Goal: Information Seeking & Learning: Learn about a topic

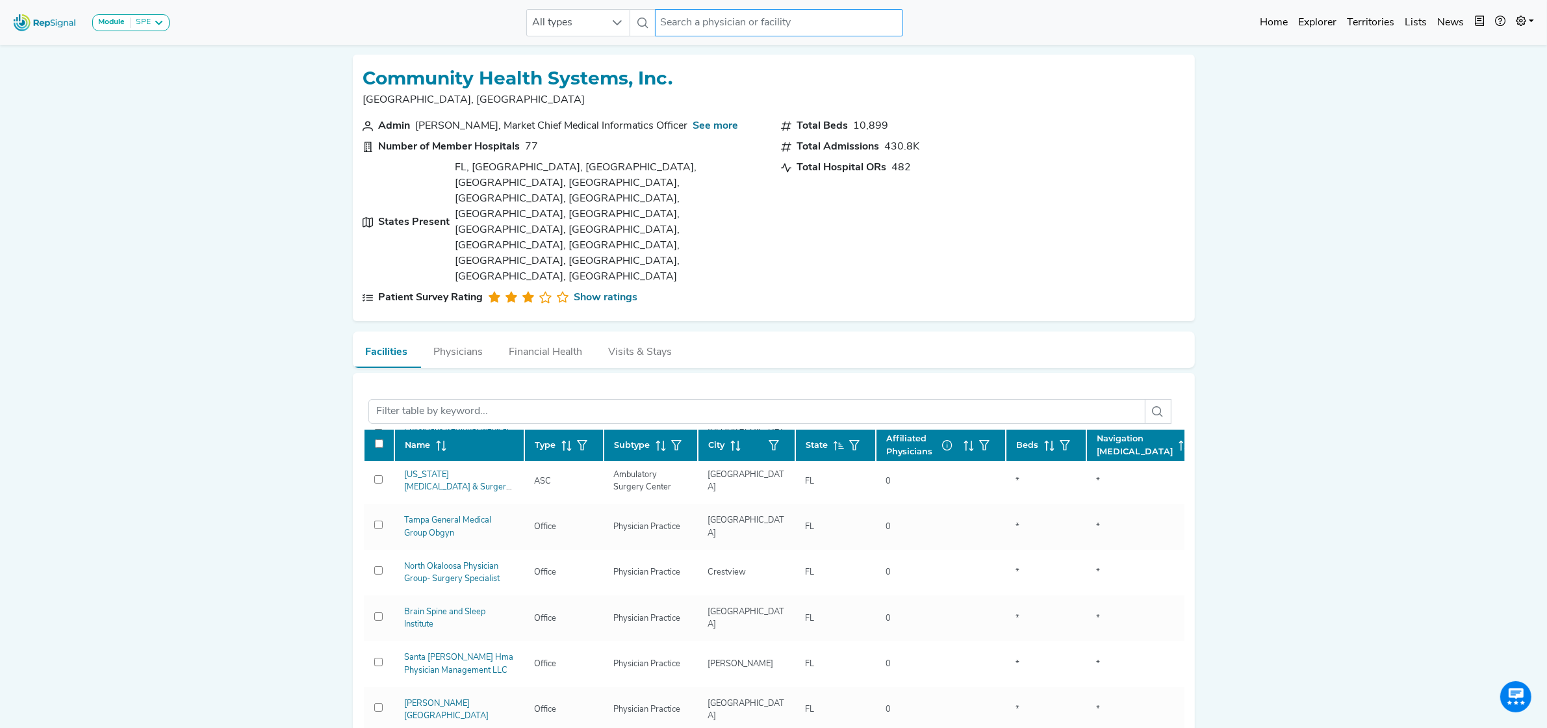
click at [715, 27] on input "text" at bounding box center [779, 22] width 248 height 27
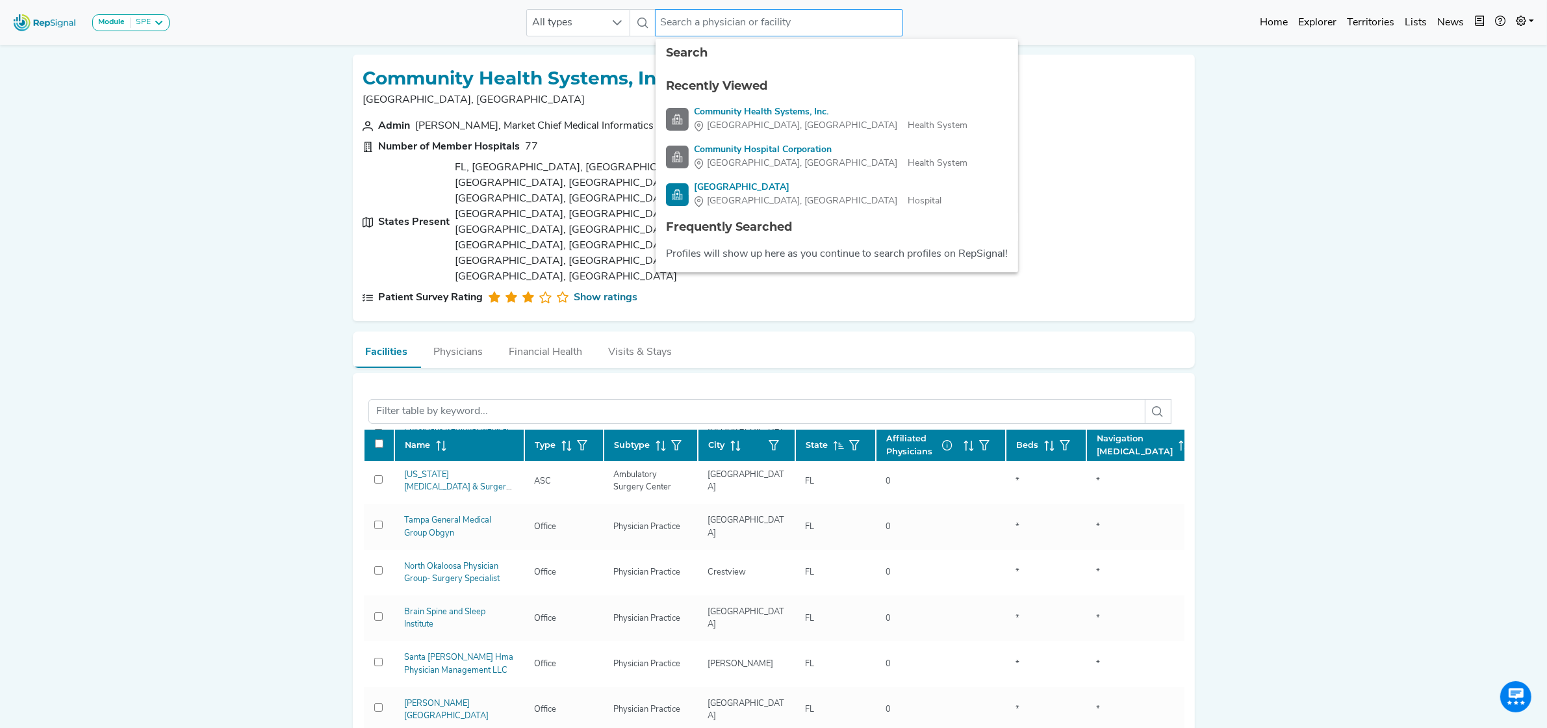
paste input "Methodist hospital south lake (Merrillville, IN)"
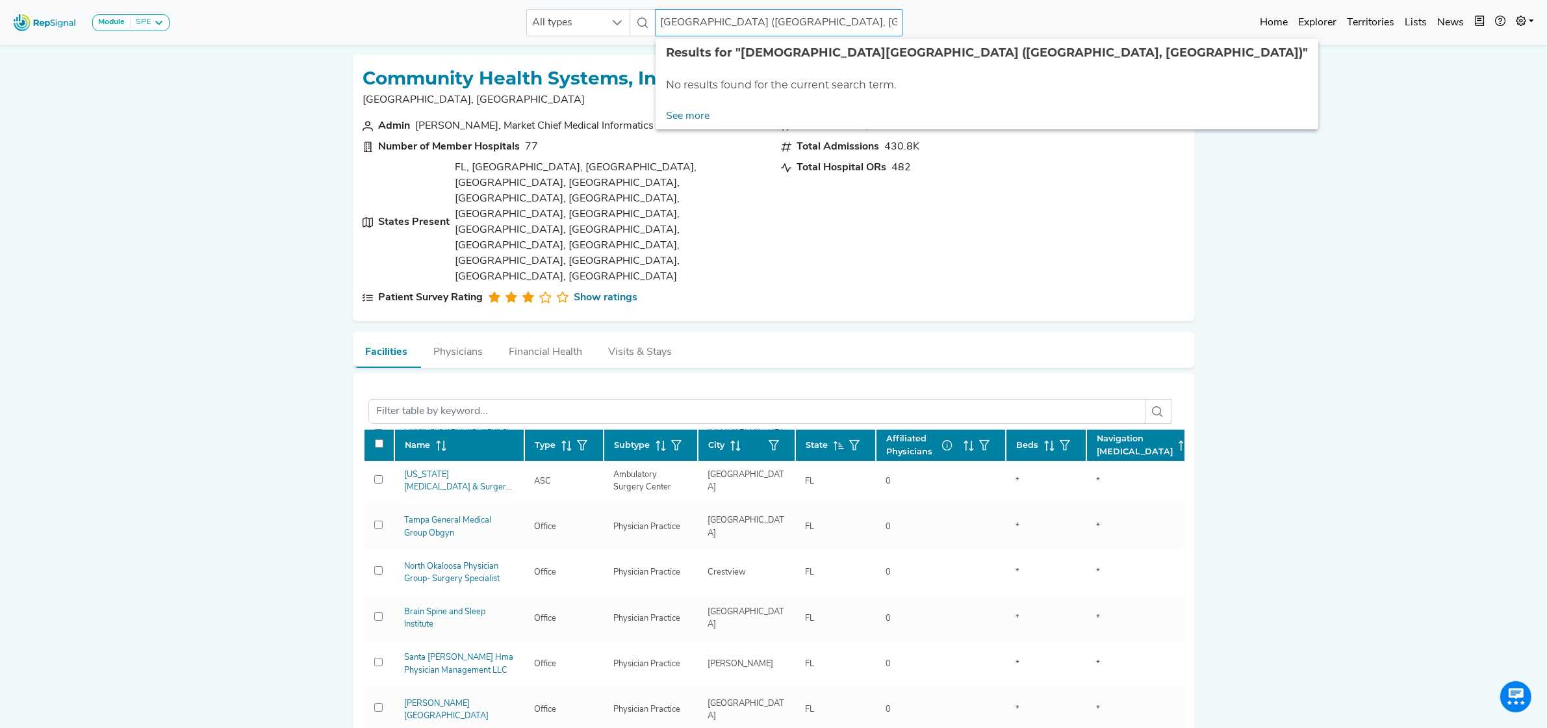
drag, startPoint x: 879, startPoint y: 21, endPoint x: 803, endPoint y: 23, distance: 76.7
click at [803, 23] on input "Methodist hospital south lake (Merrillville, IN)" at bounding box center [779, 22] width 248 height 27
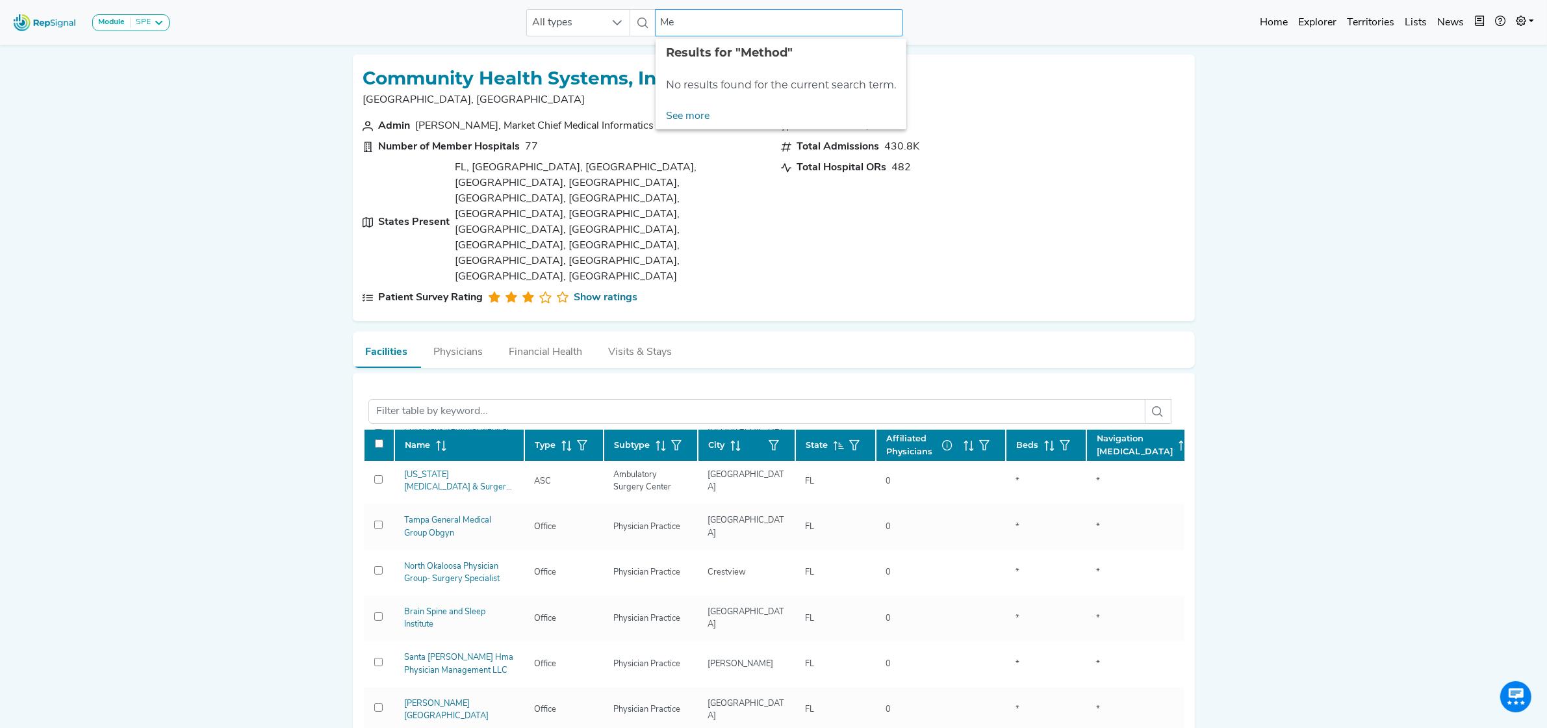
type input "M"
paste input "Methodist hospital south lake (Merrillville, IN)"
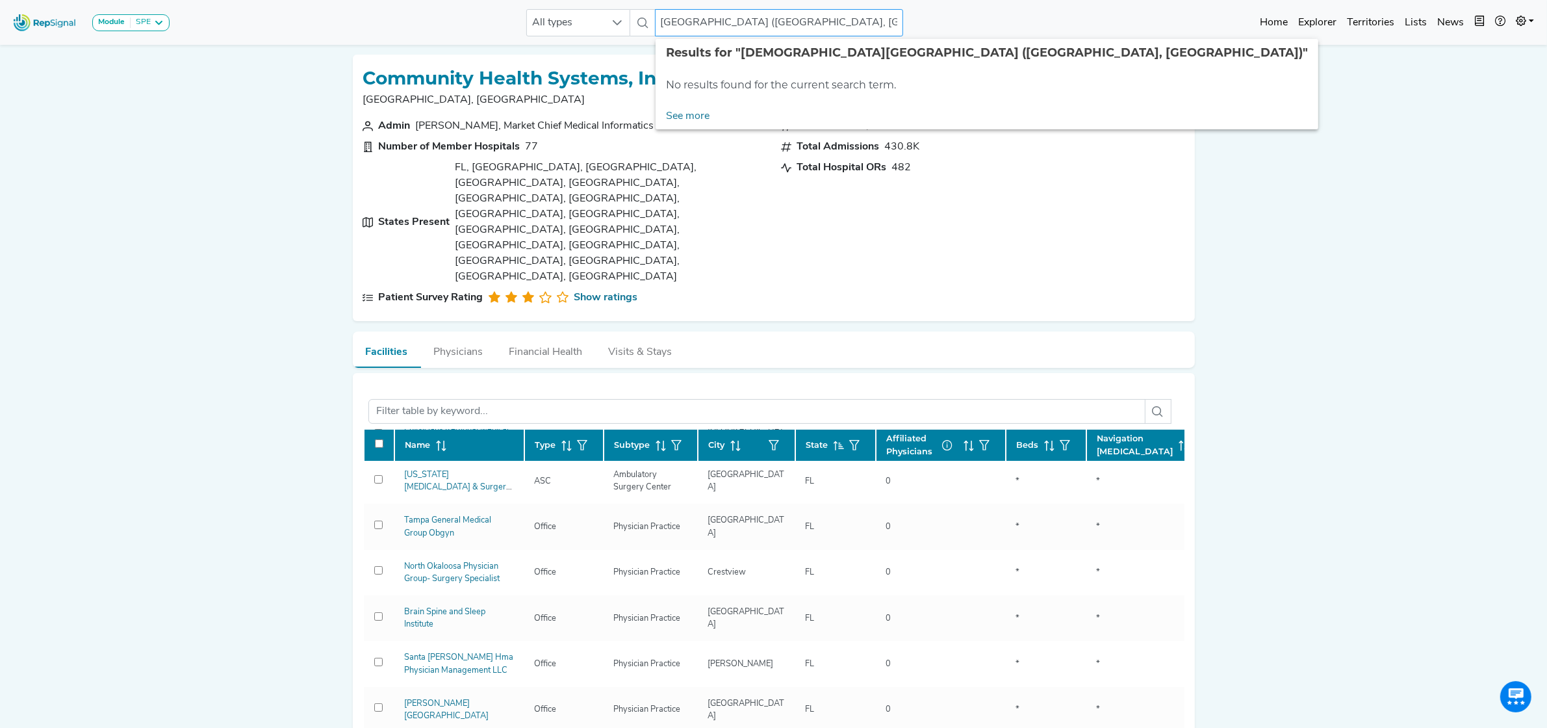
click at [803, 24] on input "Methodist hospital south lake (Merrillville, IN)" at bounding box center [779, 22] width 248 height 27
drag, startPoint x: 803, startPoint y: 23, endPoint x: 611, endPoint y: 19, distance: 191.1
click at [605, 23] on div "All types Methodist hospital south lake (Merrillville, IN) No results found" at bounding box center [714, 22] width 377 height 27
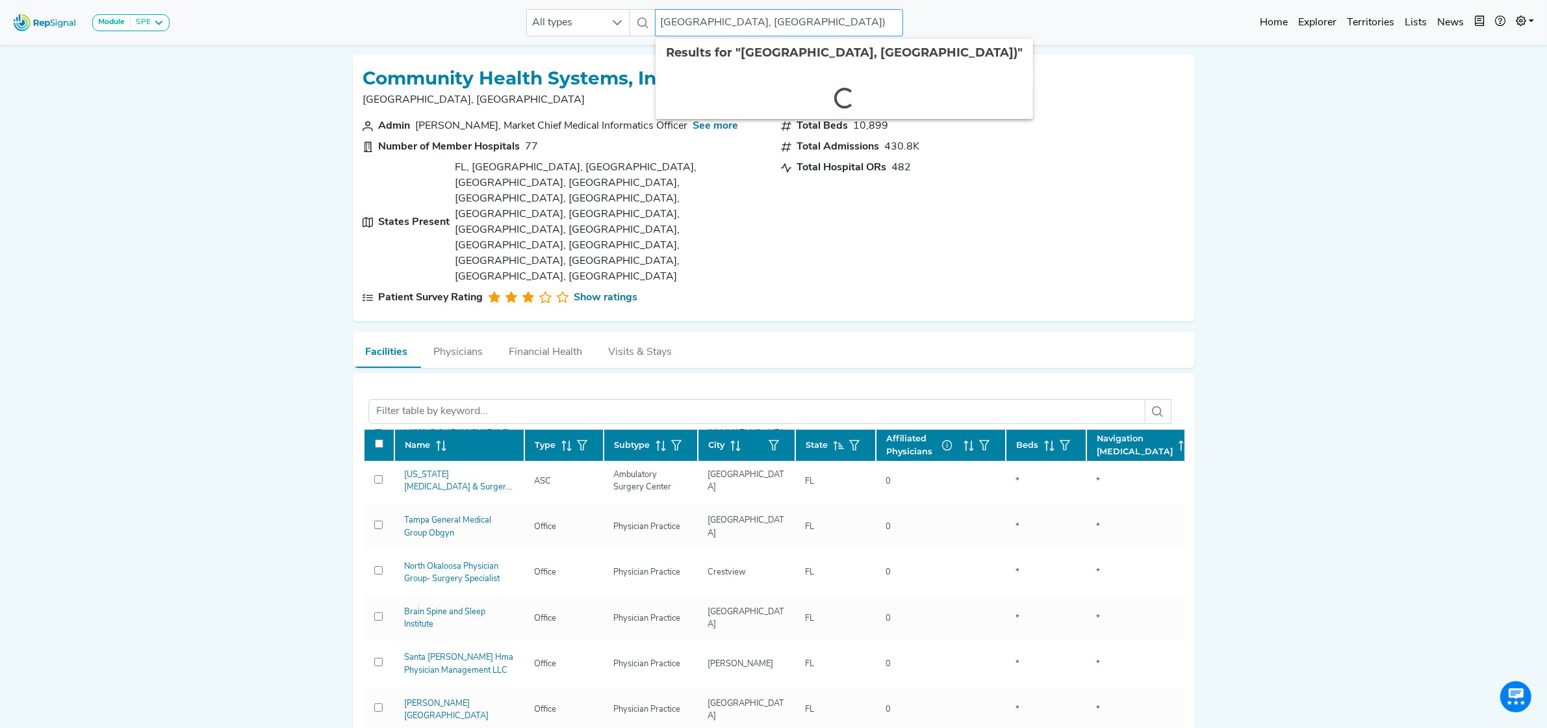
click at [780, 23] on input "Merrillville, IN)" at bounding box center [779, 22] width 248 height 27
type input "Merrillville, IN"
click at [693, 114] on link "See more" at bounding box center [688, 116] width 64 height 26
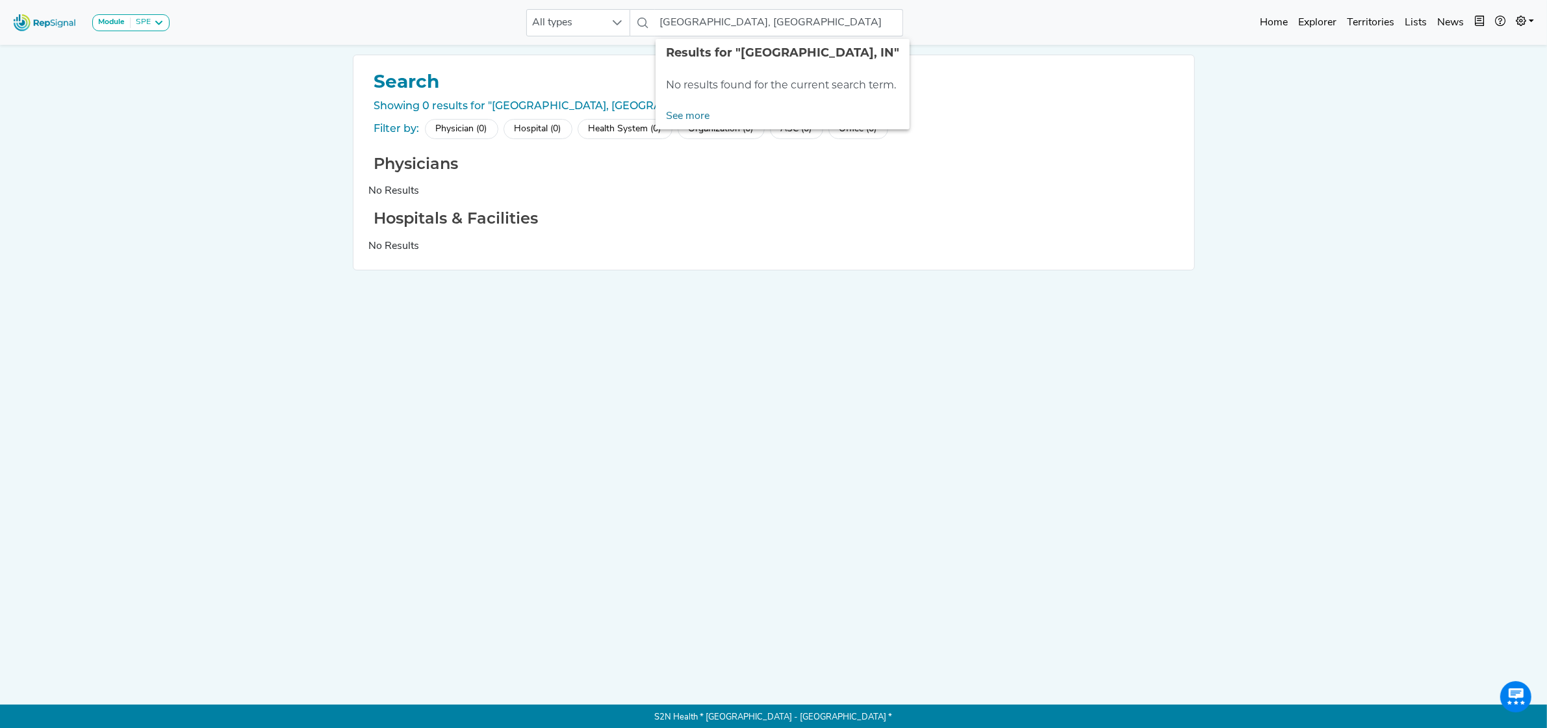
click at [37, 27] on img at bounding box center [45, 22] width 74 height 28
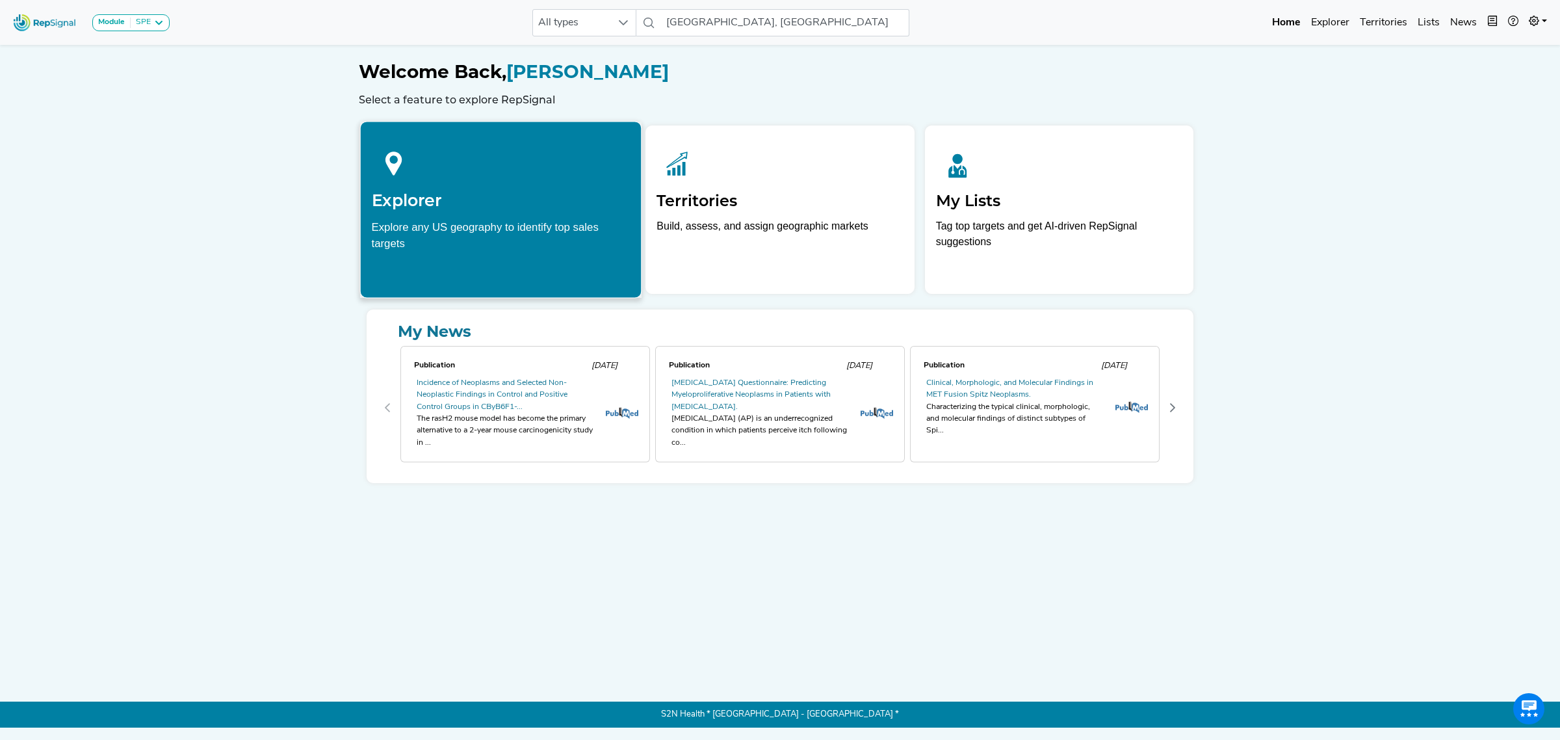
click at [483, 186] on div at bounding box center [501, 162] width 259 height 58
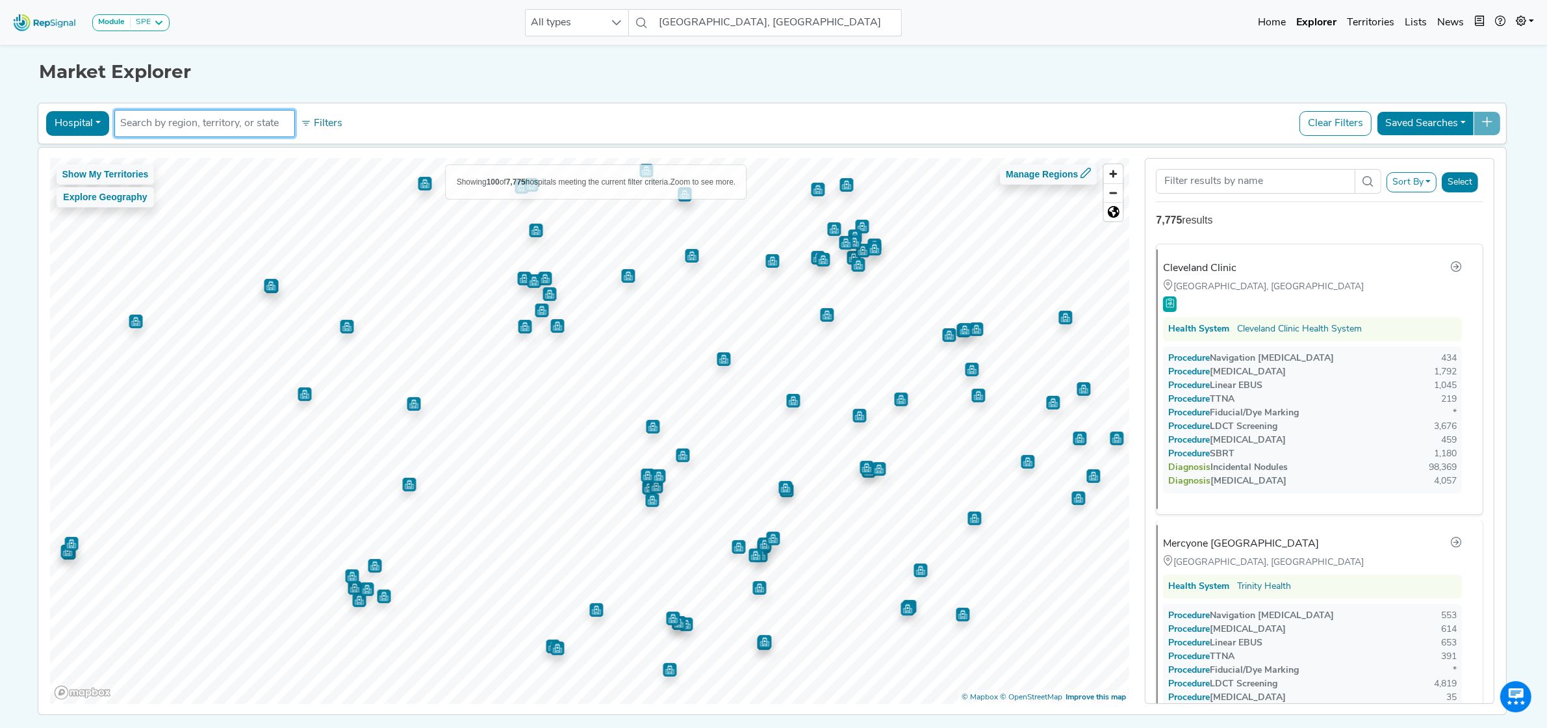
click at [154, 124] on input "text" at bounding box center [204, 124] width 169 height 16
paste input "Methodist hospital south lake (Merrillville, IN)"
click at [216, 124] on input "Methodist hospital south lake (Merrillville, IN)" at bounding box center [204, 124] width 169 height 16
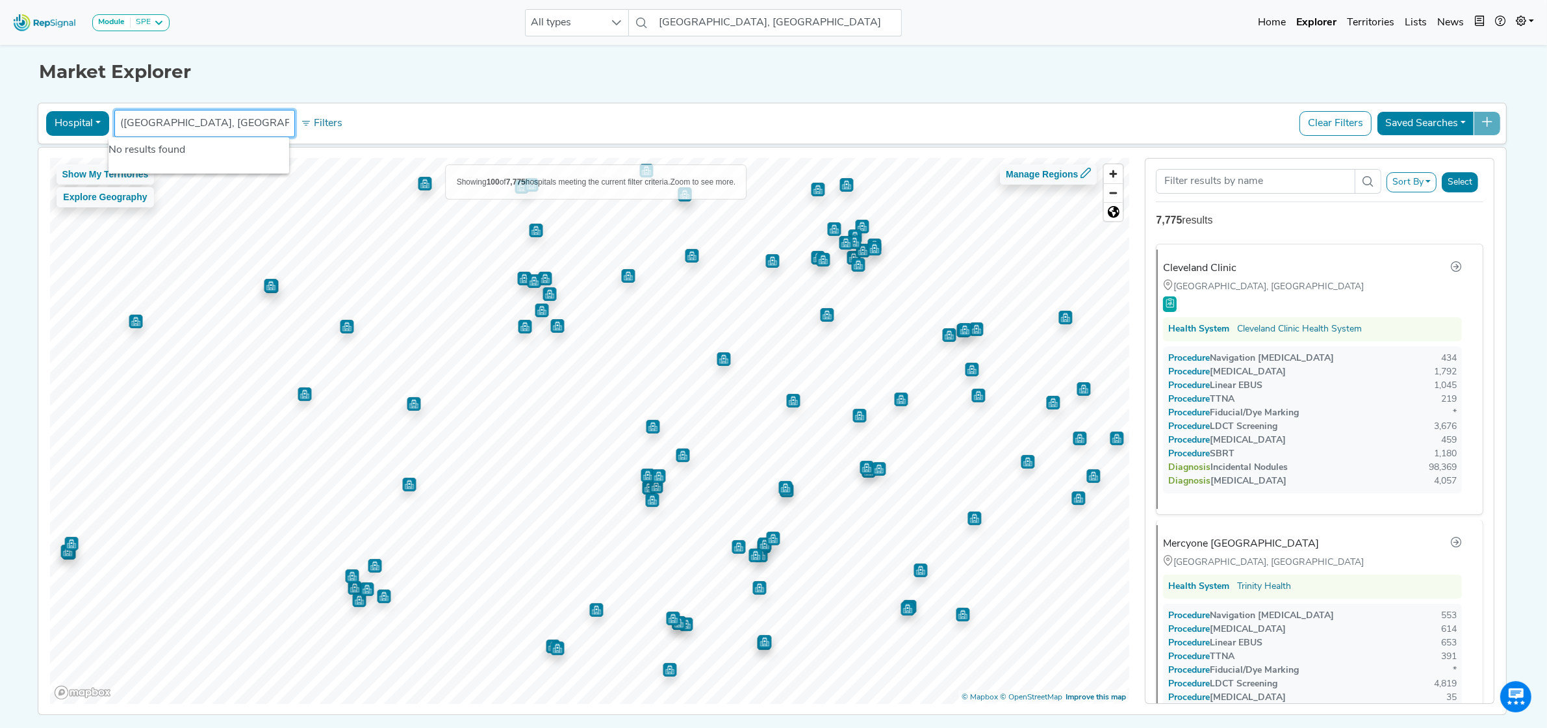
click at [252, 132] on li "(Merrillville, IN)" at bounding box center [204, 123] width 169 height 21
click at [235, 122] on input "(Merrillville, IN)" at bounding box center [204, 124] width 169 height 16
click at [120, 120] on input "(Merrillville, IN" at bounding box center [204, 124] width 169 height 16
type input "Merrillville, IN"
click at [235, 157] on li "City Merrillville, IN" at bounding box center [242, 155] width 267 height 26
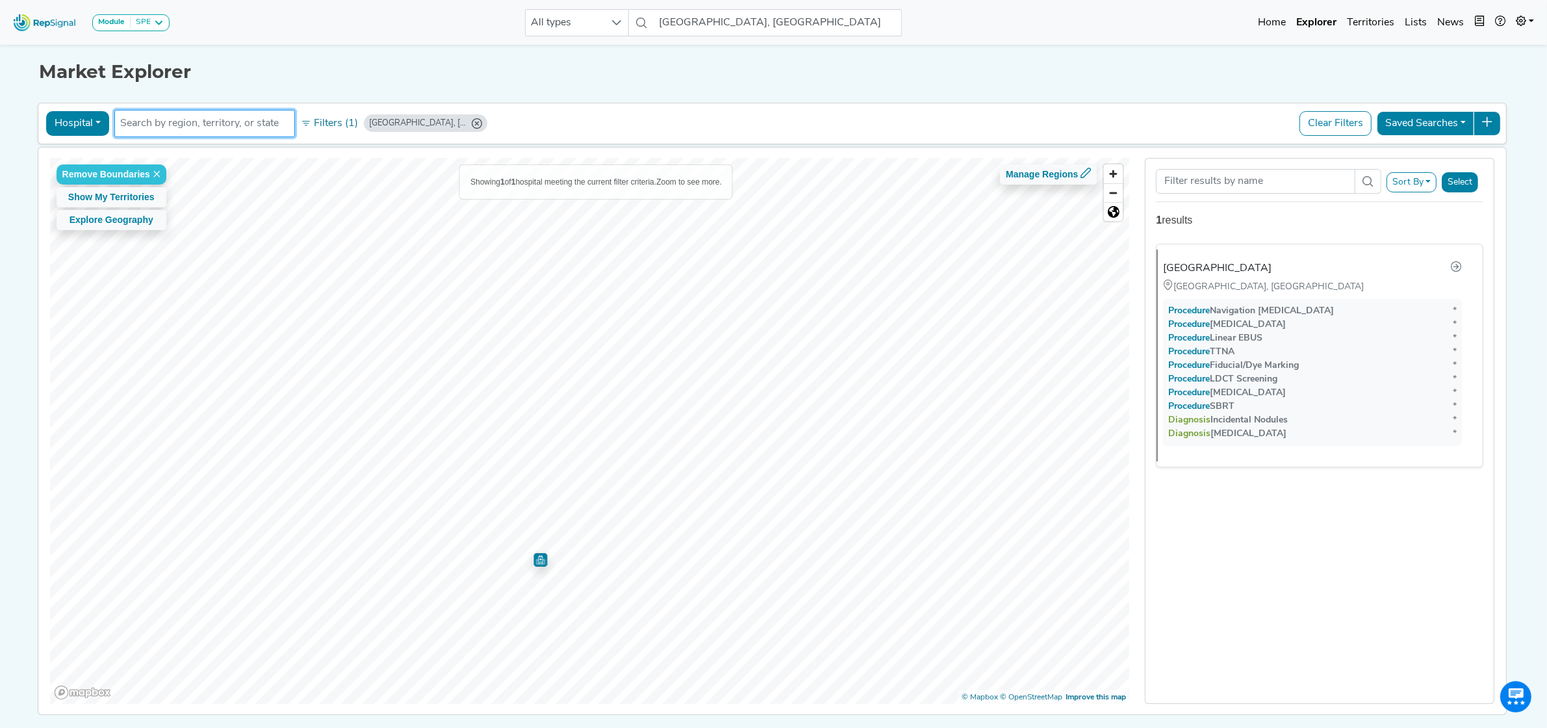
click at [536, 556] on img "Map marker" at bounding box center [541, 560] width 14 height 14
click at [153, 167] on button "Remove Boundaries" at bounding box center [112, 174] width 110 height 20
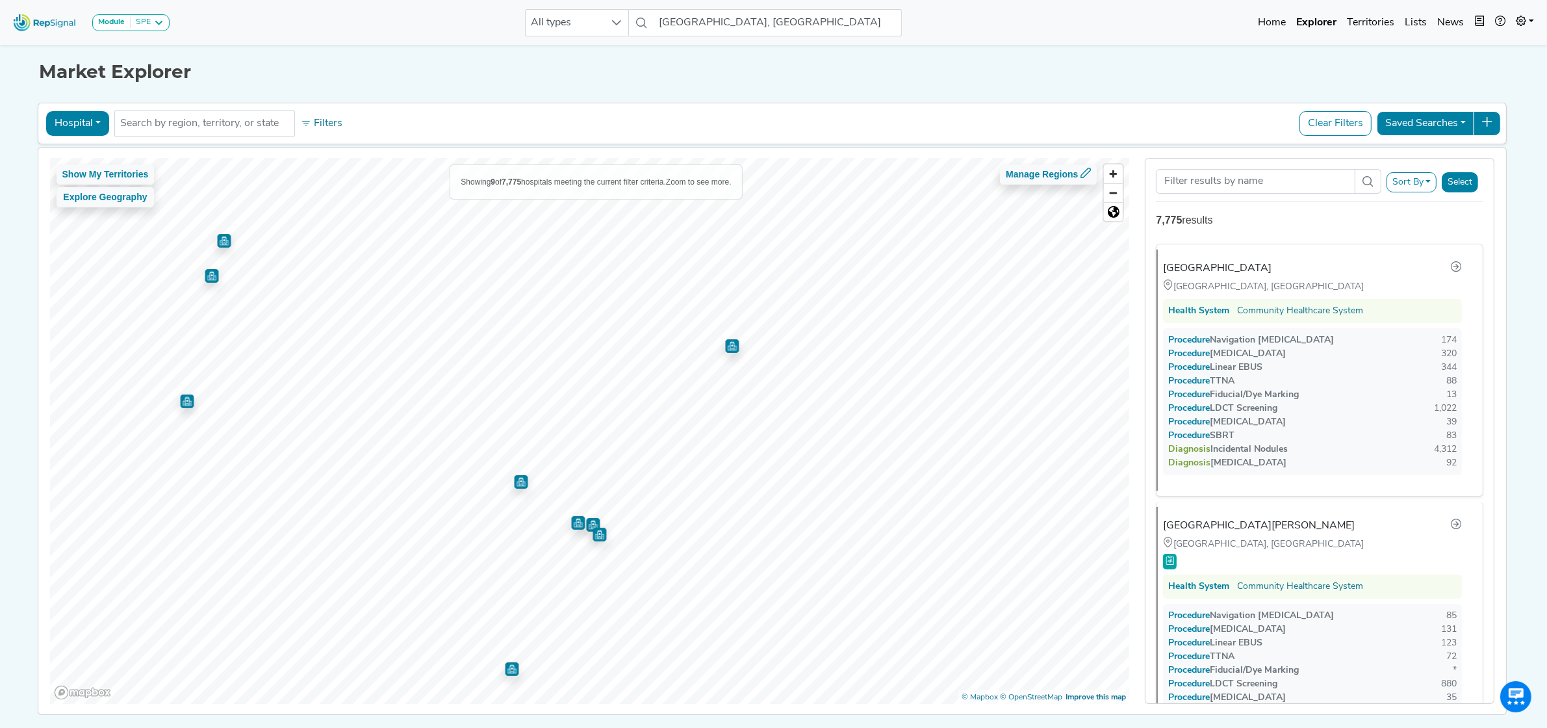
click at [514, 482] on img "Map marker" at bounding box center [521, 481] width 14 height 14
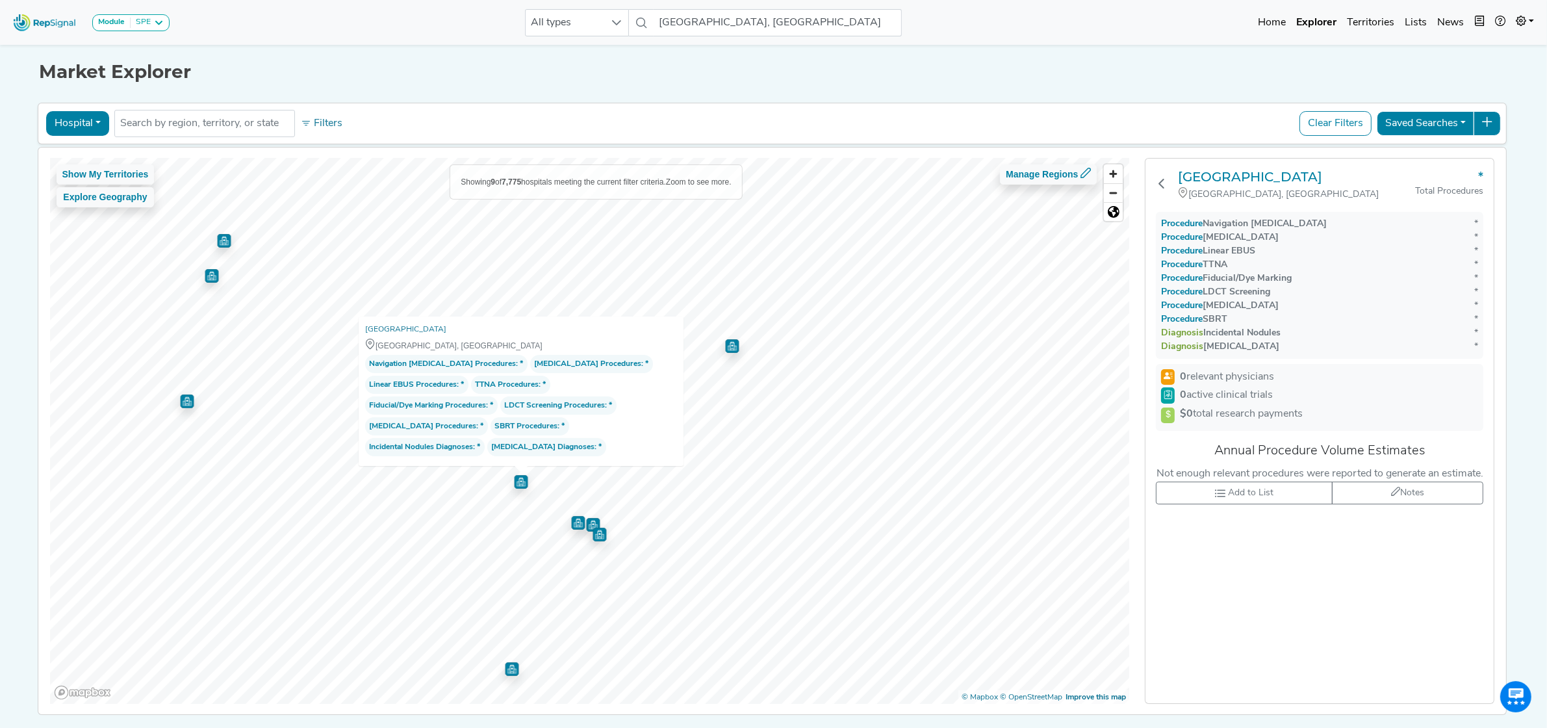
click at [571, 522] on img "Map marker" at bounding box center [578, 523] width 14 height 14
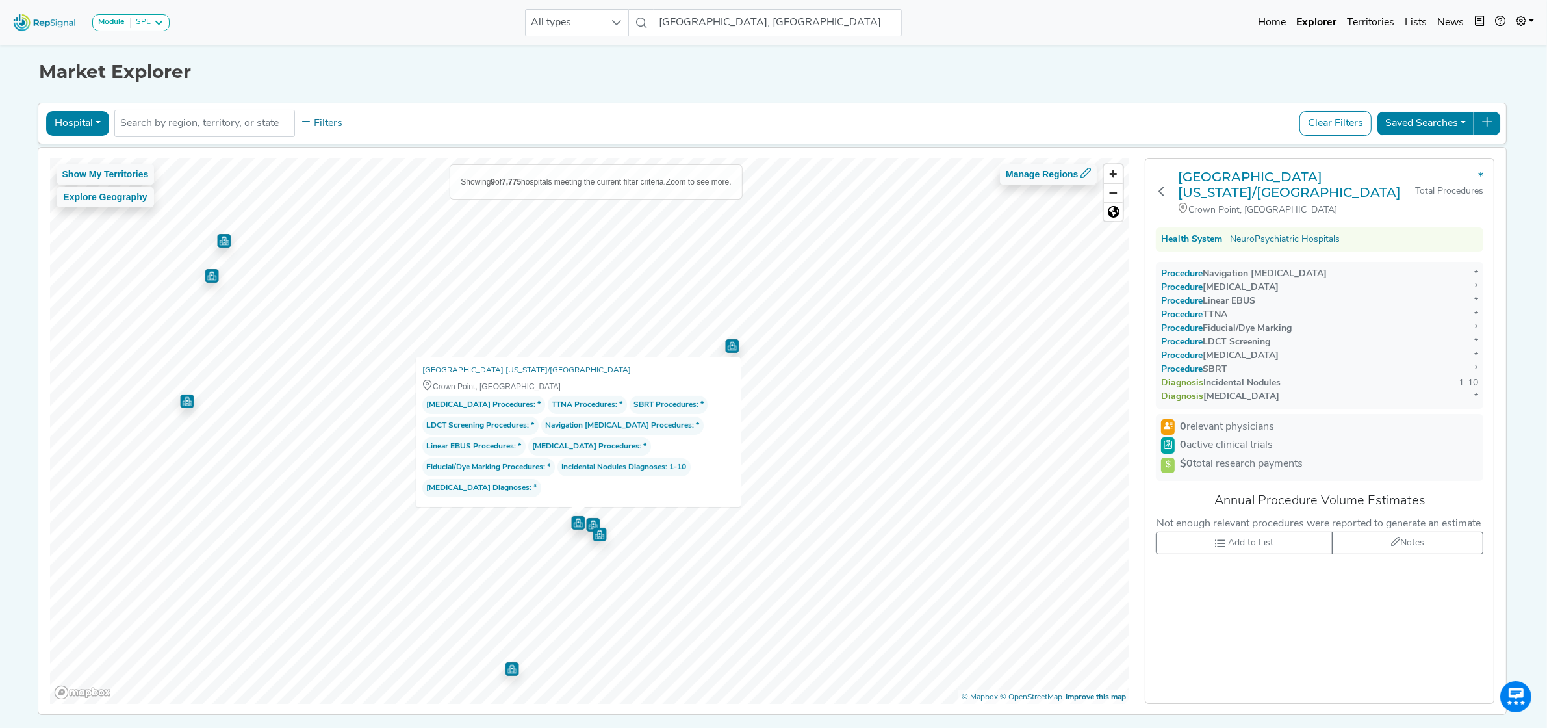
click at [587, 522] on img "Map marker" at bounding box center [593, 525] width 14 height 14
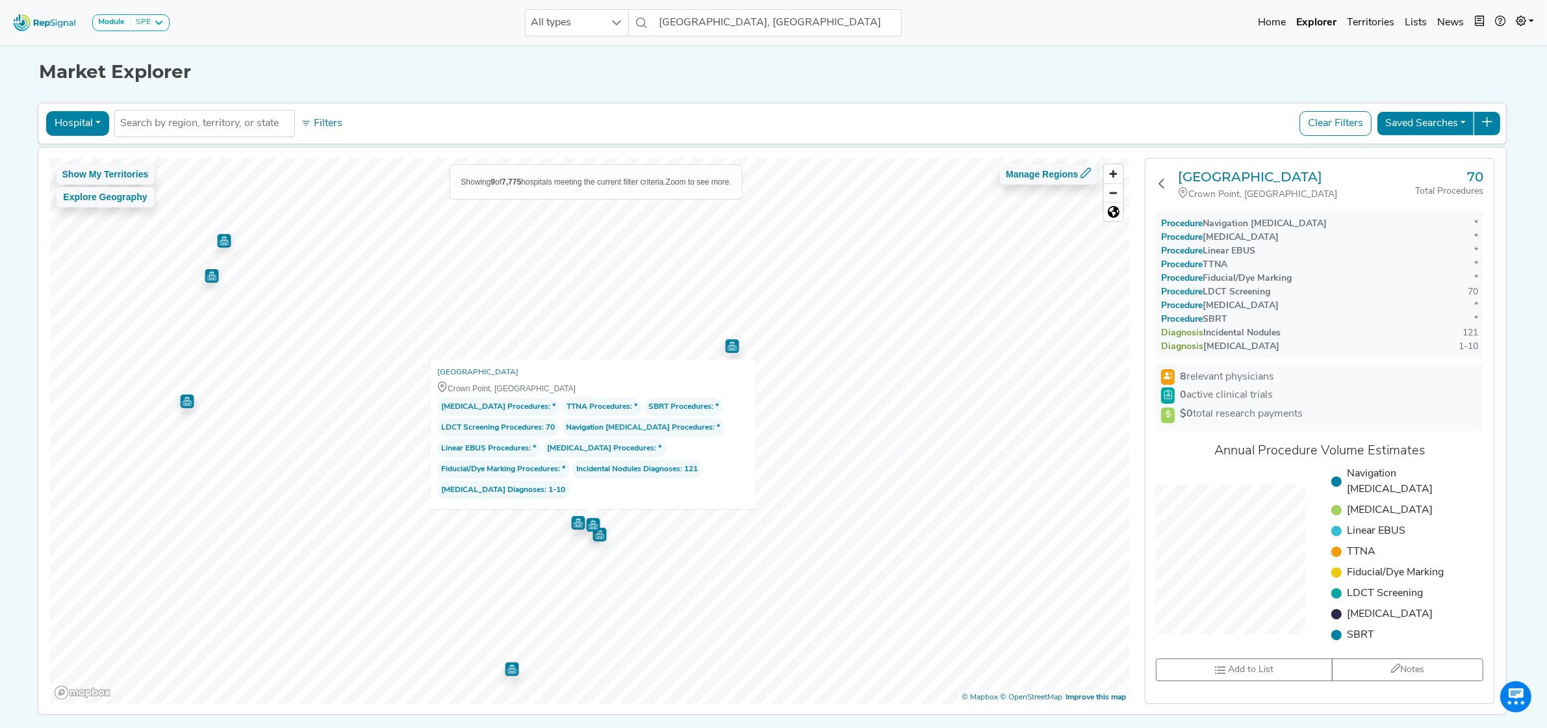
click at [598, 537] on img "Map marker" at bounding box center [600, 535] width 14 height 14
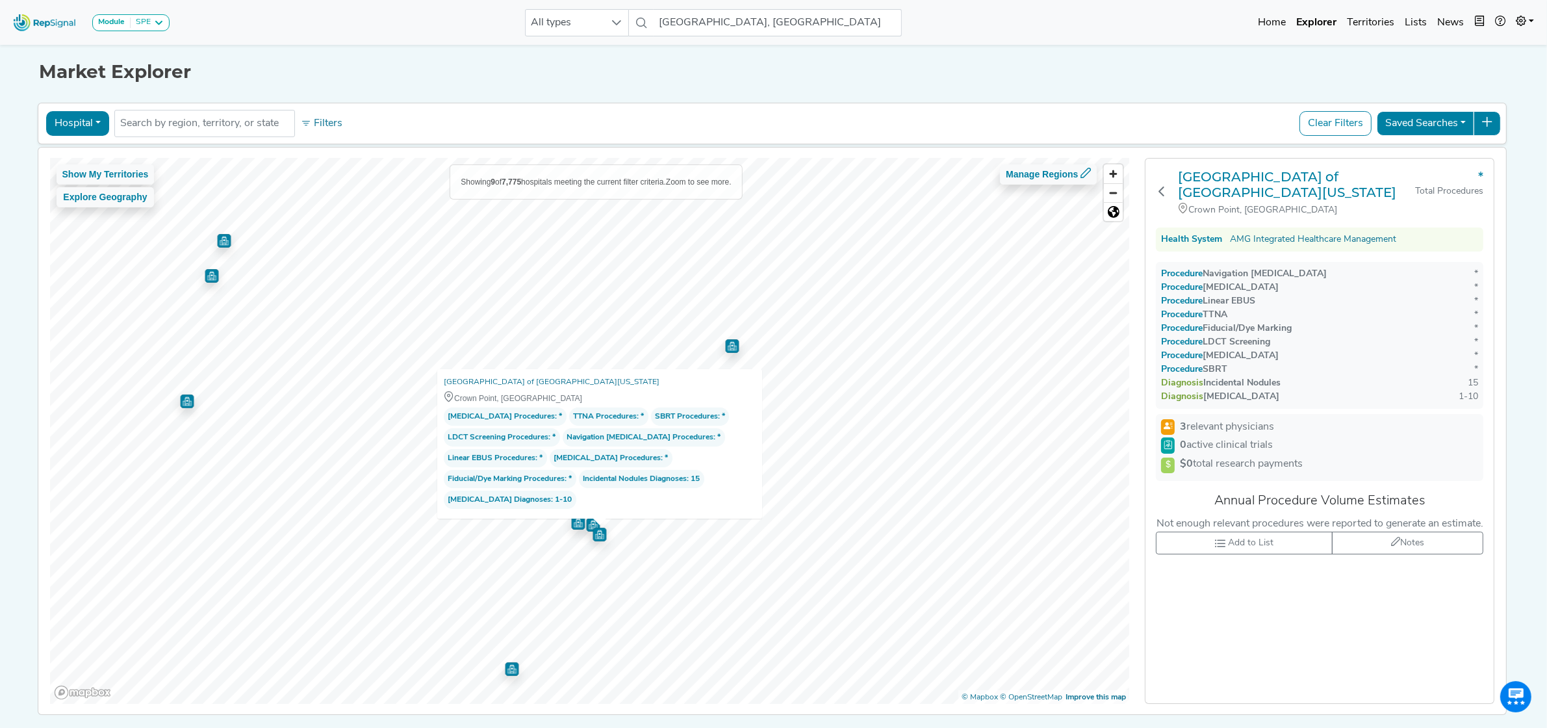
click at [506, 676] on img "Map marker" at bounding box center [512, 669] width 14 height 14
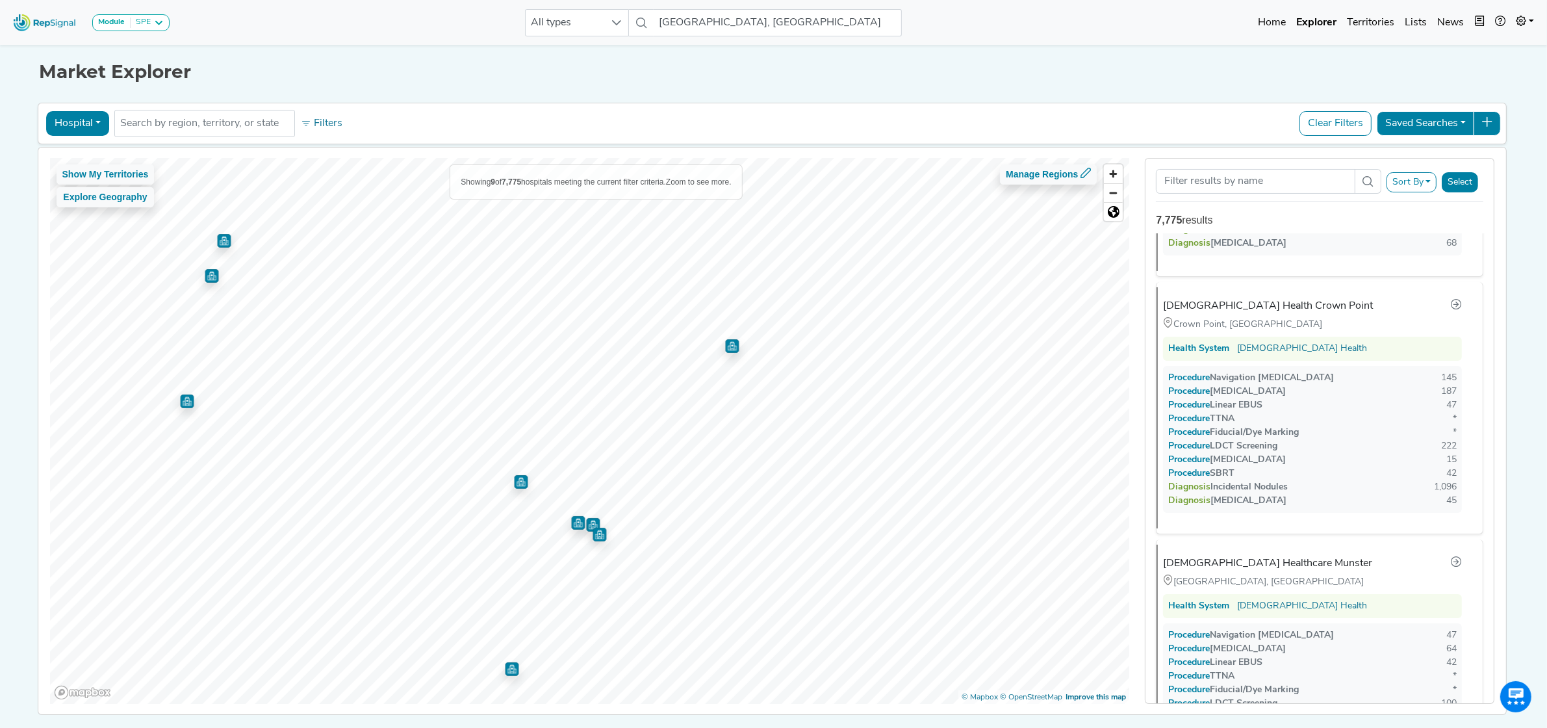
scroll to position [507, 0]
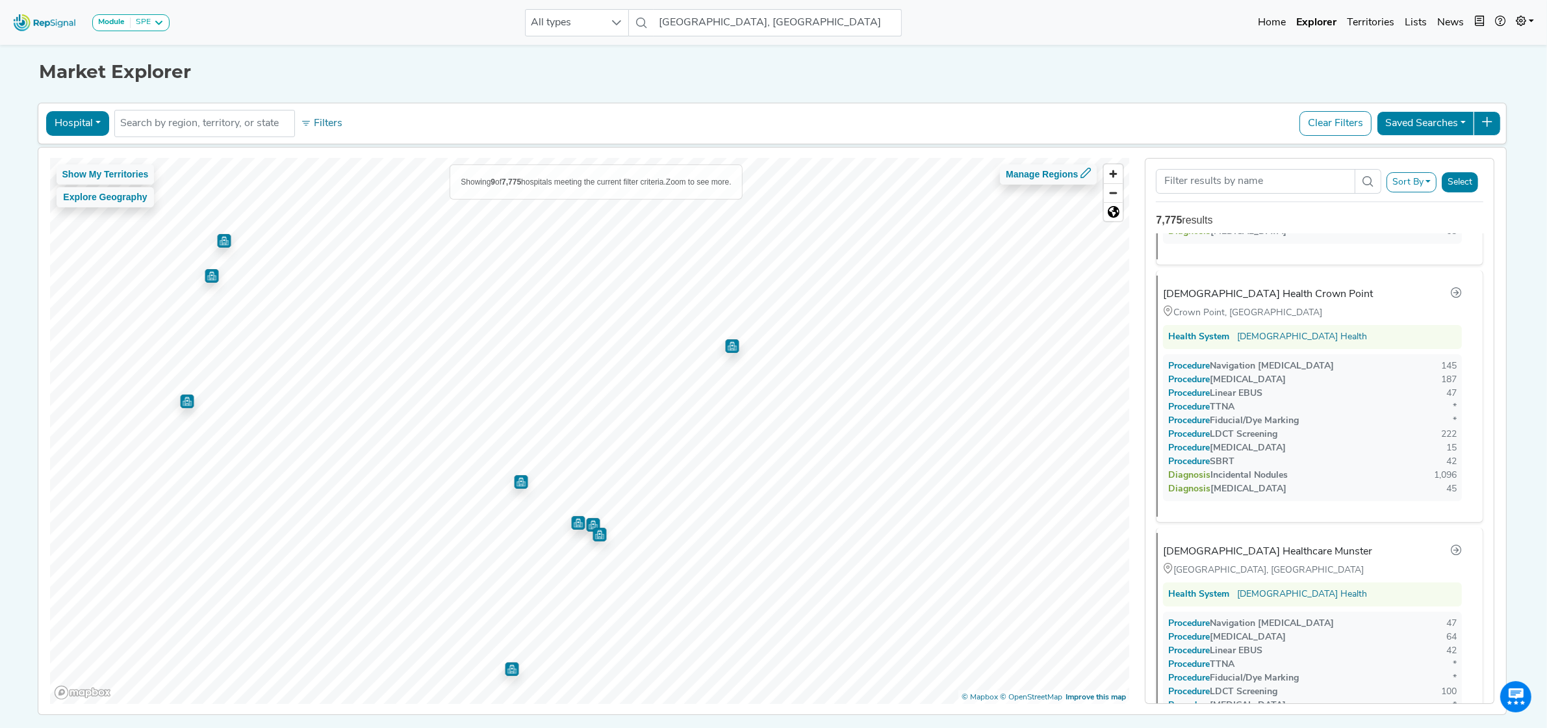
click at [725, 351] on img "Map marker" at bounding box center [732, 346] width 14 height 14
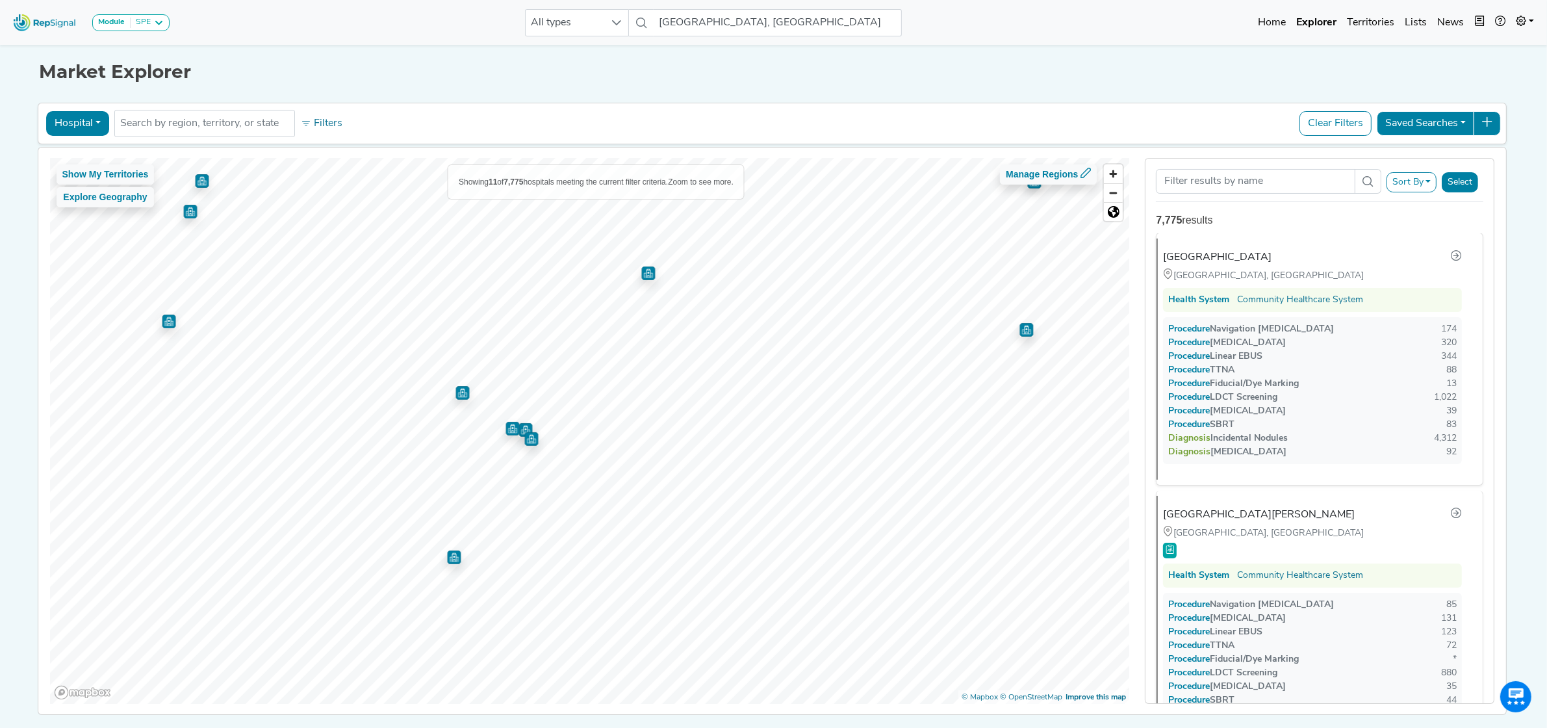
scroll to position [0, 0]
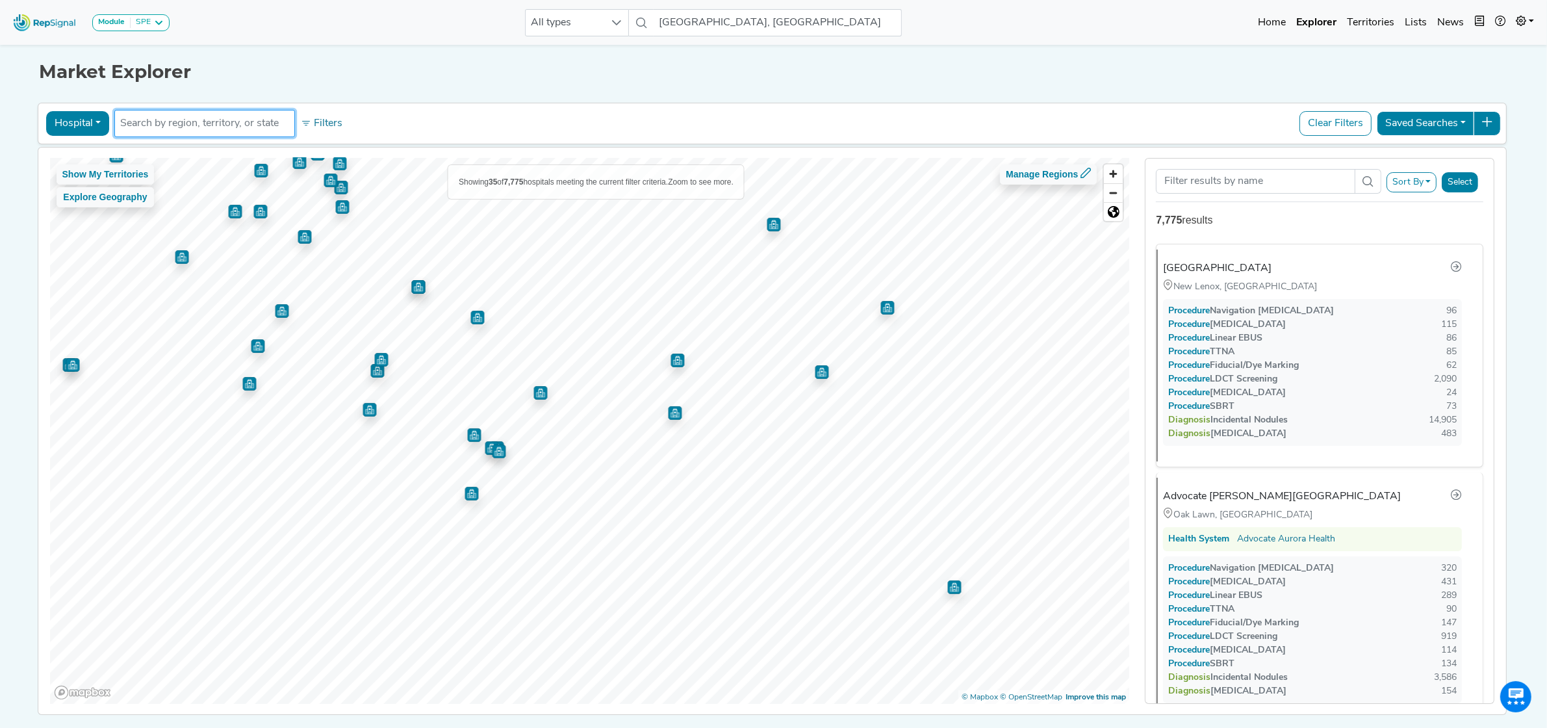
click at [172, 133] on li at bounding box center [204, 123] width 169 height 21
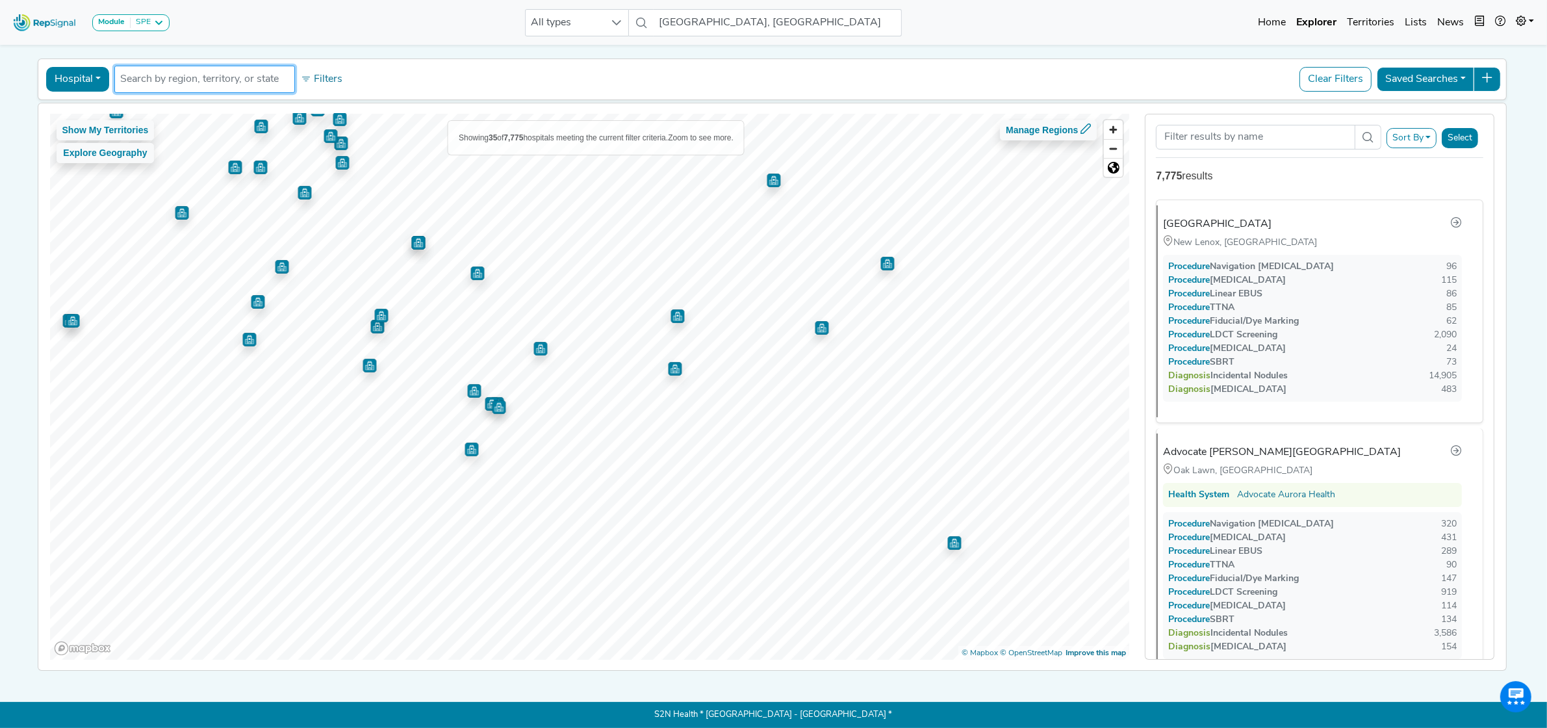
scroll to position [53, 0]
click at [166, 71] on input "text" at bounding box center [204, 79] width 169 height 16
click at [535, 342] on img "Map marker" at bounding box center [541, 349] width 14 height 14
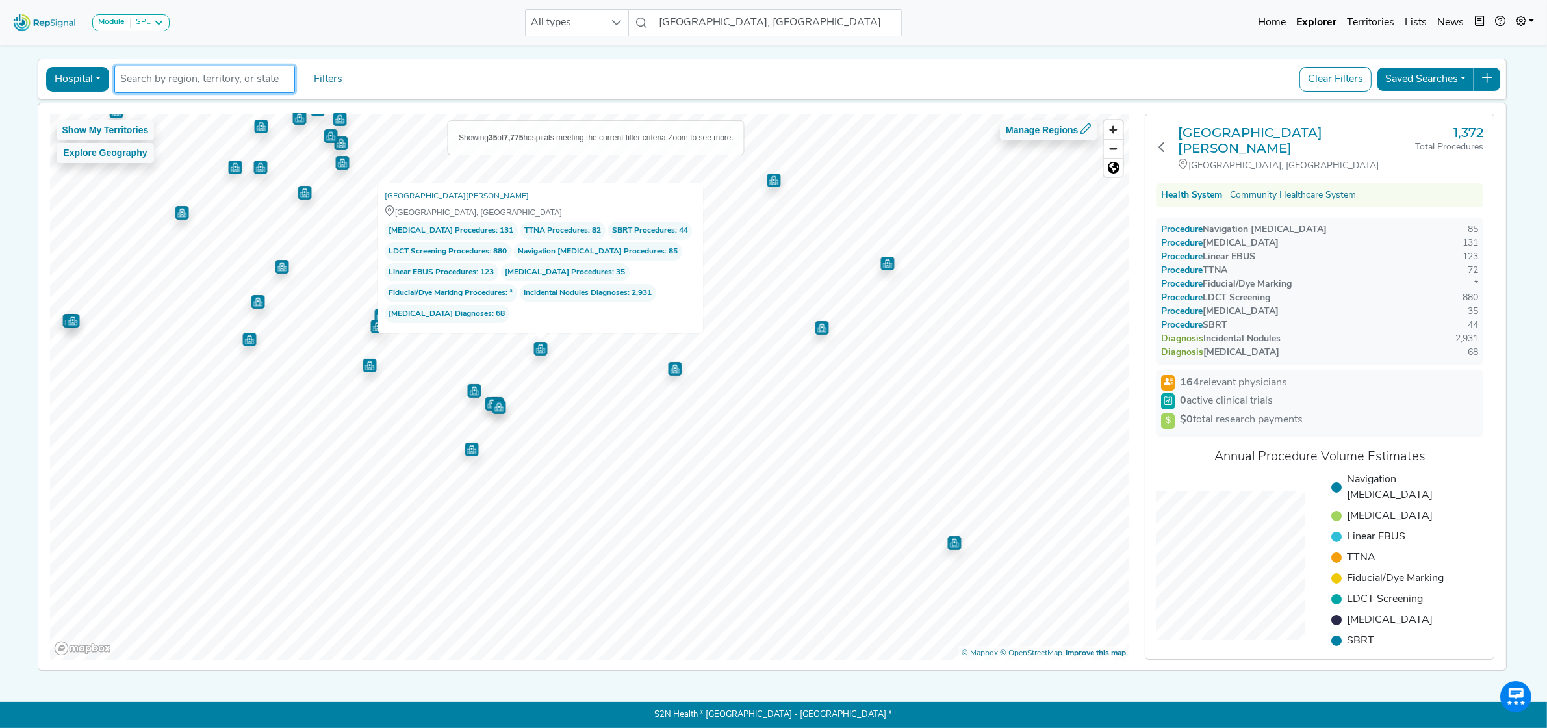
click at [183, 71] on input "text" at bounding box center [204, 79] width 169 height 16
type input "methodist"
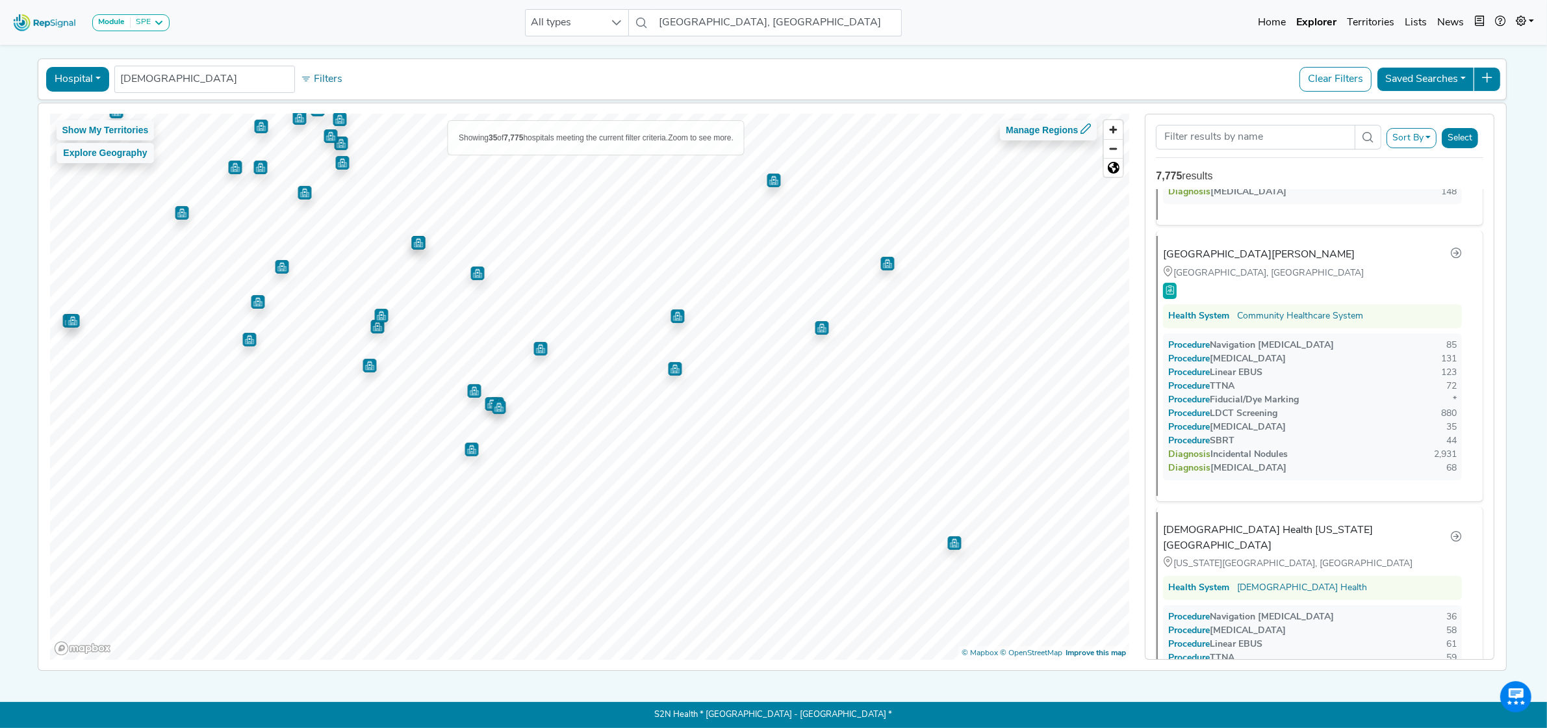
scroll to position [1250, 0]
click at [414, 236] on img "Map marker" at bounding box center [418, 243] width 14 height 14
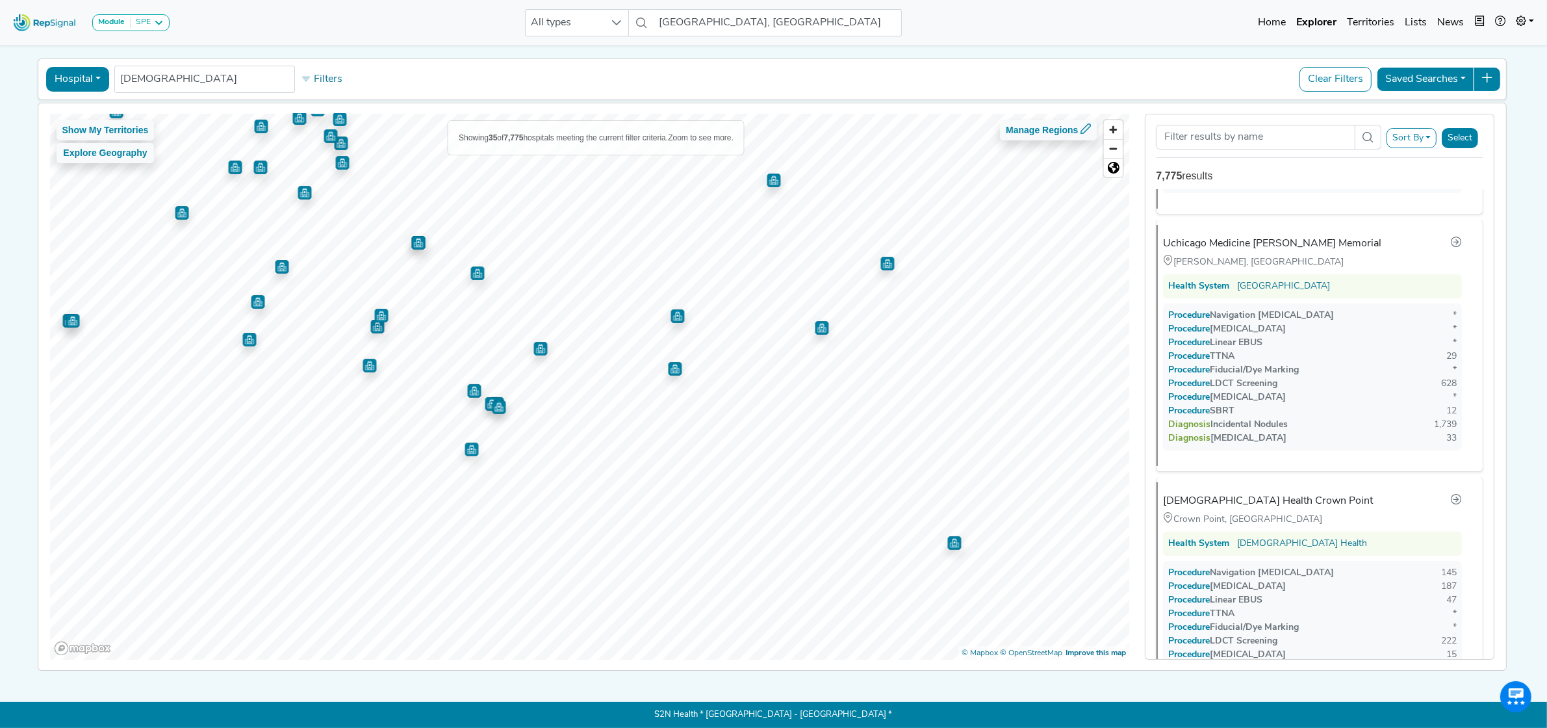
click at [767, 174] on img "Map marker" at bounding box center [774, 181] width 14 height 14
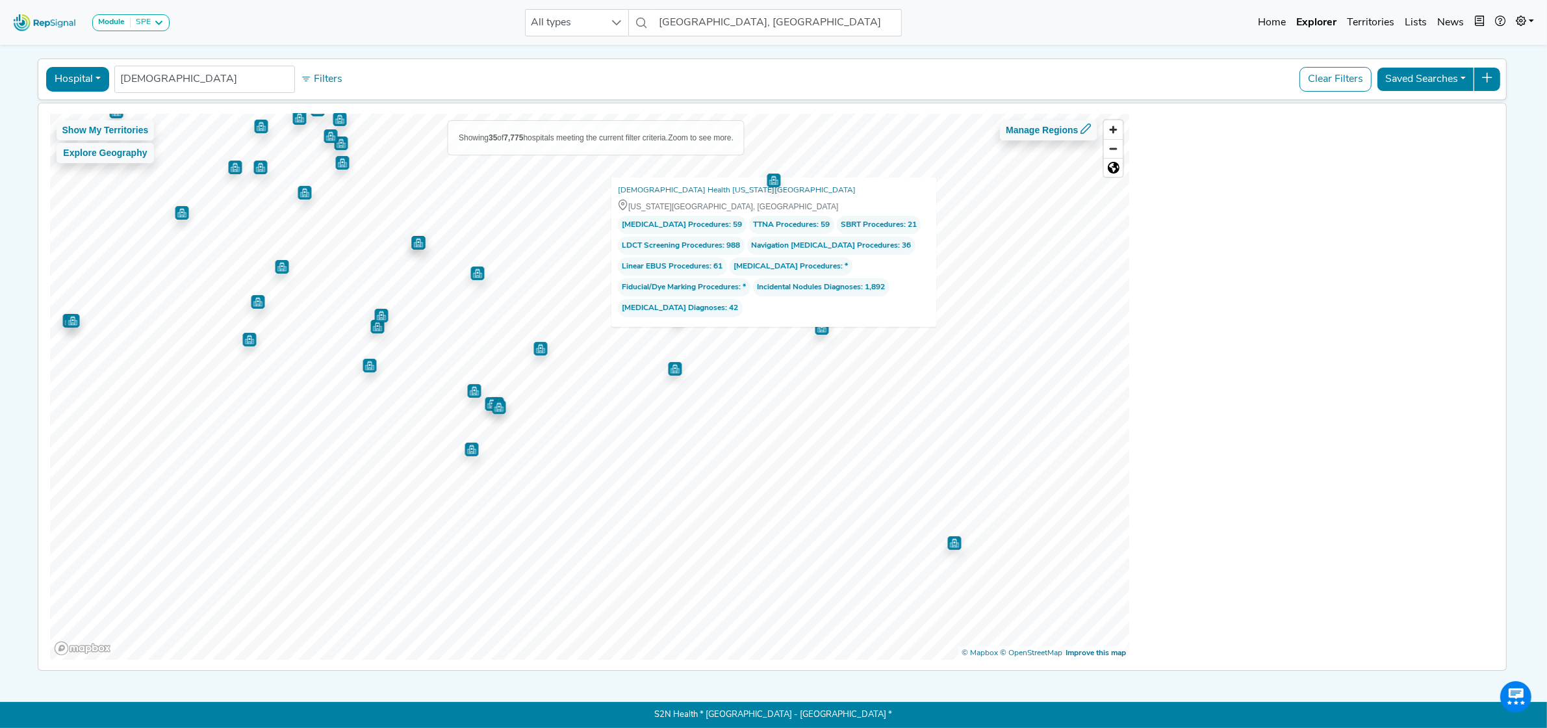
scroll to position [0, 0]
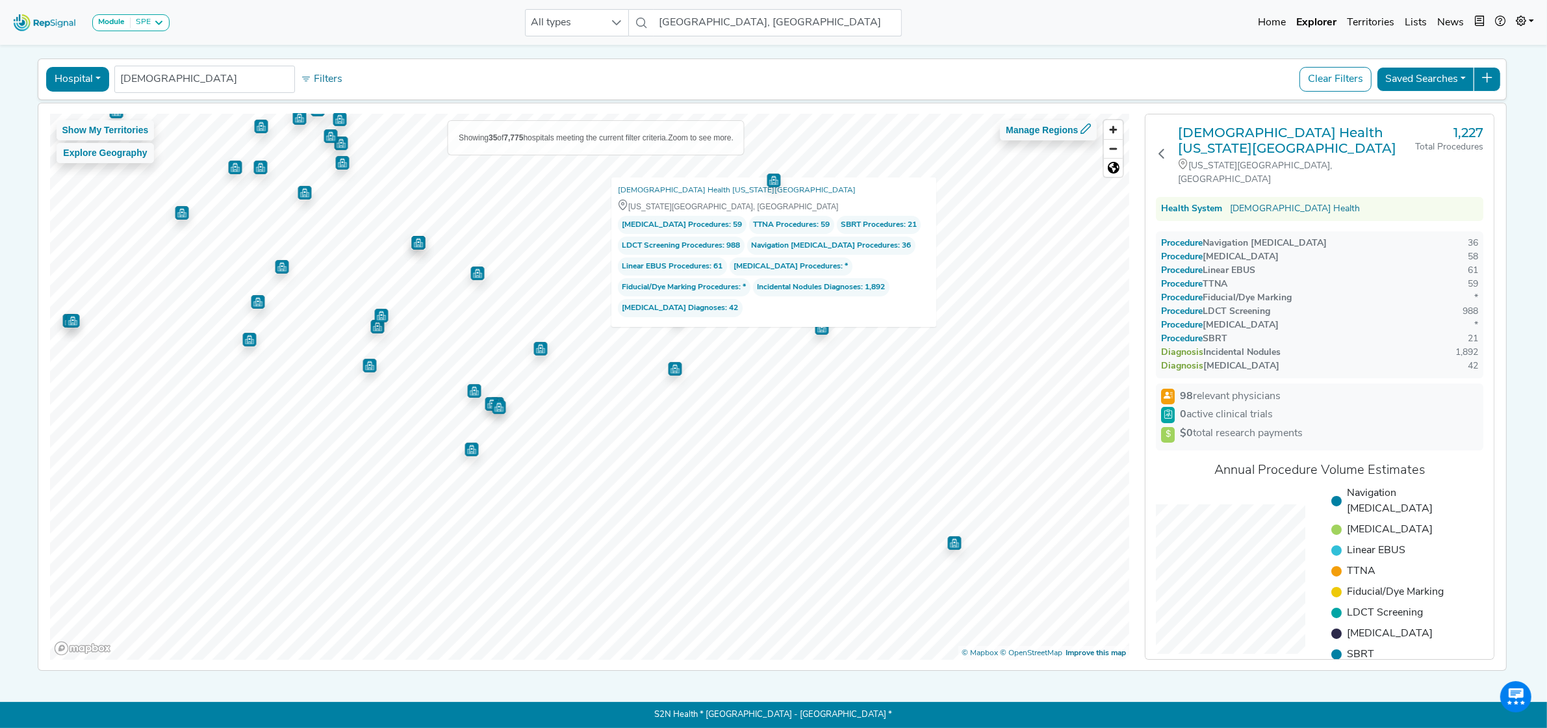
click at [472, 267] on img "Map marker" at bounding box center [477, 273] width 14 height 14
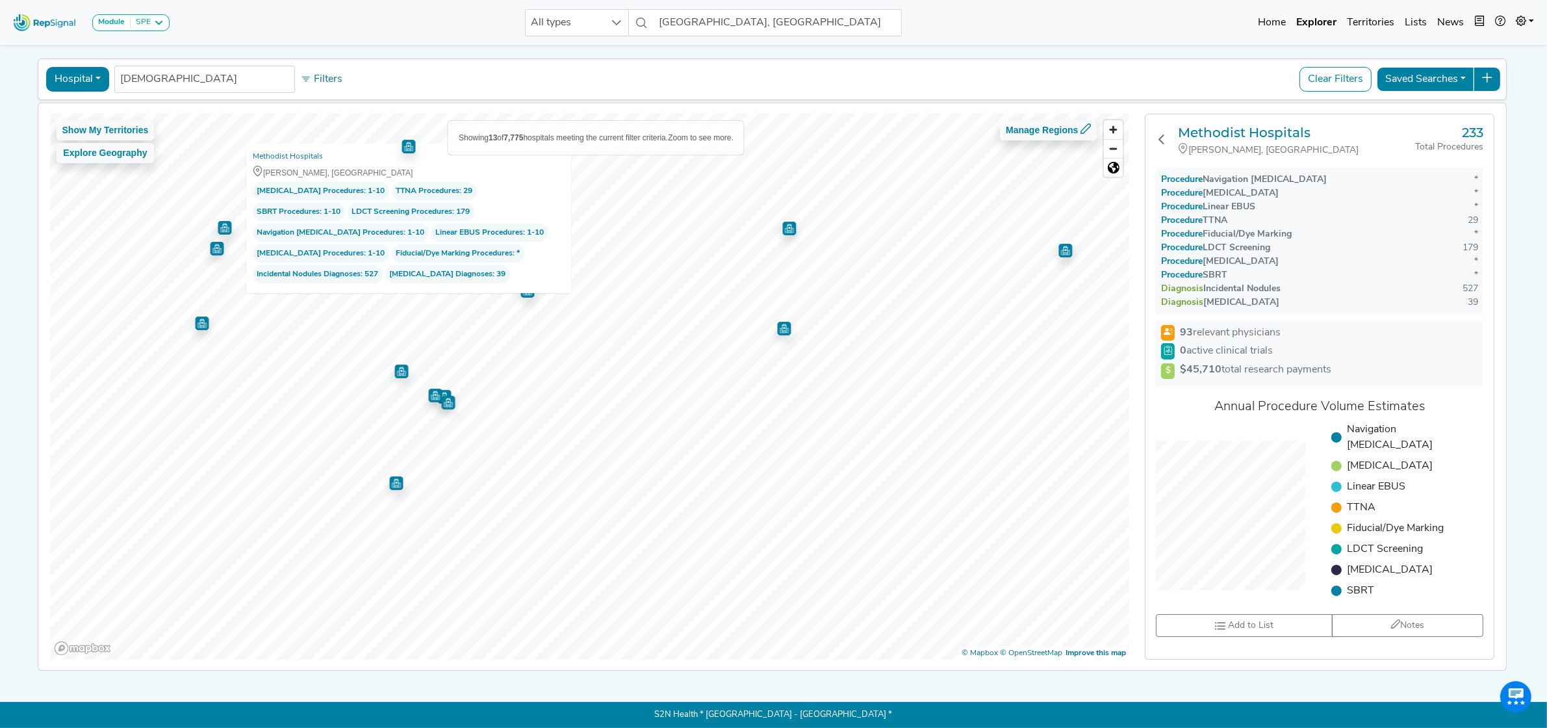
click at [398, 365] on img "Map marker" at bounding box center [401, 372] width 14 height 14
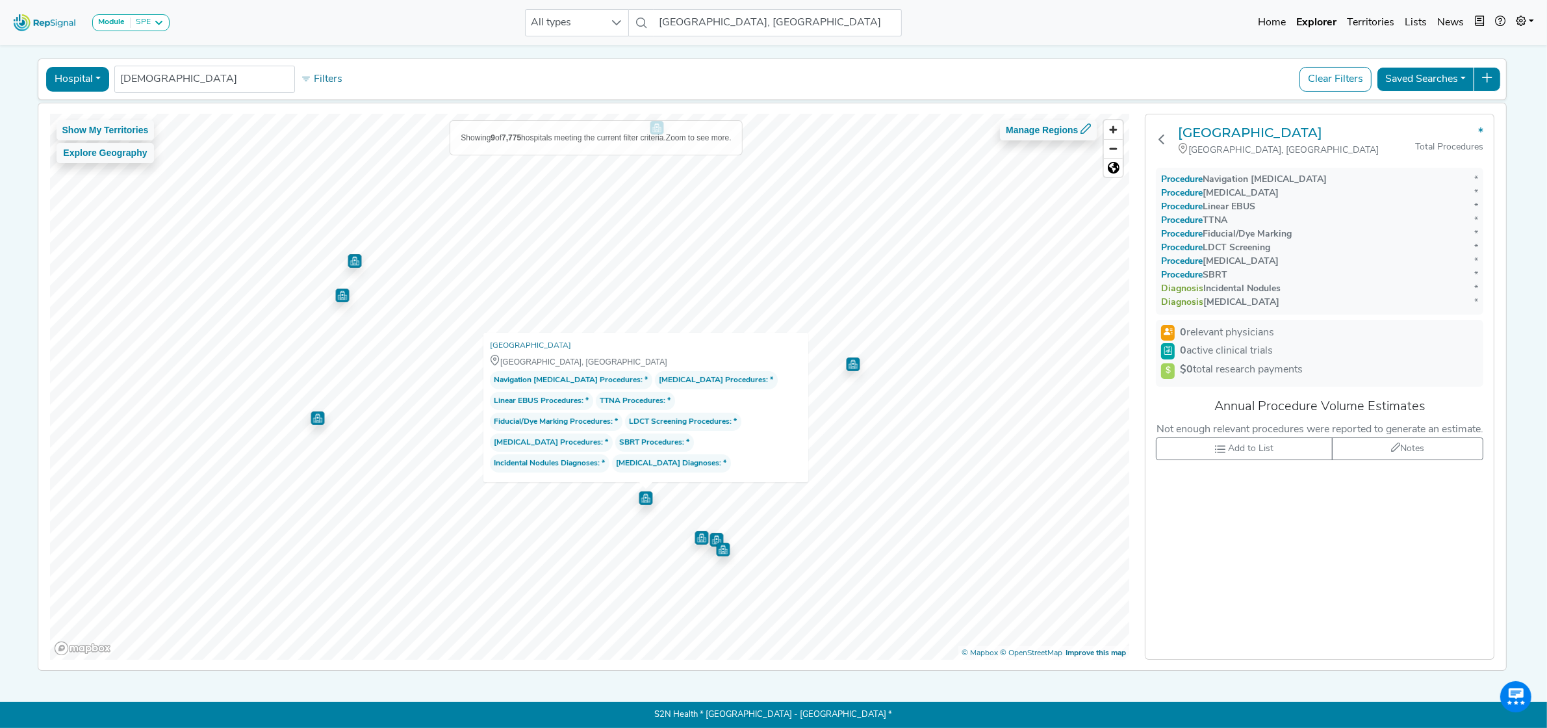
click at [695, 532] on img "Map marker" at bounding box center [702, 537] width 14 height 14
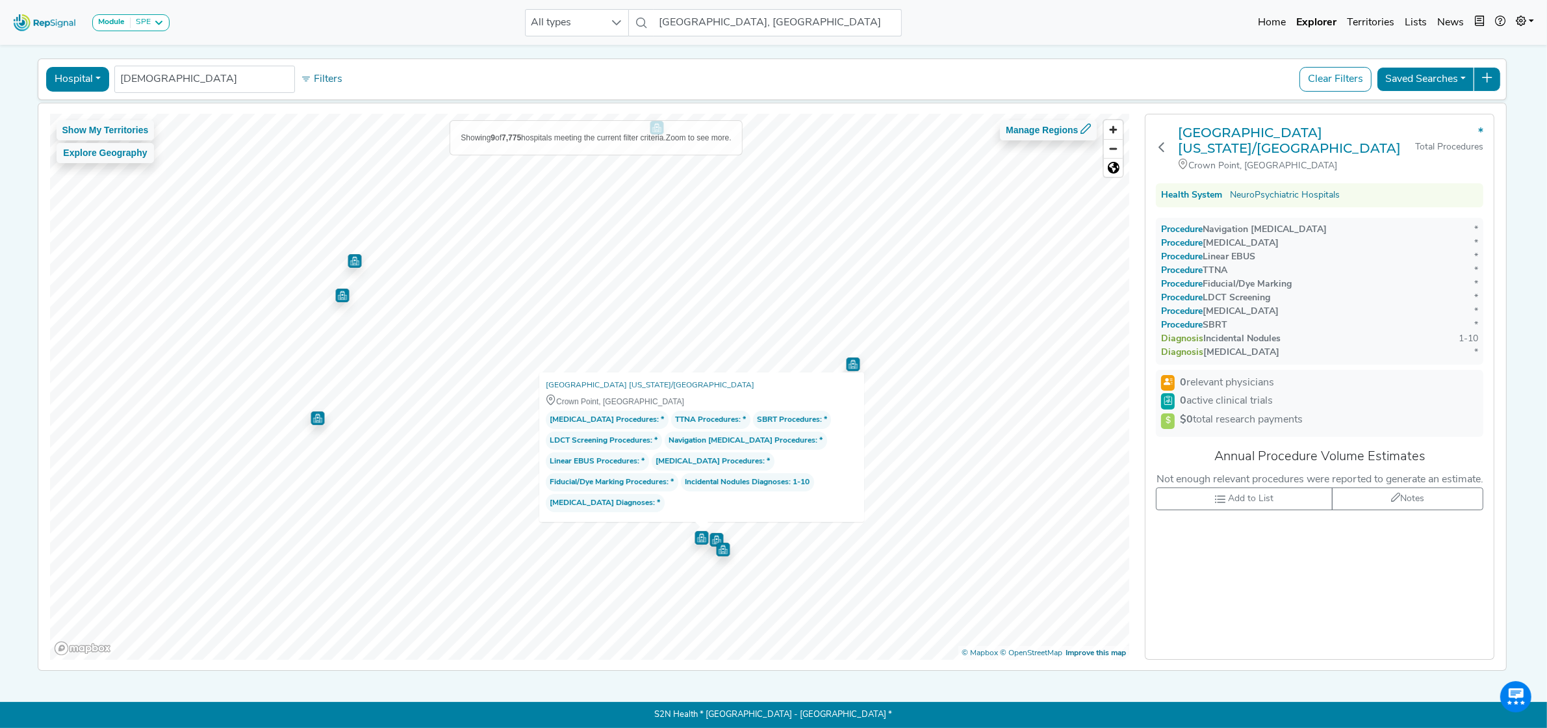
click at [710, 532] on img "Map marker" at bounding box center [717, 539] width 14 height 14
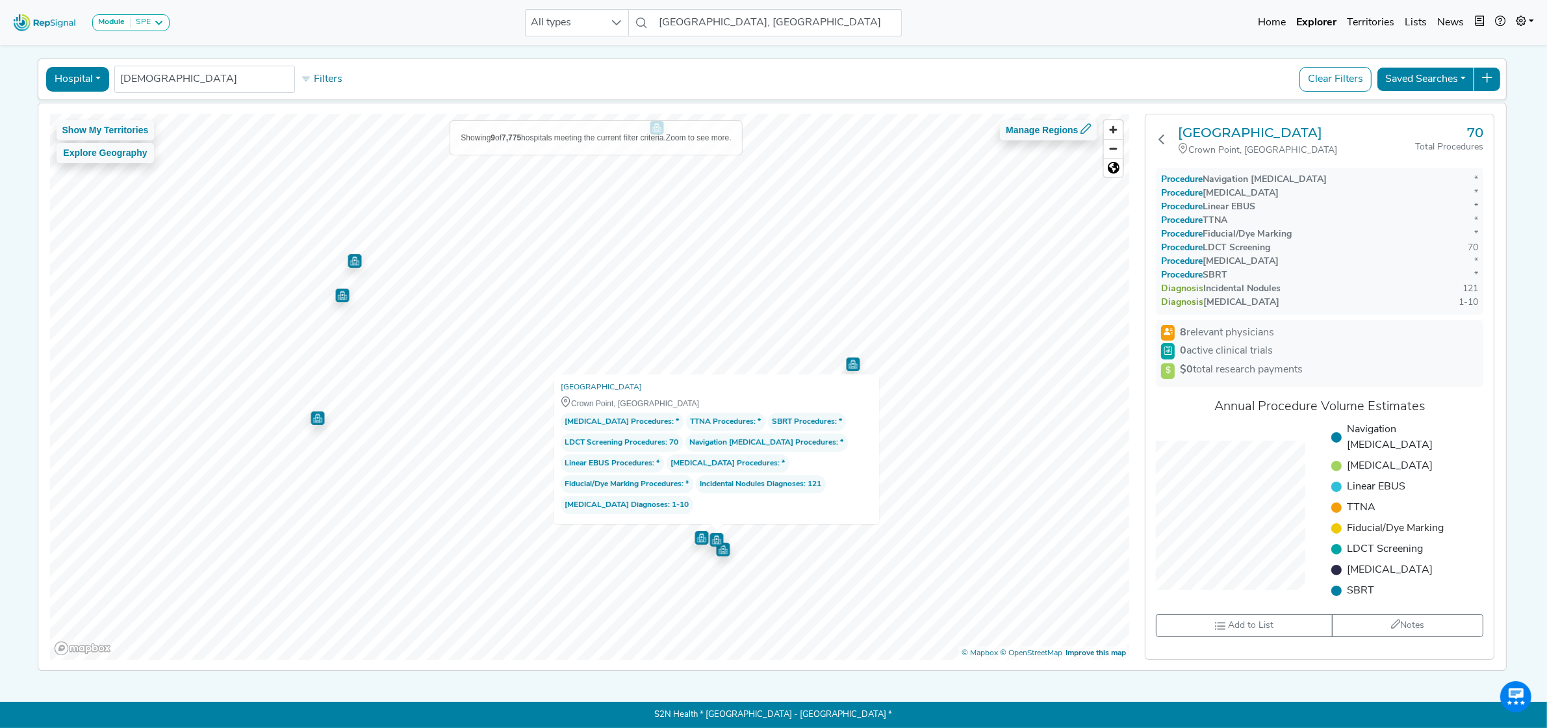
click at [716, 542] on img "Map marker" at bounding box center [723, 549] width 14 height 14
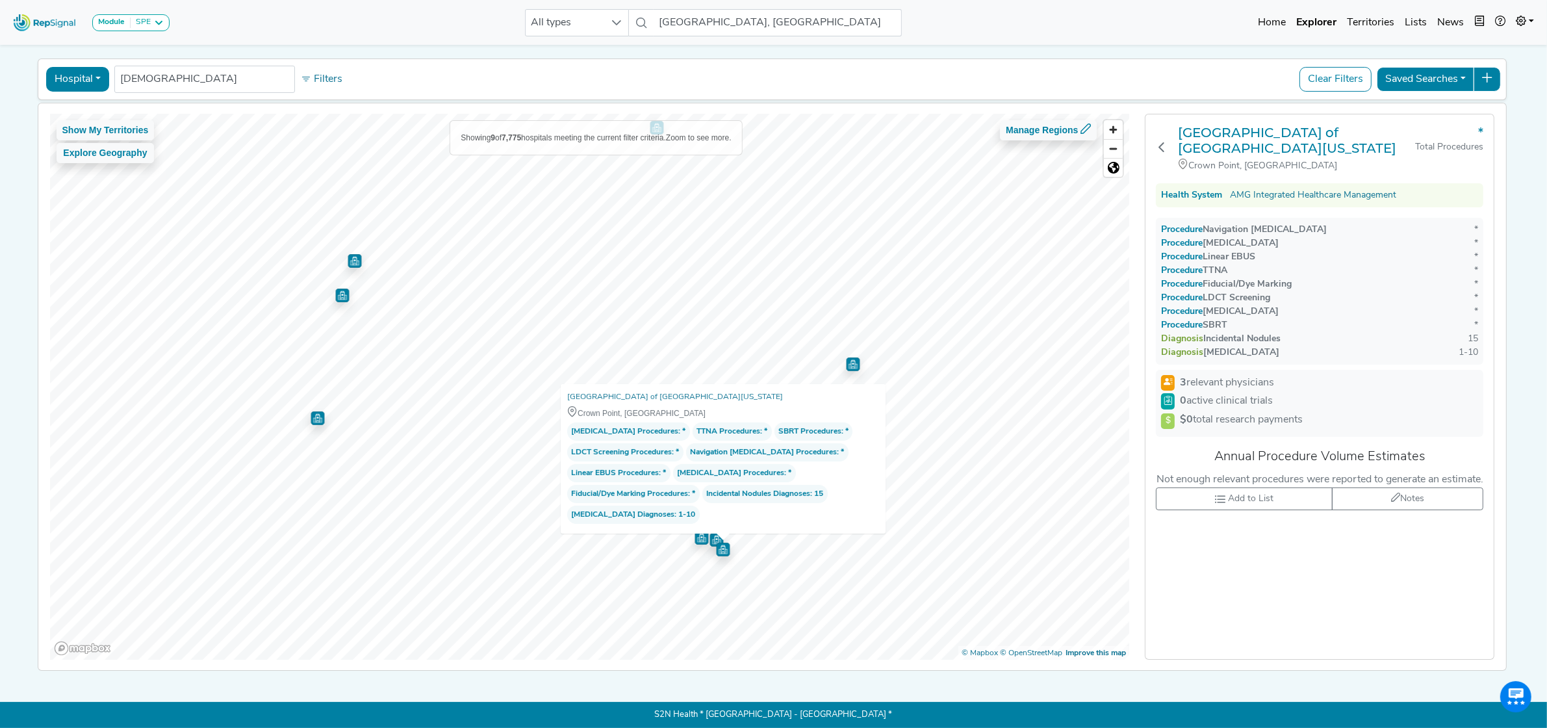
click at [312, 415] on img "Map marker" at bounding box center [318, 418] width 14 height 14
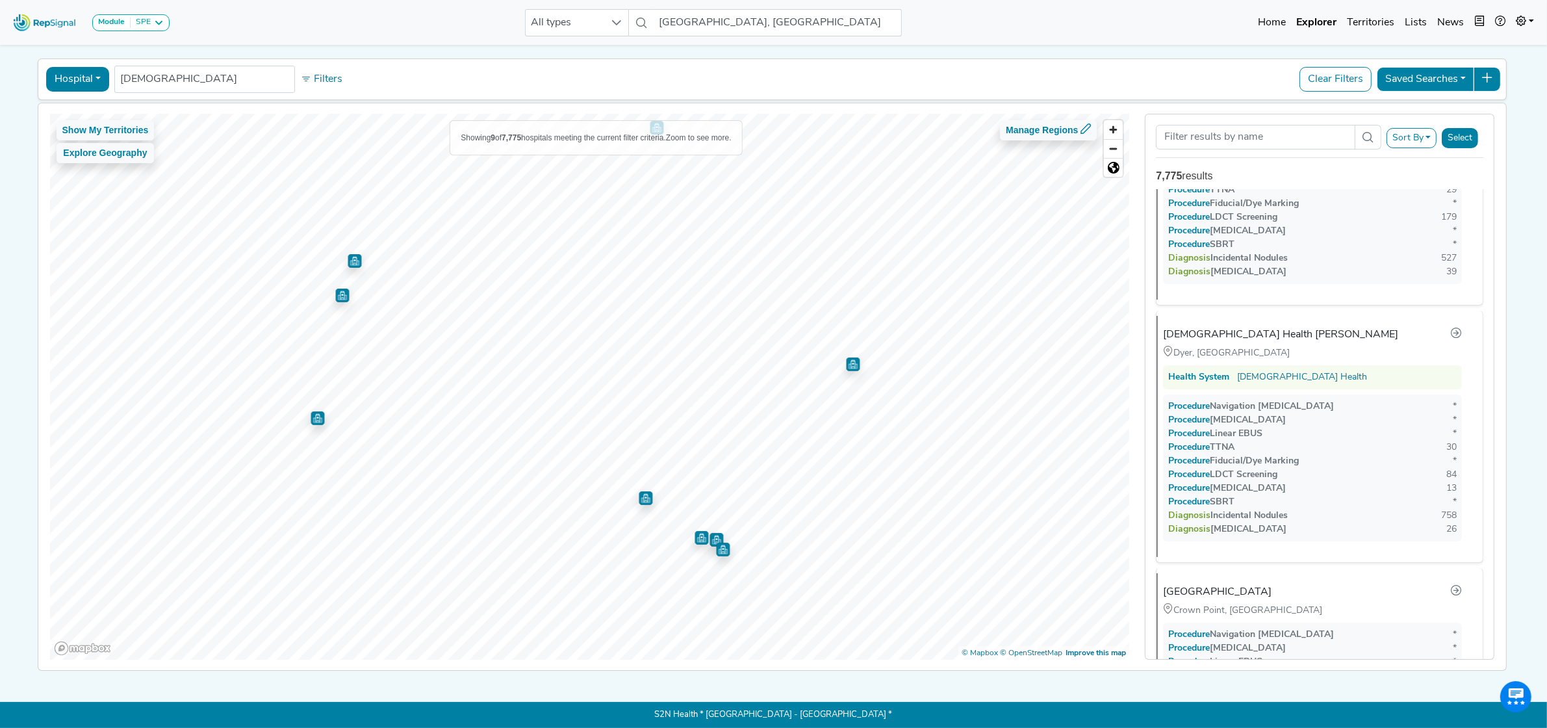
scroll to position [1001, 0]
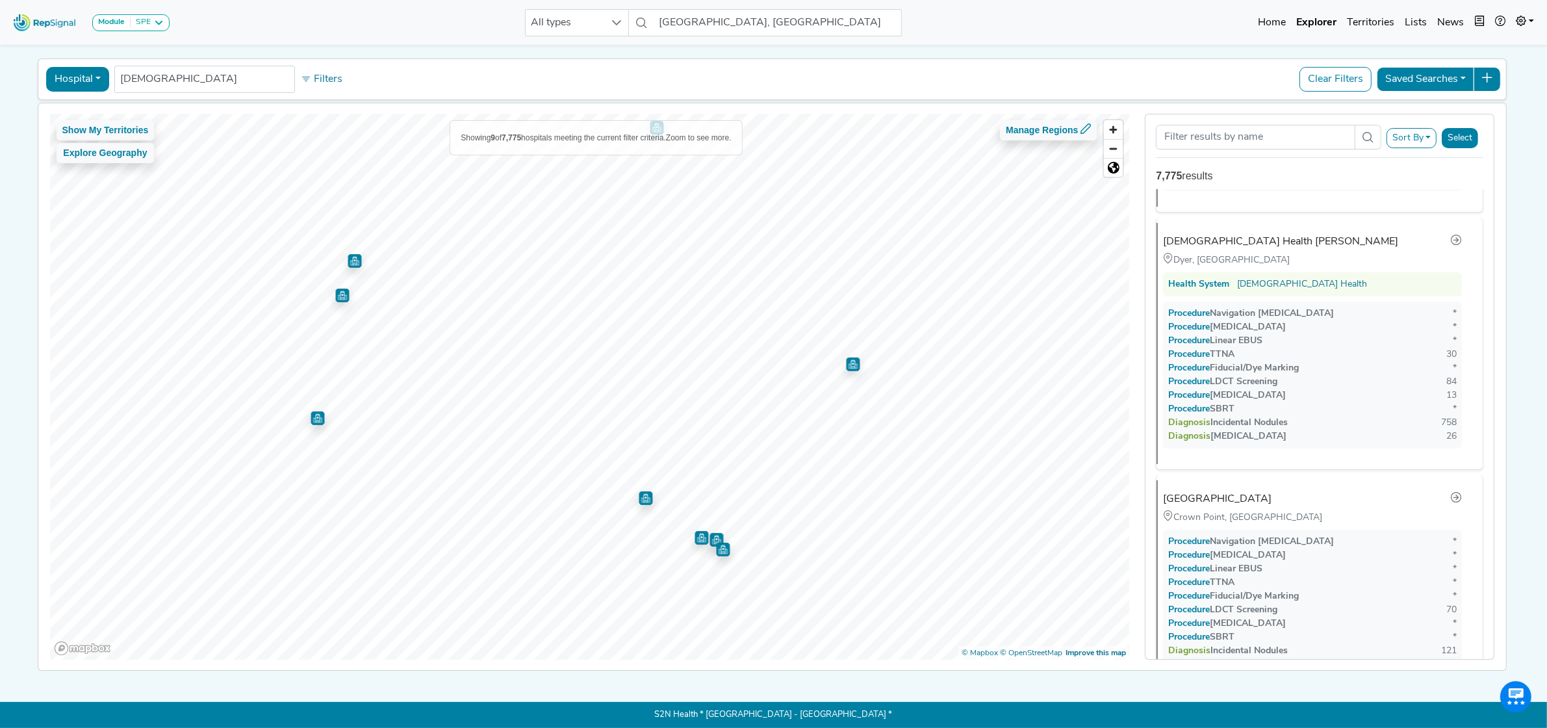
click at [846, 359] on img "Map marker" at bounding box center [853, 364] width 14 height 14
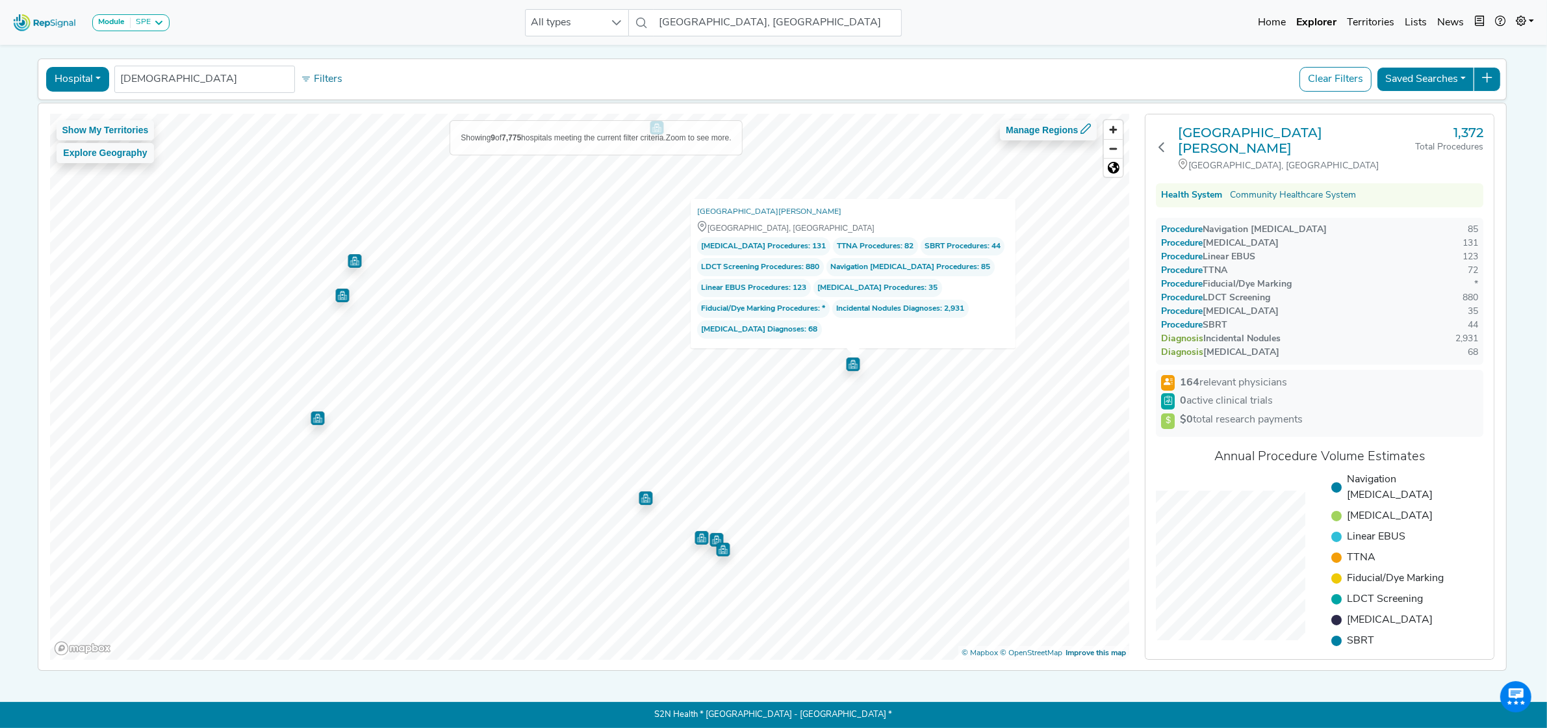
click at [352, 254] on img "Map marker" at bounding box center [355, 261] width 14 height 14
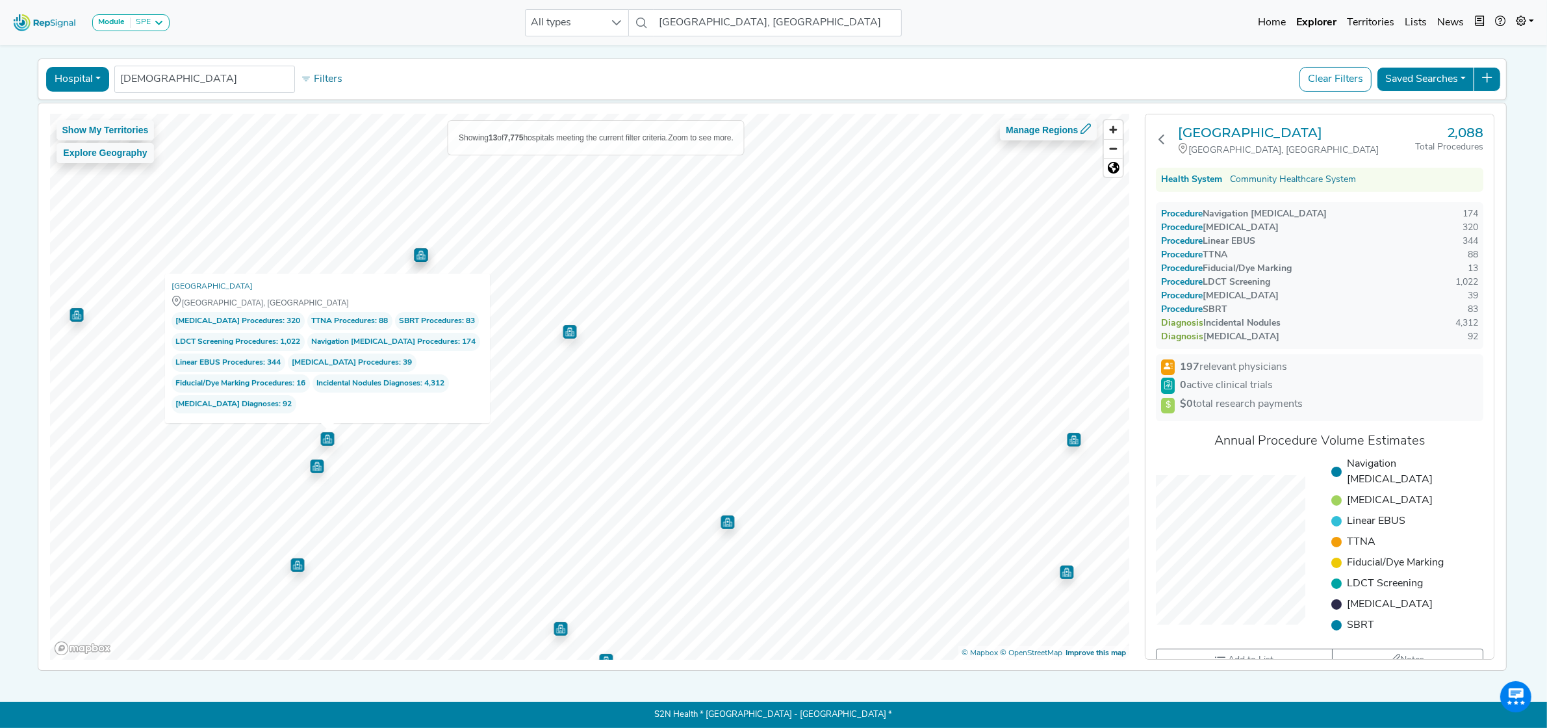
click at [563, 326] on img "Map marker" at bounding box center [570, 332] width 14 height 14
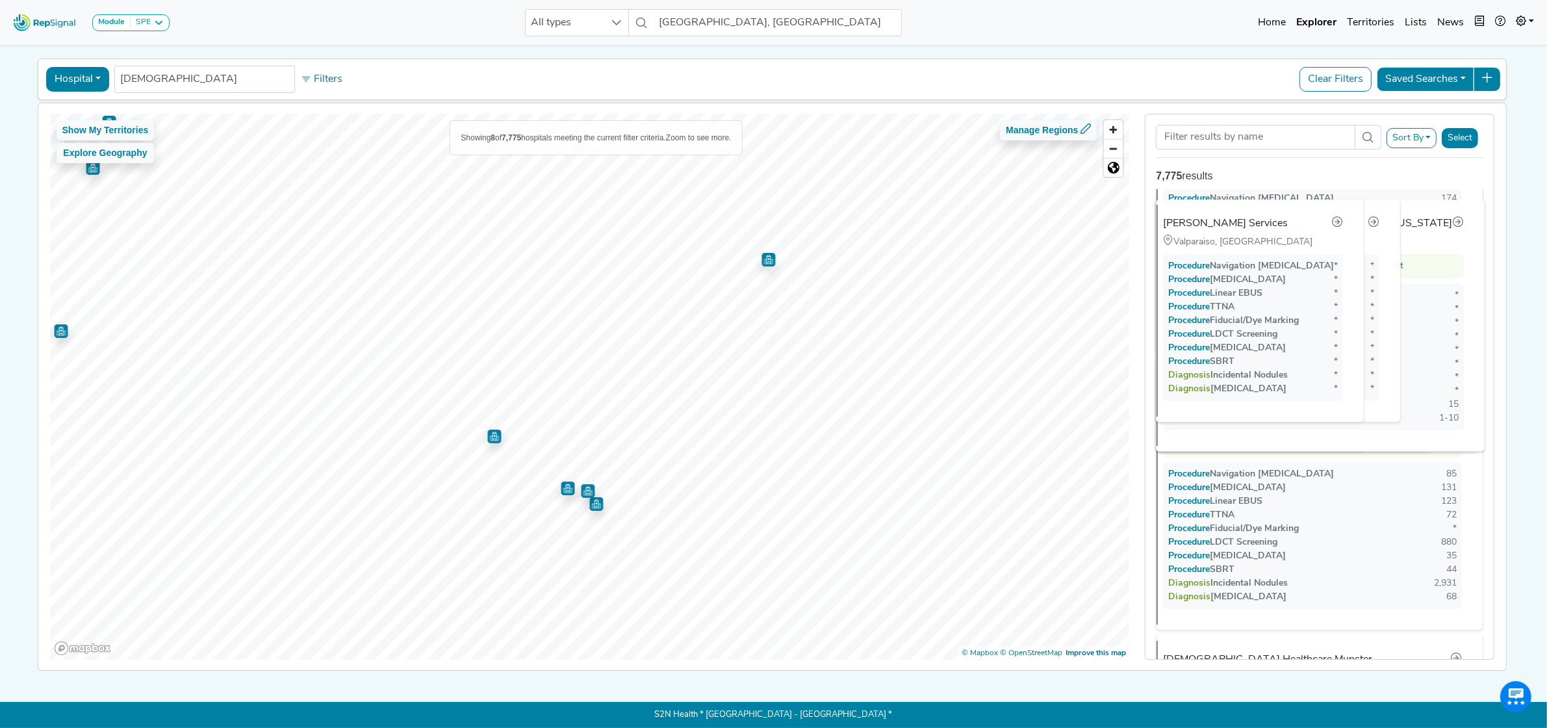
scroll to position [0, 0]
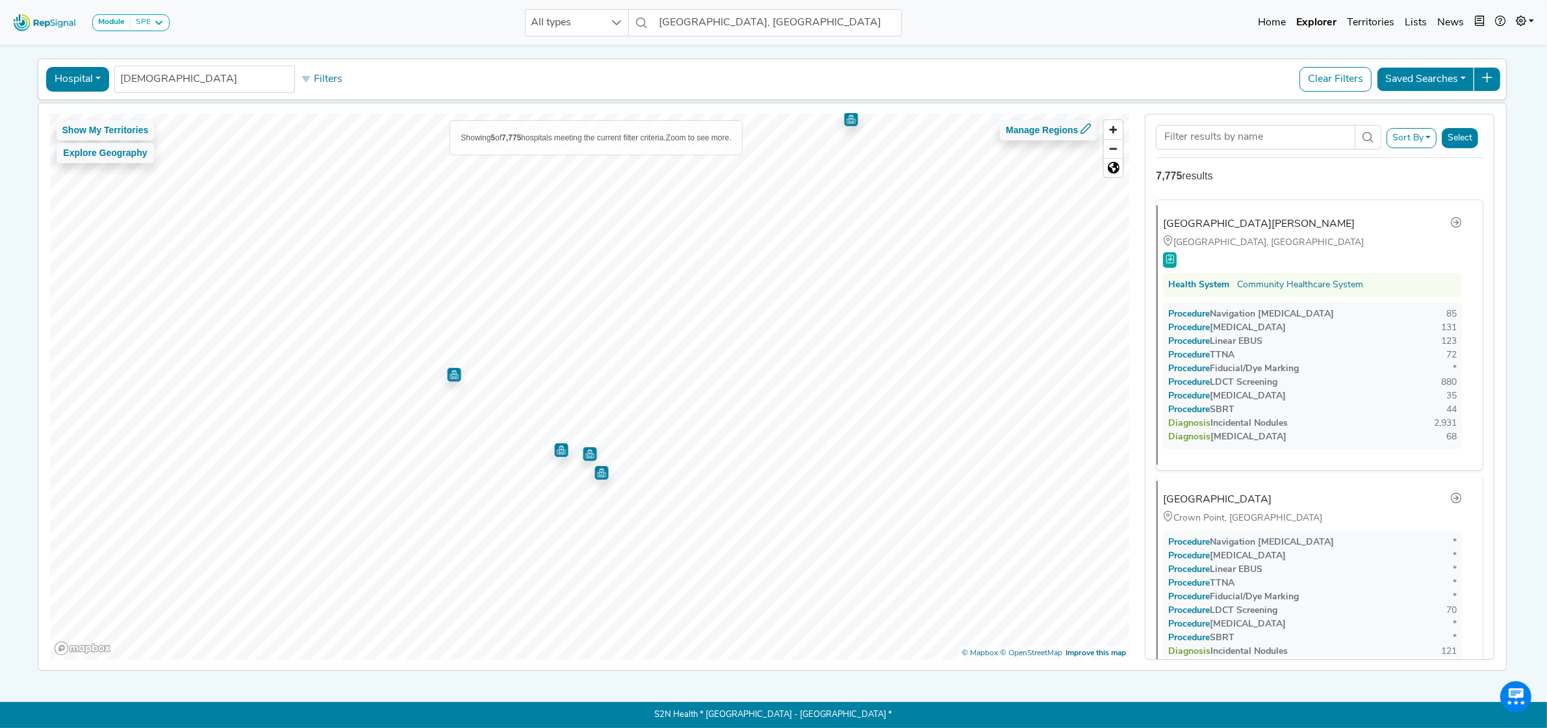
click at [447, 368] on img "Map marker" at bounding box center [454, 374] width 14 height 14
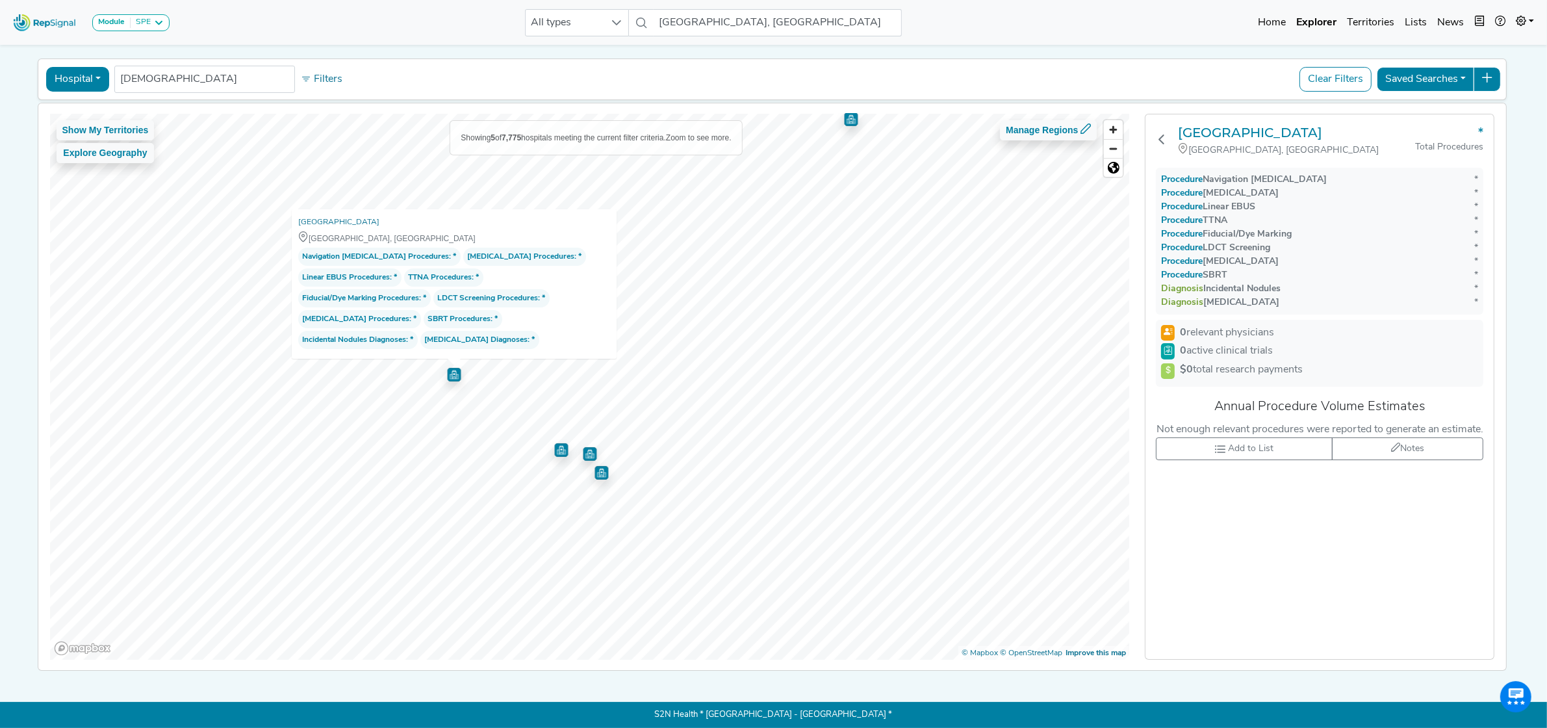
click at [554, 443] on img "Map marker" at bounding box center [561, 450] width 14 height 14
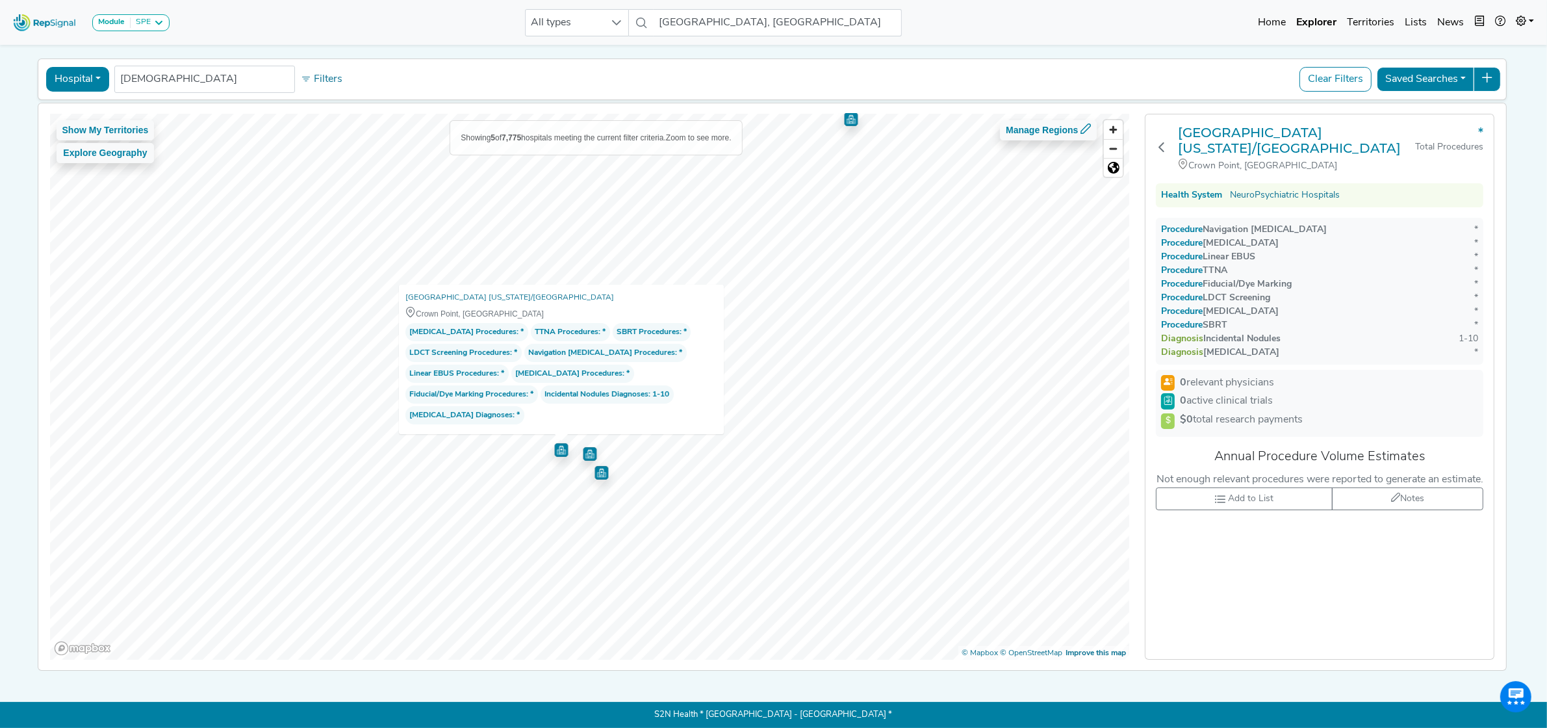
click at [586, 449] on img "Map marker" at bounding box center [590, 454] width 14 height 14
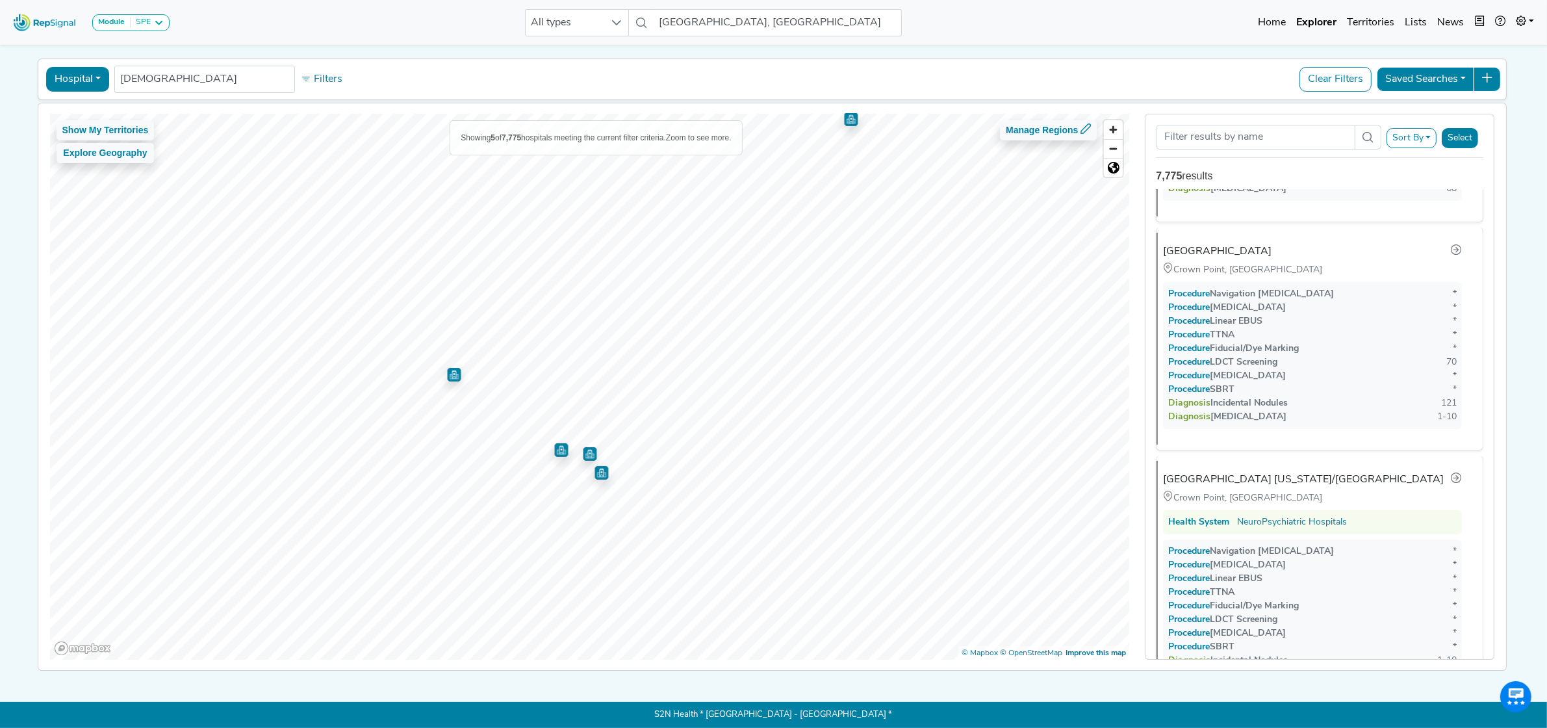
scroll to position [250, 0]
click at [595, 469] on img "Map marker" at bounding box center [602, 473] width 14 height 14
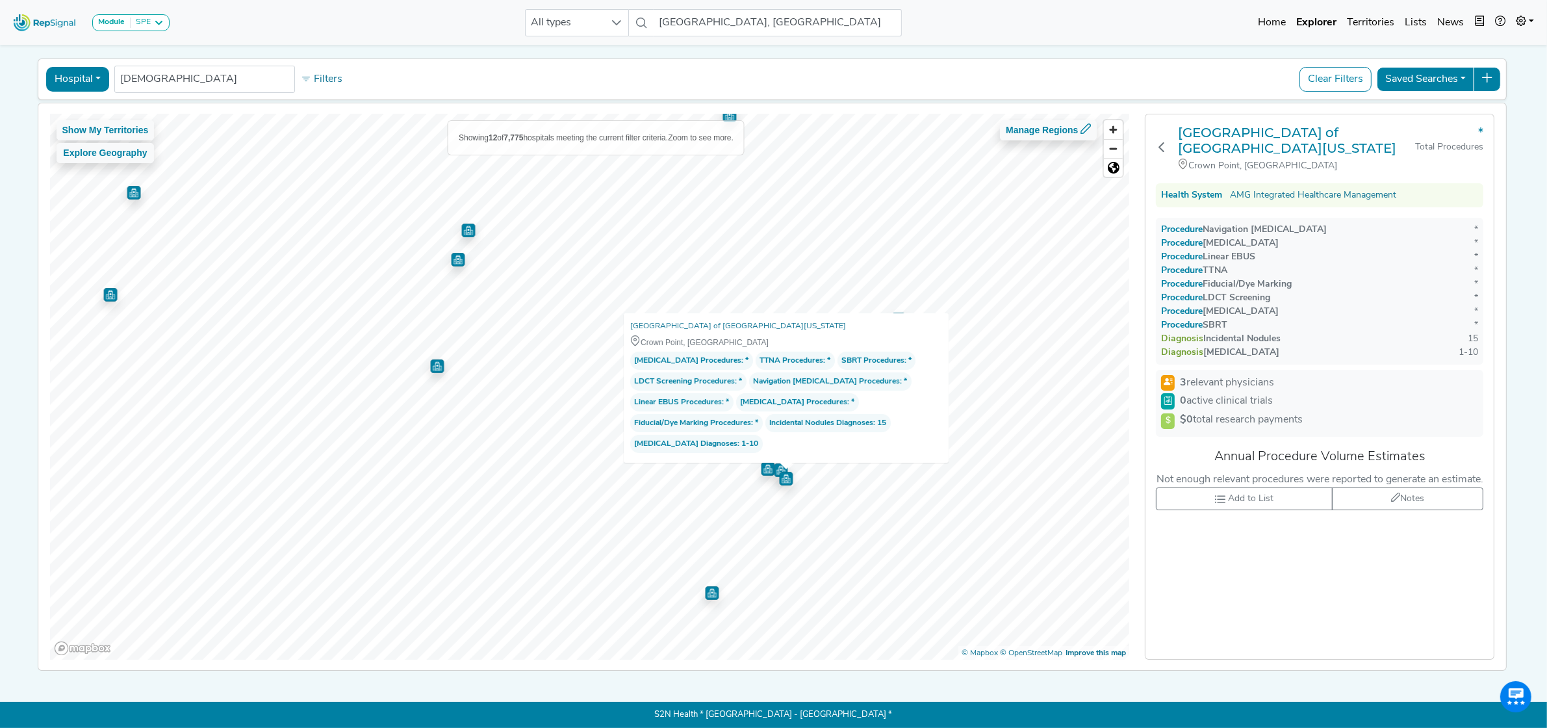
click at [1101, 40] on nav "Module SPE Bronchoscopy Disposable Bronchoscope SBRT SPE TTNA Thoracic Surgery …" at bounding box center [773, 22] width 1547 height 45
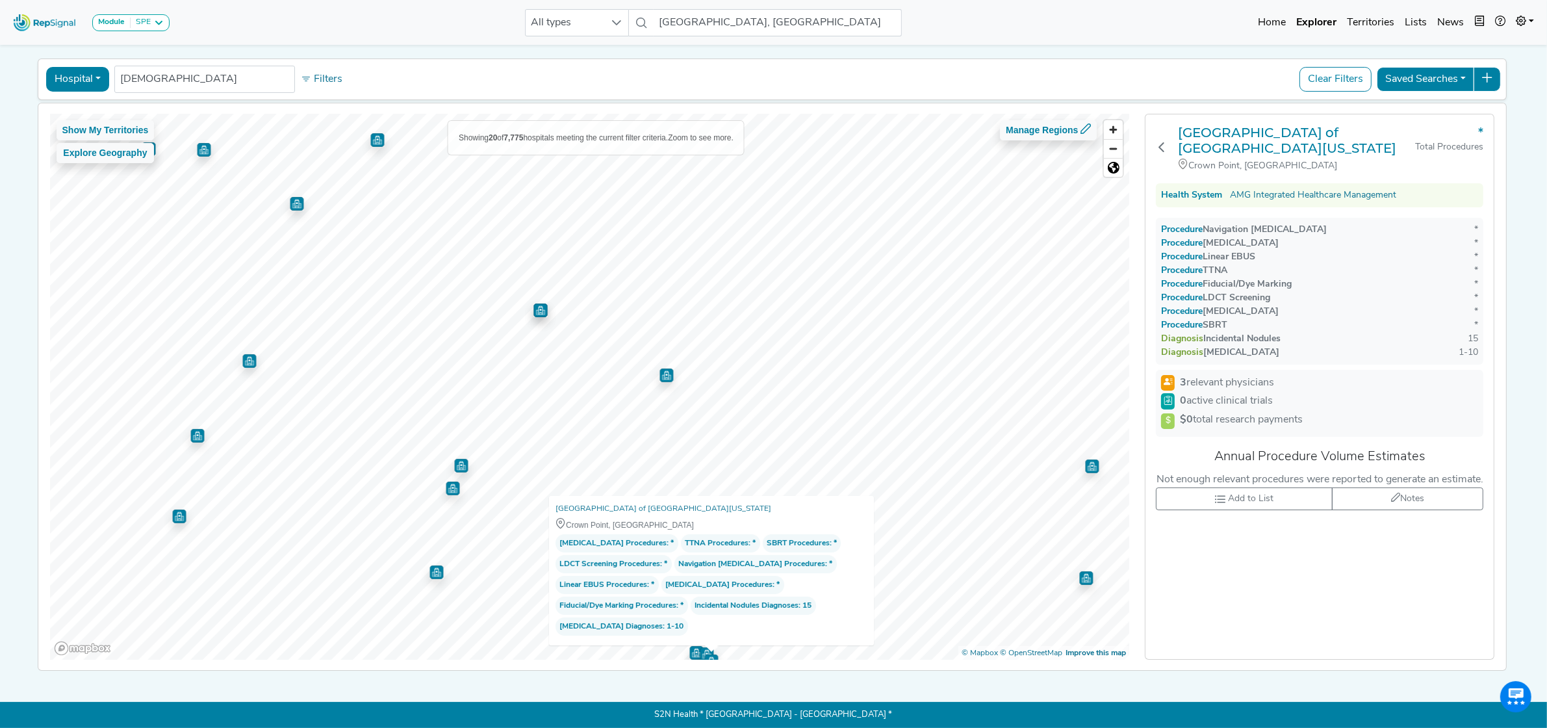
click at [663, 369] on img "Map marker" at bounding box center [667, 375] width 14 height 14
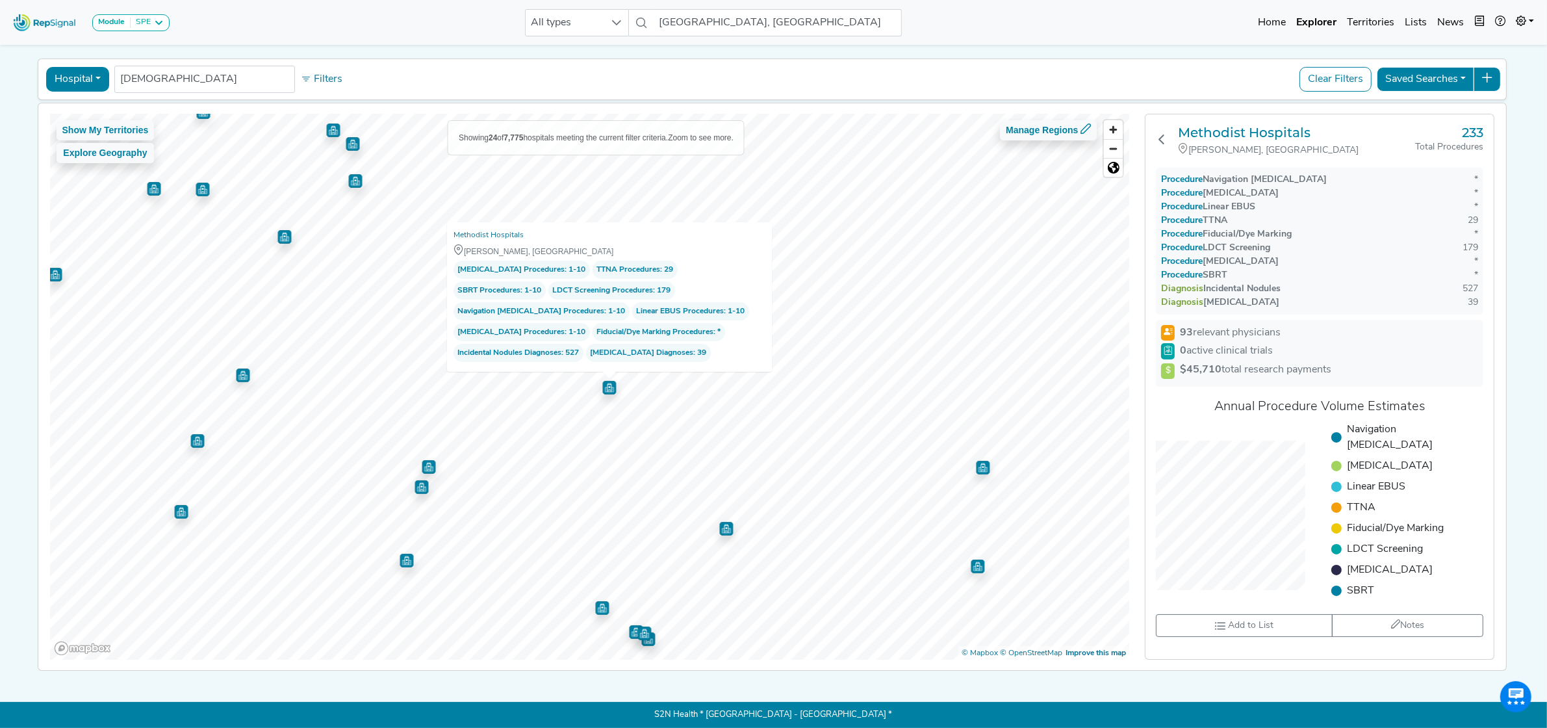
click at [426, 460] on img "Map marker" at bounding box center [429, 467] width 14 height 14
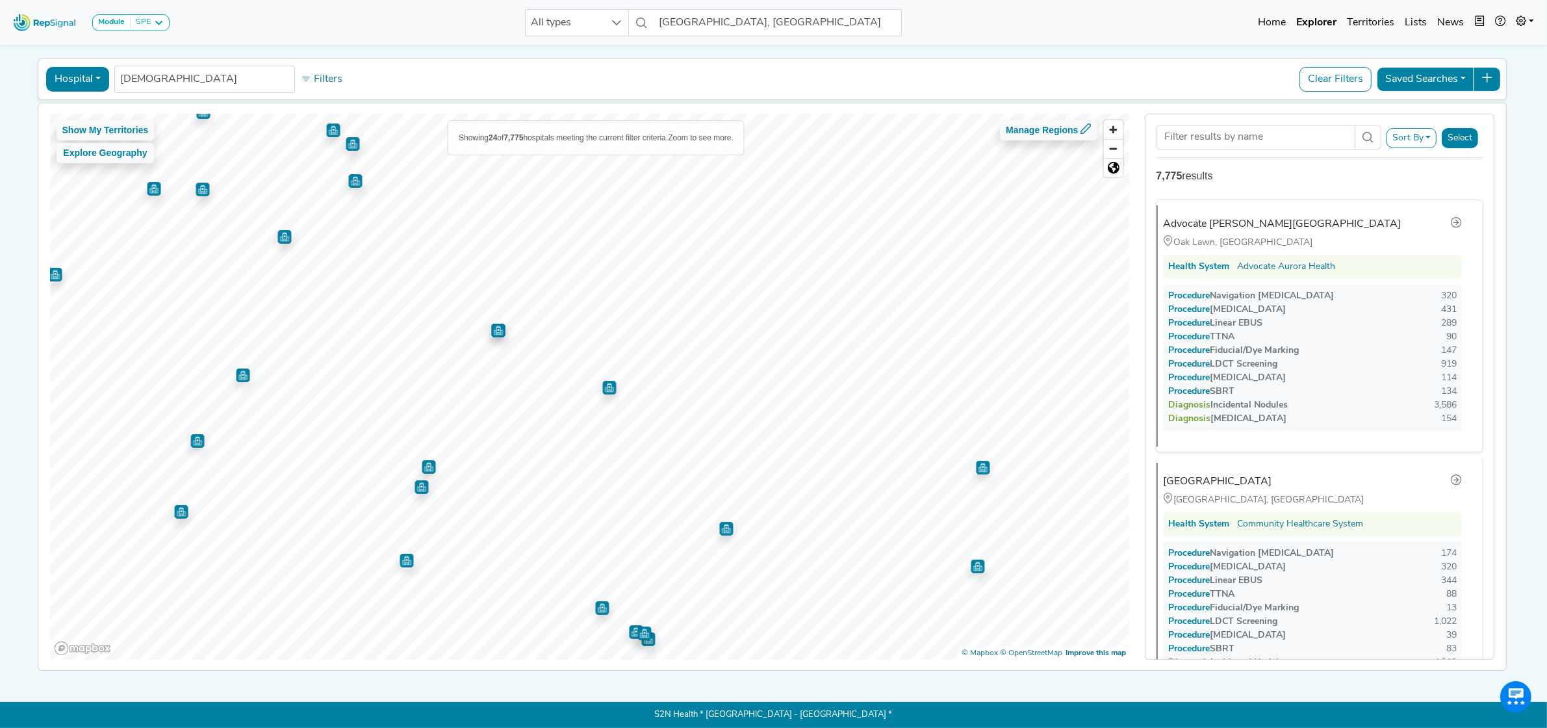
scroll to position [251, 0]
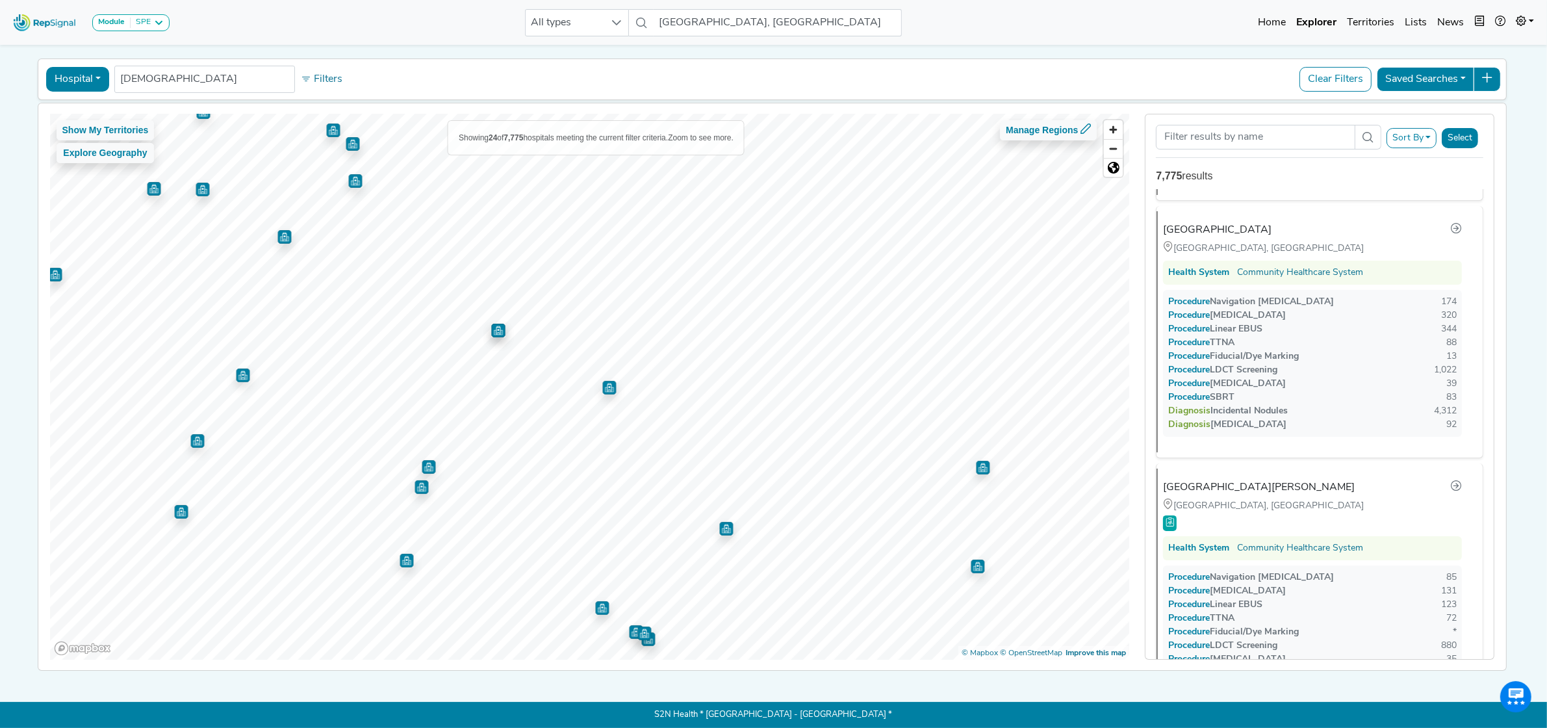
click at [415, 480] on img "Map marker" at bounding box center [422, 487] width 14 height 14
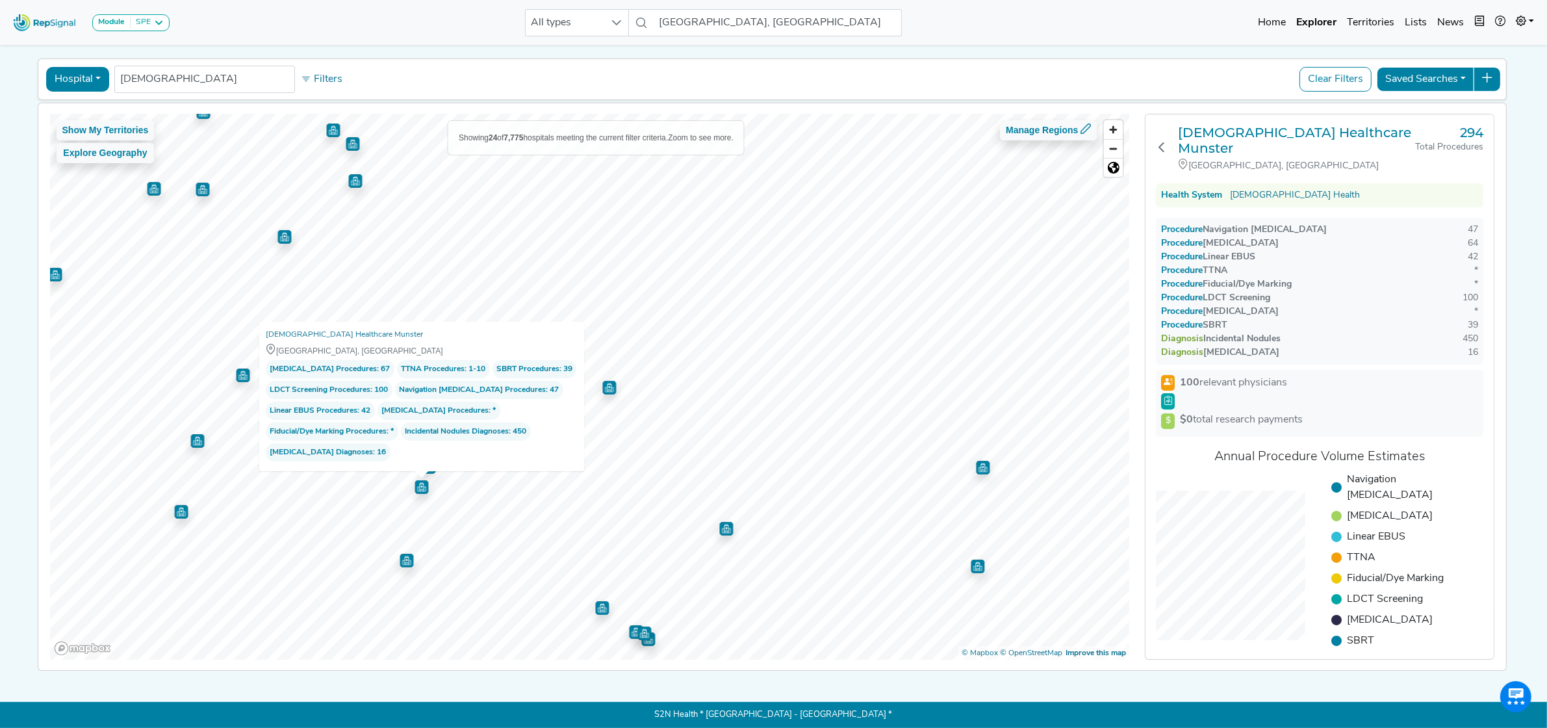
click at [603, 381] on img "Map marker" at bounding box center [609, 387] width 14 height 14
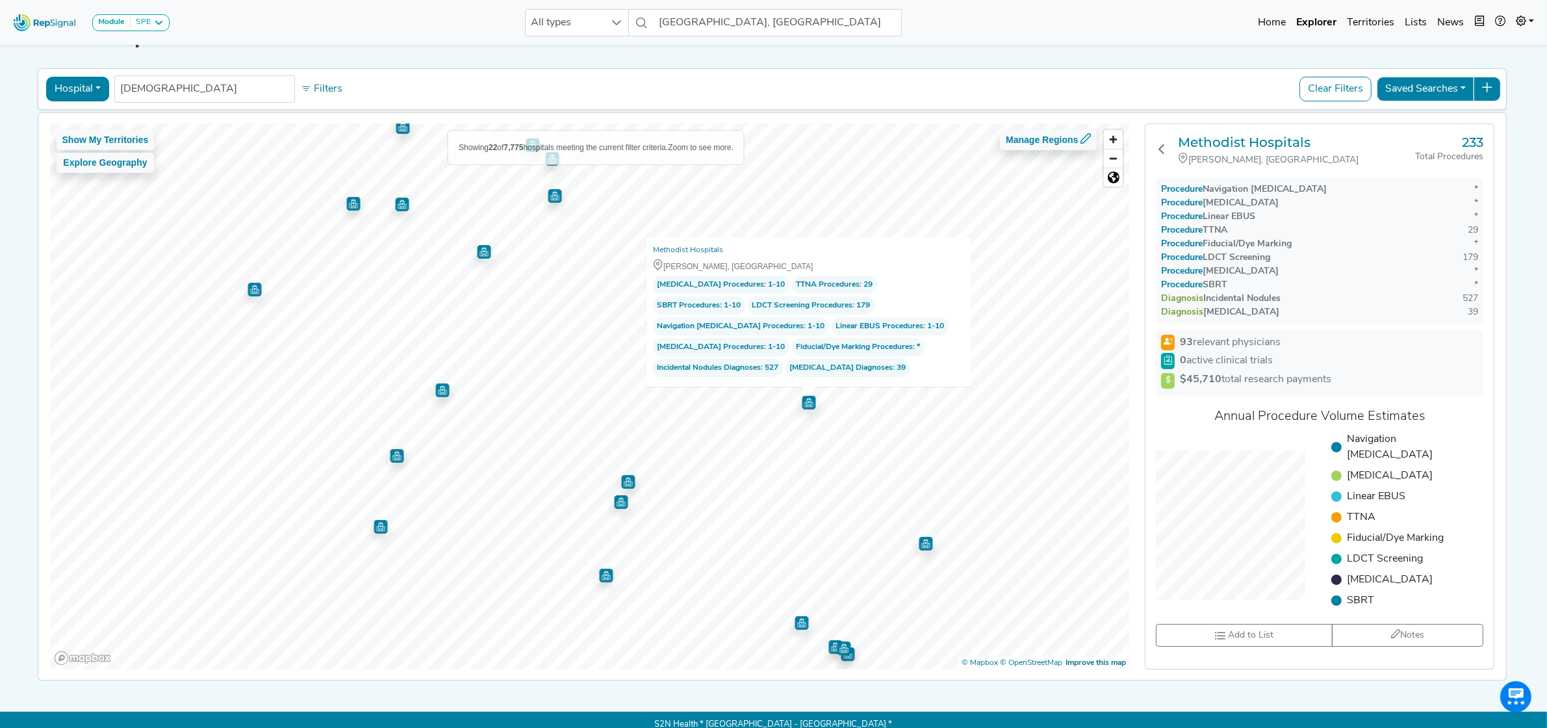
scroll to position [53, 0]
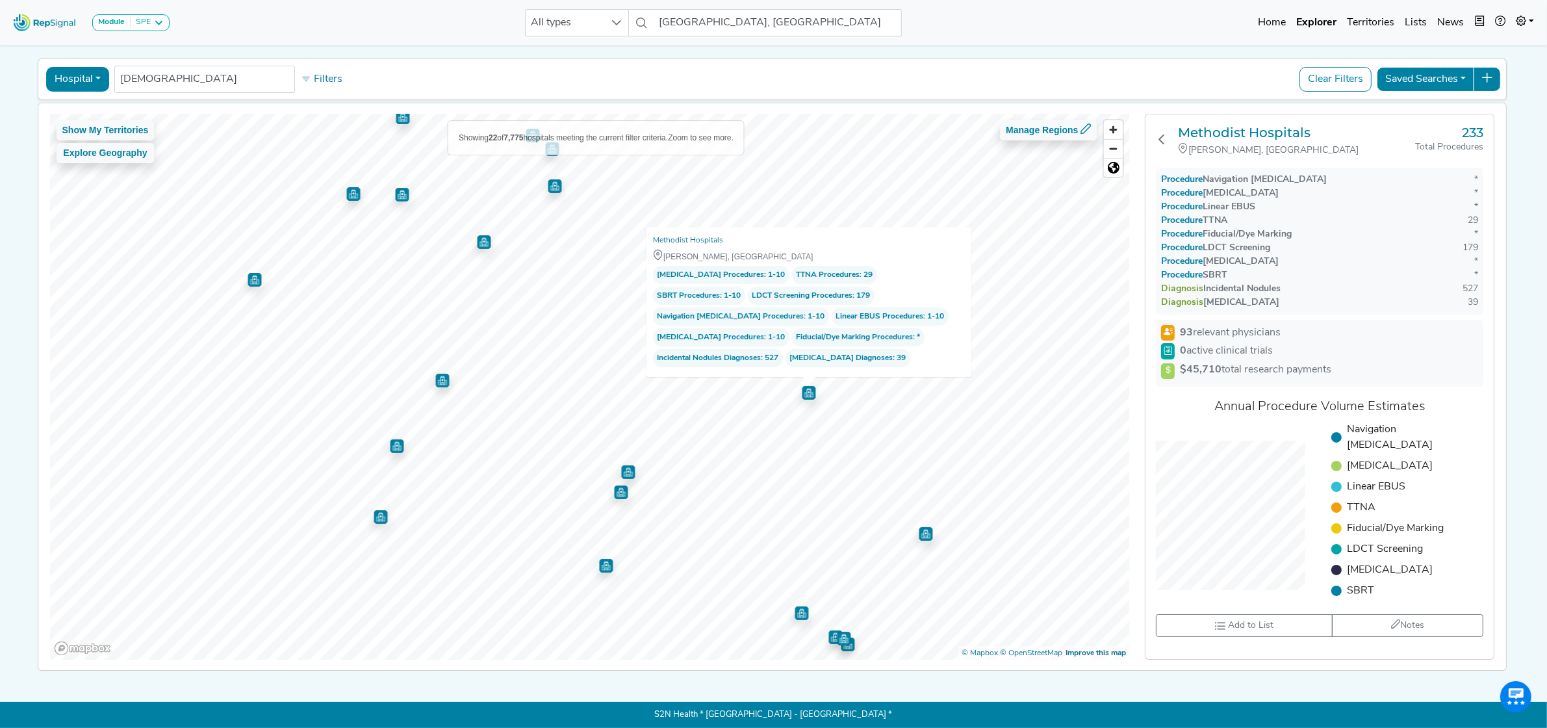
click at [54, 67] on button "Hospital" at bounding box center [77, 79] width 63 height 25
click at [395, 58] on div "Hospital Physician Hospital ASC Office Health System methodist No results found…" at bounding box center [773, 79] width 1470 height 42
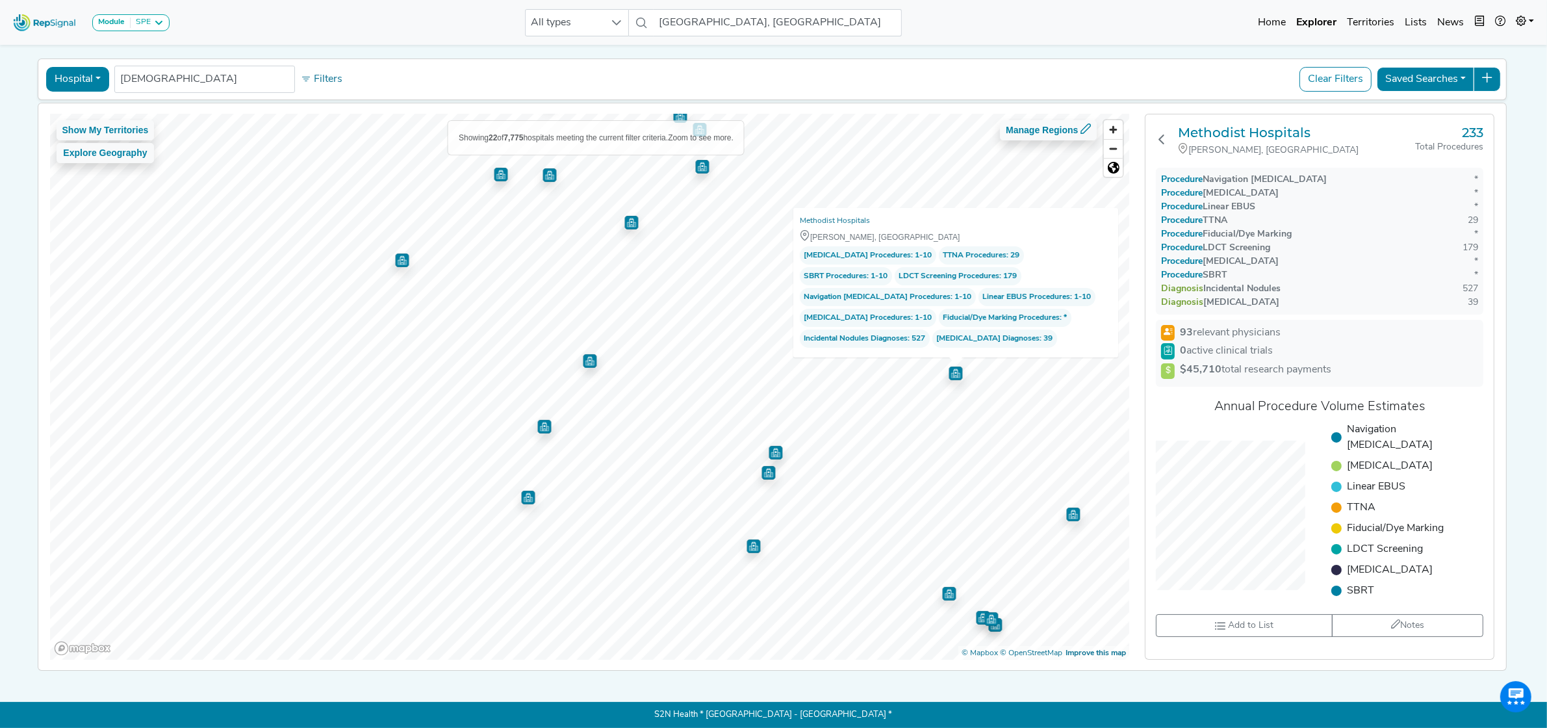
click at [1177, 352] on div "Show My Territories Explore Geography Showing 22 of 7,775 hospitals meeting the…" at bounding box center [773, 386] width 1482 height 567
click at [1270, 125] on h3 "Methodist Hospitals" at bounding box center [1296, 133] width 237 height 16
click at [583, 354] on img "Map marker" at bounding box center [590, 361] width 14 height 14
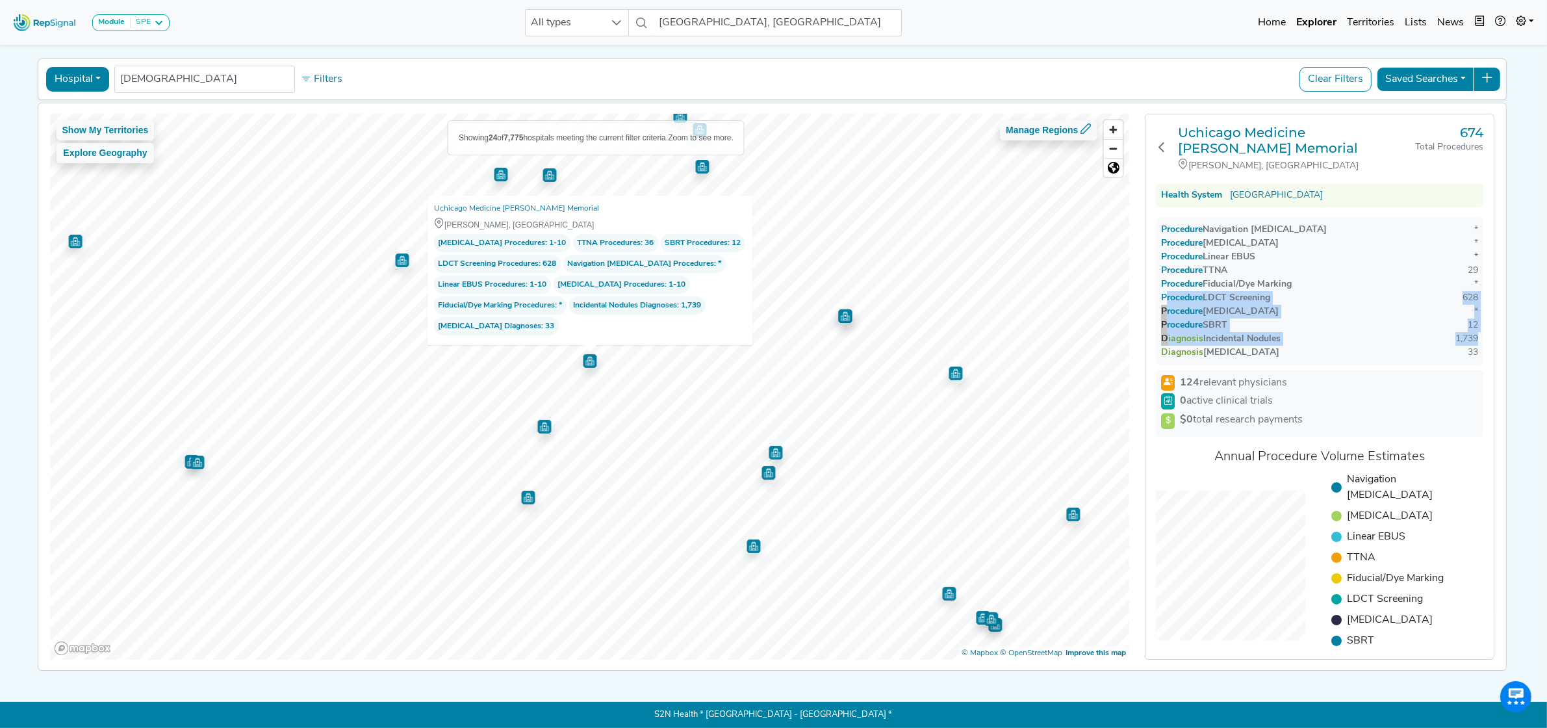
drag, startPoint x: 1469, startPoint y: 326, endPoint x: 1164, endPoint y: 290, distance: 307.5
click at [1164, 290] on div "Procedure Navigation Bronchoscopy * Procedure Transbronchial Biopsy * Procedure…" at bounding box center [1320, 291] width 328 height 147
copy div "Procedure LDCT Screening 628 Procedure Thoracic Surgery * Procedure SBRT 12 Dia…"
click at [1342, 277] on div "Procedure Fiducial/Dye Marking *" at bounding box center [1319, 284] width 317 height 14
click at [71, 67] on button "Hospital" at bounding box center [77, 79] width 63 height 25
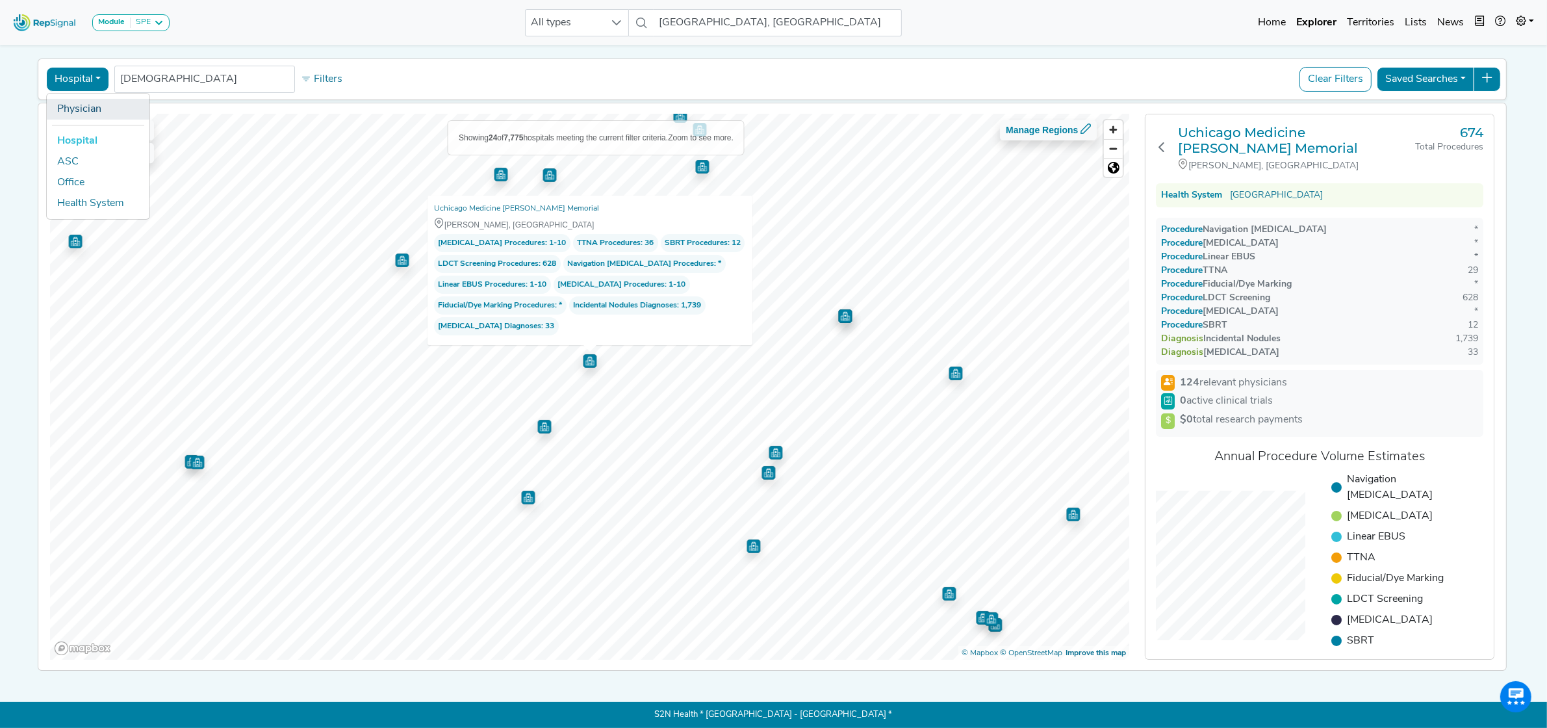
click at [83, 99] on link "Physician" at bounding box center [98, 109] width 103 height 21
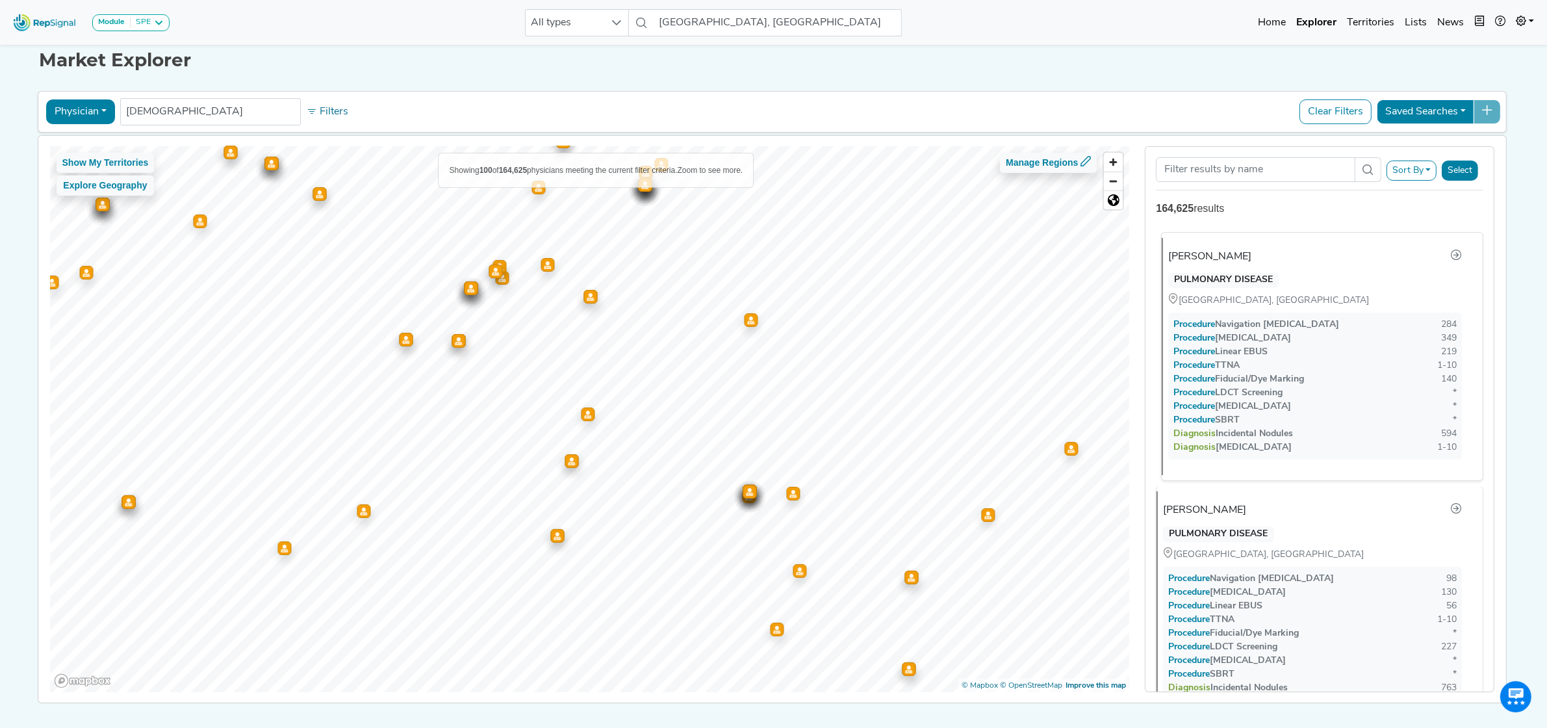
scroll to position [0, 0]
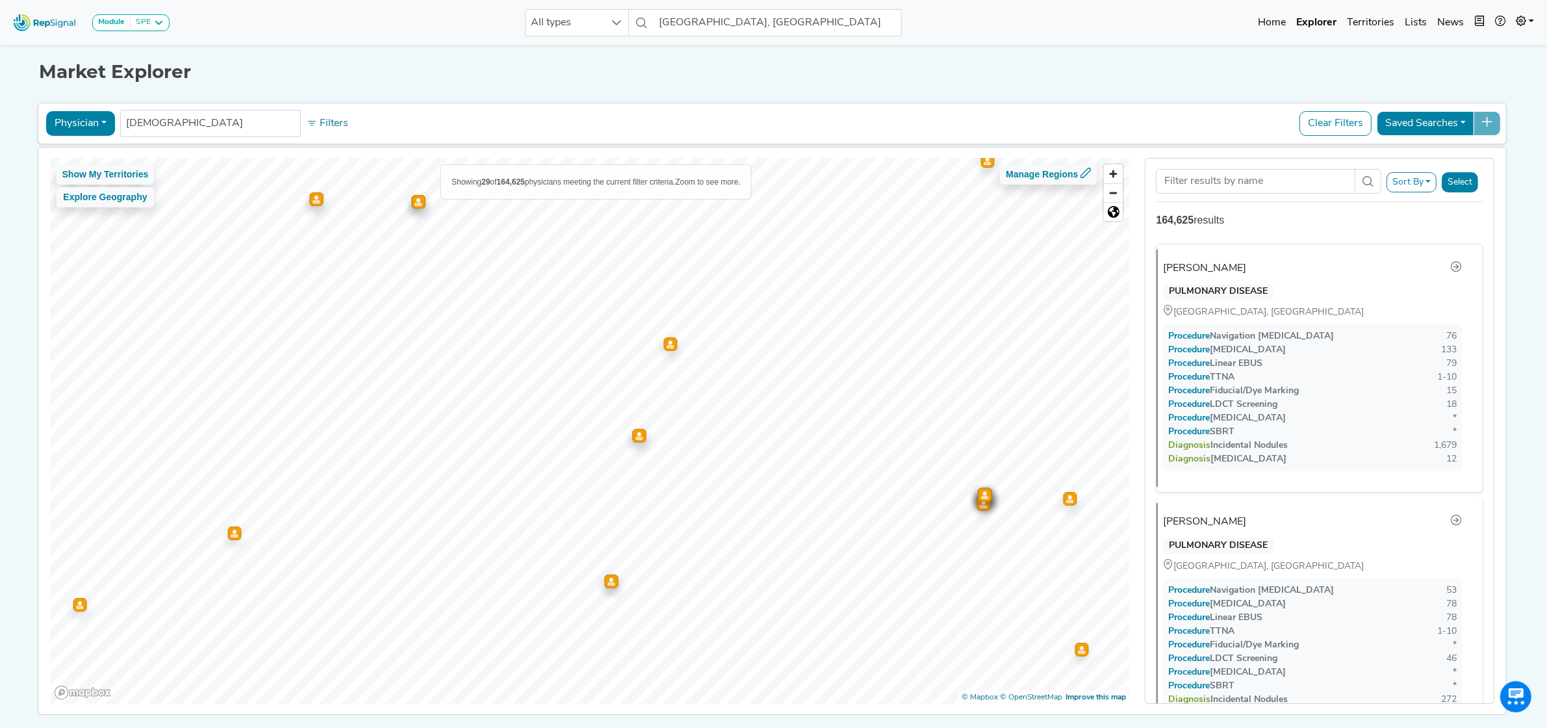
click at [667, 342] on icon "Map marker" at bounding box center [670, 344] width 7 height 8
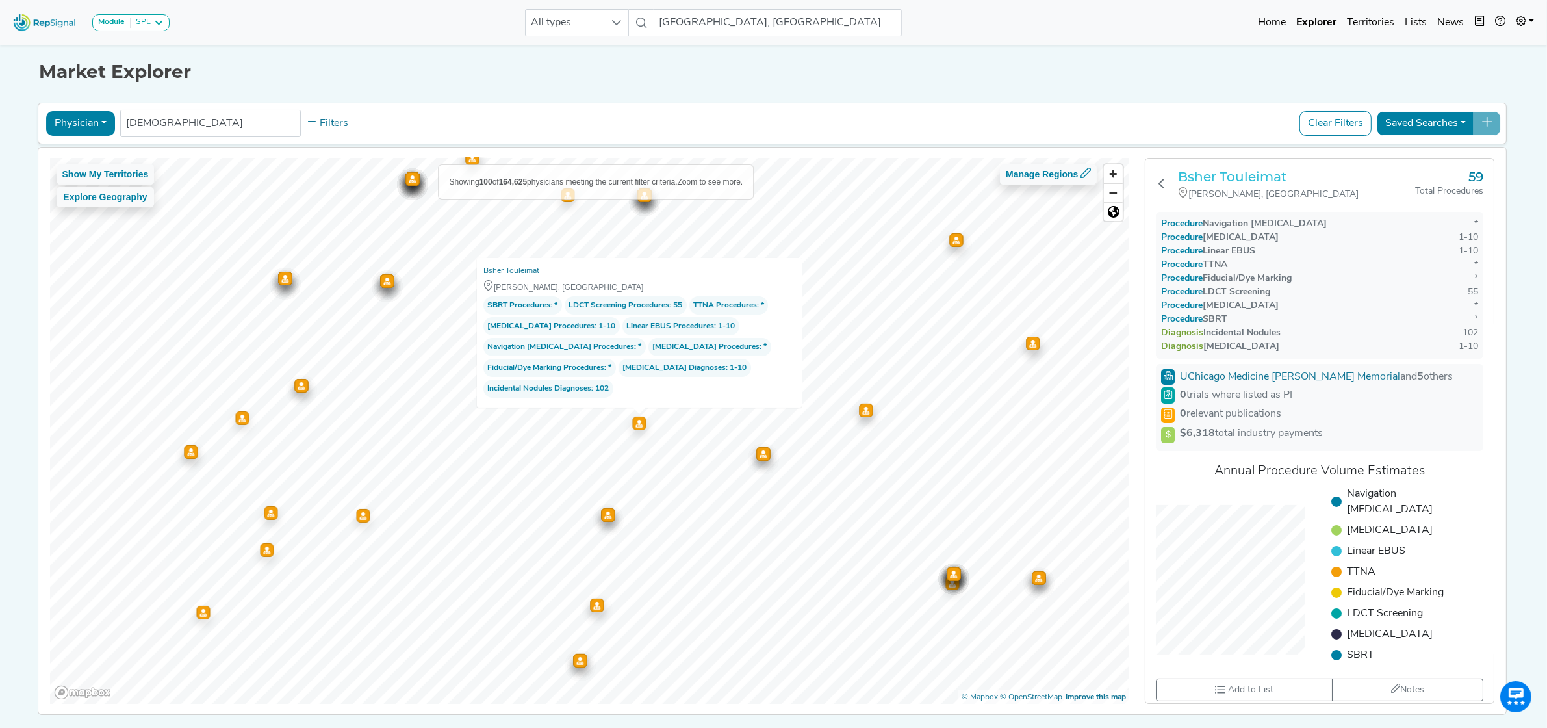
click at [1281, 176] on h3 "Bsher Touleimat" at bounding box center [1296, 177] width 237 height 16
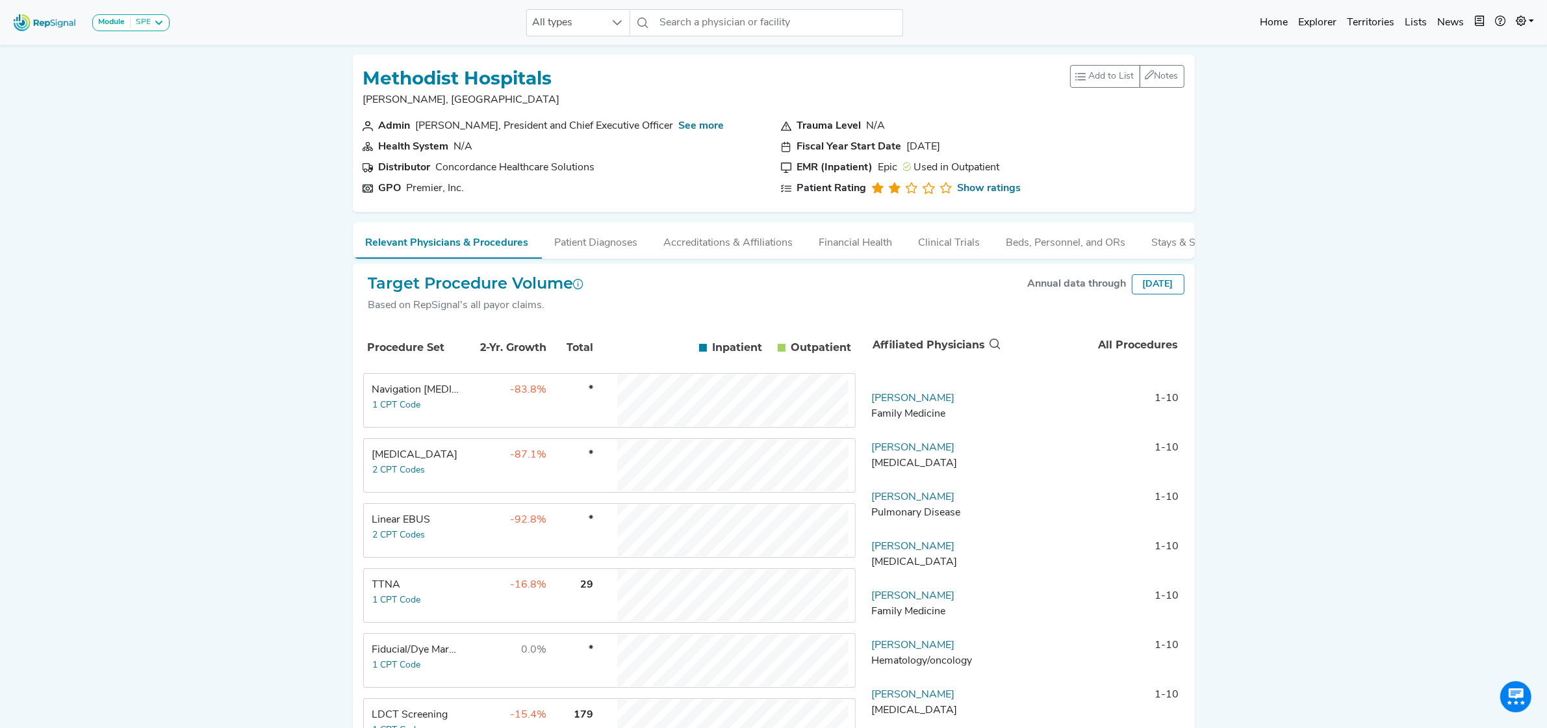
drag, startPoint x: 27, startPoint y: 31, endPoint x: 34, endPoint y: 30, distance: 7.2
click at [27, 31] on img at bounding box center [45, 22] width 74 height 28
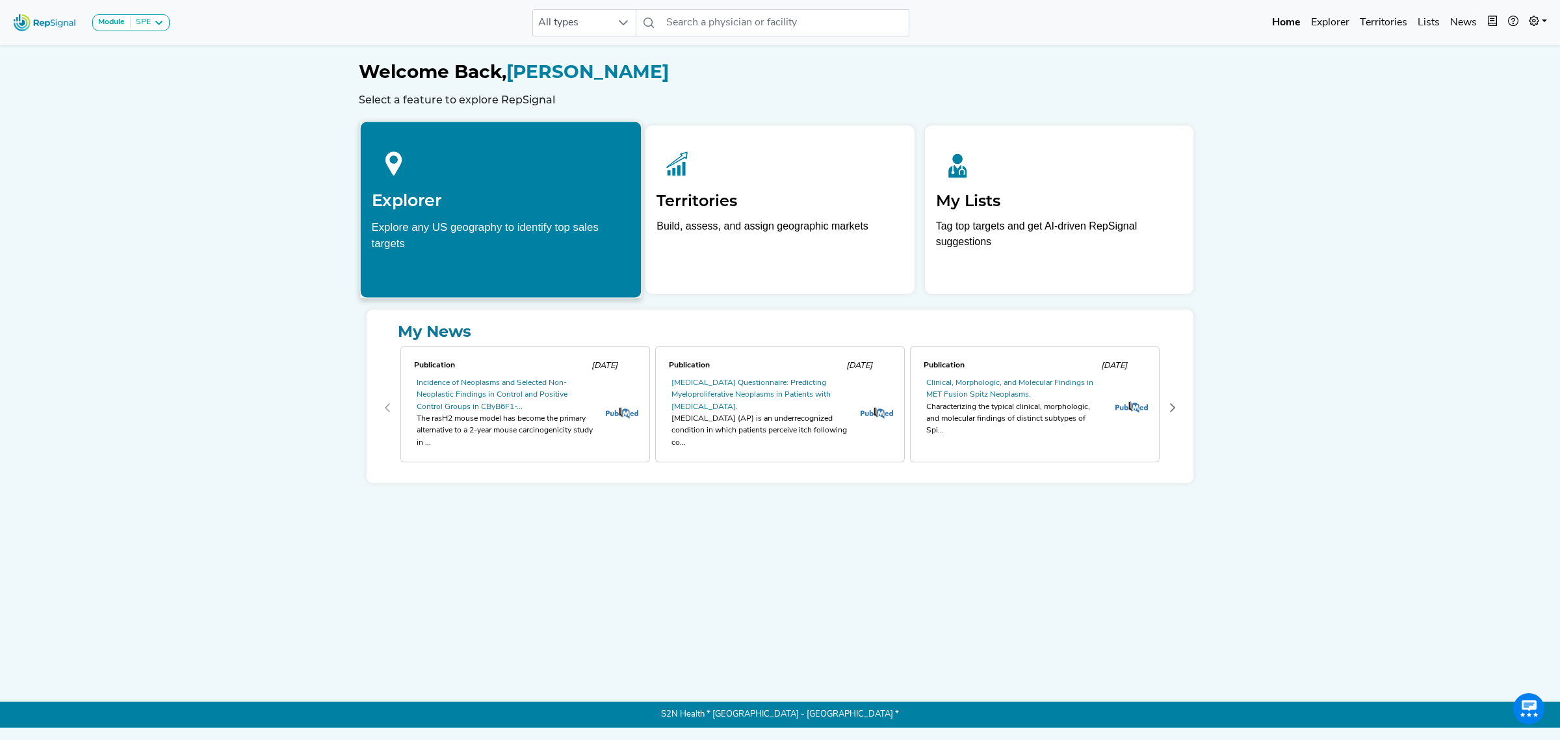
click at [502, 222] on div "Explore any US geography to identify top sales targets" at bounding box center [501, 234] width 259 height 32
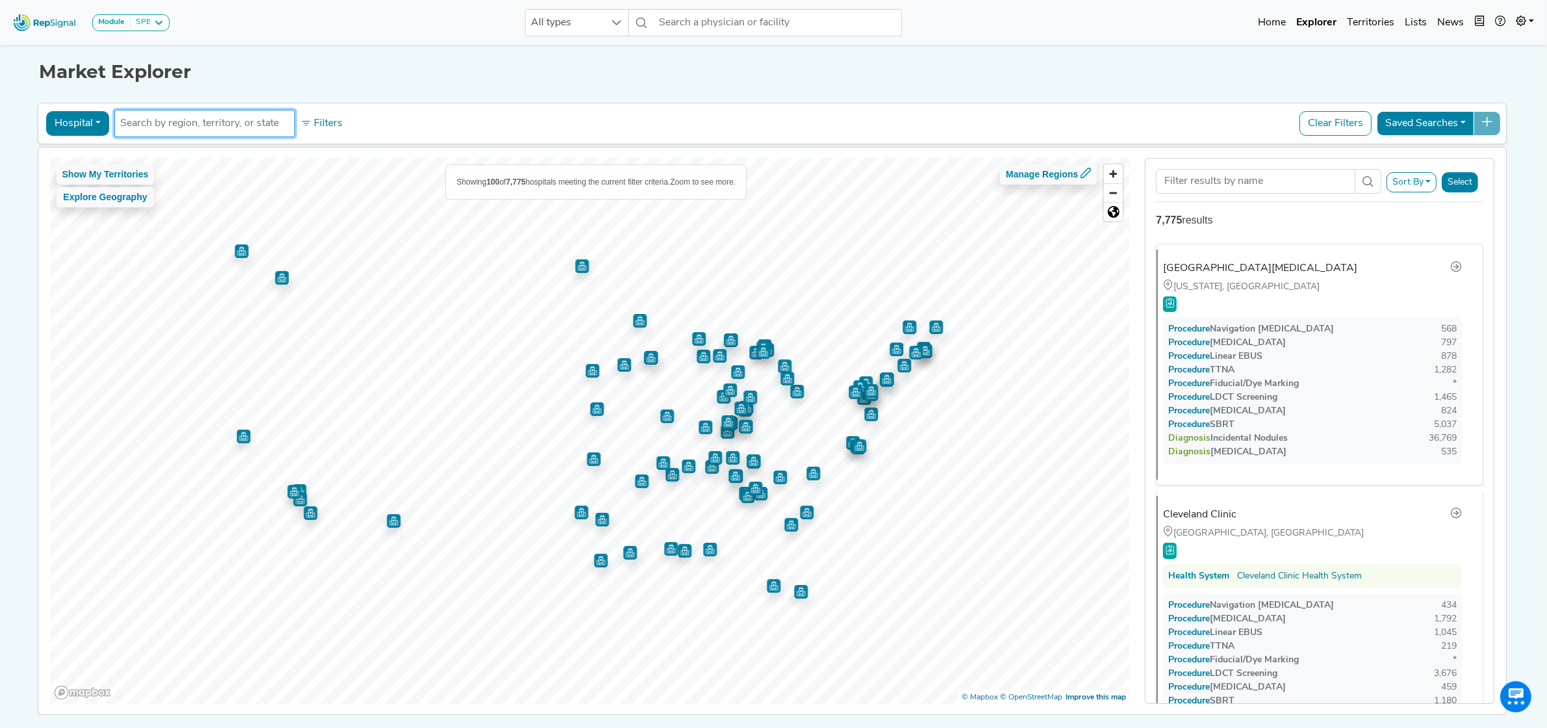
click at [146, 127] on input "text" at bounding box center [204, 124] width 169 height 16
type input "munster"
click at [196, 157] on li "City Munster, IN" at bounding box center [242, 155] width 267 height 26
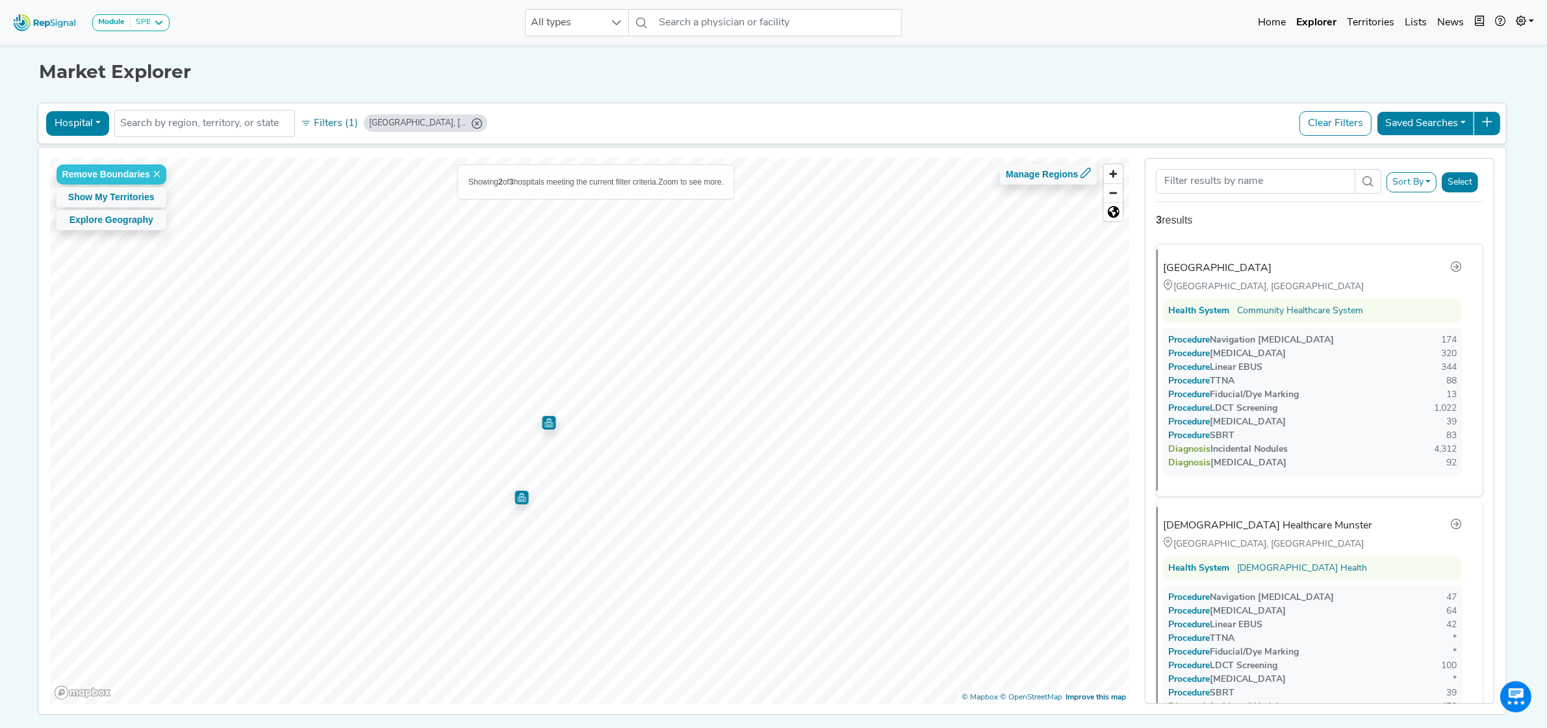
click at [543, 422] on img "Map marker" at bounding box center [549, 423] width 14 height 14
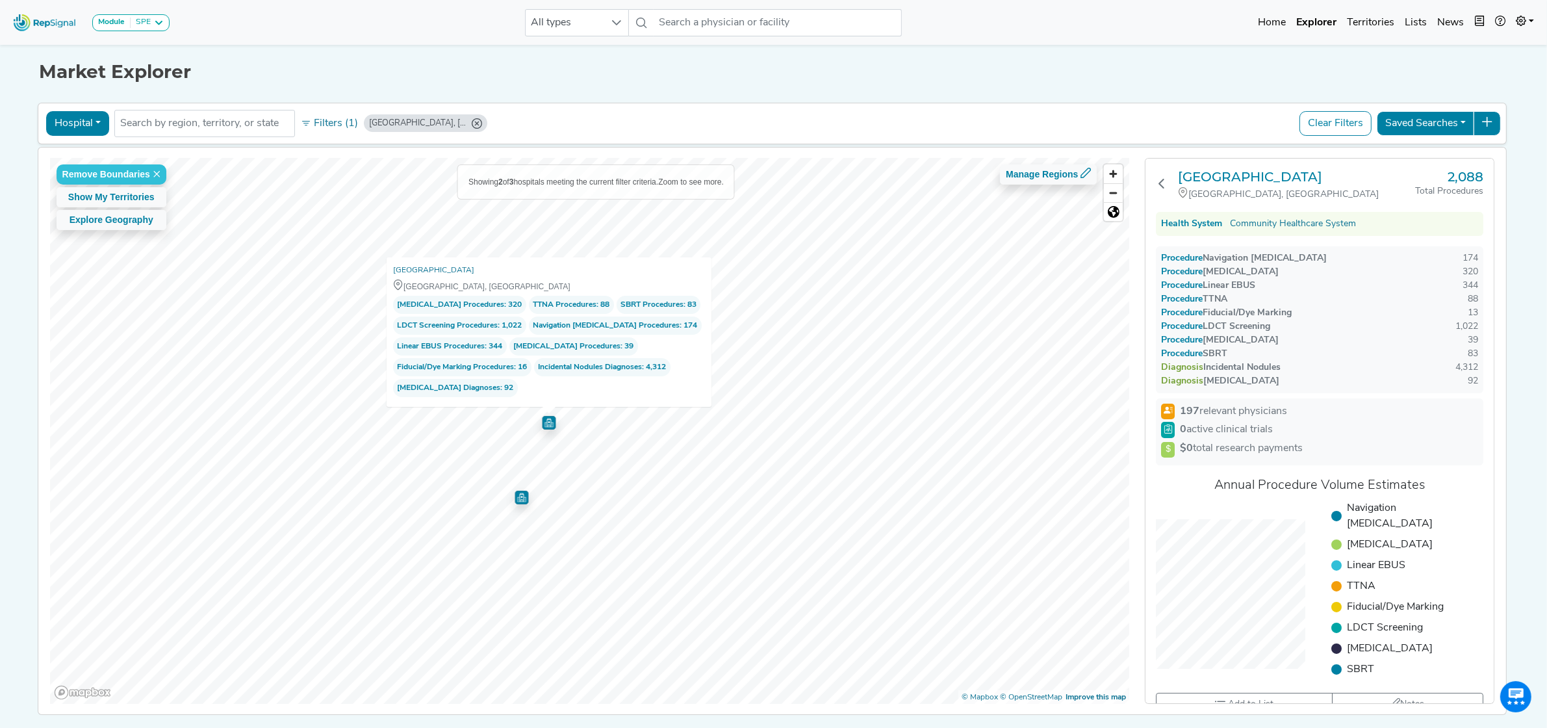
click at [518, 498] on img "Map marker" at bounding box center [522, 498] width 14 height 14
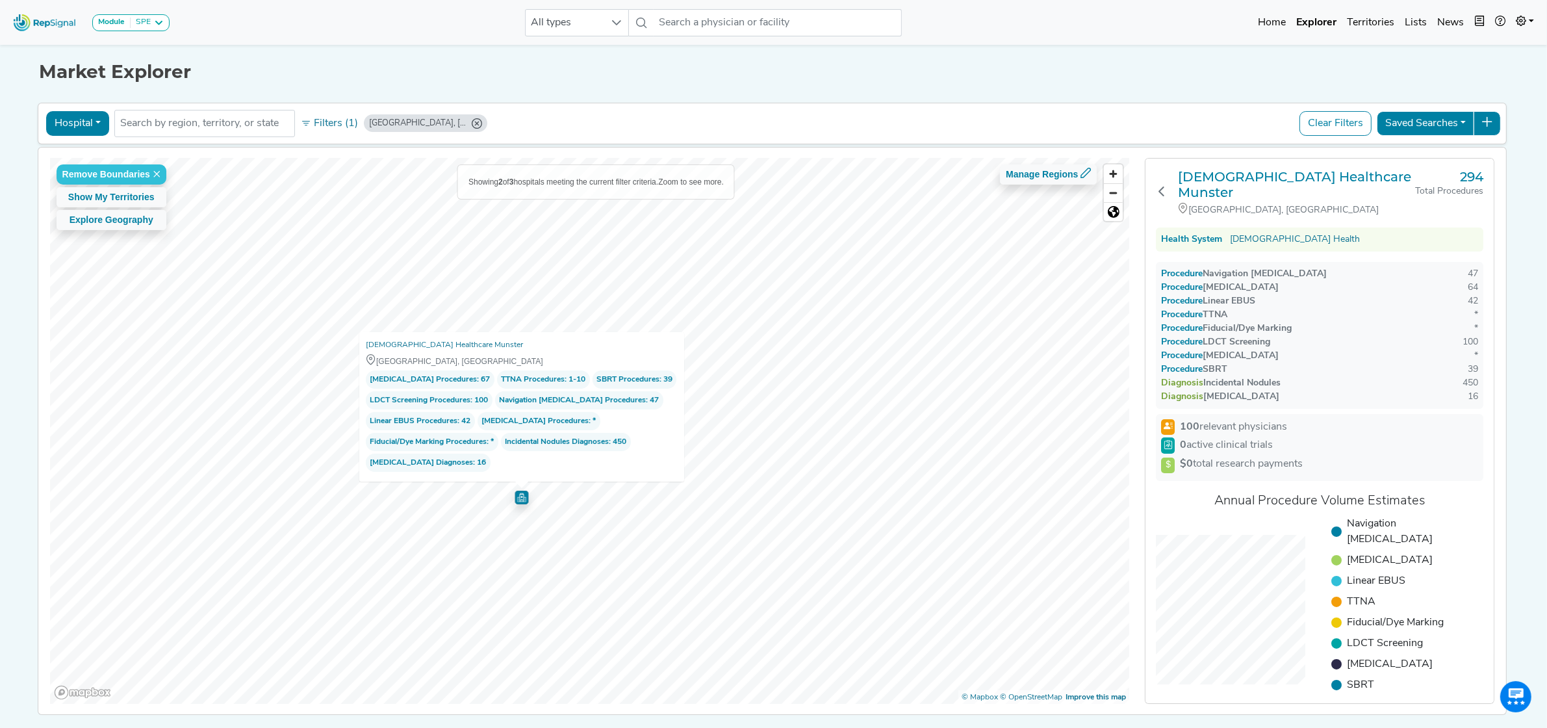
click at [91, 127] on button "Hospital" at bounding box center [77, 123] width 63 height 25
click at [88, 159] on link "Physician" at bounding box center [98, 153] width 103 height 21
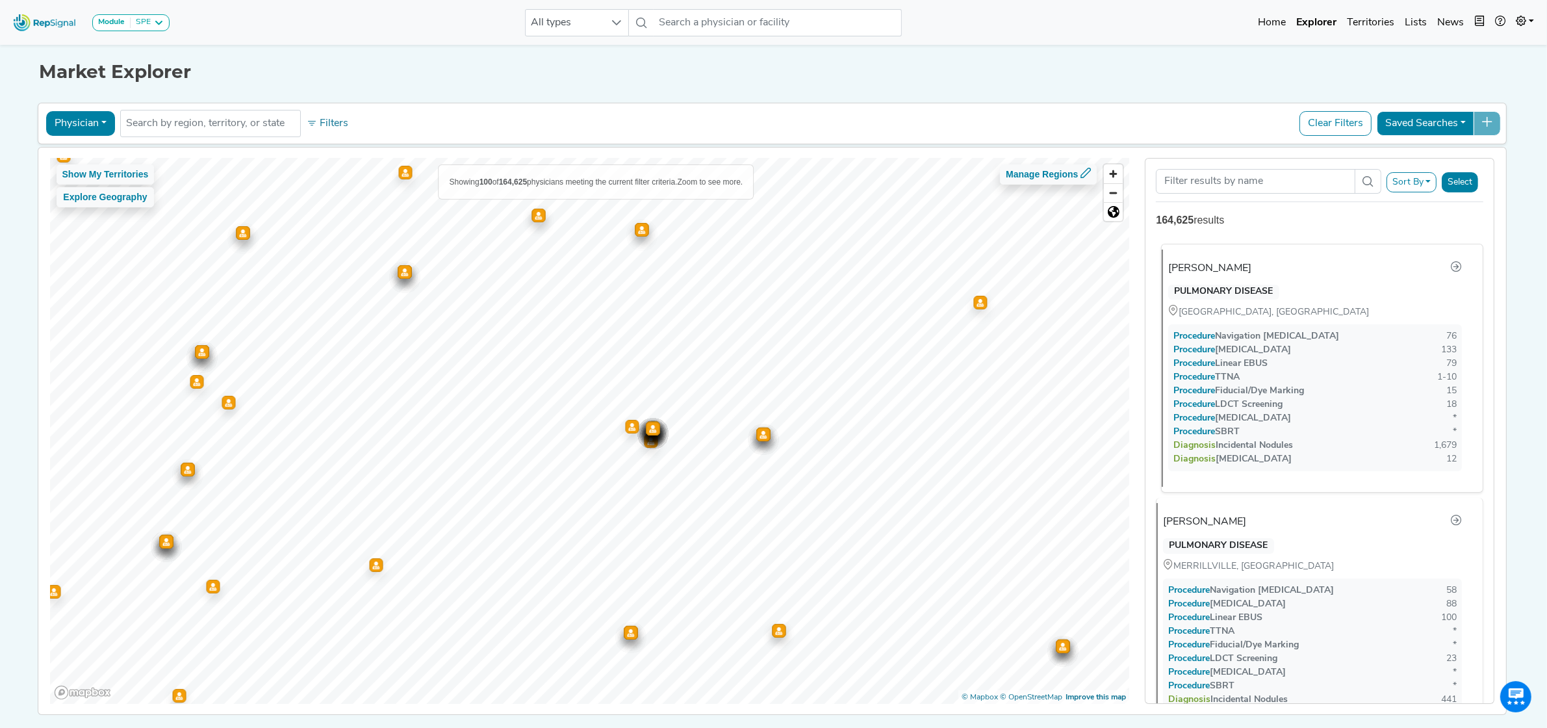
click at [1216, 270] on div "Asaad Jandali" at bounding box center [1209, 269] width 83 height 16
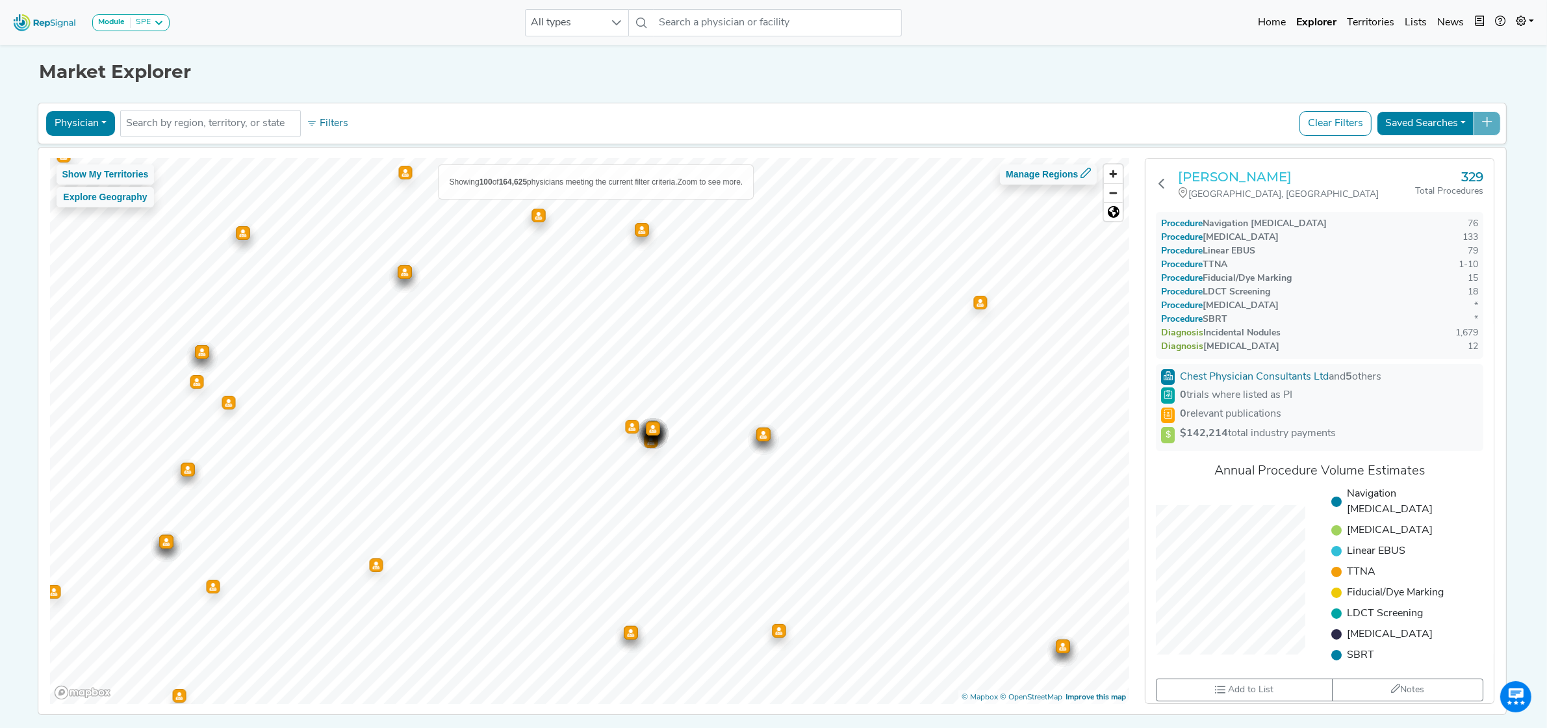
click at [1213, 177] on h3 "Asaad Jandali" at bounding box center [1296, 177] width 237 height 16
click at [97, 131] on button "Physician" at bounding box center [80, 123] width 69 height 25
drag, startPoint x: 93, startPoint y: 187, endPoint x: 1451, endPoint y: 272, distance: 1360.8
click at [93, 187] on link "Hospital" at bounding box center [98, 185] width 103 height 21
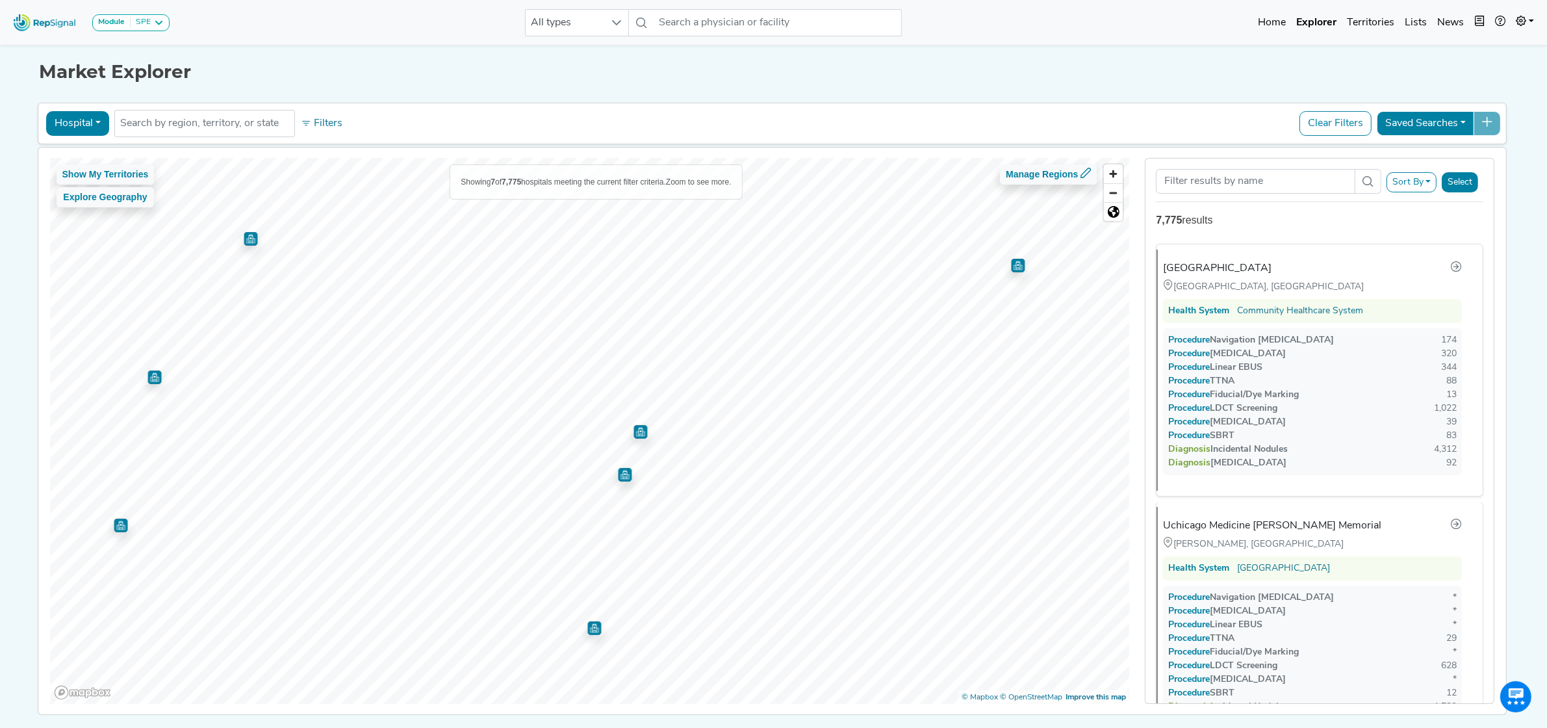
click at [618, 480] on img "Map marker" at bounding box center [625, 475] width 14 height 14
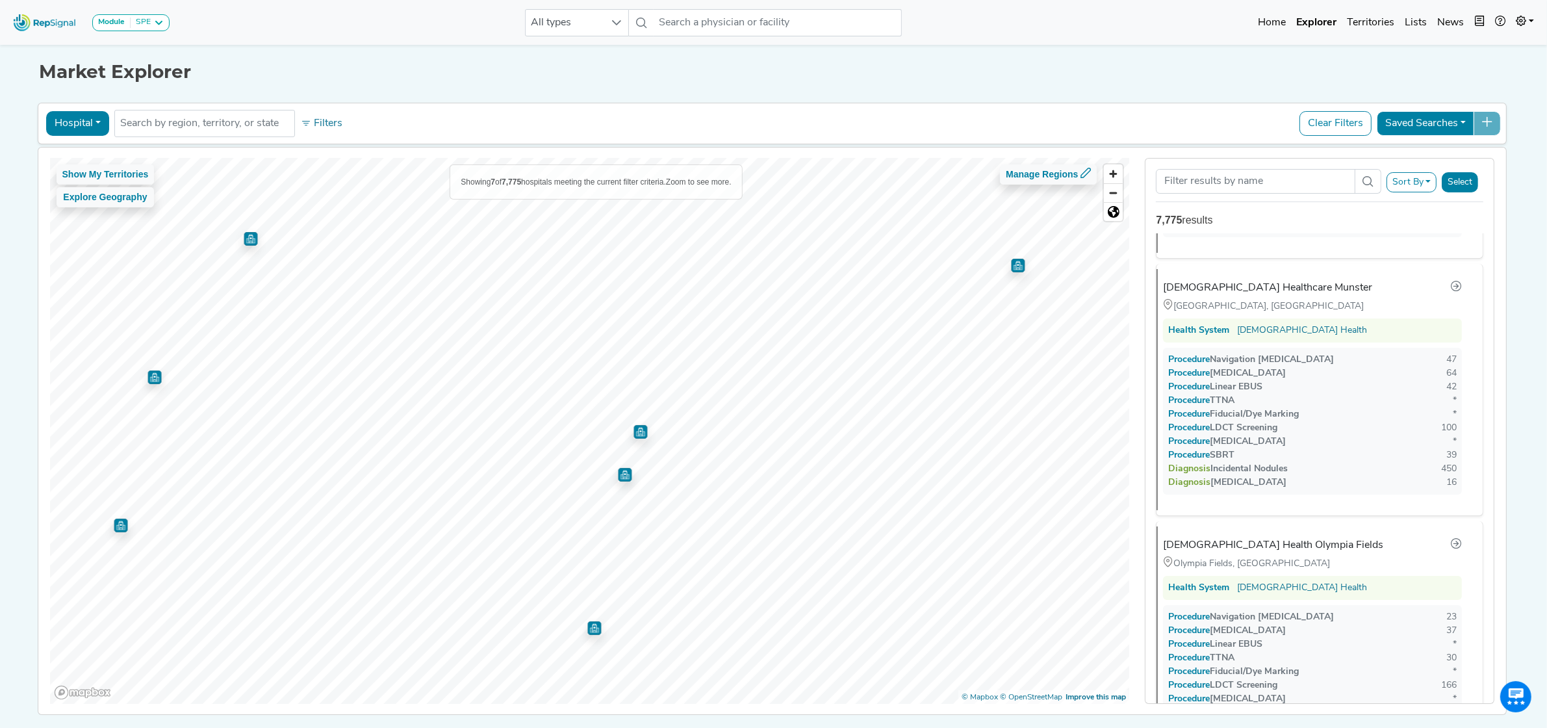
scroll to position [512, 0]
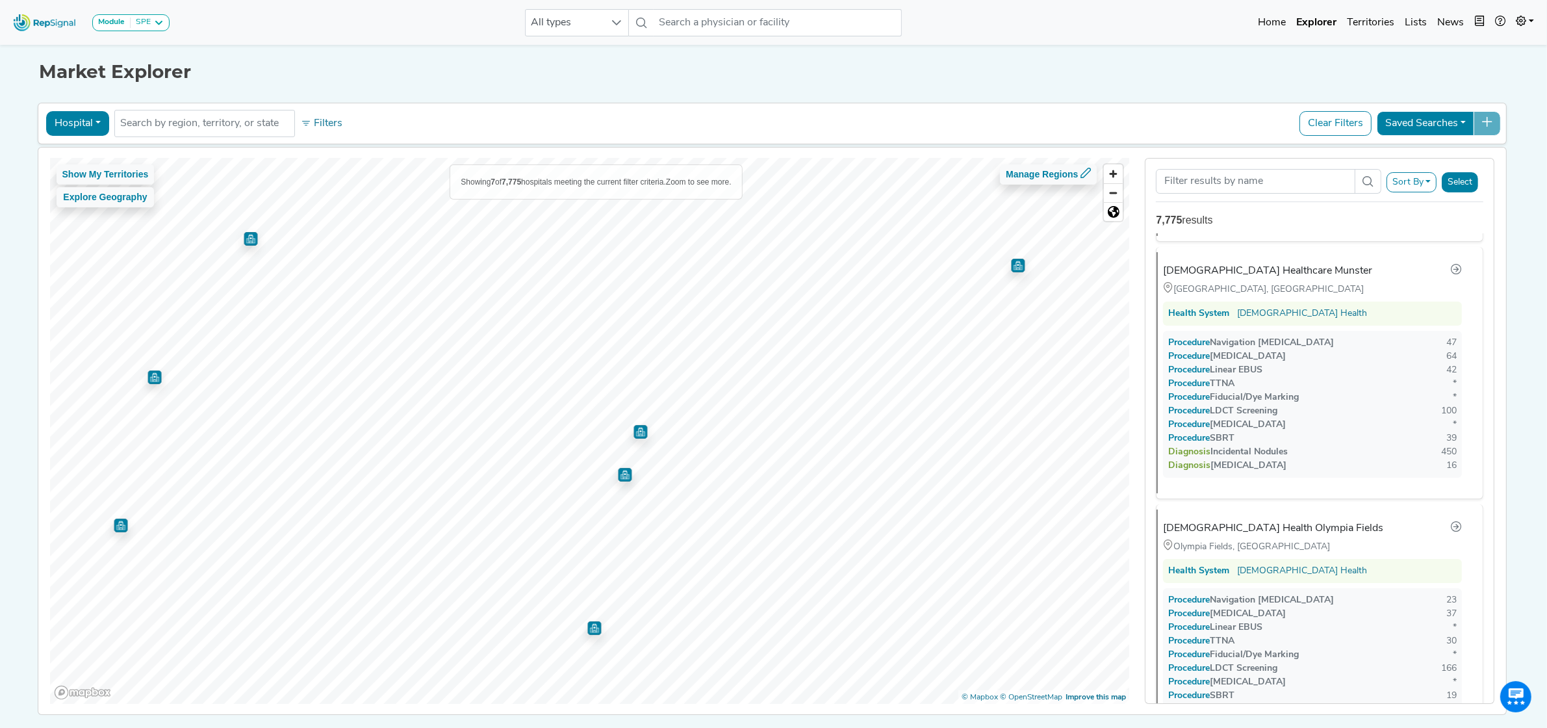
click at [639, 433] on img "Map marker" at bounding box center [641, 432] width 14 height 14
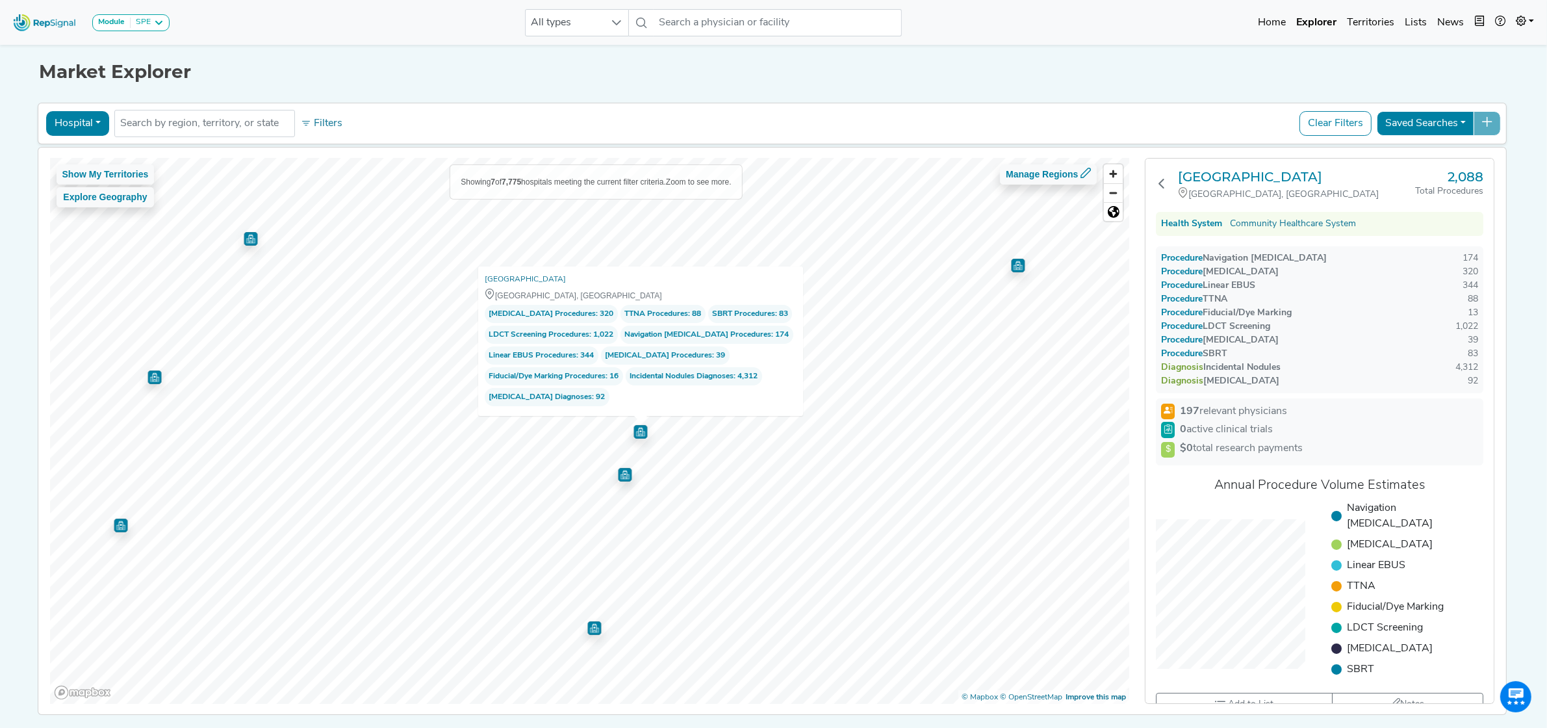
click at [75, 125] on button "Hospital" at bounding box center [77, 123] width 63 height 25
click at [89, 153] on link "Physician" at bounding box center [98, 153] width 103 height 21
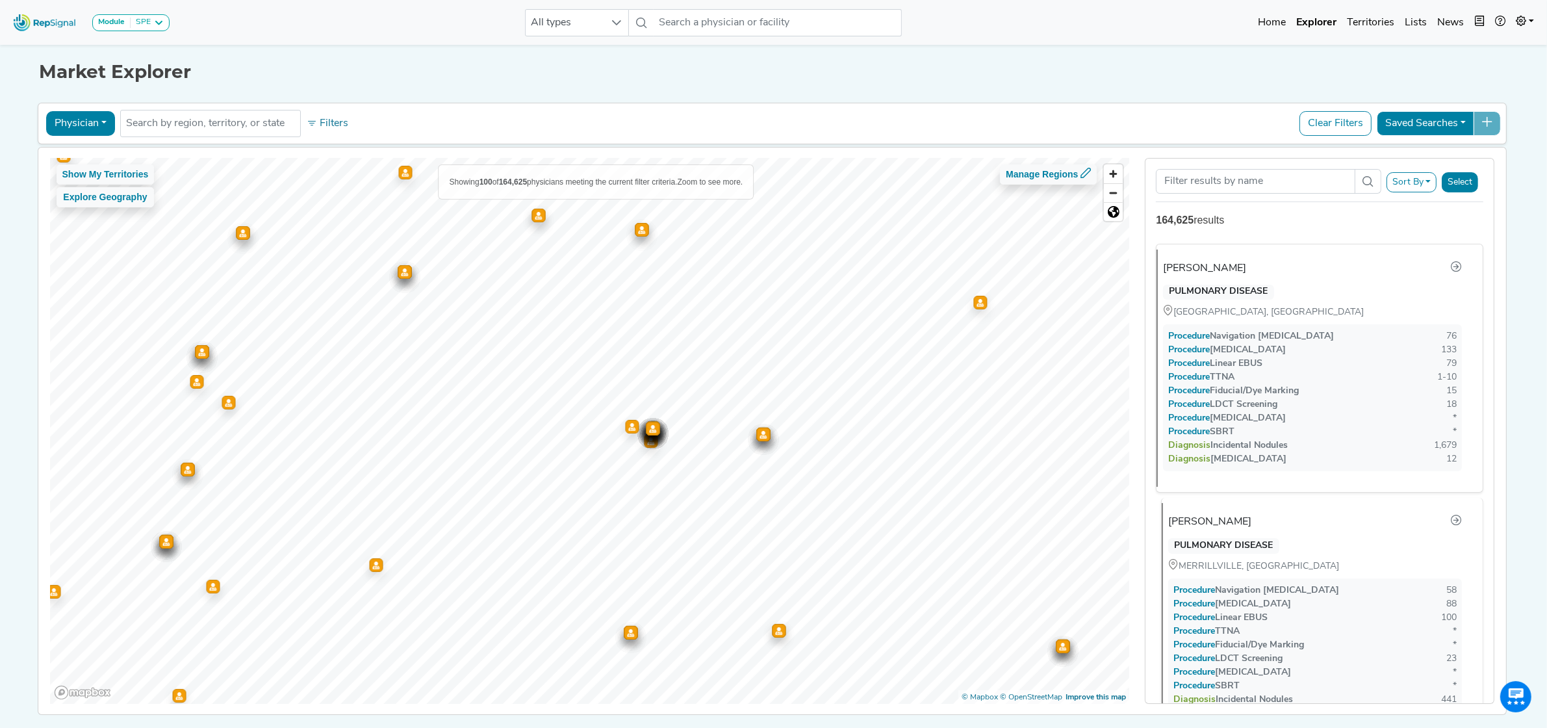
scroll to position [81, 0]
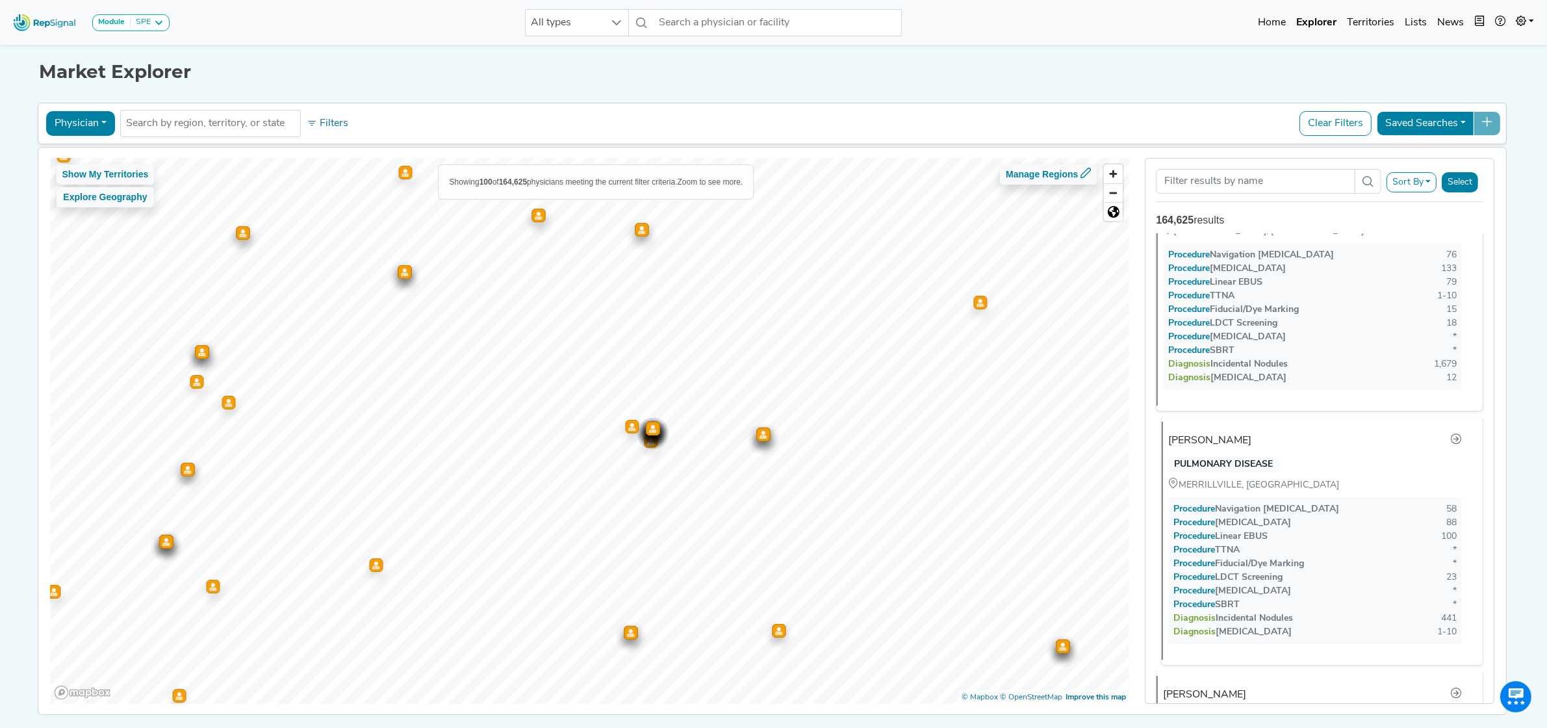
click at [1201, 437] on div "Bilal Safadi" at bounding box center [1209, 441] width 83 height 16
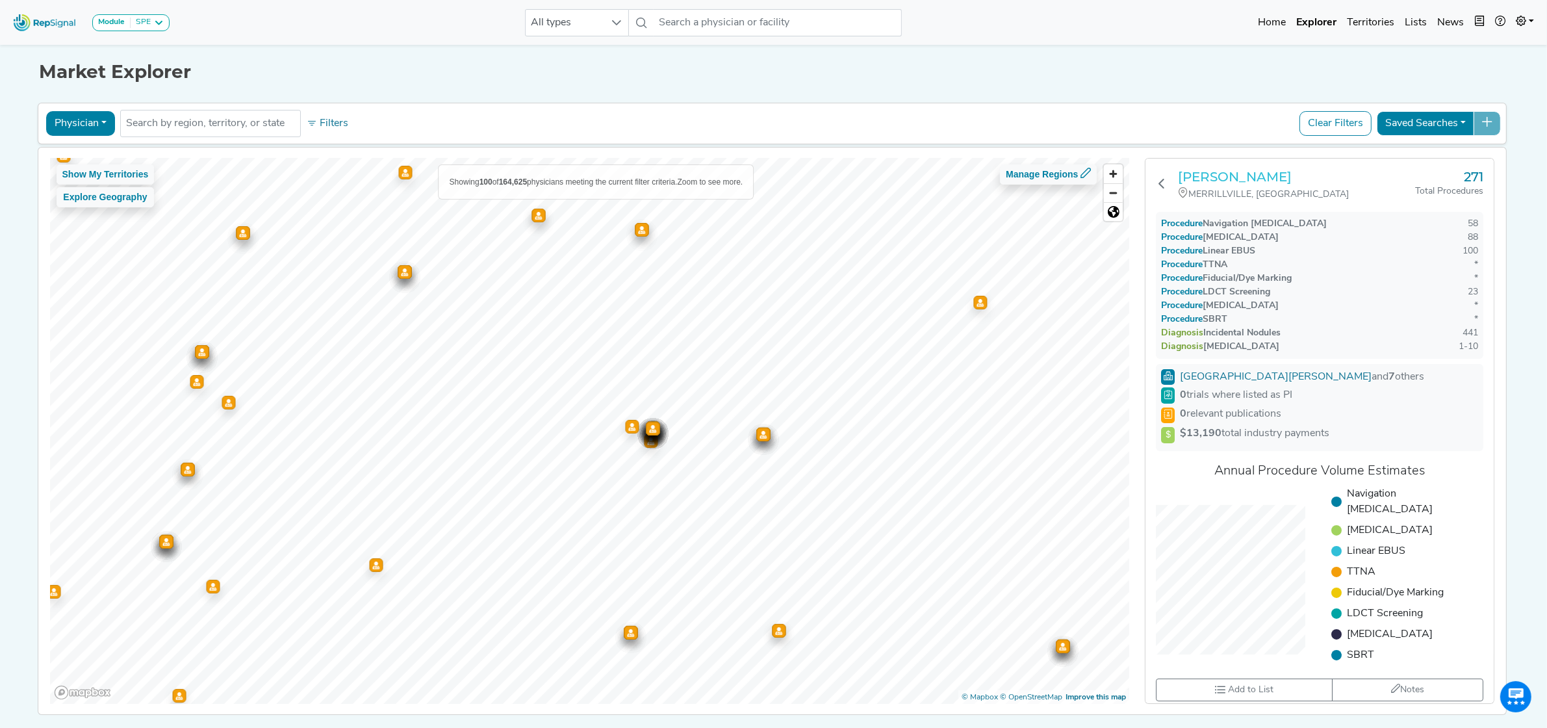
click at [1229, 173] on h3 "Bilal Safadi" at bounding box center [1296, 177] width 237 height 16
click at [93, 121] on button "Physician" at bounding box center [80, 123] width 69 height 25
click at [116, 183] on link "Hospital" at bounding box center [98, 185] width 103 height 21
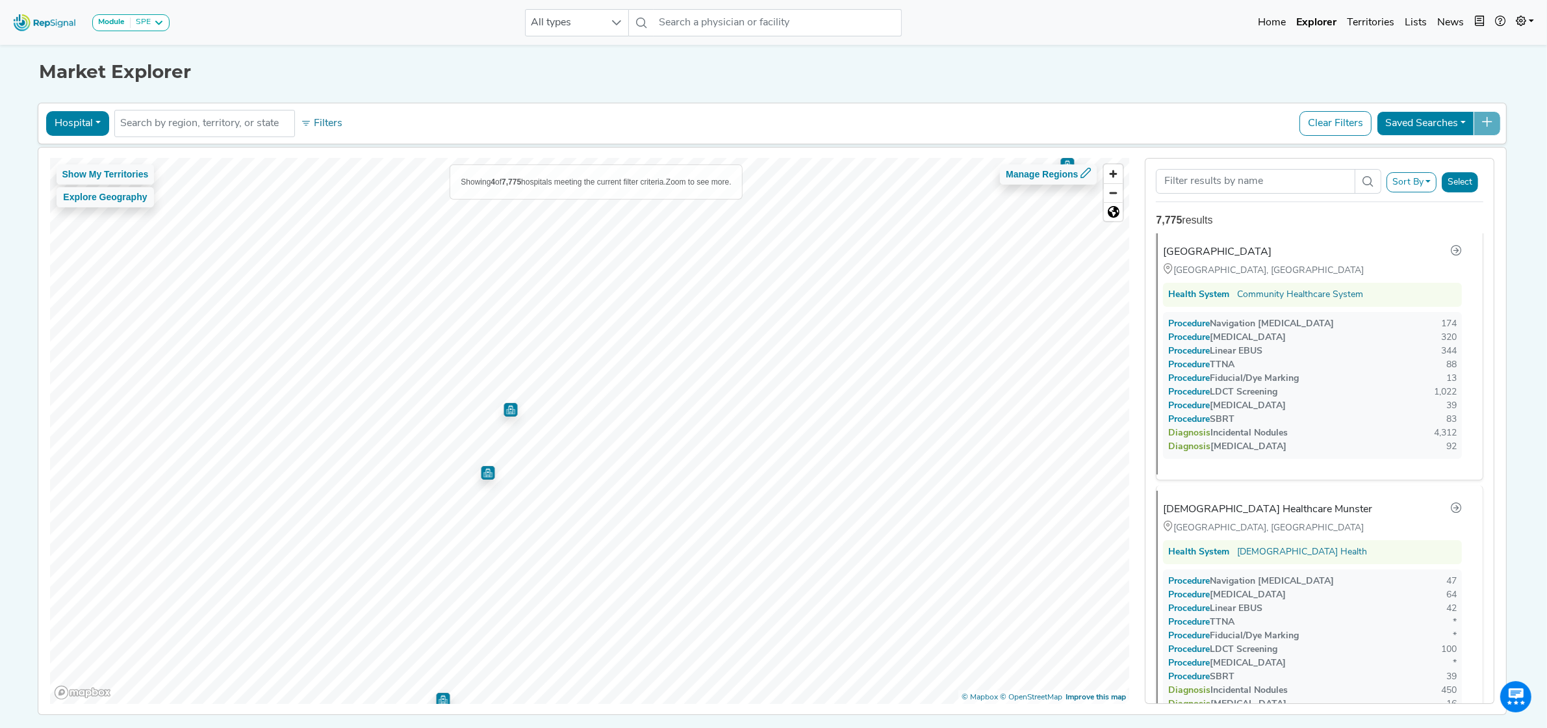
scroll to position [0, 0]
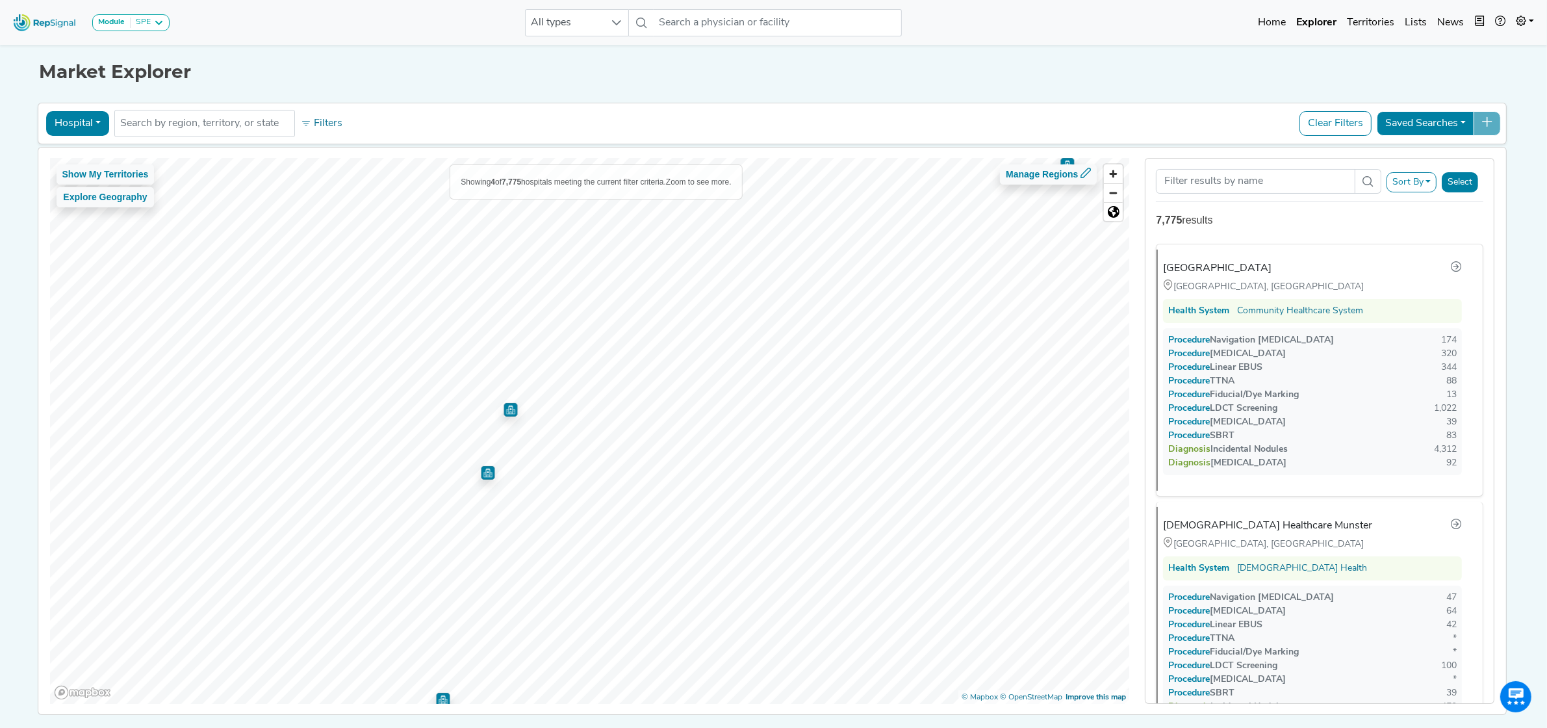
click at [483, 476] on img "Map marker" at bounding box center [488, 473] width 14 height 14
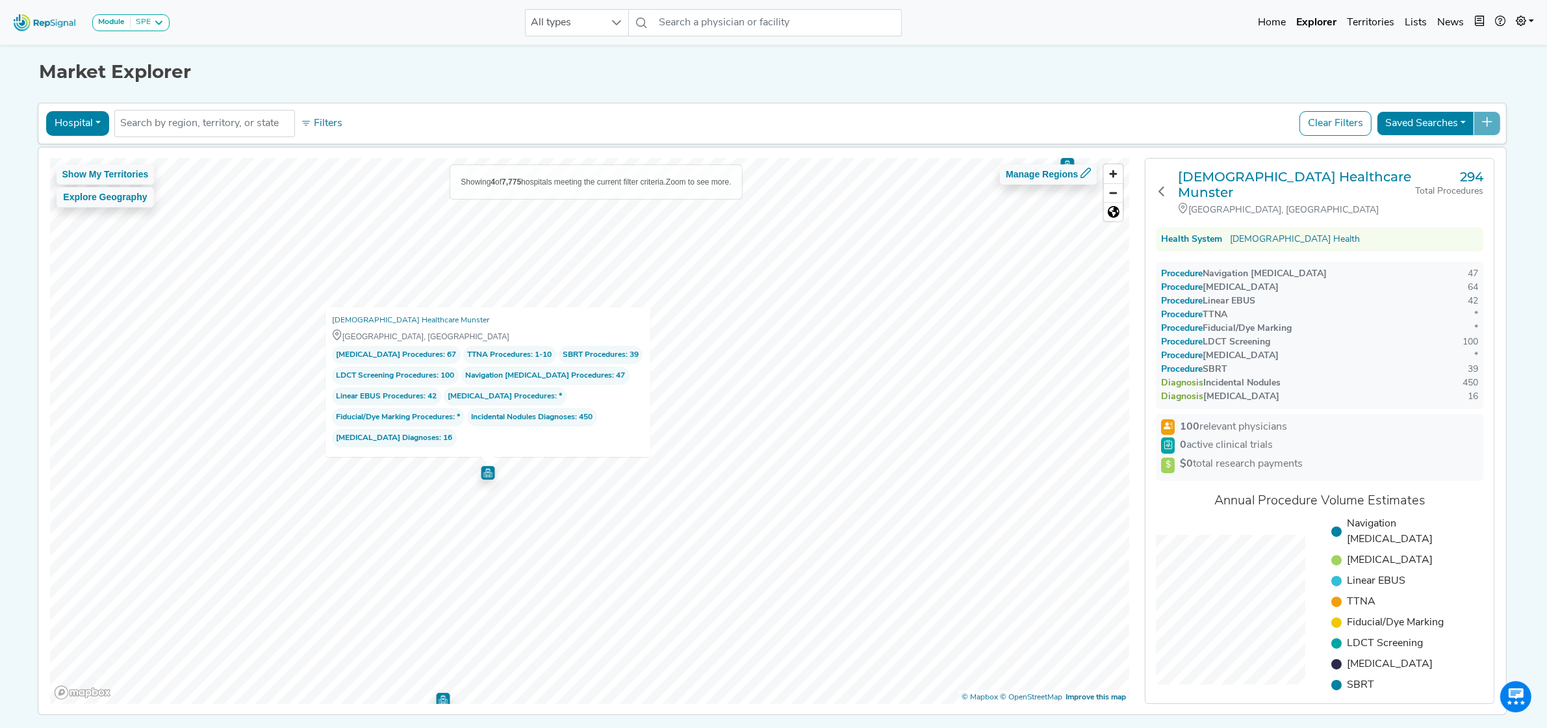
click at [77, 128] on button "Hospital" at bounding box center [77, 123] width 63 height 25
drag, startPoint x: 90, startPoint y: 140, endPoint x: 90, endPoint y: 148, distance: 7.8
click at [90, 143] on ul "Physician Hospital ASC Office Health System" at bounding box center [98, 200] width 104 height 127
click at [86, 122] on button "Hospital" at bounding box center [77, 123] width 63 height 25
click at [86, 151] on link "Physician" at bounding box center [98, 153] width 103 height 21
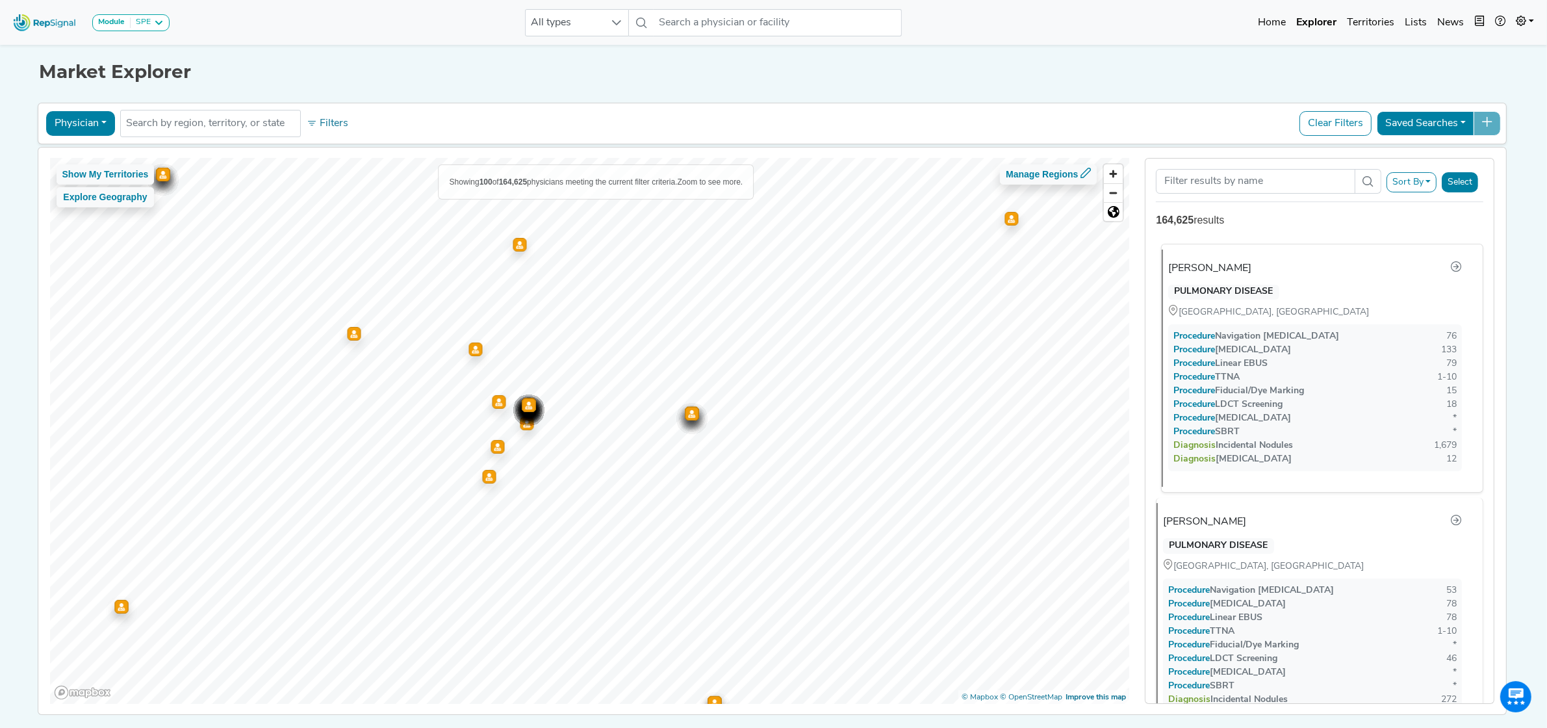
click at [1219, 271] on div "Asaad Jandali" at bounding box center [1209, 269] width 83 height 16
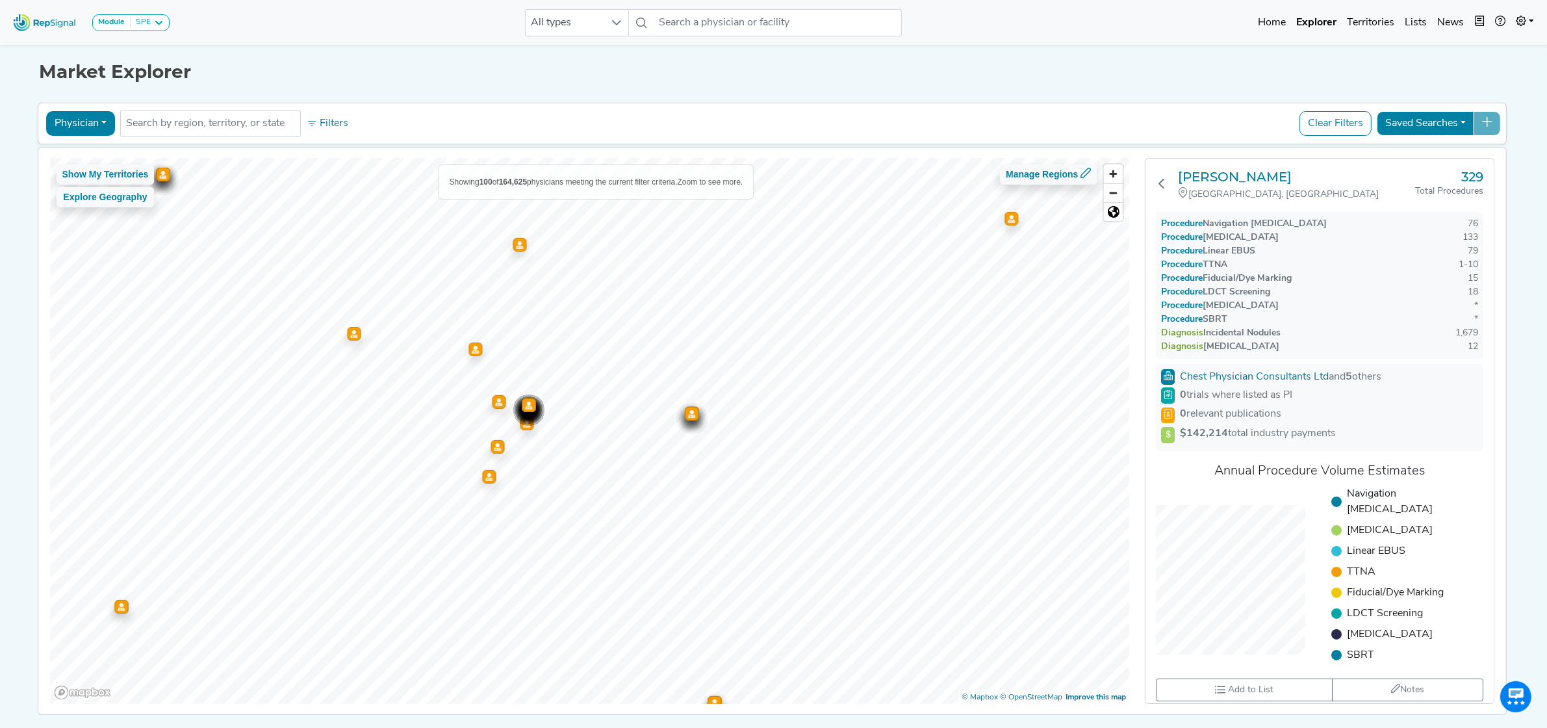
click at [78, 114] on button "Physician" at bounding box center [80, 123] width 69 height 25
click at [93, 188] on link "Hospital" at bounding box center [98, 185] width 103 height 21
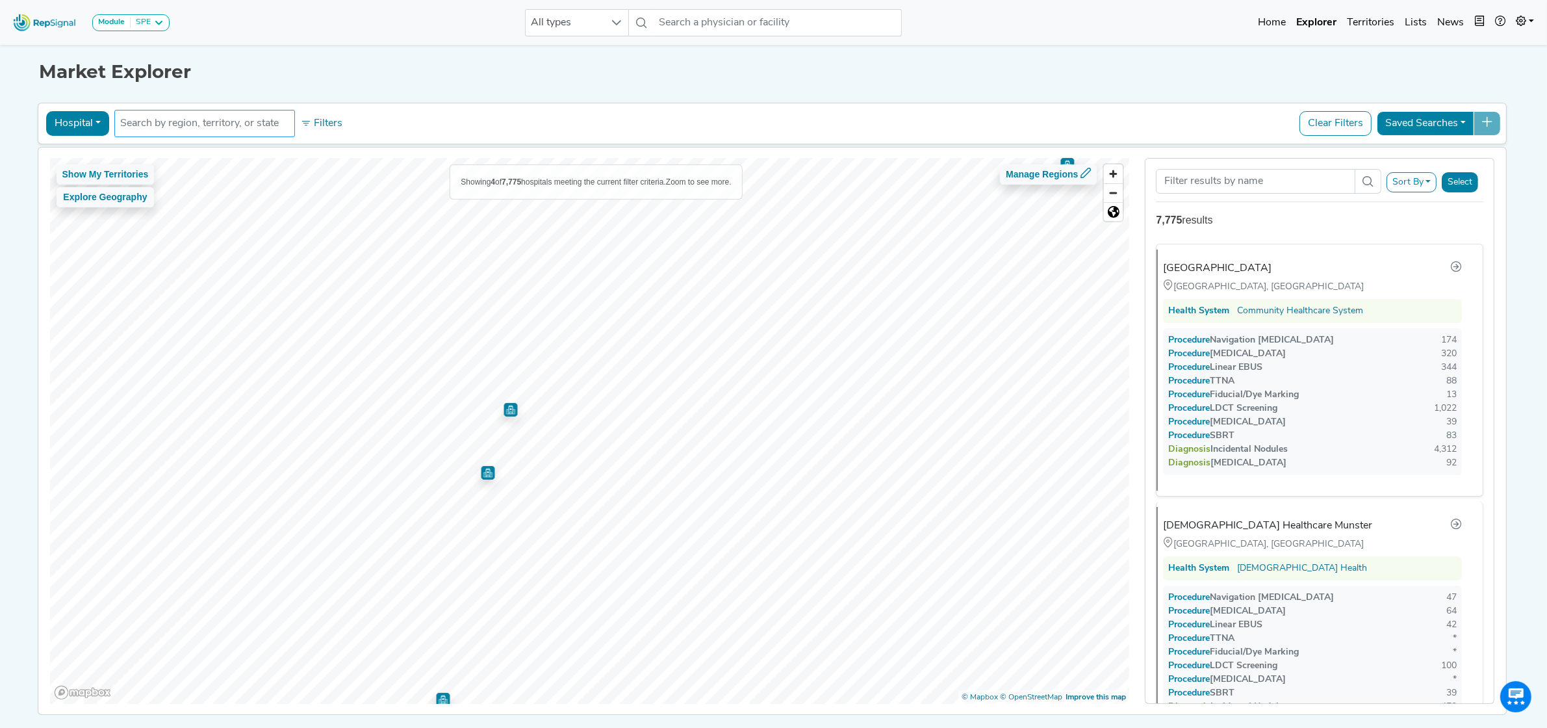
click at [138, 123] on input "text" at bounding box center [204, 124] width 169 height 16
paste input "Harvey, IL"
type input "Harvey, IL"
click at [216, 164] on li "City Harvey, IL" at bounding box center [230, 155] width 242 height 26
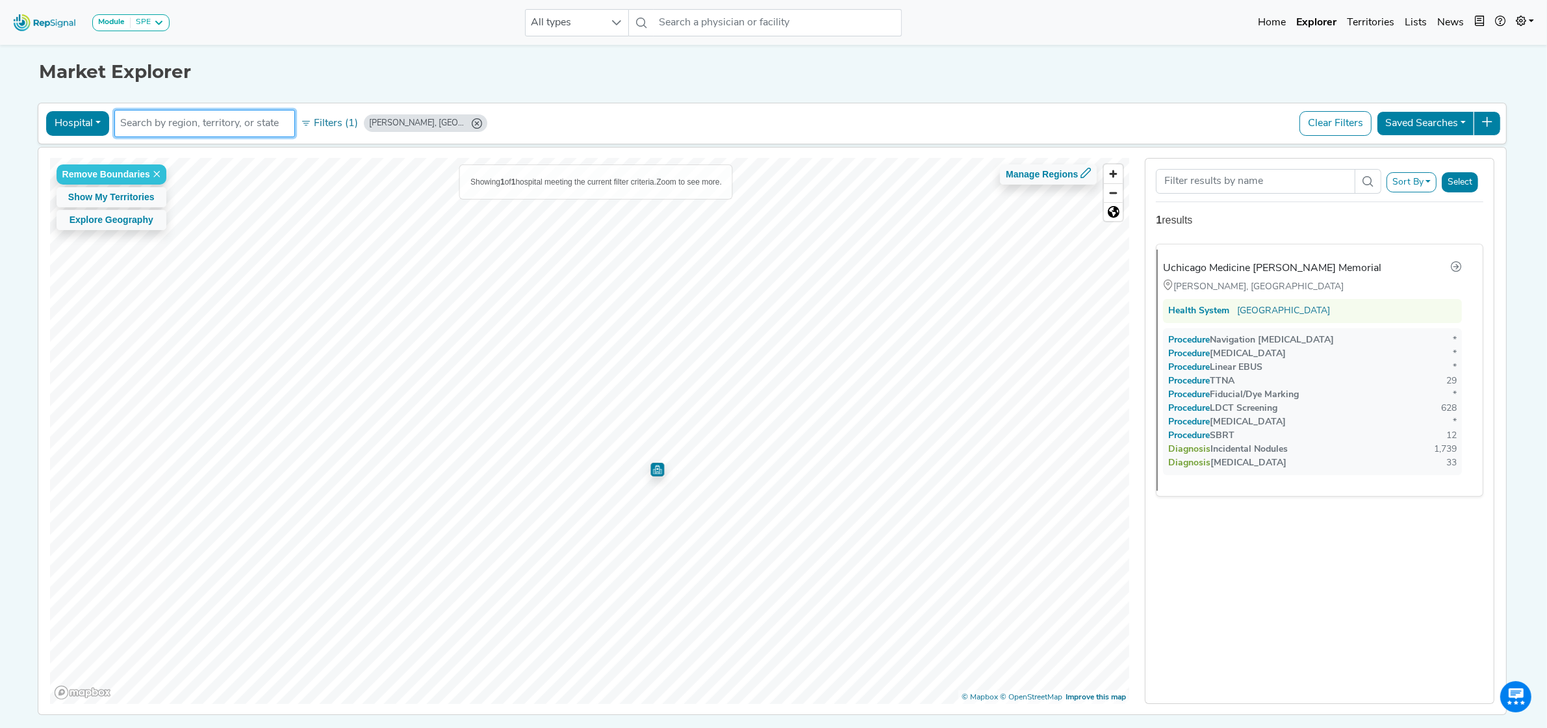
click at [650, 472] on img "Map marker" at bounding box center [657, 470] width 14 height 14
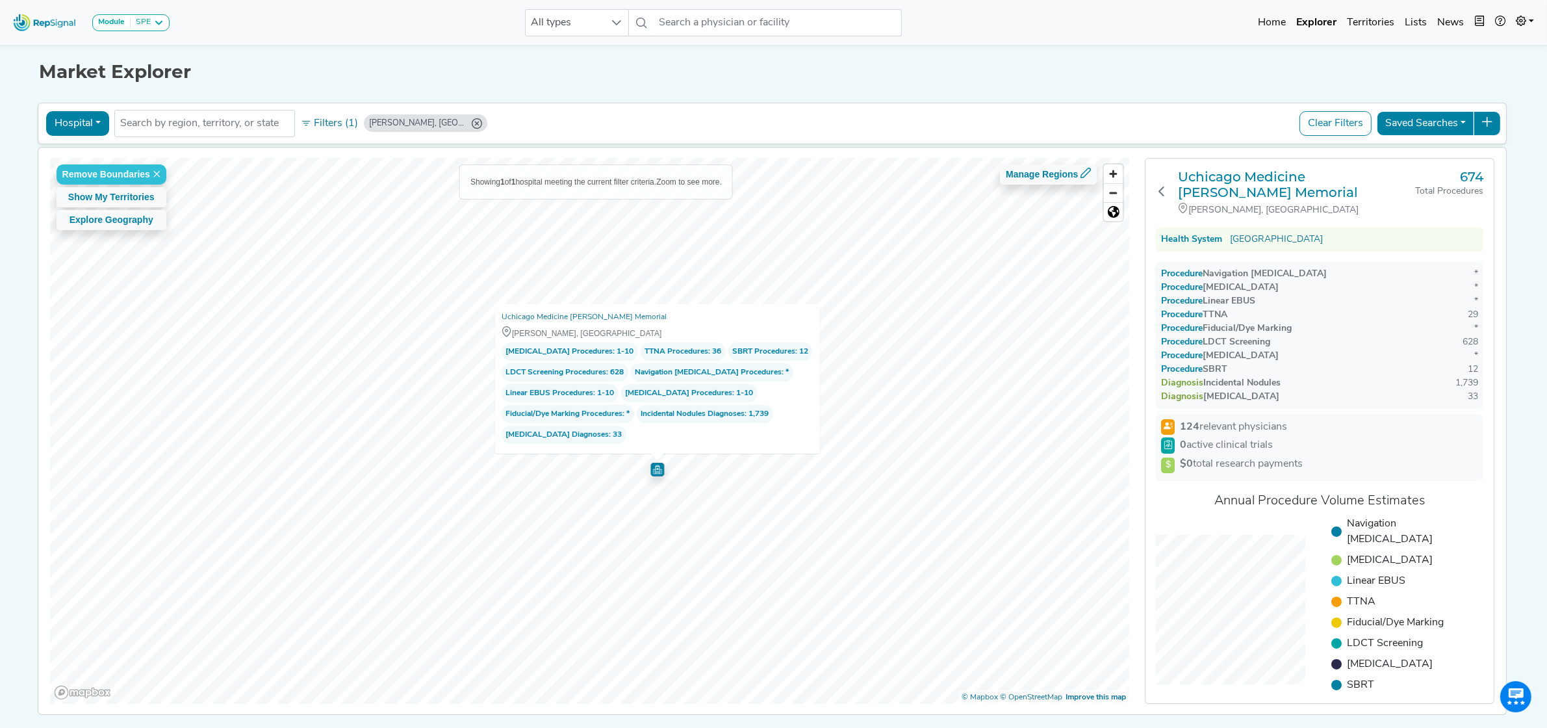
click at [75, 127] on button "Hospital" at bounding box center [77, 123] width 63 height 25
click at [83, 147] on link "Physician" at bounding box center [98, 153] width 103 height 21
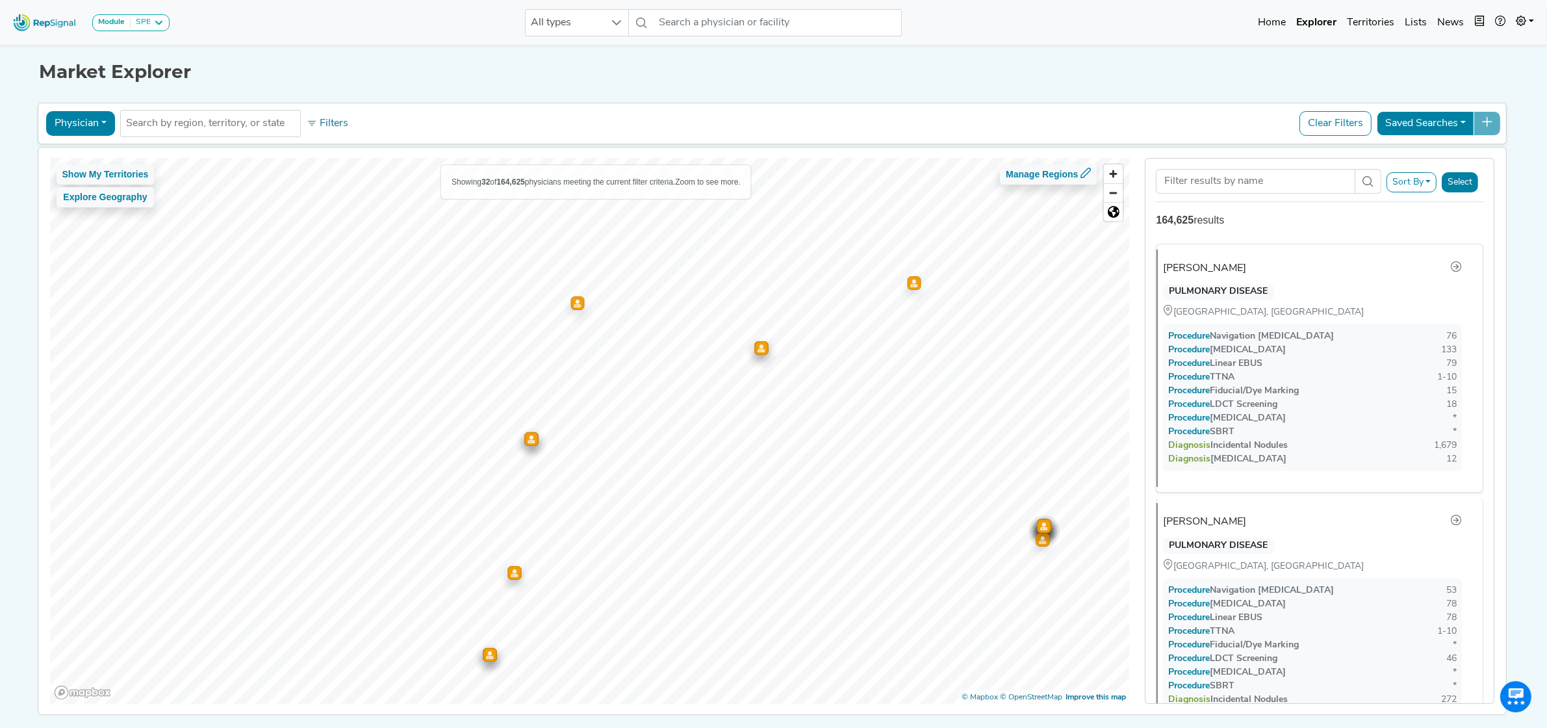
click at [528, 439] on icon "Map marker" at bounding box center [531, 439] width 7 height 8
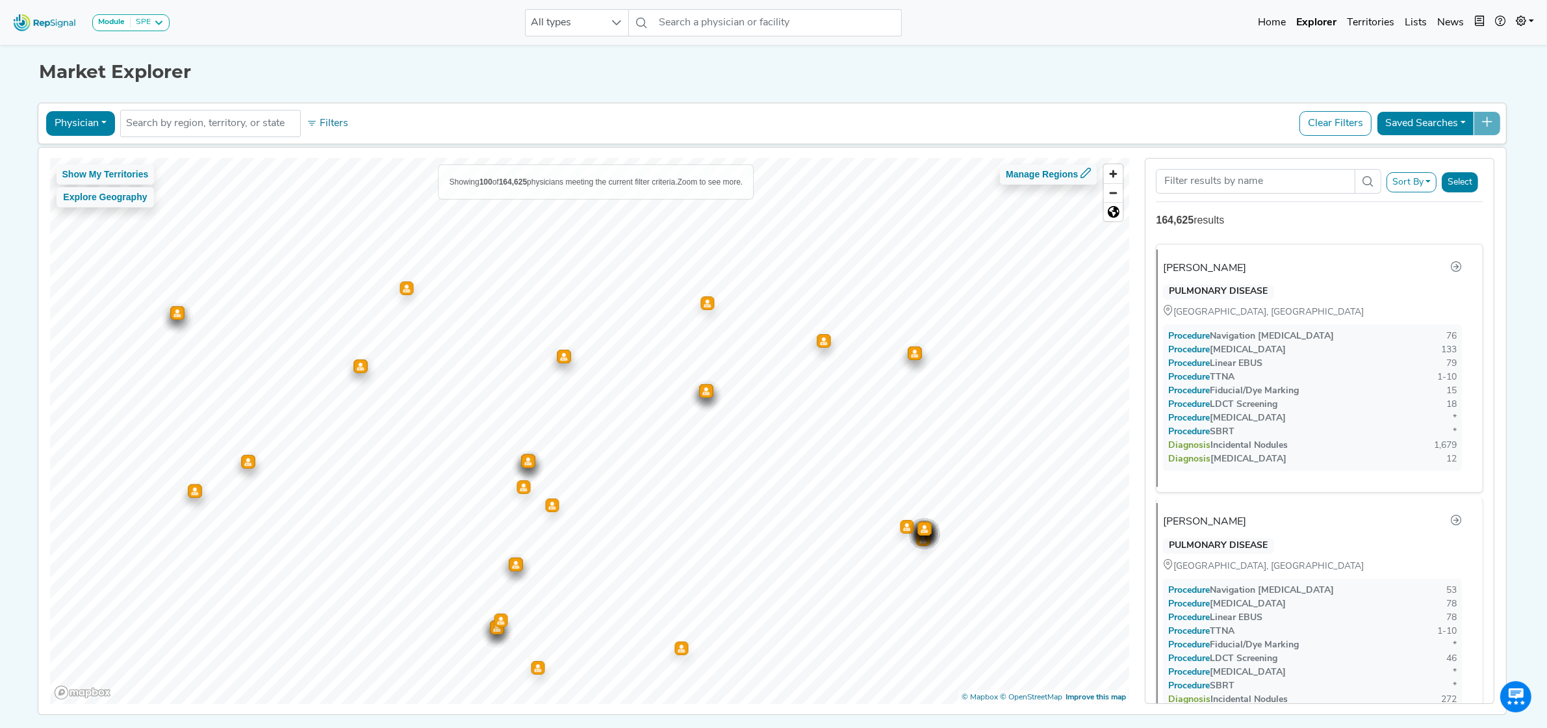
click at [558, 361] on div "Map marker" at bounding box center [564, 357] width 14 height 14
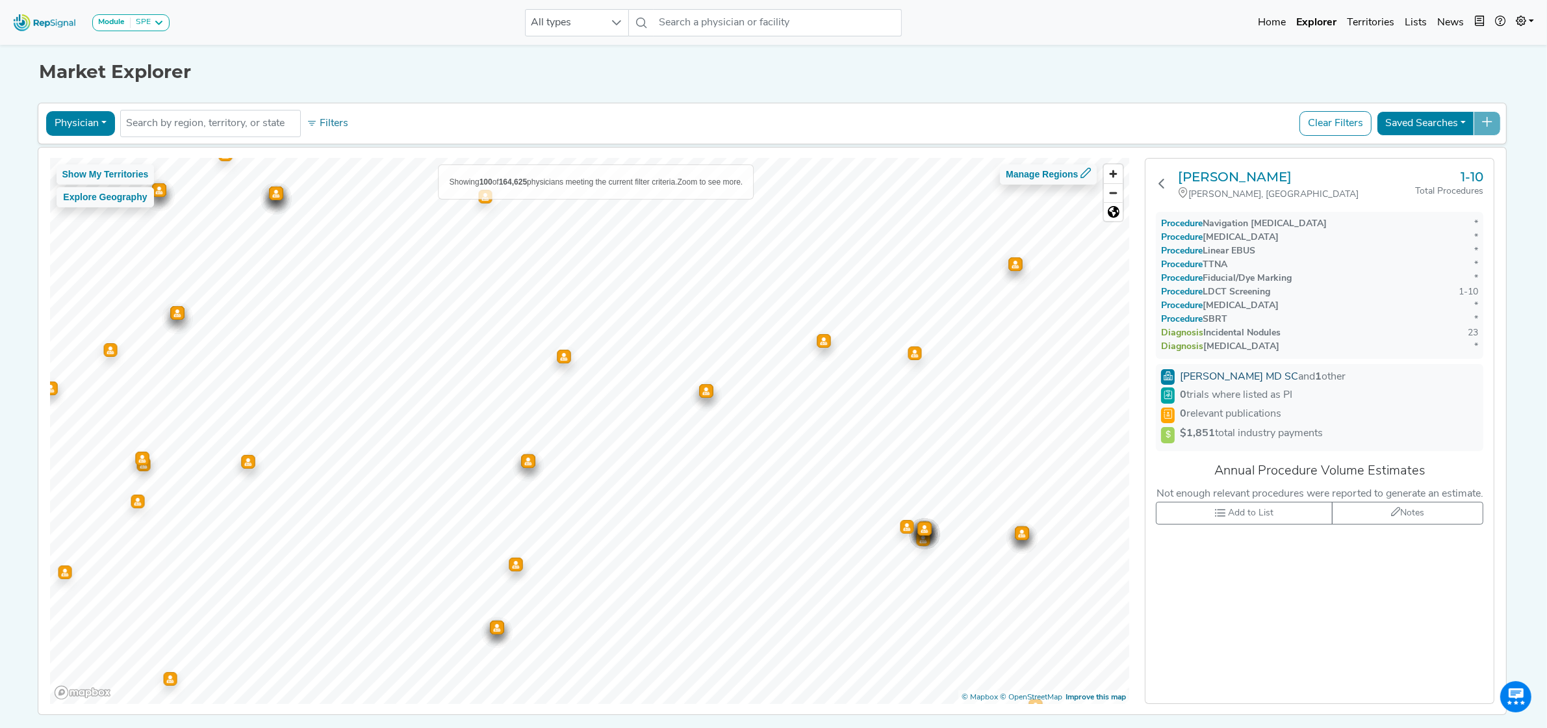
click at [1265, 377] on link "Daniel J Vandenberg MD SC" at bounding box center [1239, 377] width 118 height 10
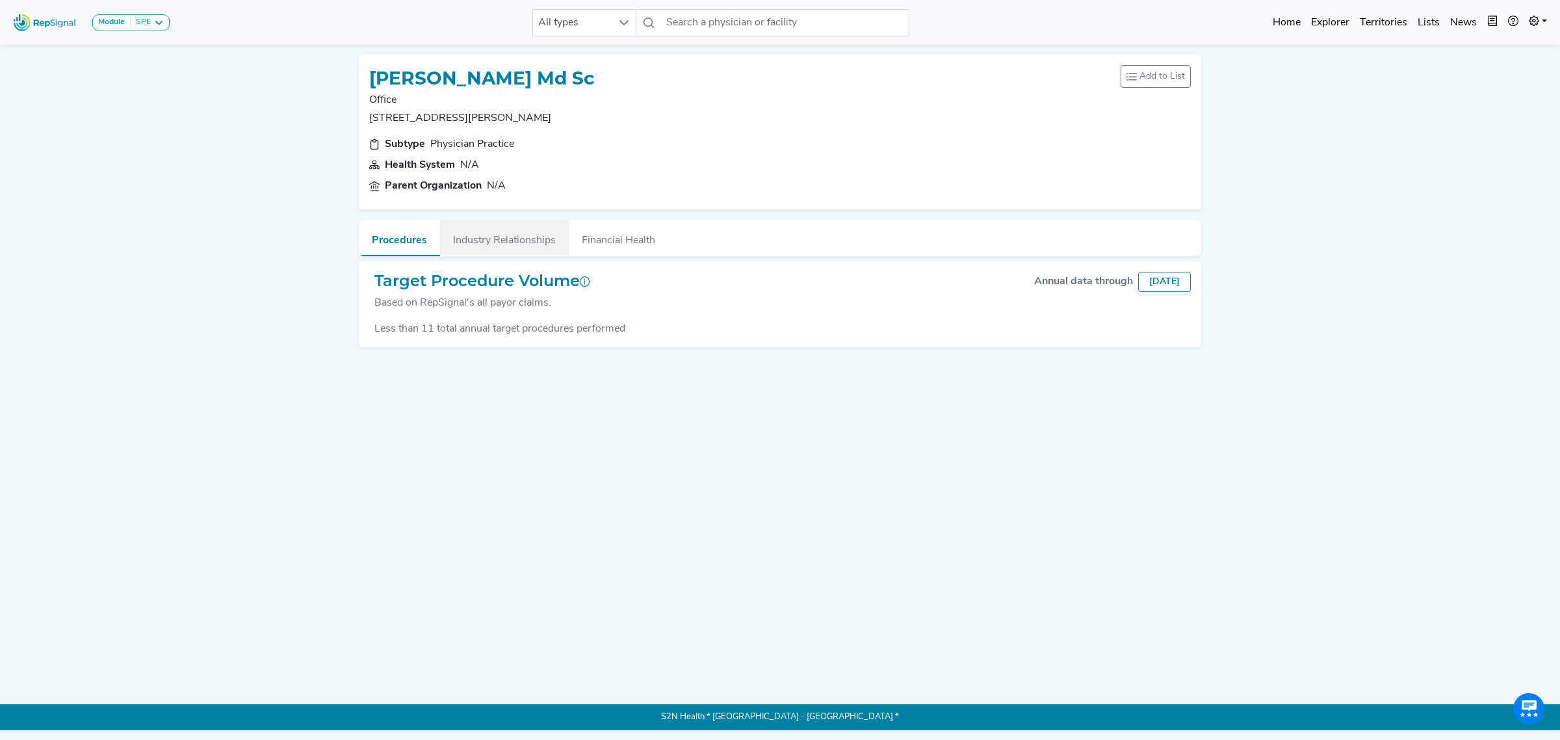
click at [508, 229] on button "Industry Relationships" at bounding box center [504, 237] width 129 height 35
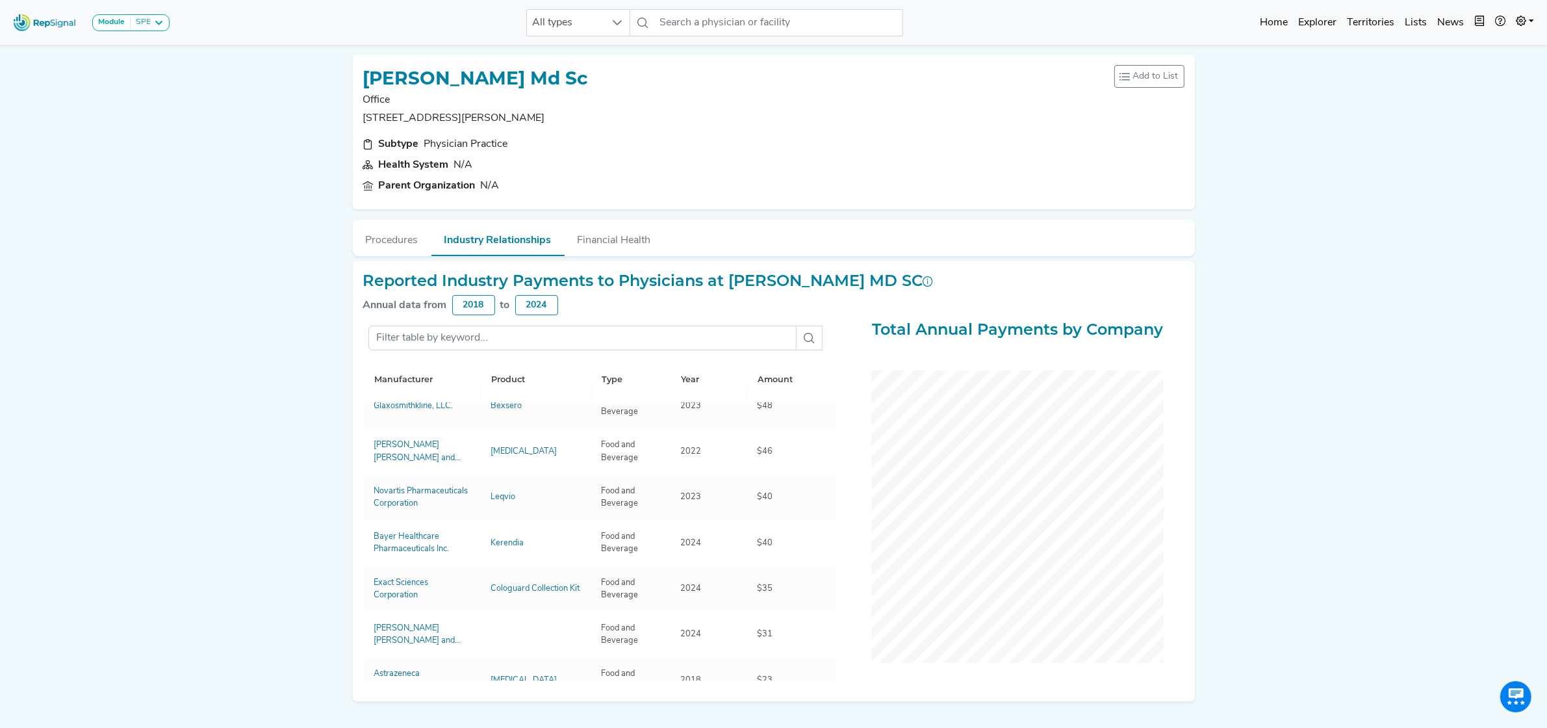
scroll to position [487, 0]
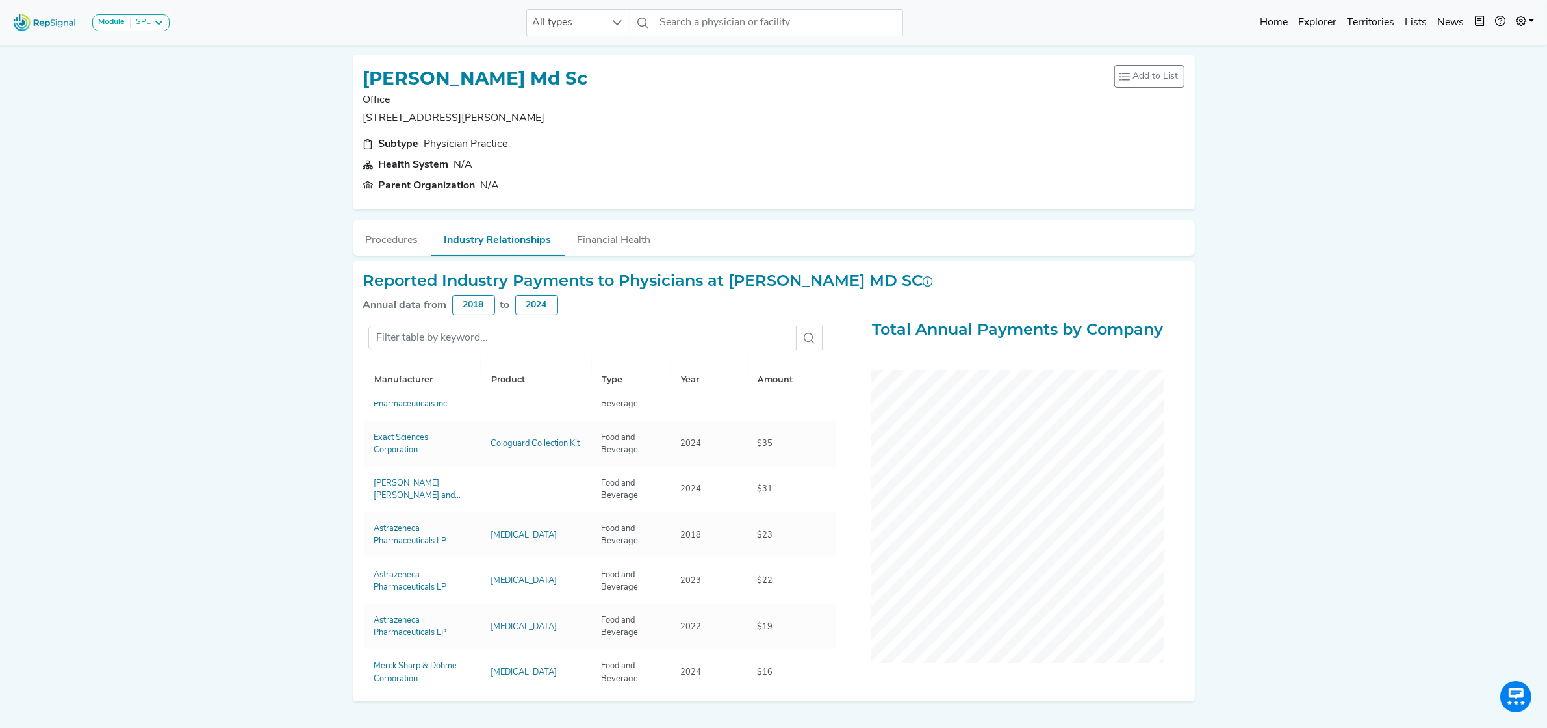
click at [248, 420] on div "Module SPE Bronchoscopy Disposable Bronchoscope SBRT SPE TTNA Thoracic Surgery …" at bounding box center [773, 379] width 1547 height 758
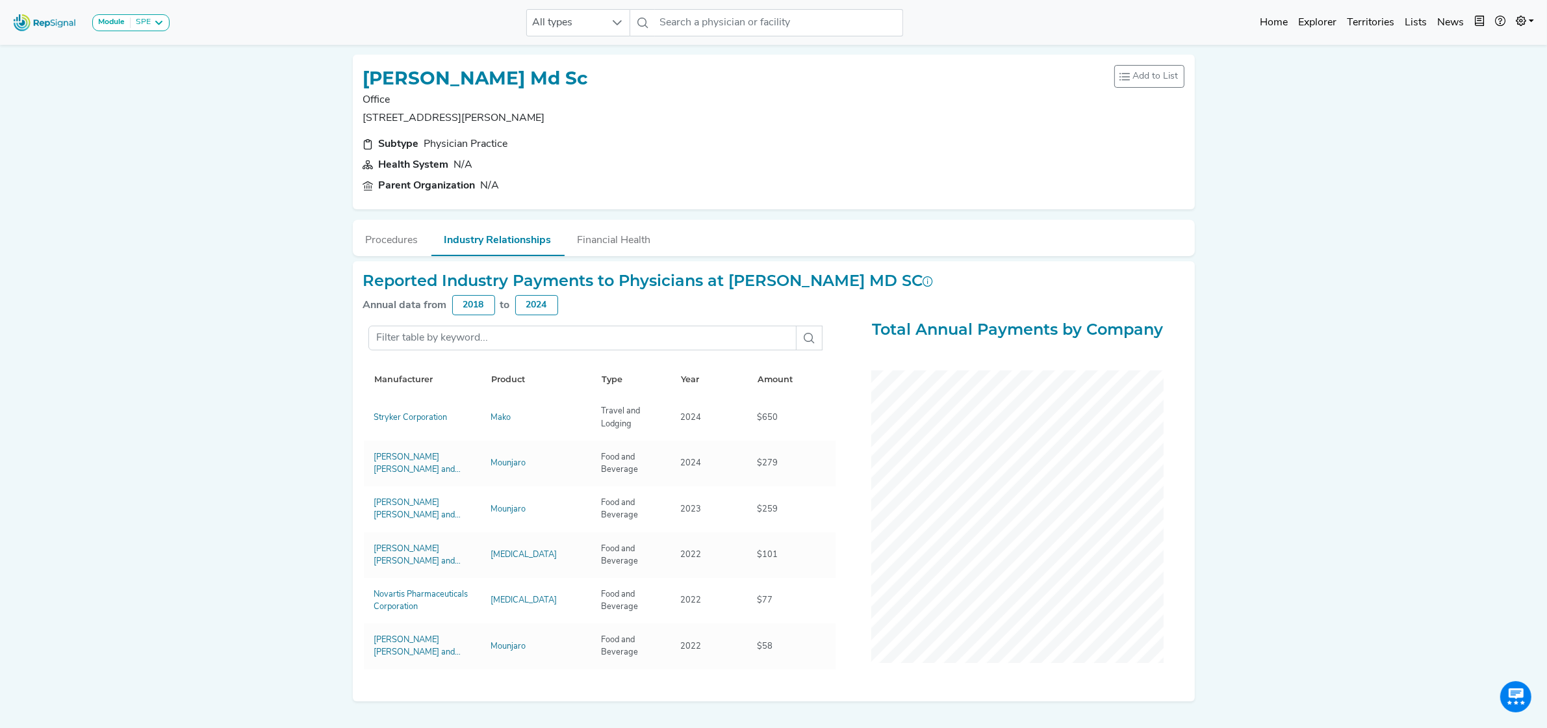
scroll to position [0, 0]
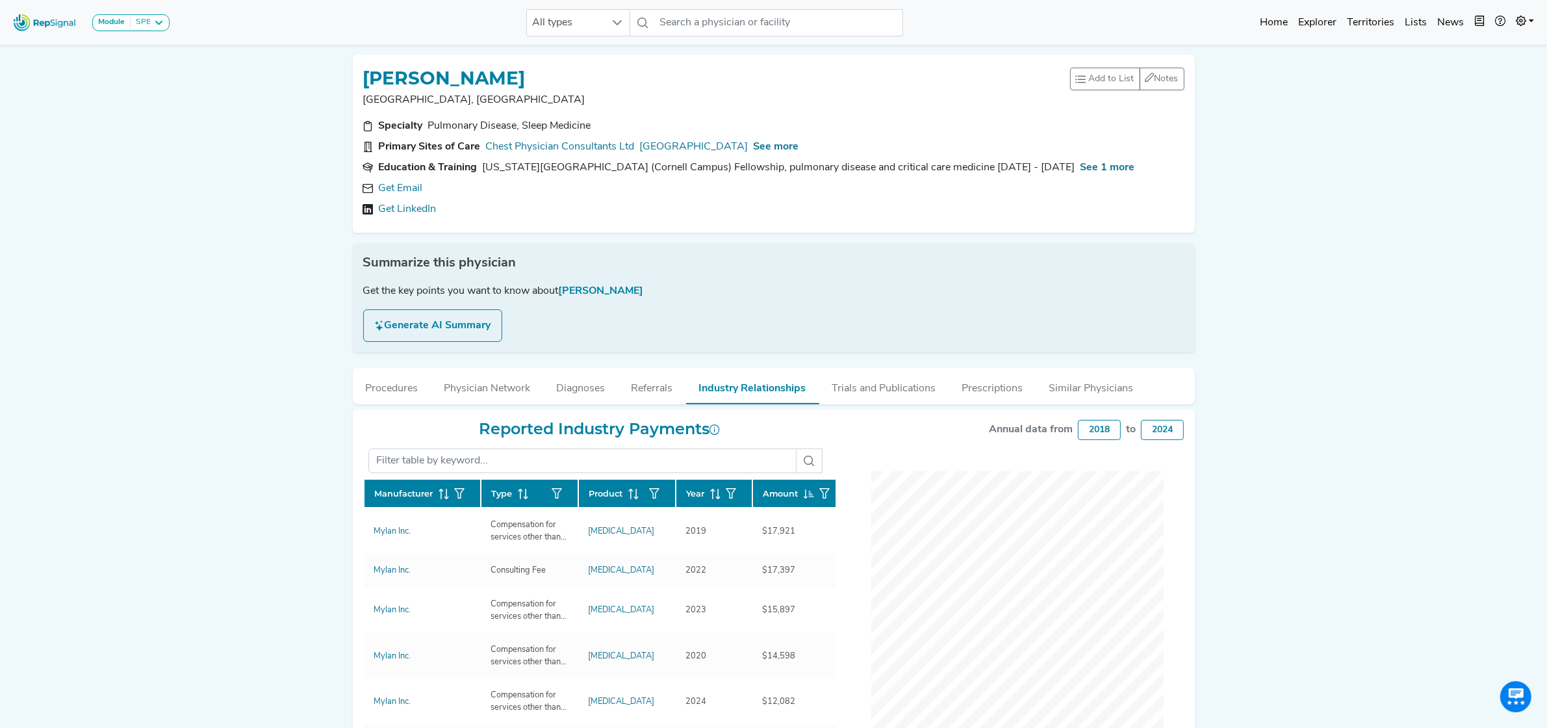
scroll to position [406, 0]
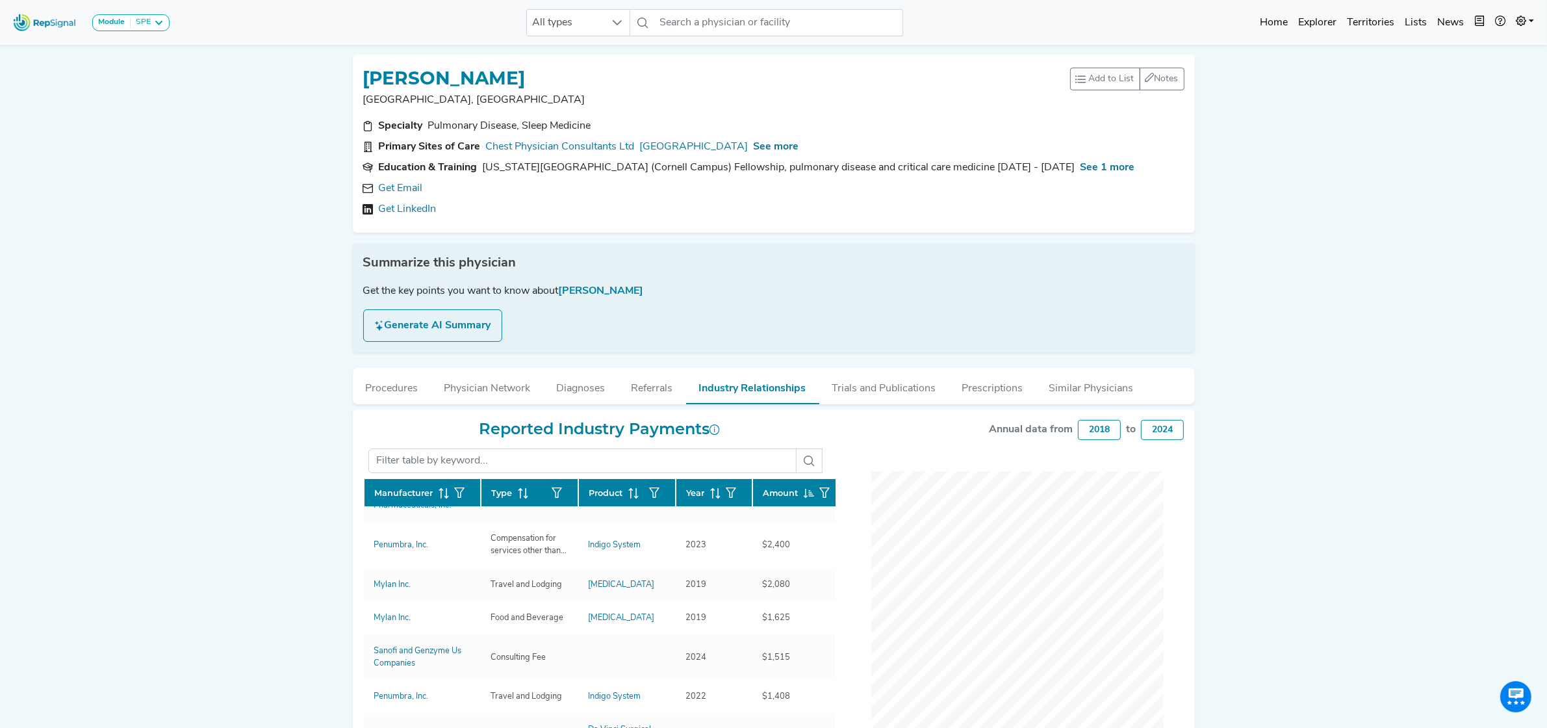
click at [706, 489] on span at bounding box center [713, 493] width 16 height 12
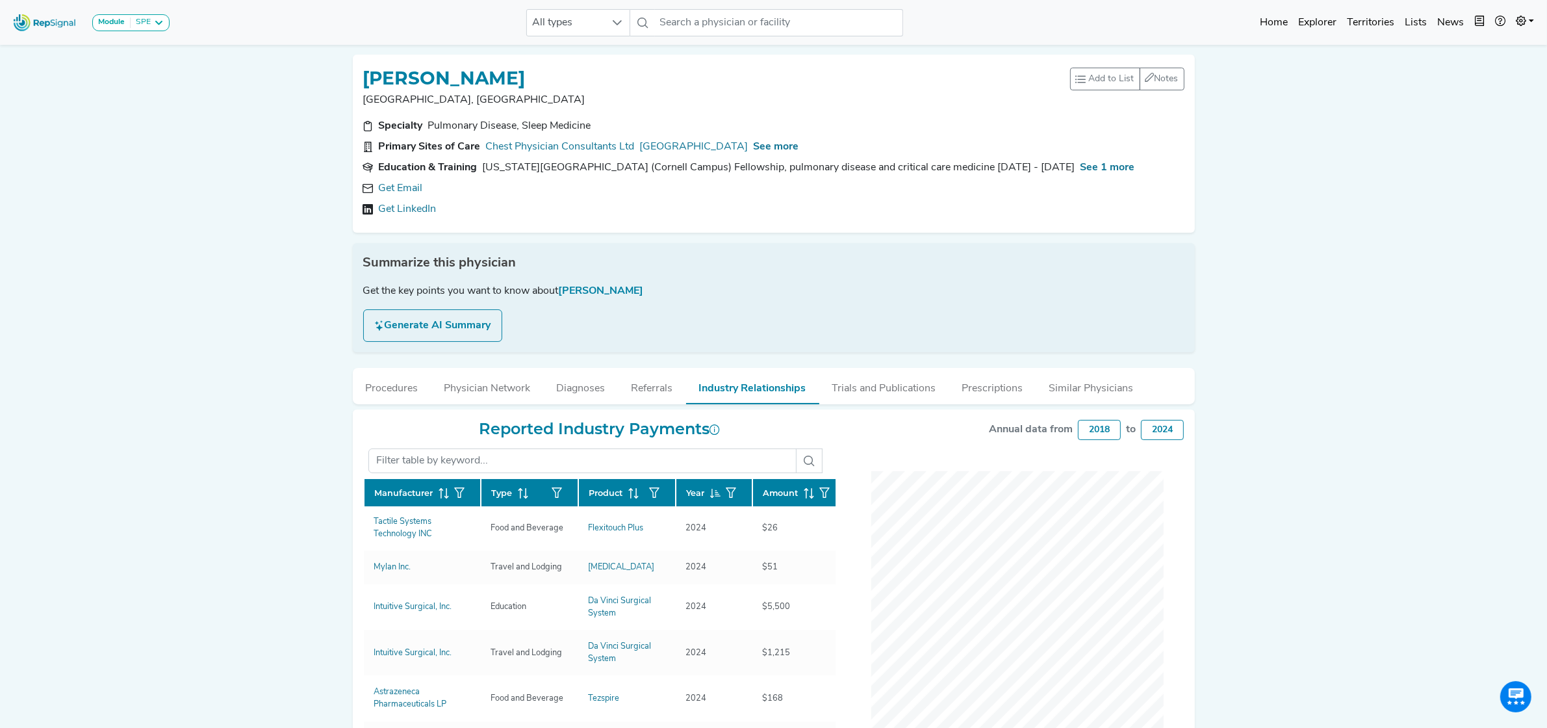
scroll to position [0, 0]
drag, startPoint x: 442, startPoint y: 96, endPoint x: 365, endPoint y: 69, distance: 82.0
click at [365, 69] on div "ASAAD JANDALI Munster, IN" at bounding box center [716, 86] width 707 height 43
copy div "ASAAD JANDALI Munster, IN"
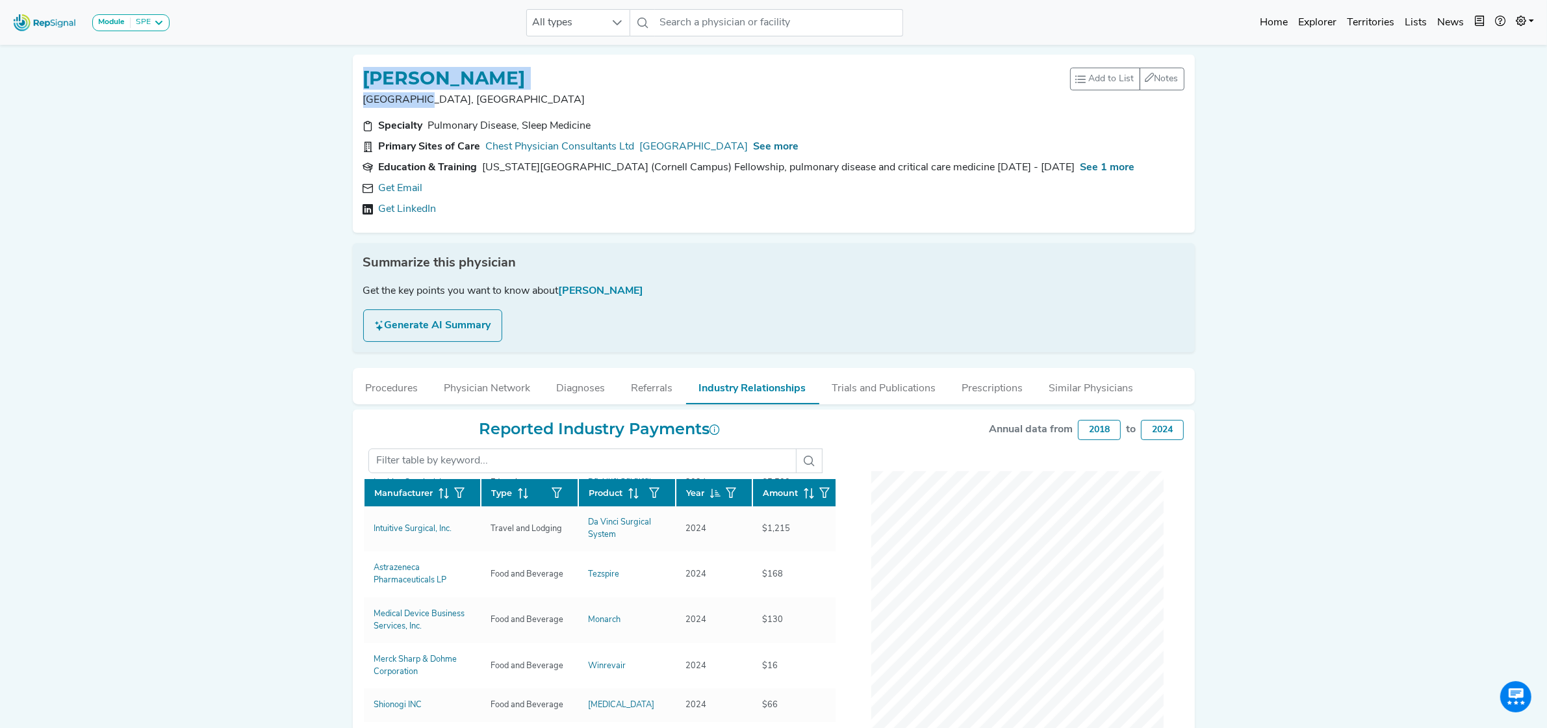
scroll to position [162, 0]
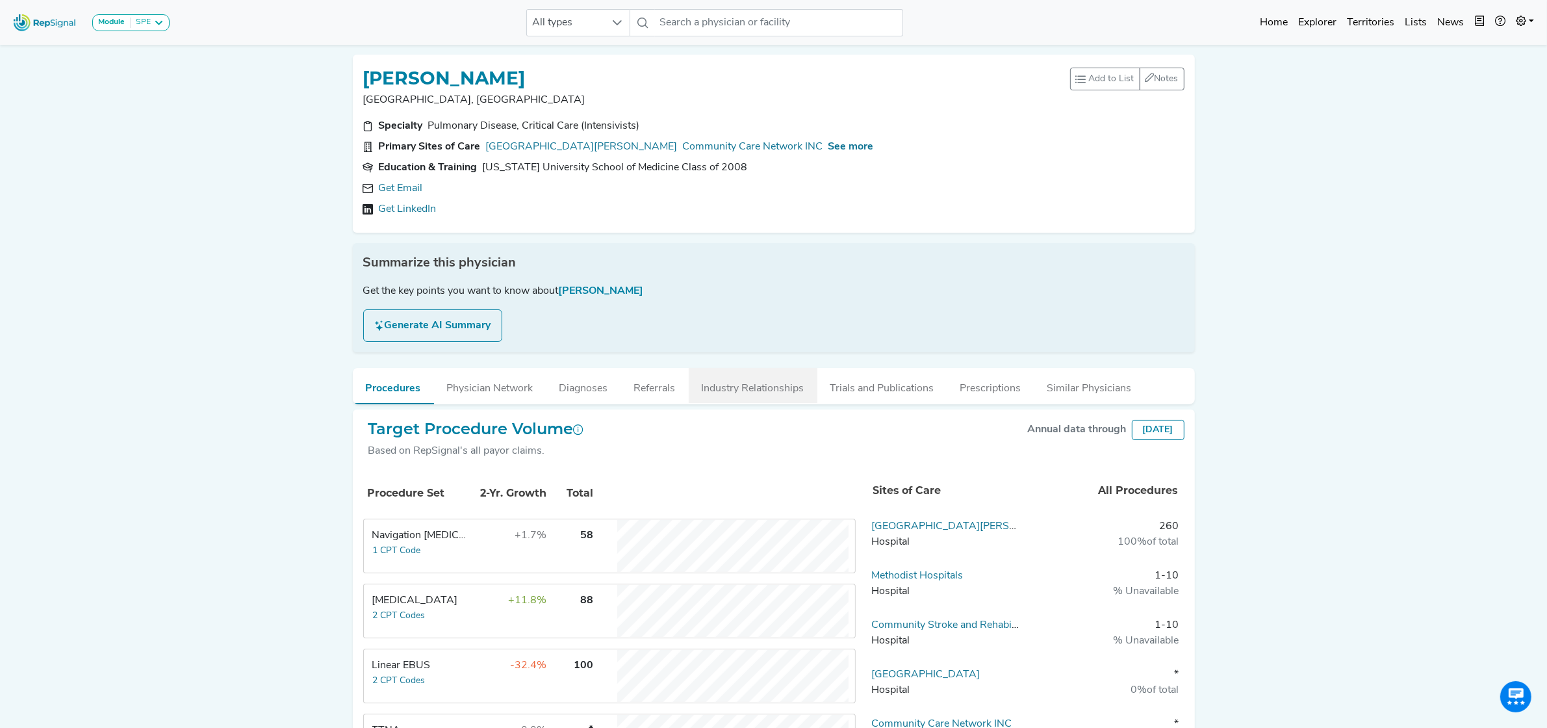
click at [777, 387] on button "Industry Relationships" at bounding box center [753, 385] width 129 height 35
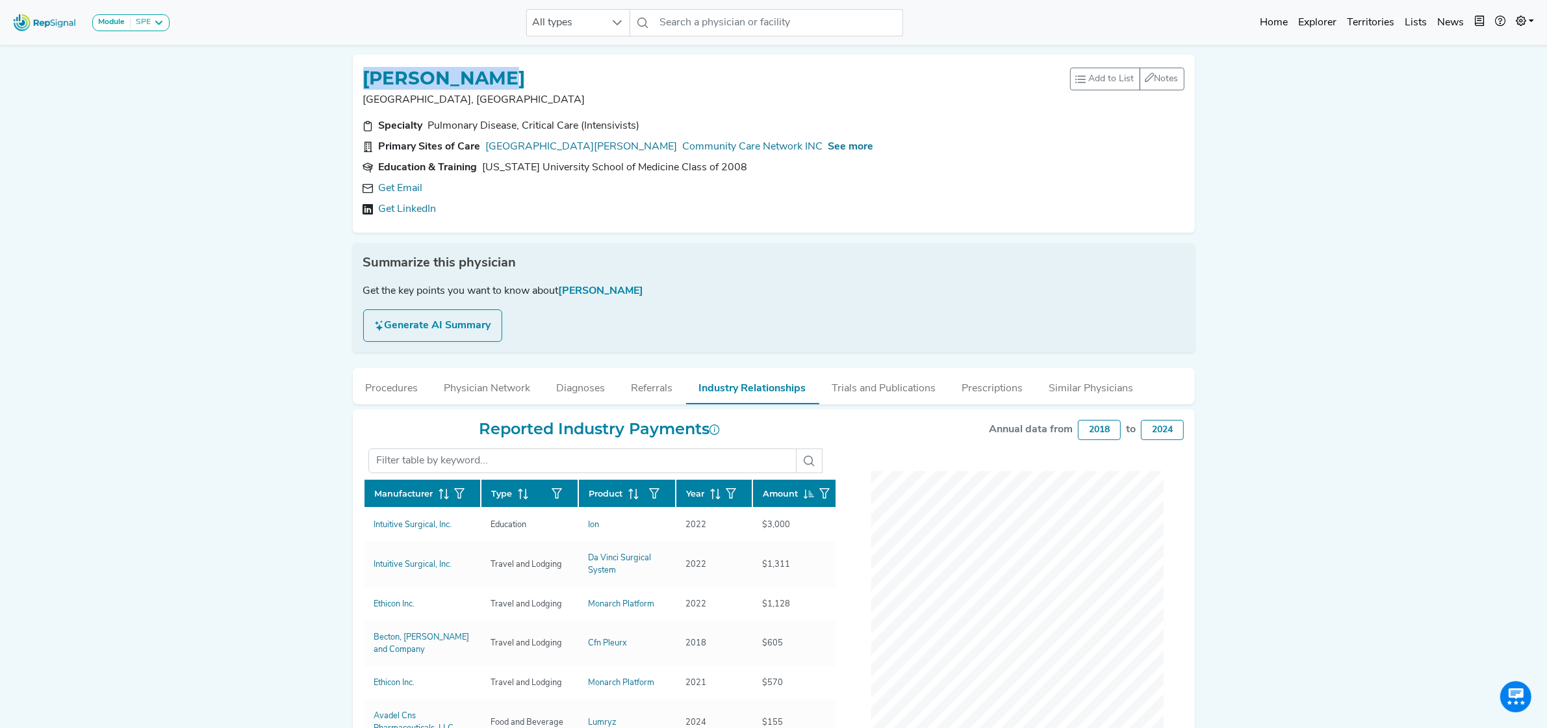
drag, startPoint x: 495, startPoint y: 75, endPoint x: 366, endPoint y: 70, distance: 128.7
click at [366, 70] on h1 "BILAL SAFADI" at bounding box center [444, 79] width 162 height 22
copy h1 "BILAL SAFADI"
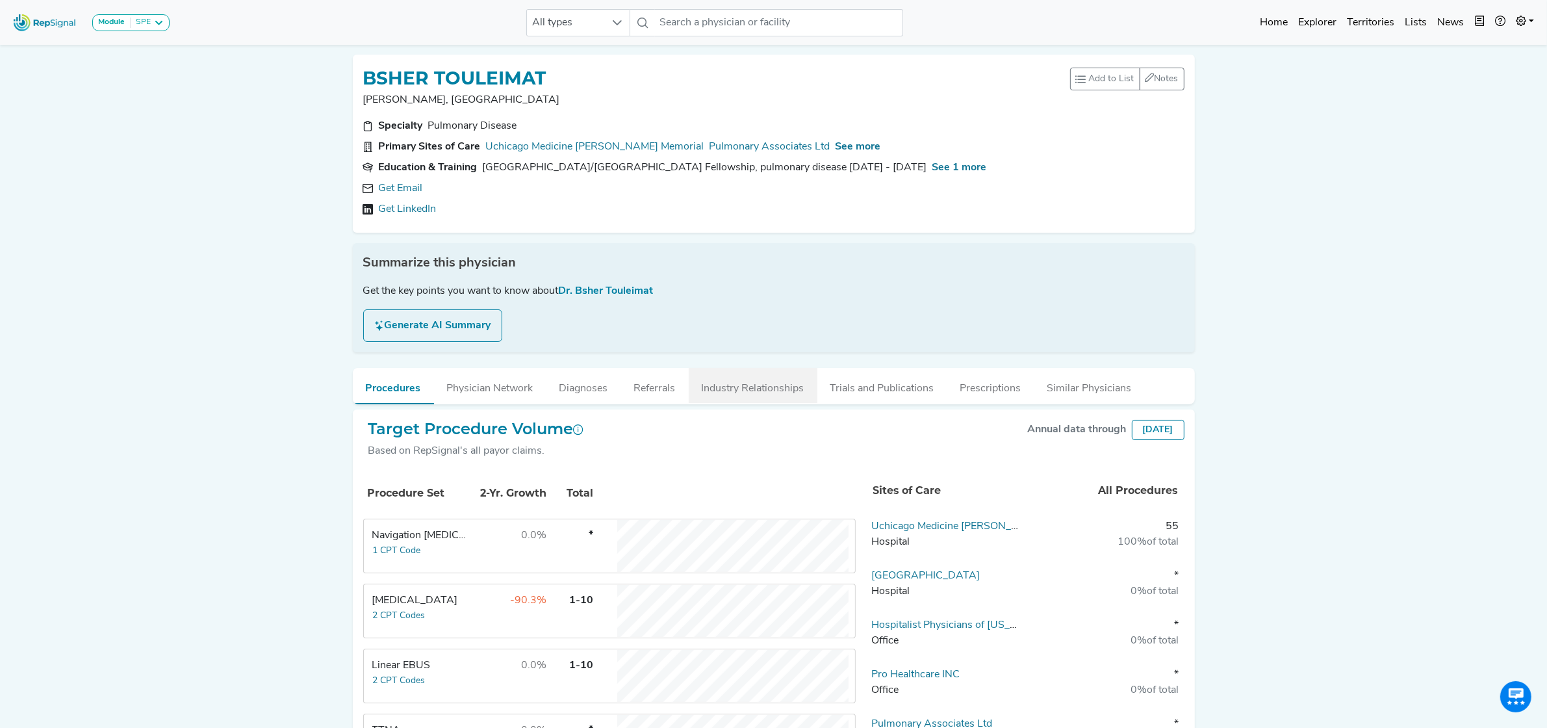
click at [777, 385] on button "Industry Relationships" at bounding box center [753, 385] width 129 height 35
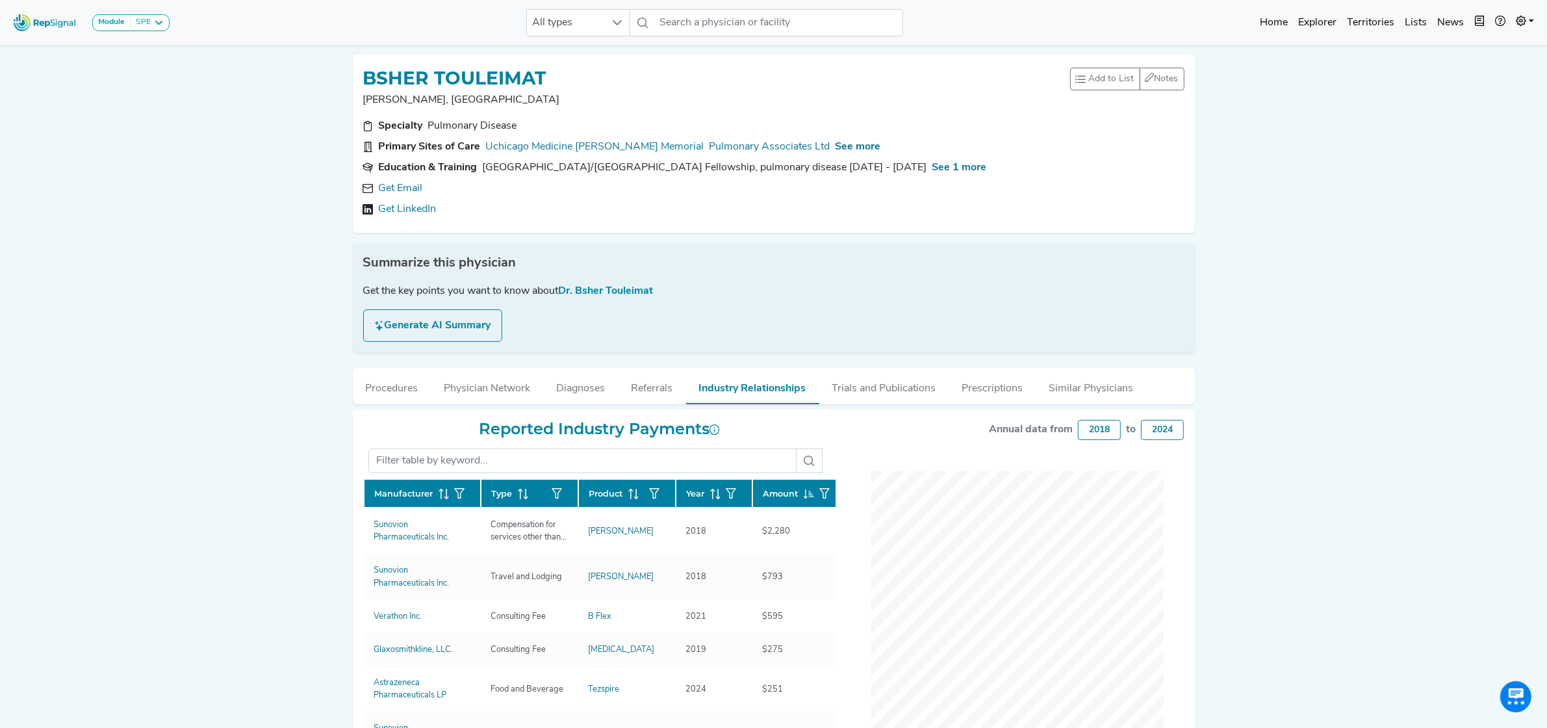
click at [695, 489] on span "Year" at bounding box center [696, 493] width 18 height 12
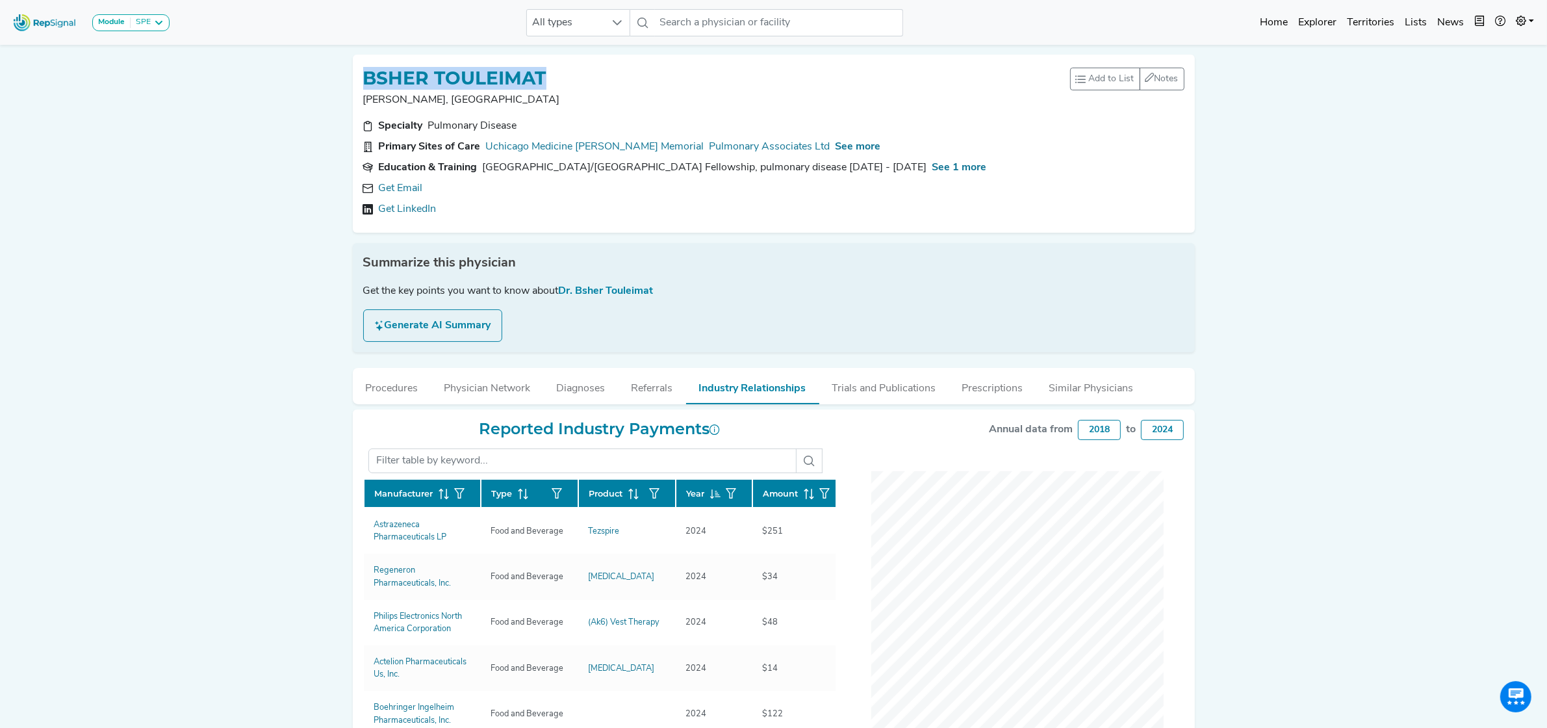
drag, startPoint x: 545, startPoint y: 72, endPoint x: 342, endPoint y: 78, distance: 202.2
click at [342, 78] on div "Module SPE Bronchoscopy Disposable Bronchoscope SBRT SPE TTNA Thoracic Surgery …" at bounding box center [773, 454] width 1547 height 909
copy h1 "BSHER TOULEIMAT"
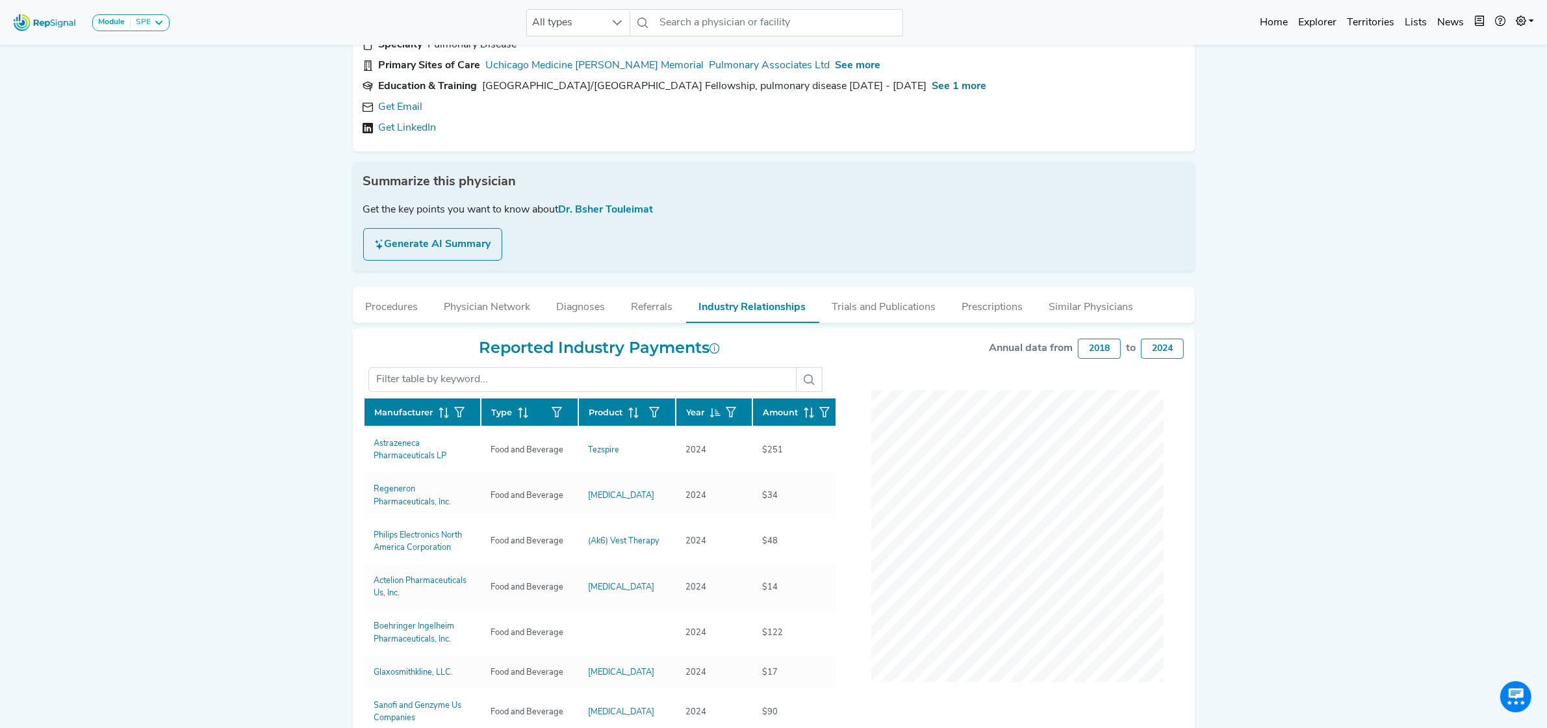
click at [226, 506] on div "Module SPE Bronchoscopy Disposable Bronchoscope SBRT SPE TTNA Thoracic Surgery …" at bounding box center [773, 373] width 1547 height 909
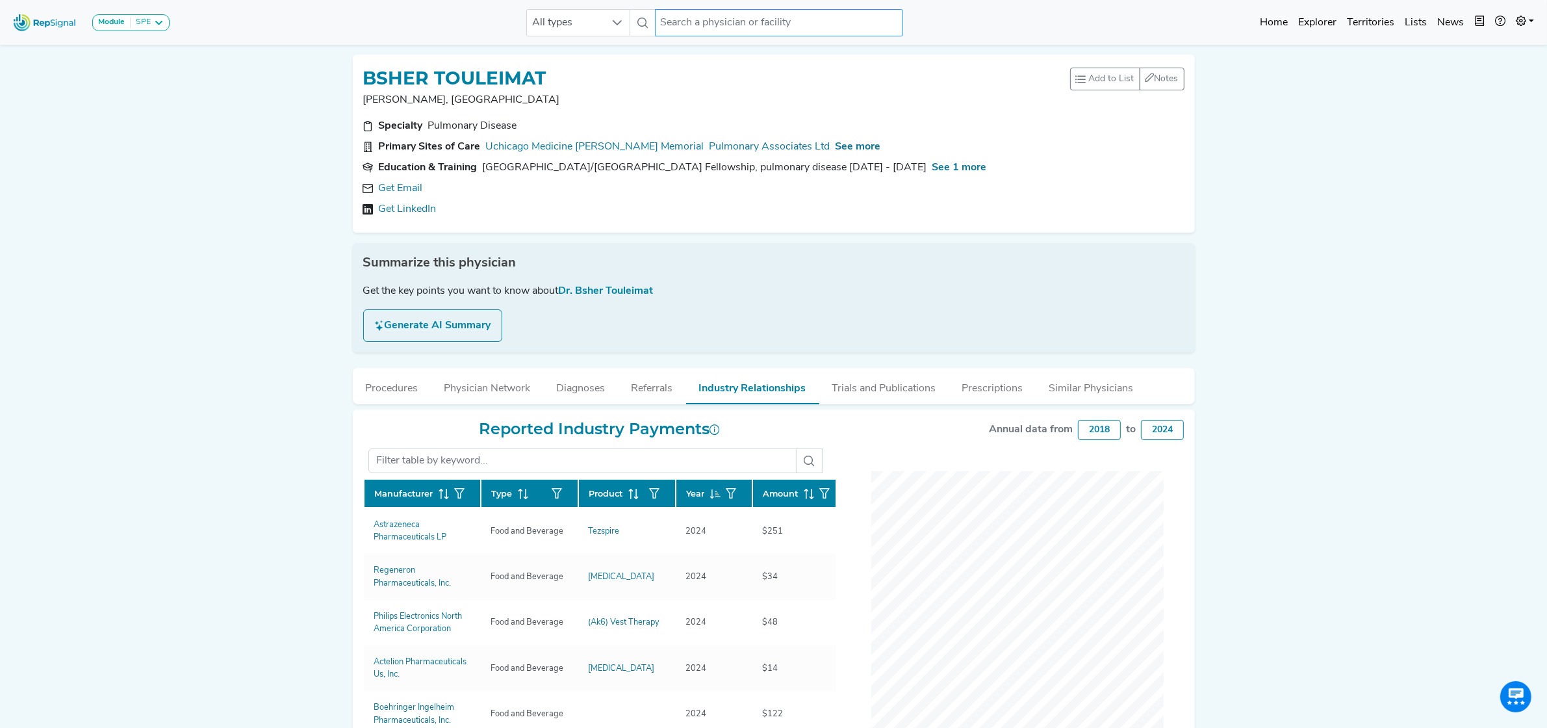
paste input "Cancer Treatment centers of america"
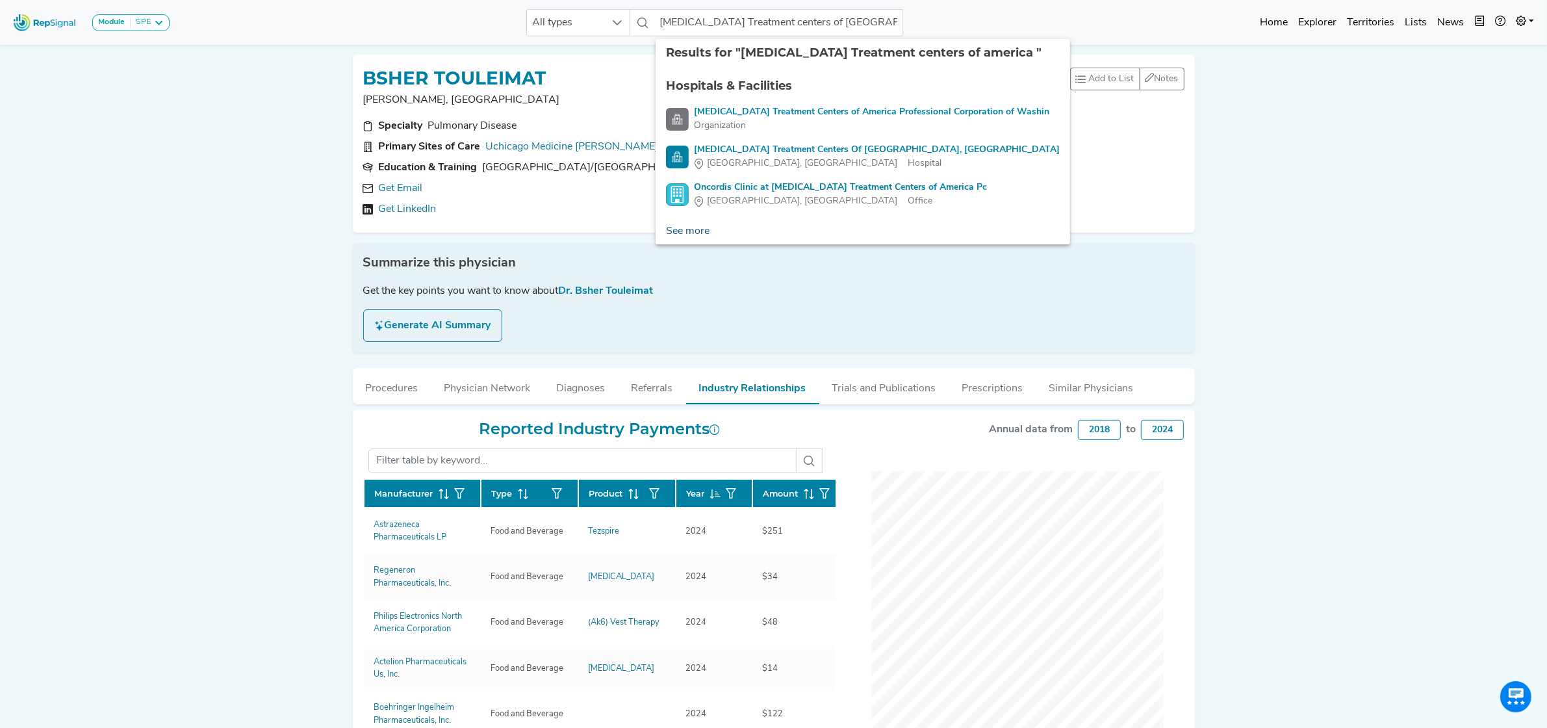
click at [693, 224] on link "See more" at bounding box center [688, 231] width 64 height 26
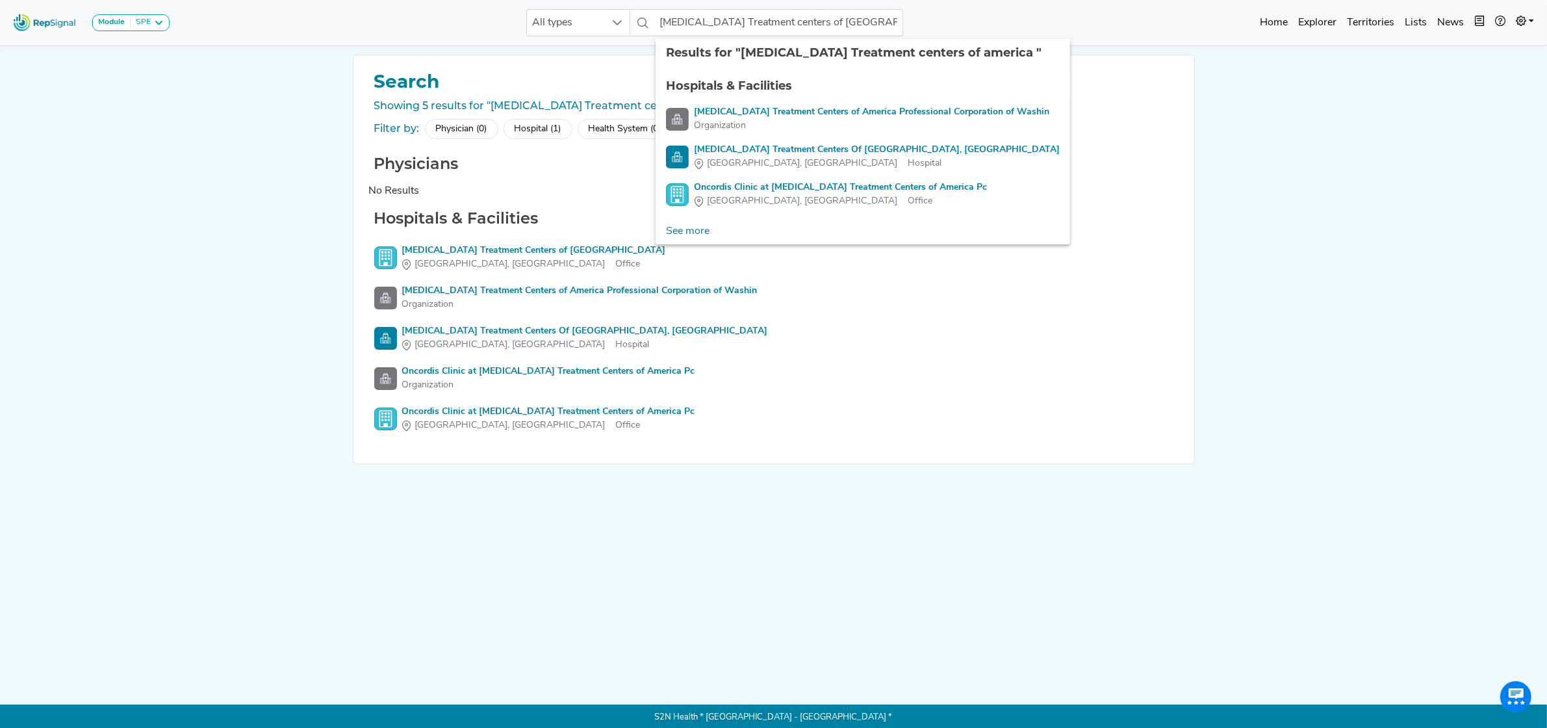
click at [136, 381] on div "Module SPE Bronchoscopy Disposable Bronchoscope SBRT SPE TTNA Thoracic Surgery …" at bounding box center [773, 365] width 1547 height 730
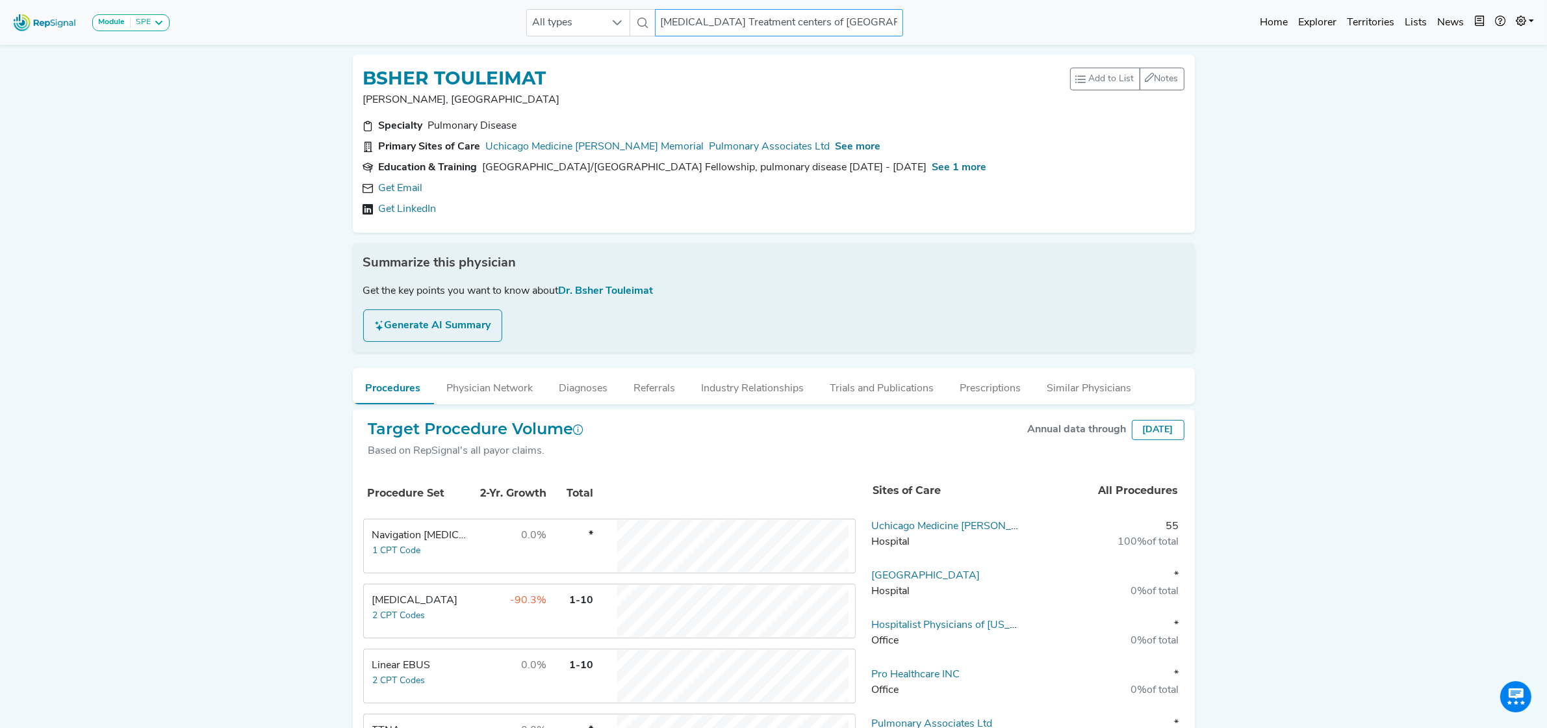
click at [695, 23] on input "Cancer Treatment centers of america" at bounding box center [779, 22] width 248 height 27
click at [693, 21] on input "Cancerzion, il Treatment centers of america" at bounding box center [779, 22] width 248 height 27
type input "zion, il"
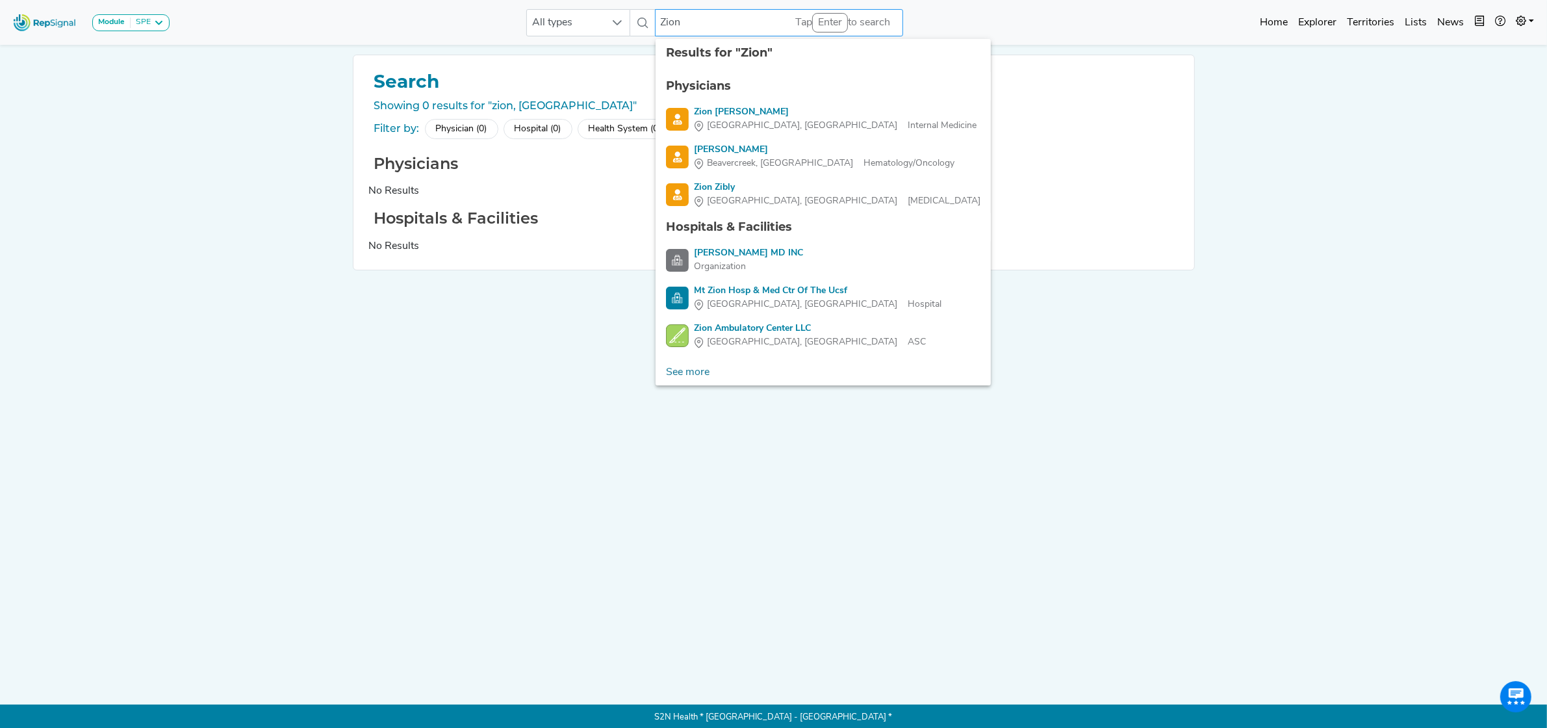
type input "Zion"
drag, startPoint x: 610, startPoint y: 402, endPoint x: 602, endPoint y: 394, distance: 11.0
click at [610, 402] on div "Search Showing 0 results for "zion, il" Filter by: Physician (0) Hospital (0) H…" at bounding box center [774, 364] width 858 height 619
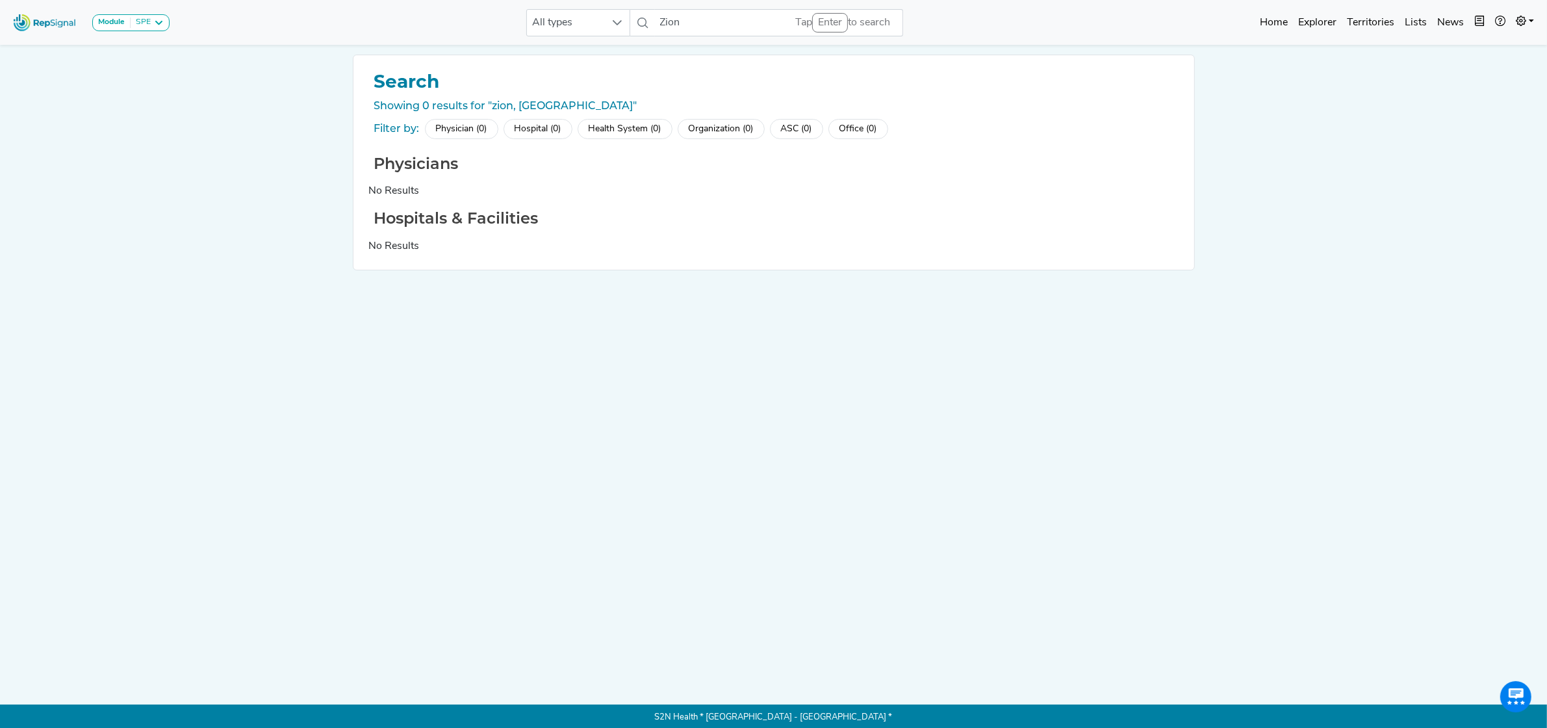
click at [47, 19] on img at bounding box center [45, 22] width 74 height 28
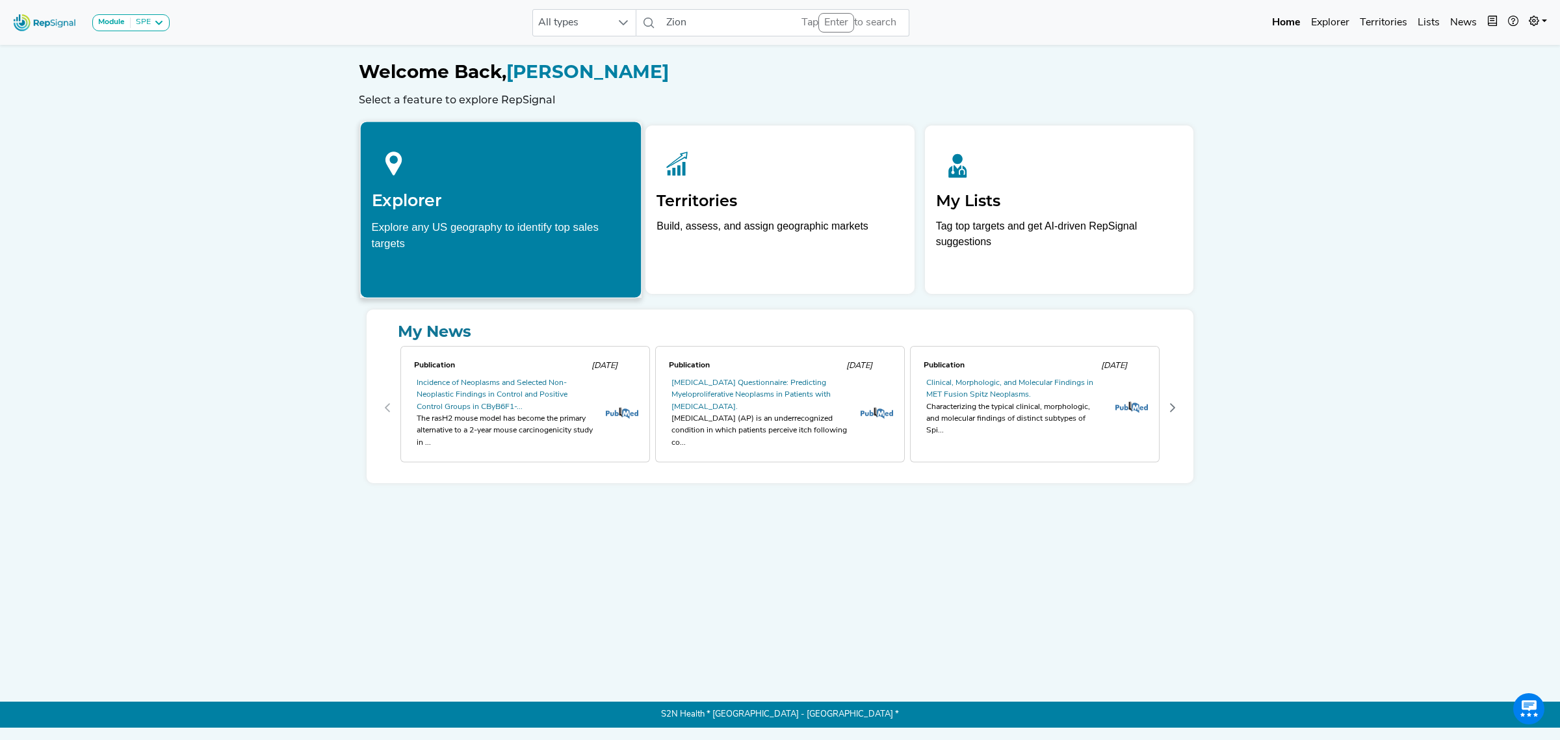
click at [514, 212] on div "Explorer Explore any US geography to identify top sales targets" at bounding box center [501, 196] width 281 height 148
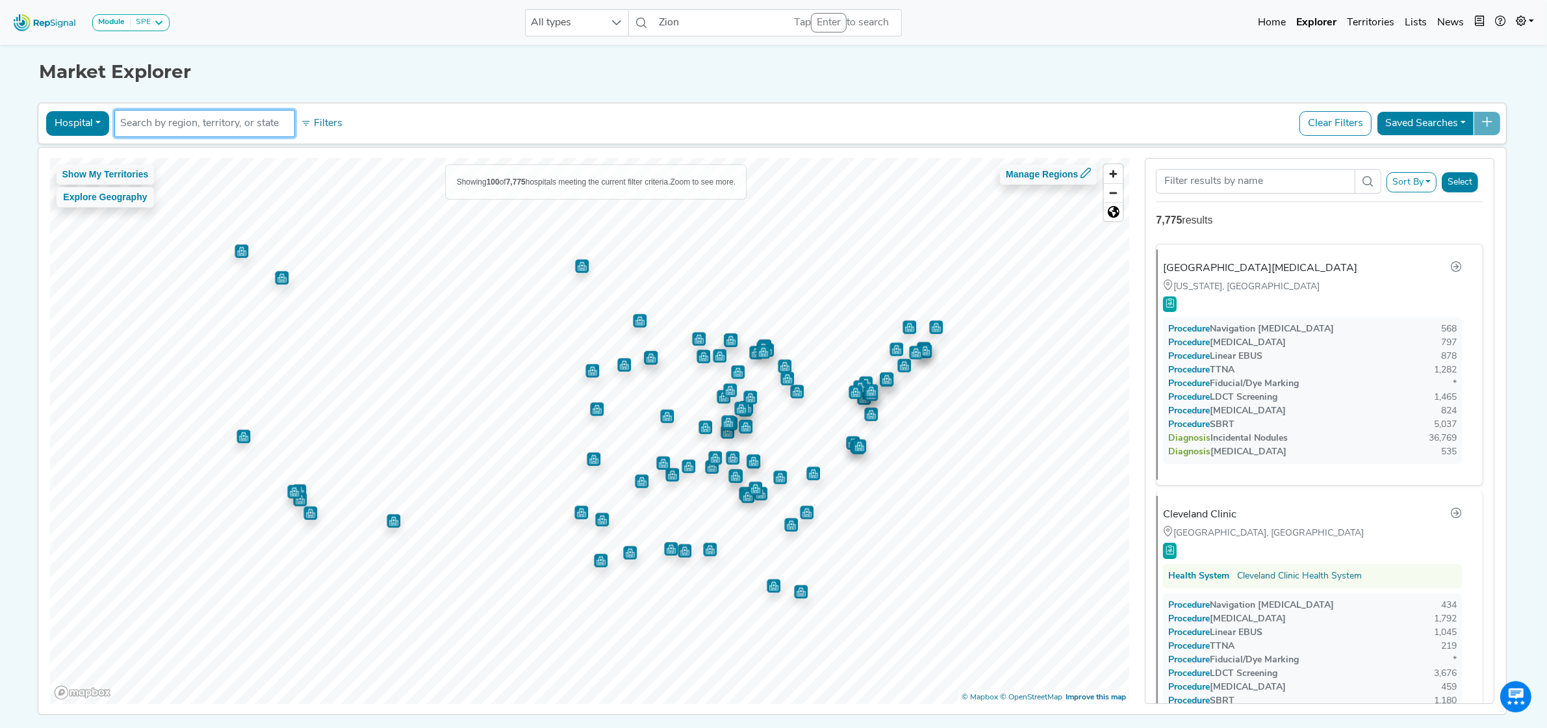
click at [195, 117] on input "text" at bounding box center [204, 124] width 169 height 16
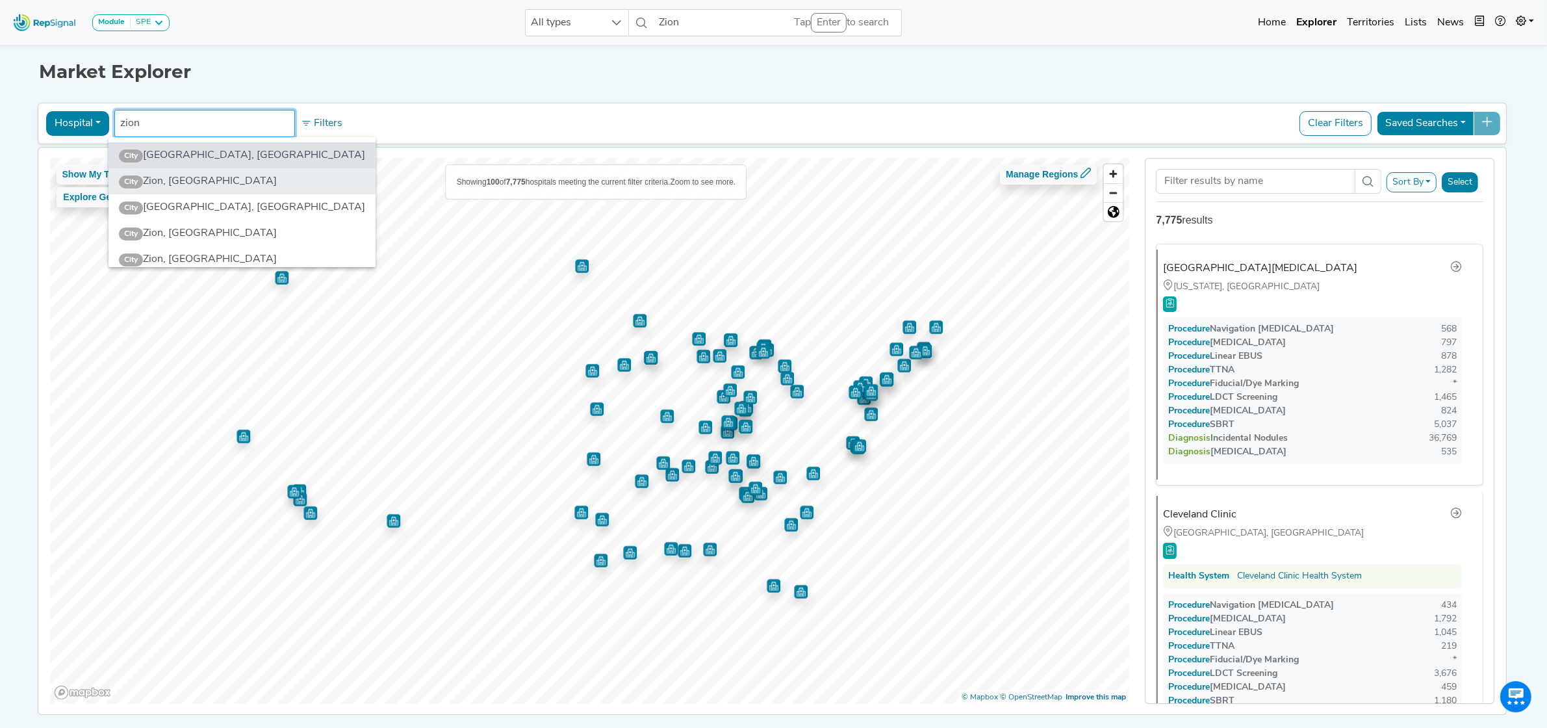
type input "zion"
click at [194, 179] on li "City Zion, IL" at bounding box center [242, 181] width 267 height 26
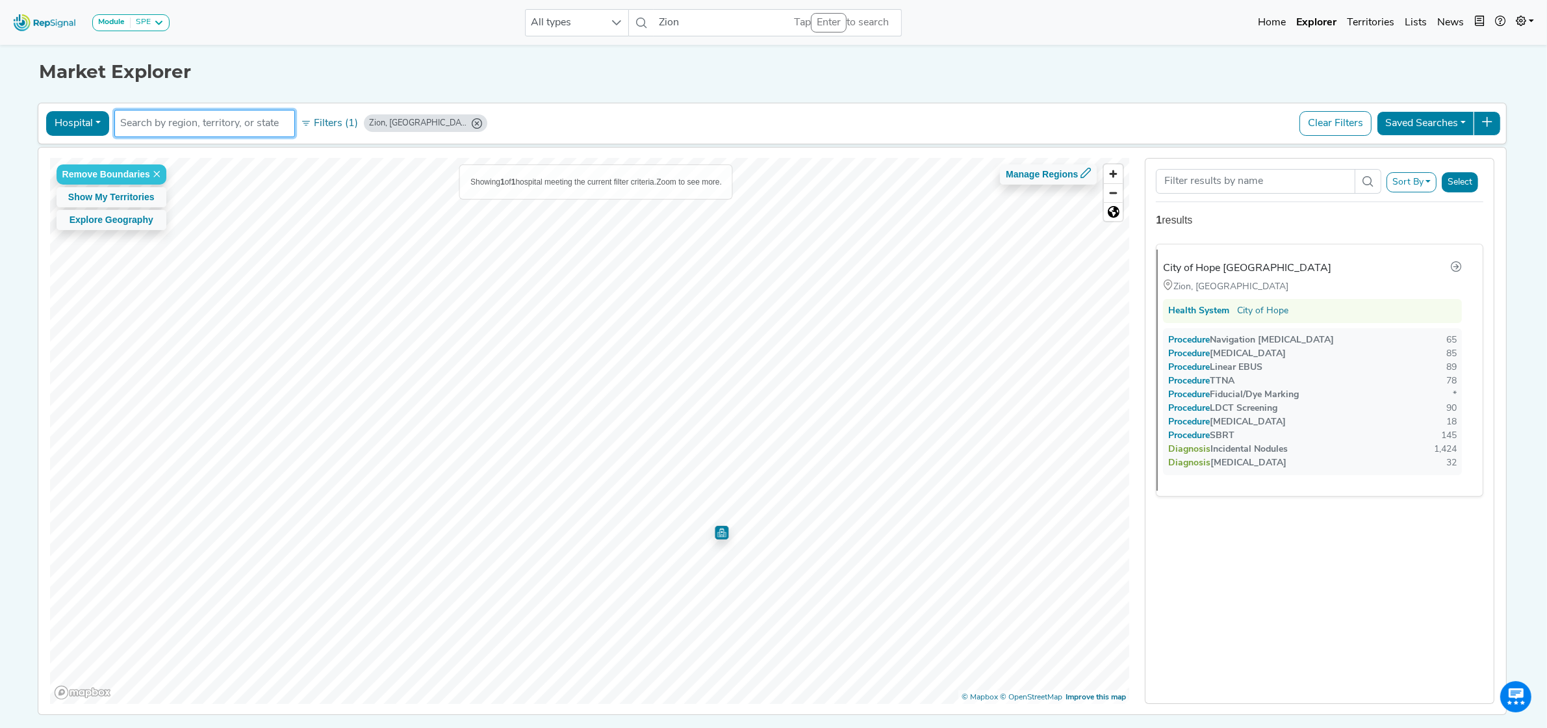
click at [719, 532] on img "Map marker" at bounding box center [722, 533] width 14 height 14
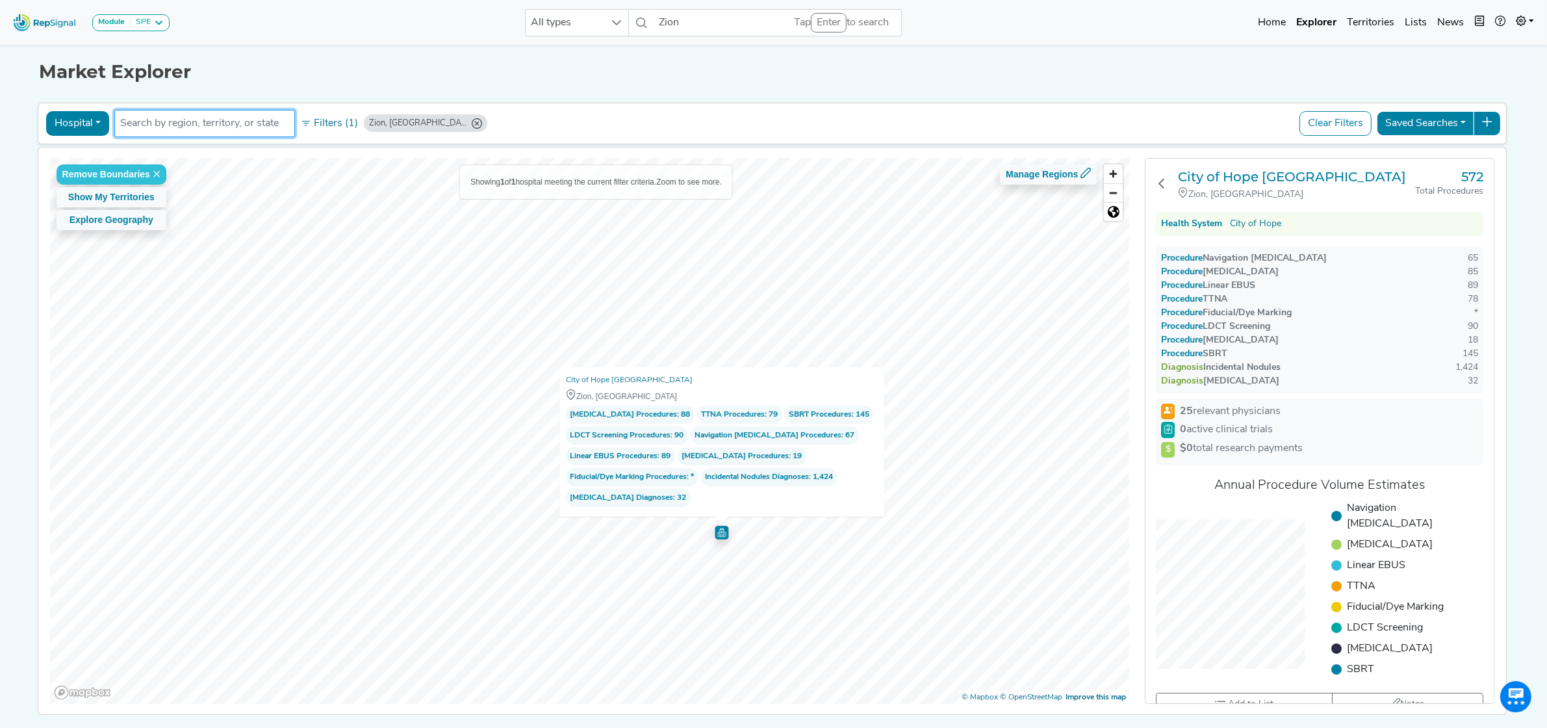
click at [66, 124] on button "Hospital" at bounding box center [77, 123] width 63 height 25
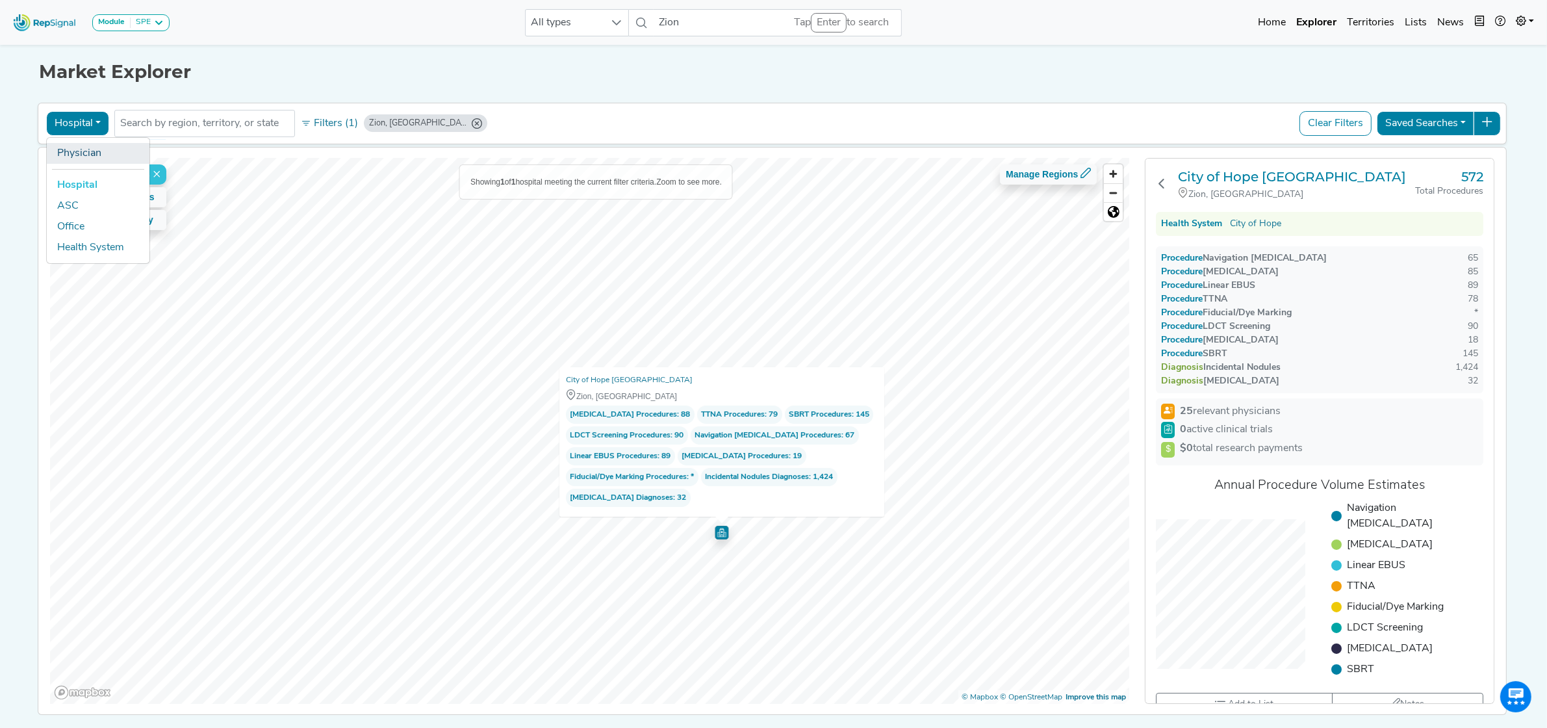
click at [83, 154] on link "Physician" at bounding box center [98, 153] width 103 height 21
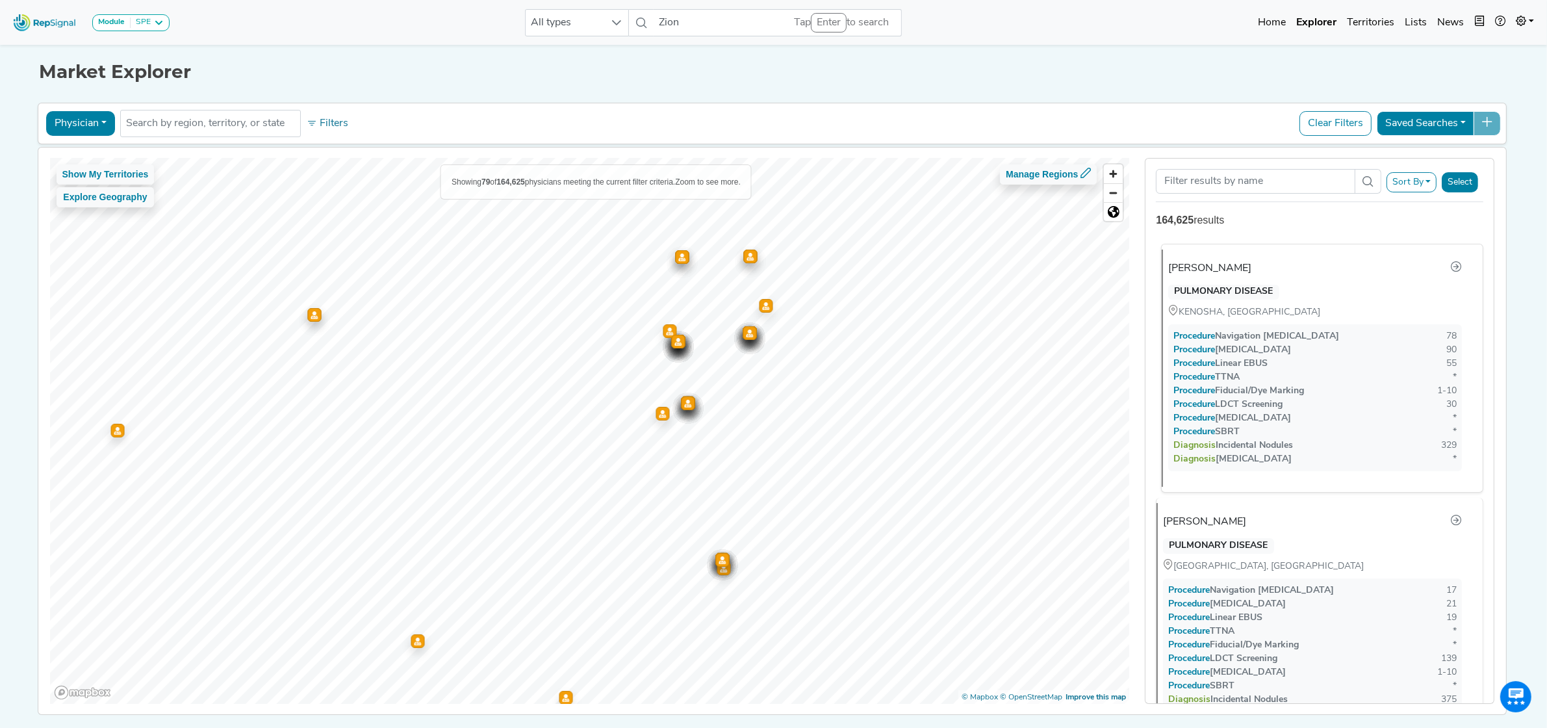
click at [1235, 263] on div "Hasnain Bawaadam" at bounding box center [1209, 269] width 83 height 16
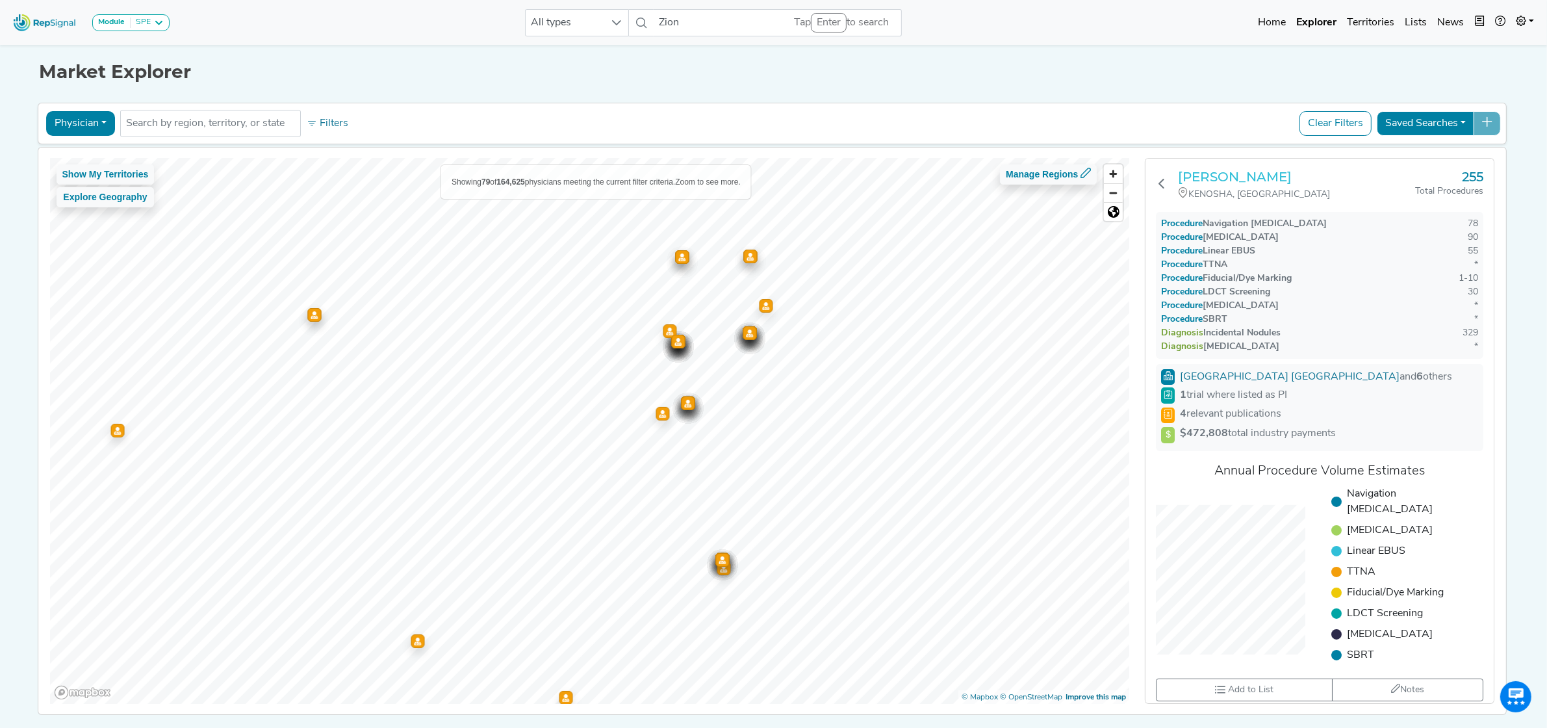
click at [1289, 171] on h3 "Hasnain Bawaadam" at bounding box center [1296, 177] width 237 height 16
click at [719, 563] on icon "Map marker" at bounding box center [722, 560] width 7 height 8
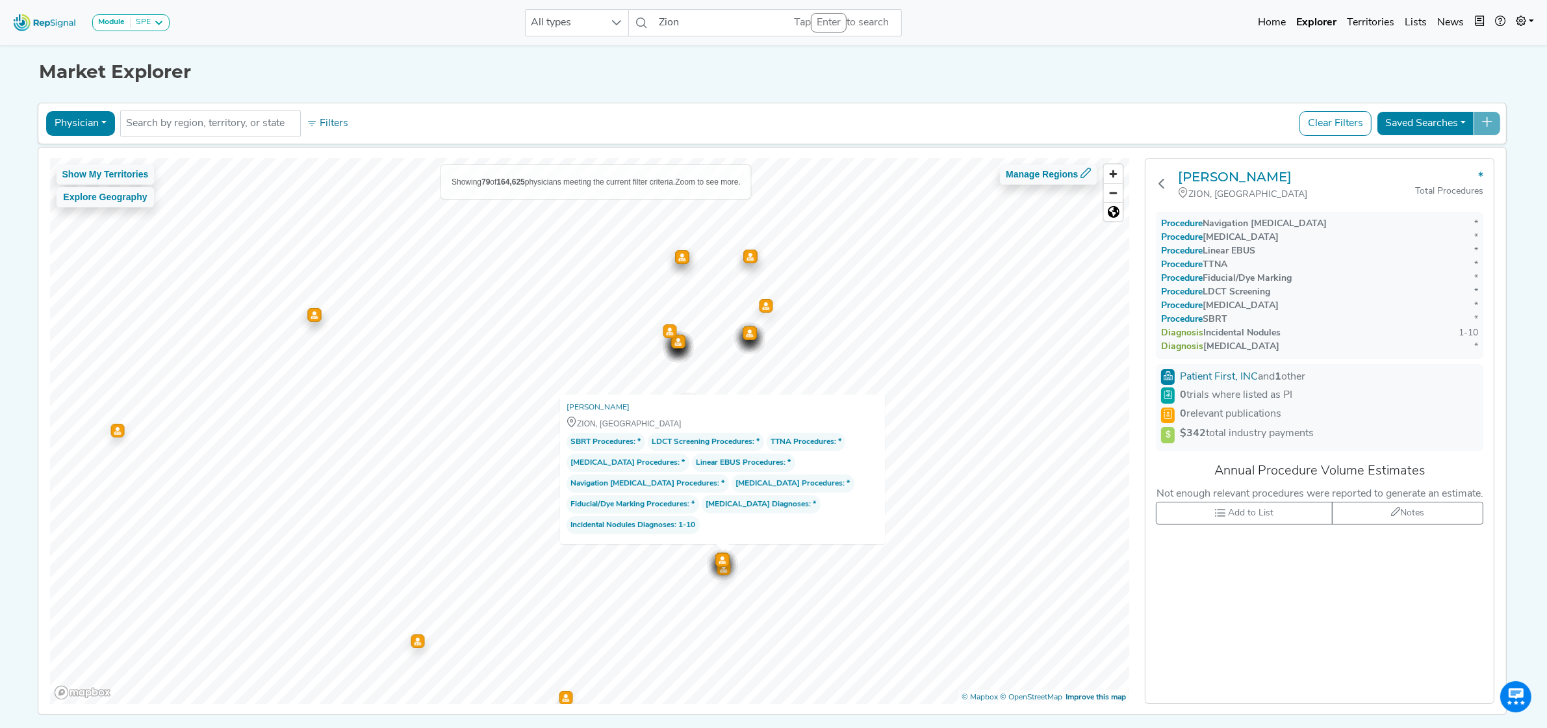
click at [719, 573] on div "Map marker" at bounding box center [724, 568] width 14 height 14
click at [86, 131] on button "Physician" at bounding box center [80, 123] width 69 height 25
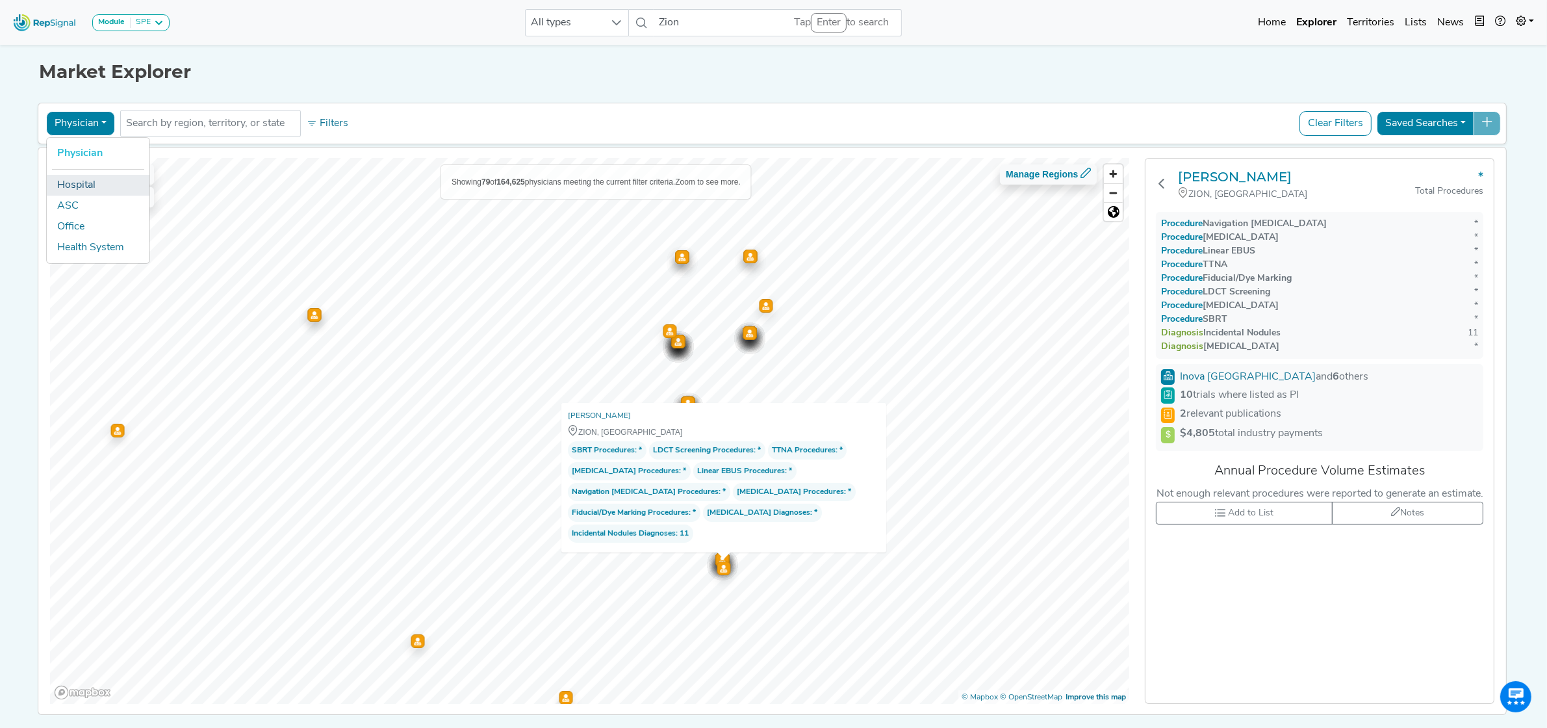
click at [93, 190] on link "Hospital" at bounding box center [98, 185] width 103 height 21
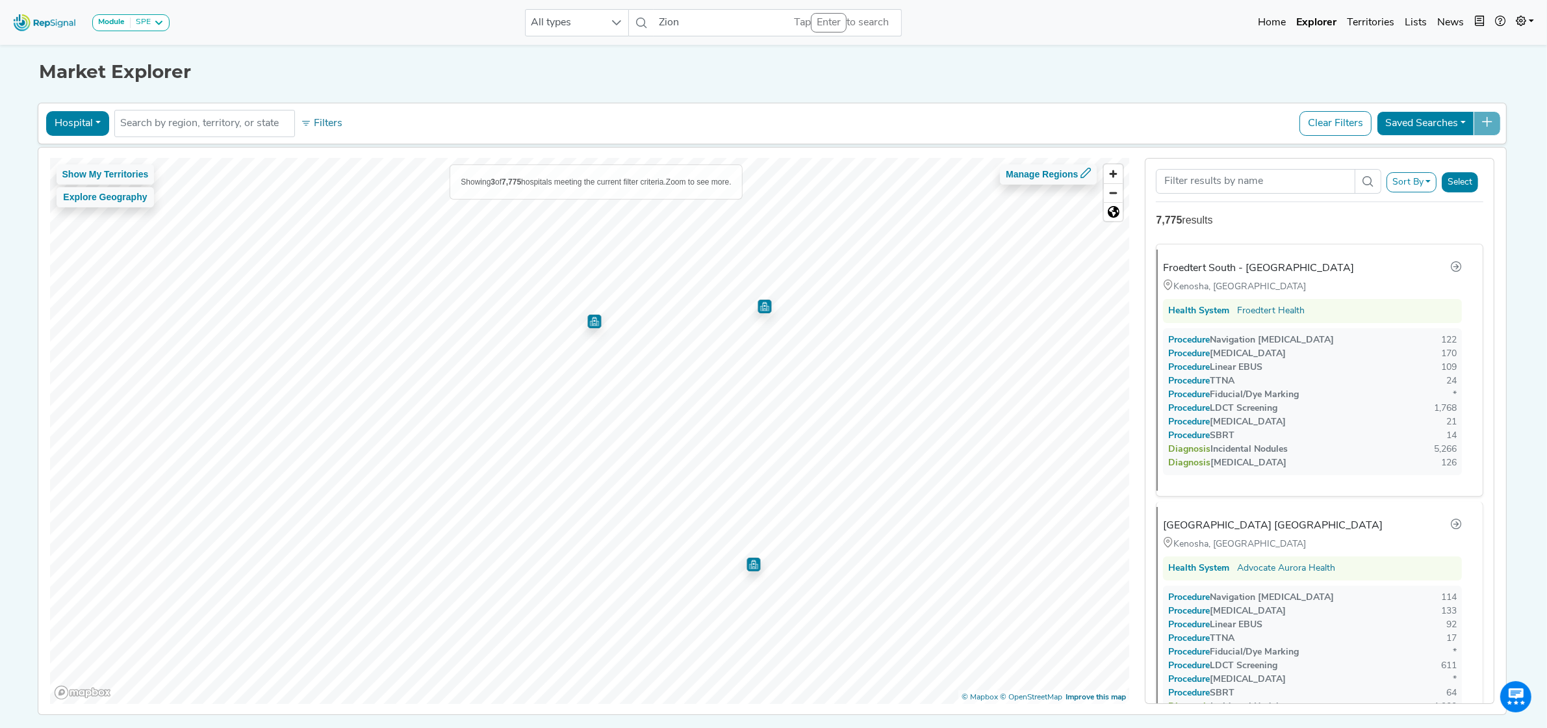
click at [747, 562] on img "Map marker" at bounding box center [754, 565] width 14 height 14
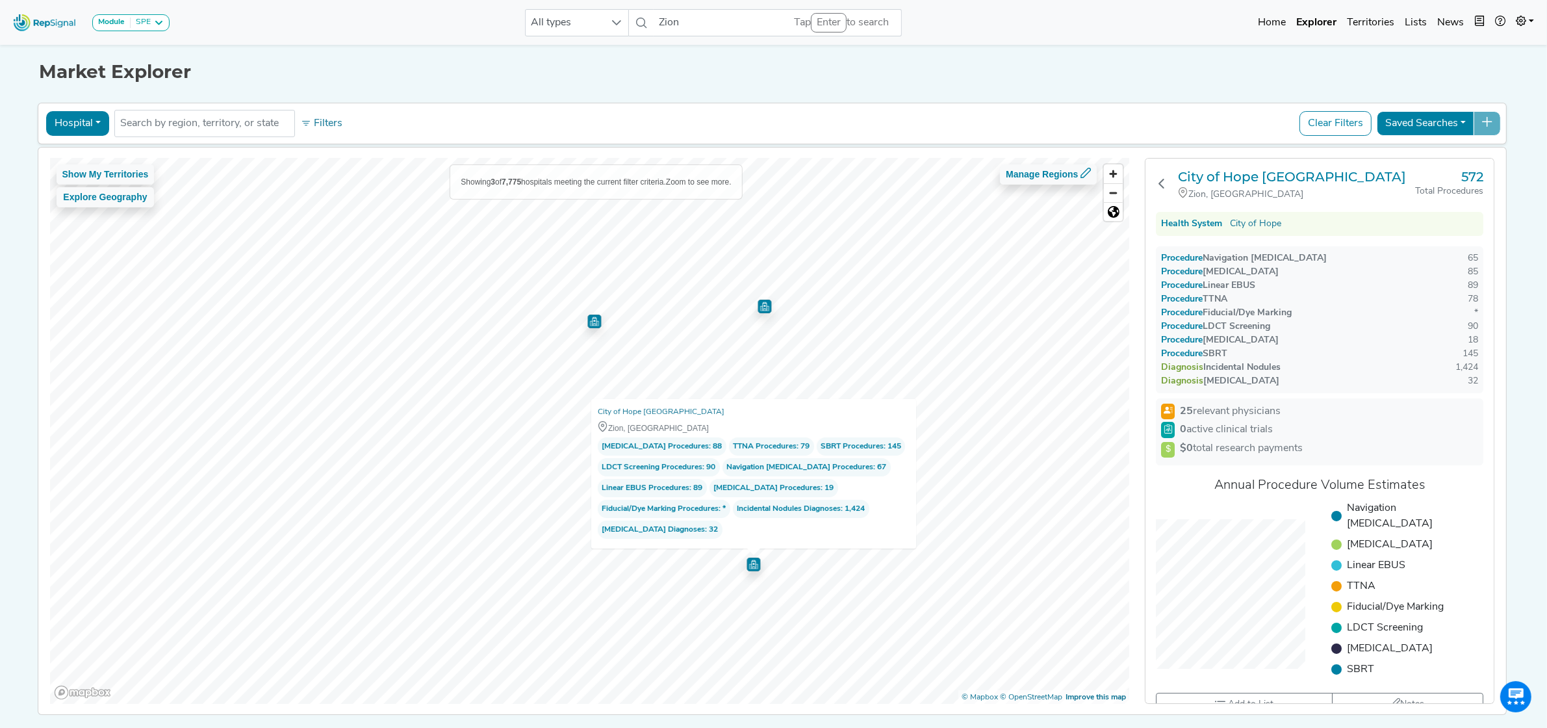
click at [73, 123] on button "Hospital" at bounding box center [77, 123] width 63 height 25
click at [92, 161] on link "Physician" at bounding box center [98, 153] width 103 height 21
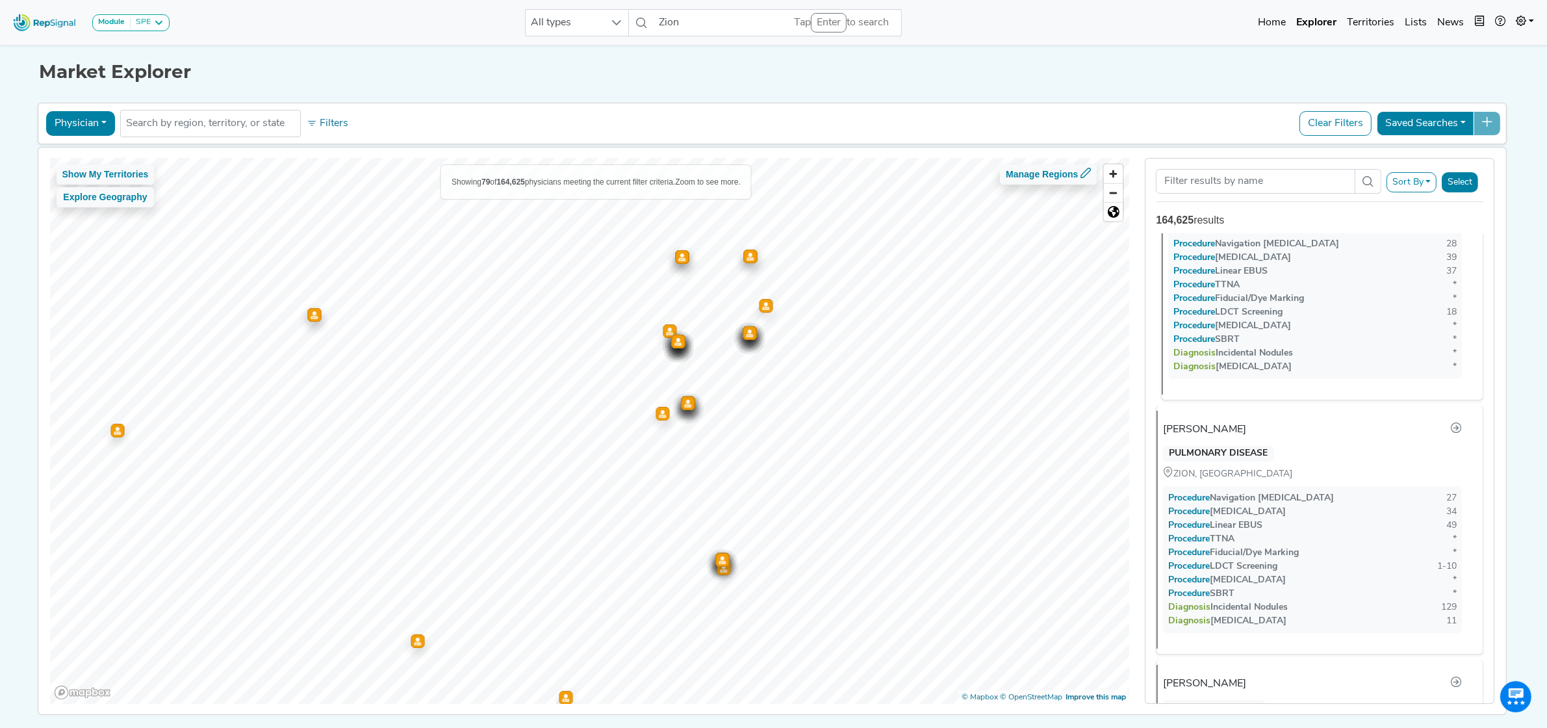
scroll to position [1381, 0]
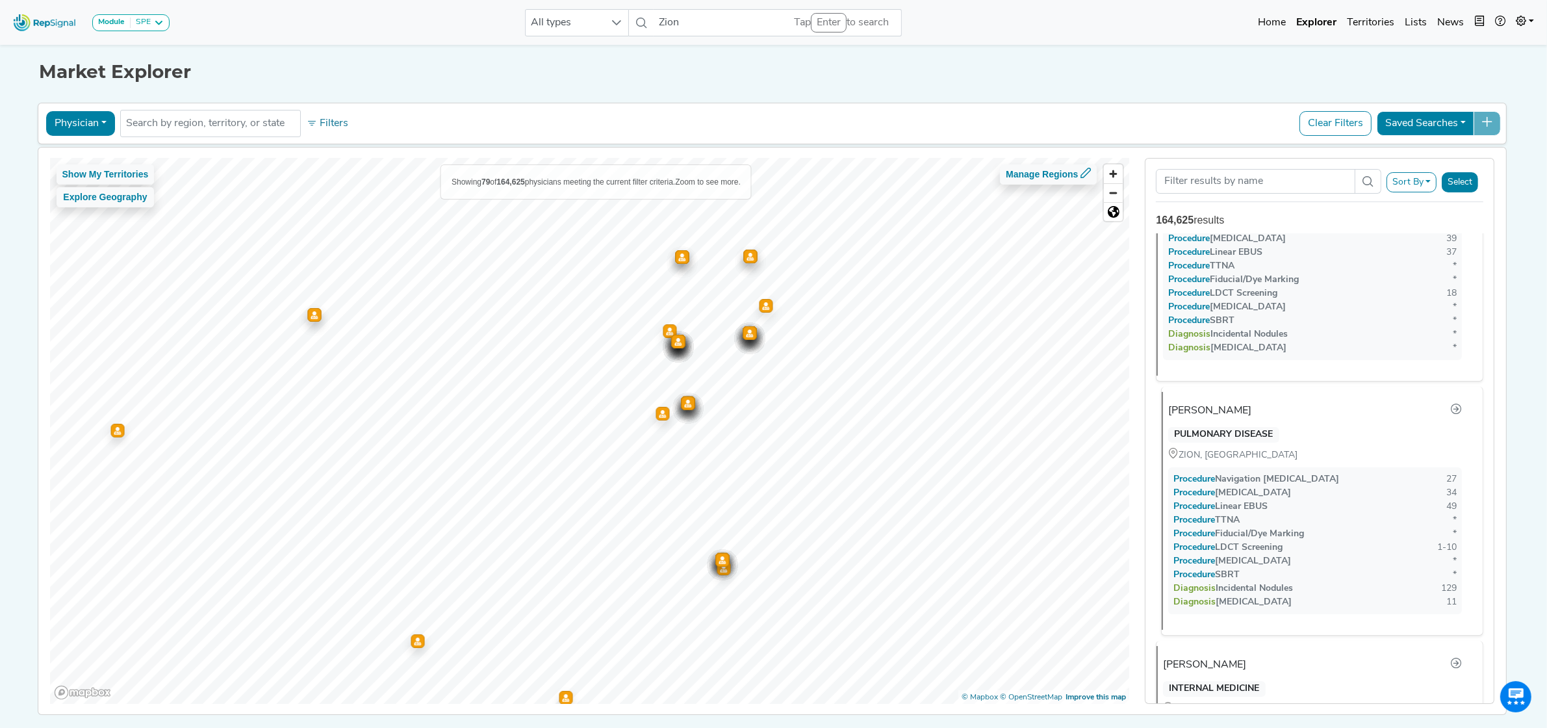
click at [1220, 409] on div "Kumar Gaurav" at bounding box center [1209, 411] width 83 height 16
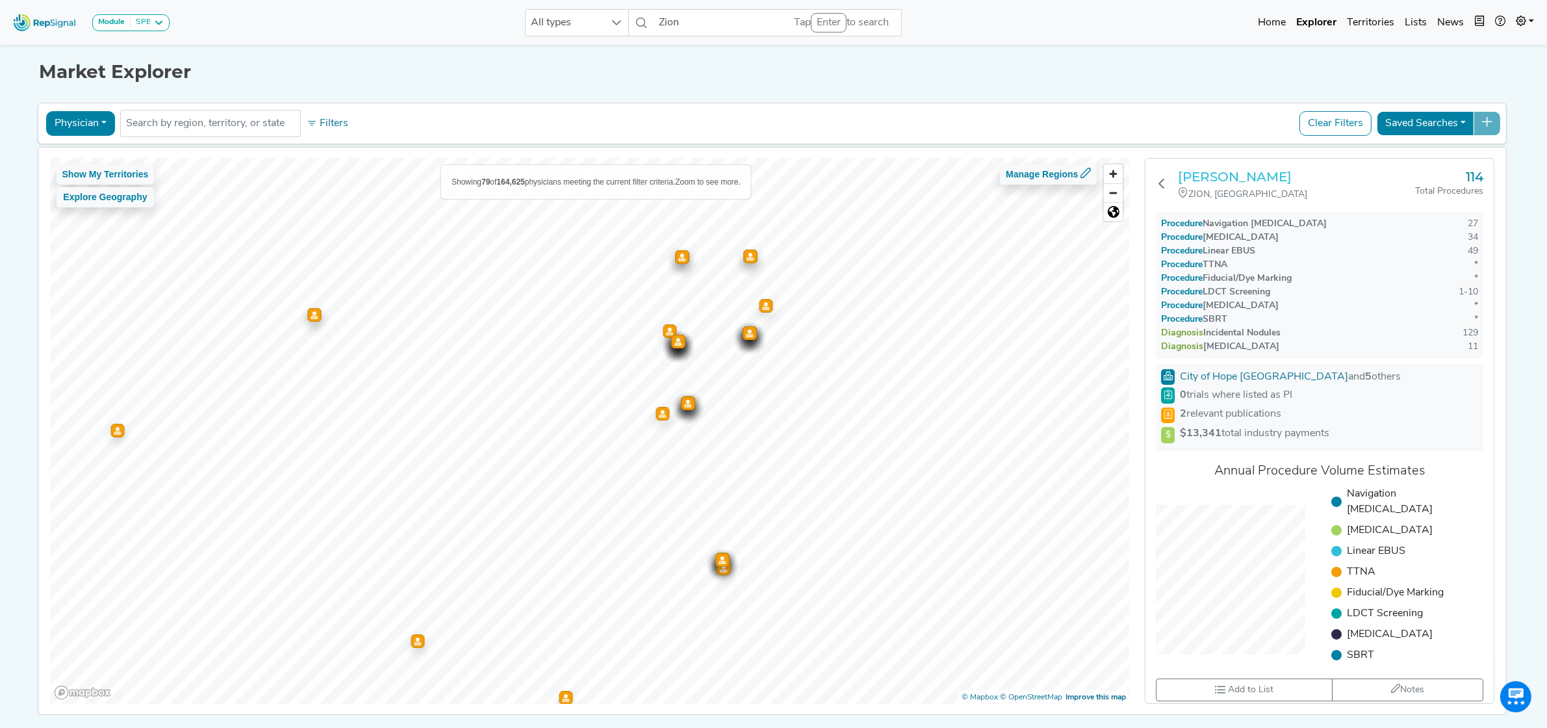
click at [1213, 174] on h3 "Kumar Gaurav" at bounding box center [1296, 177] width 237 height 16
click at [98, 124] on button "Physician" at bounding box center [80, 123] width 69 height 25
click at [40, 26] on img at bounding box center [45, 22] width 74 height 28
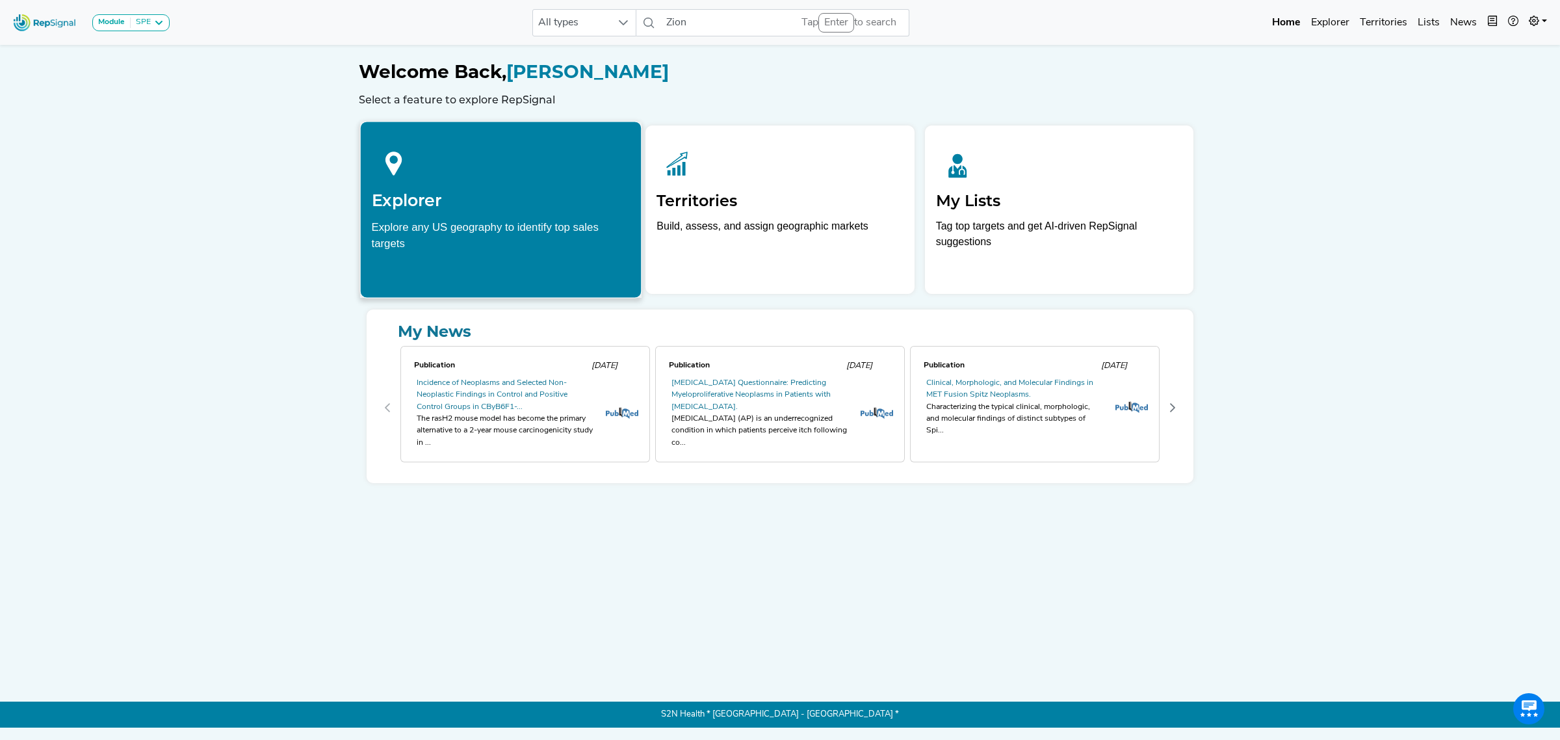
click at [423, 162] on div at bounding box center [501, 162] width 259 height 58
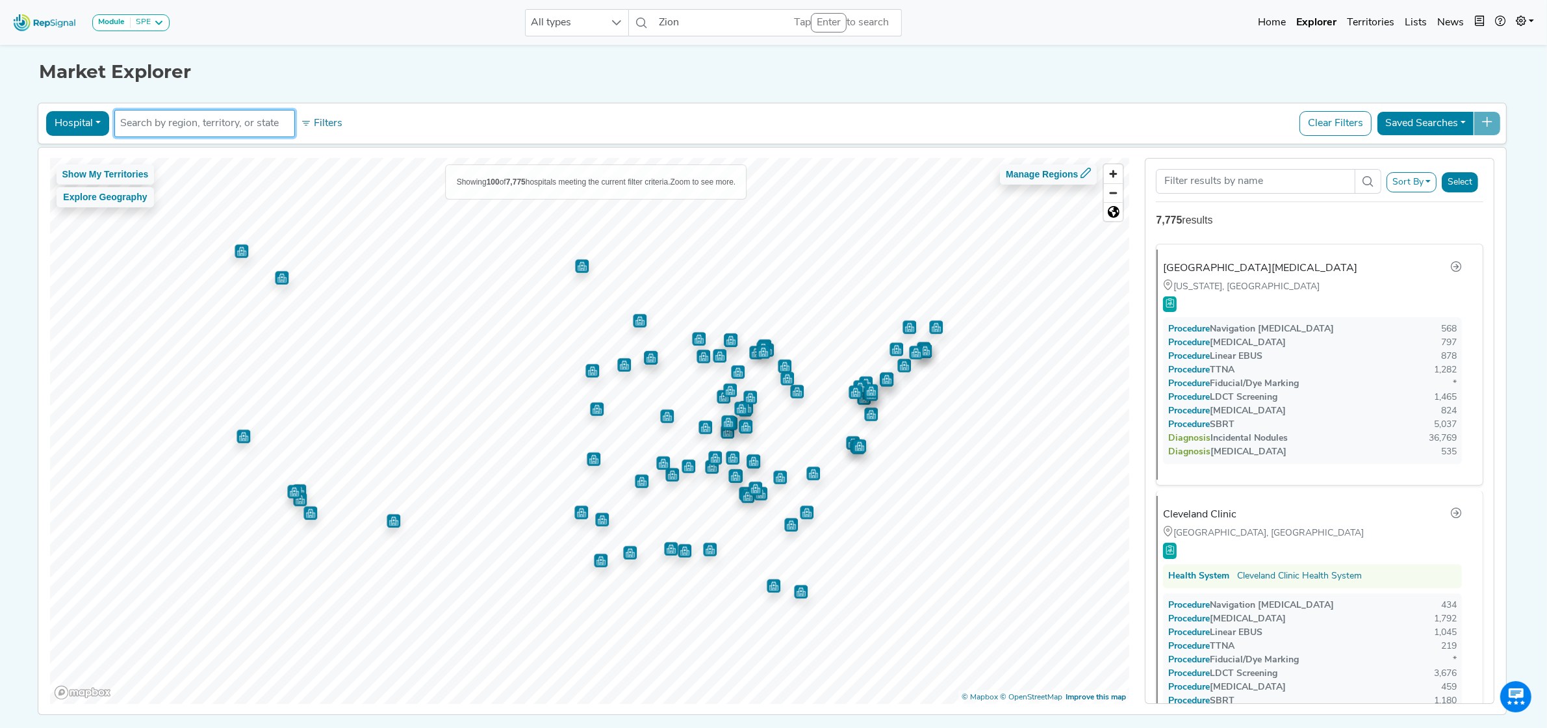
paste input "[GEOGRAPHIC_DATA], [GEOGRAPHIC_DATA]"
type input "[GEOGRAPHIC_DATA], [GEOGRAPHIC_DATA]"
click at [159, 155] on li "City Quincy, IL" at bounding box center [242, 155] width 267 height 26
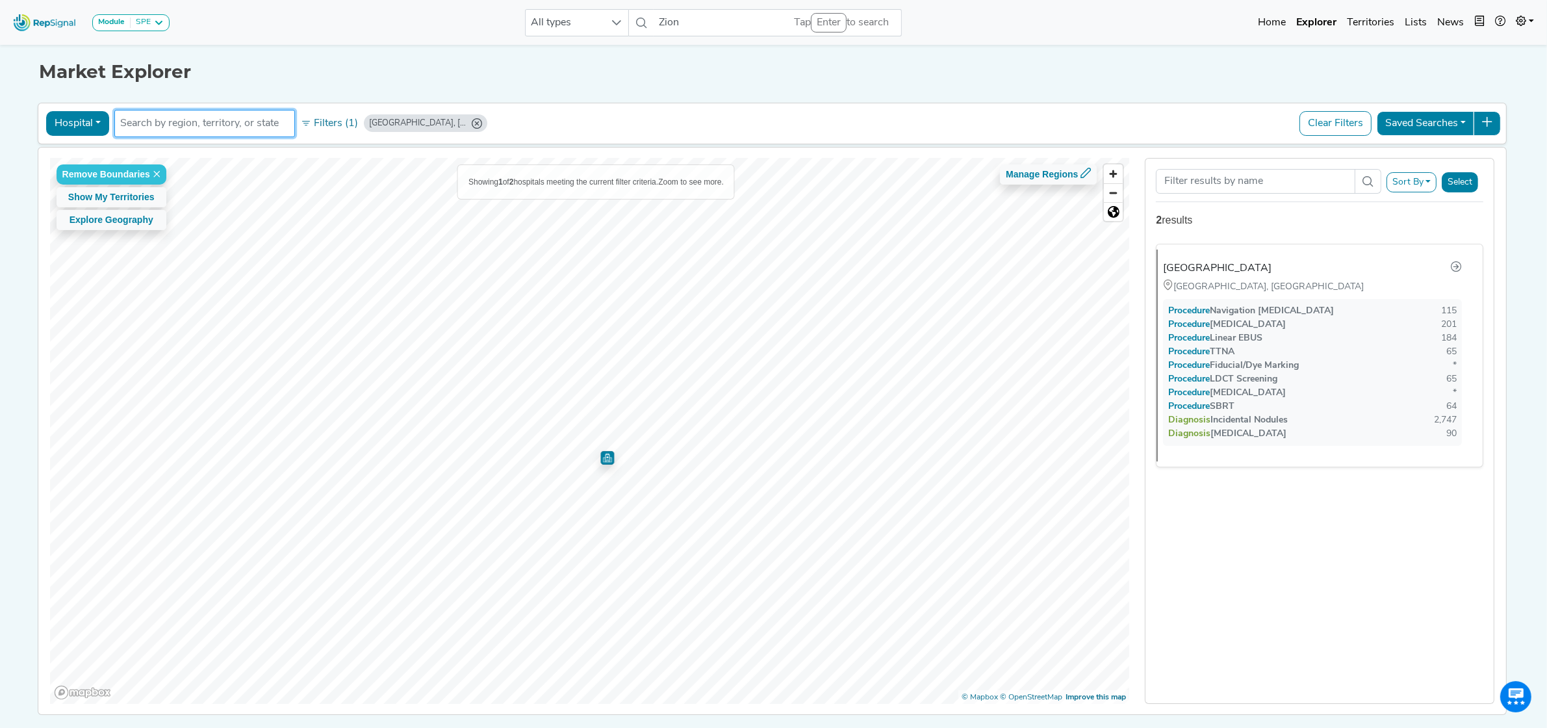
click at [602, 461] on img "Map marker" at bounding box center [607, 458] width 14 height 14
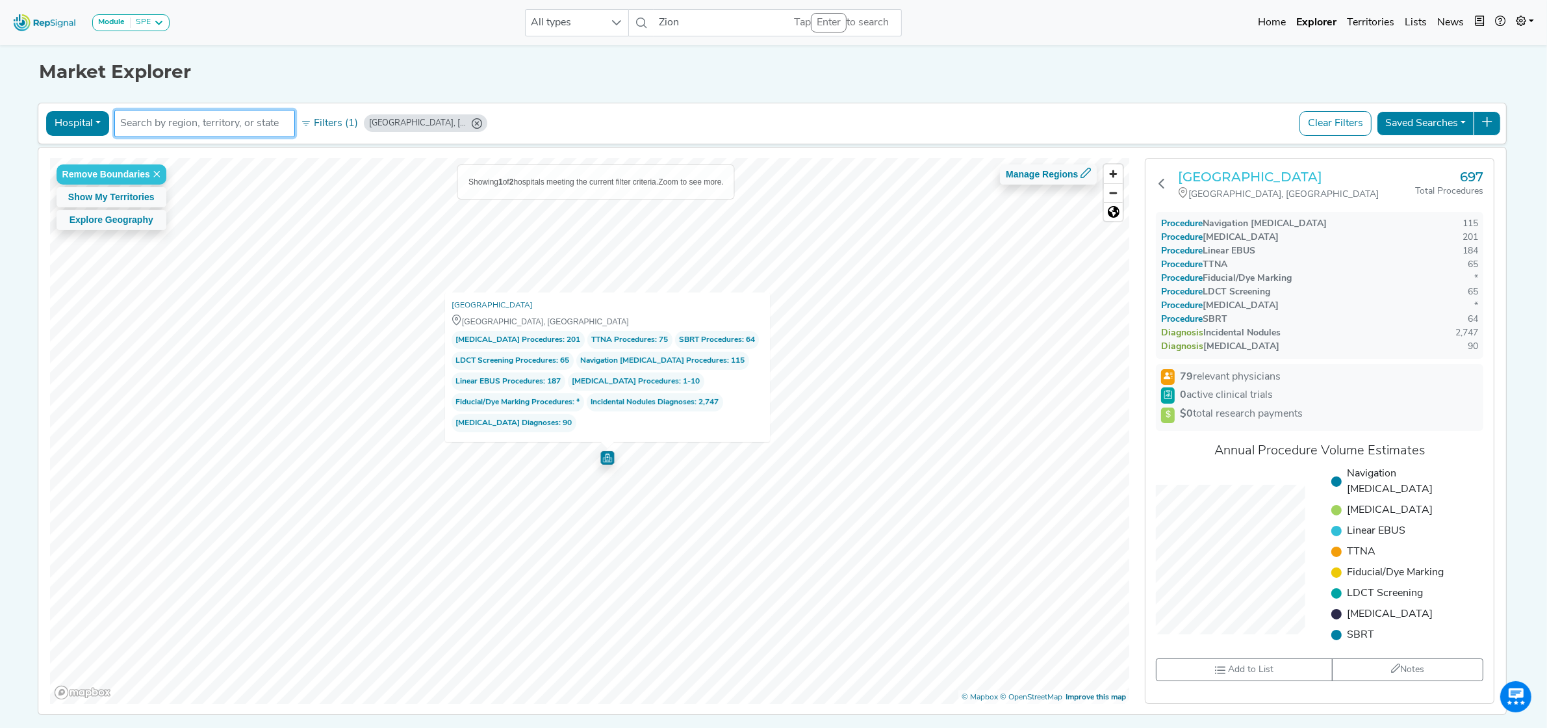
click at [1240, 179] on h3 "[GEOGRAPHIC_DATA]" at bounding box center [1296, 177] width 237 height 16
click at [70, 114] on button "Hospital" at bounding box center [77, 123] width 63 height 25
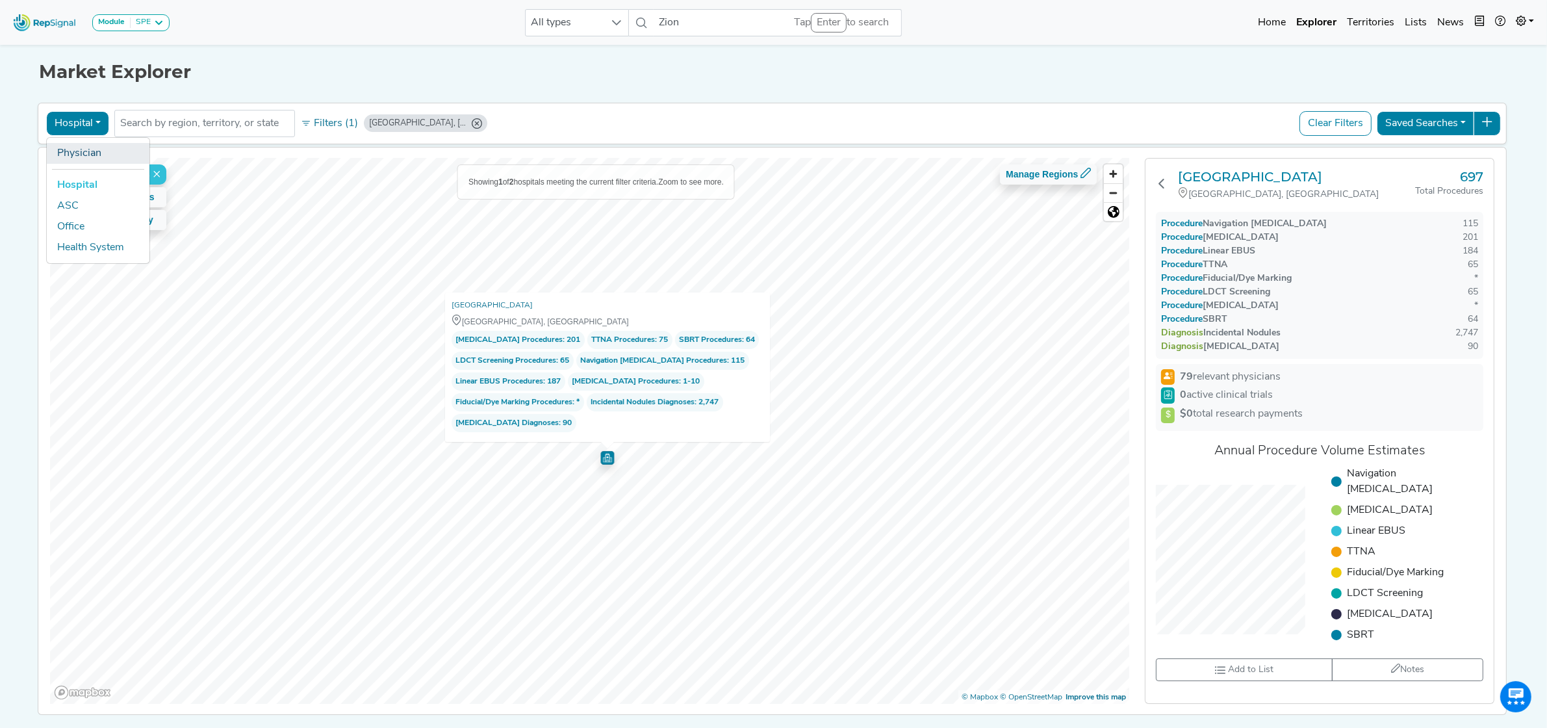
click at [96, 151] on link "Physician" at bounding box center [98, 153] width 103 height 21
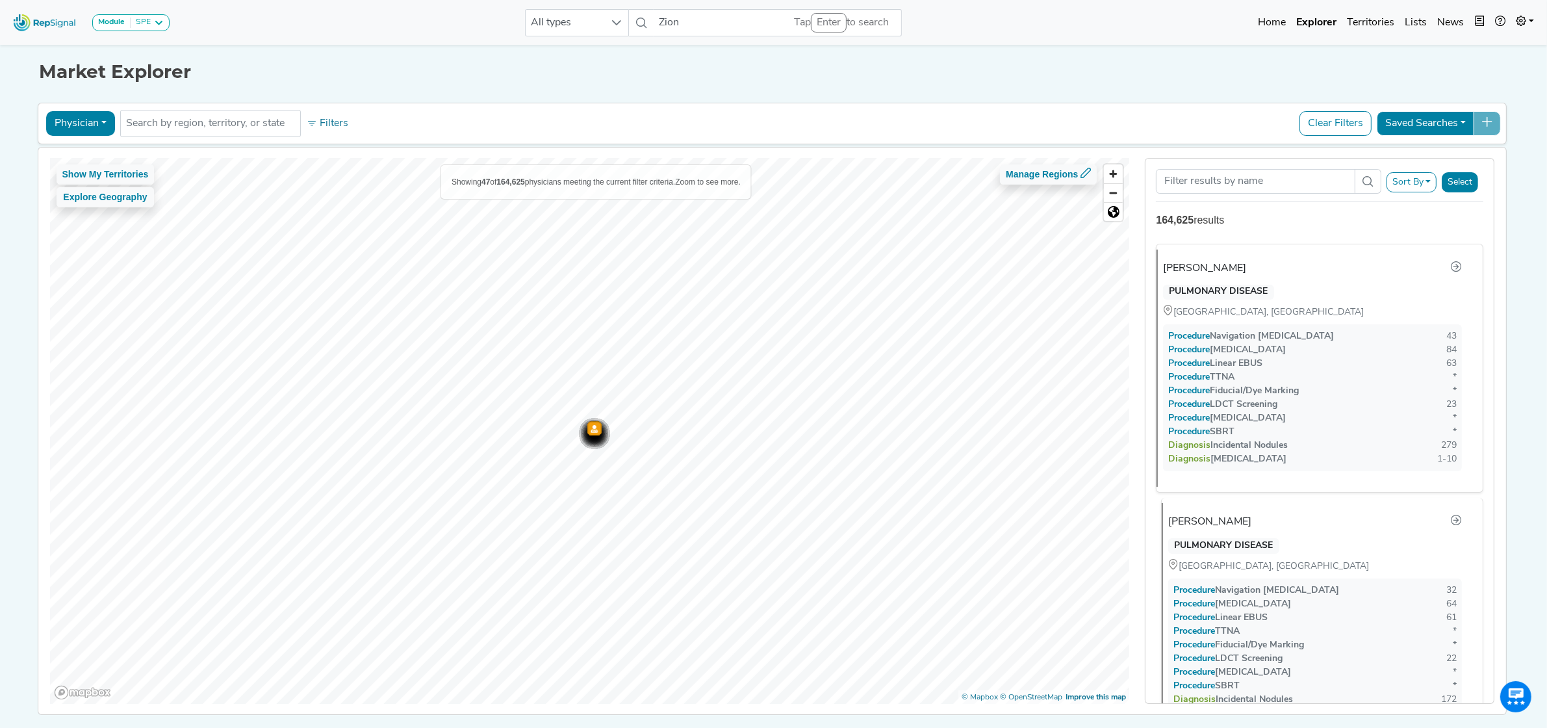
click at [1205, 521] on div "[PERSON_NAME]" at bounding box center [1209, 522] width 83 height 16
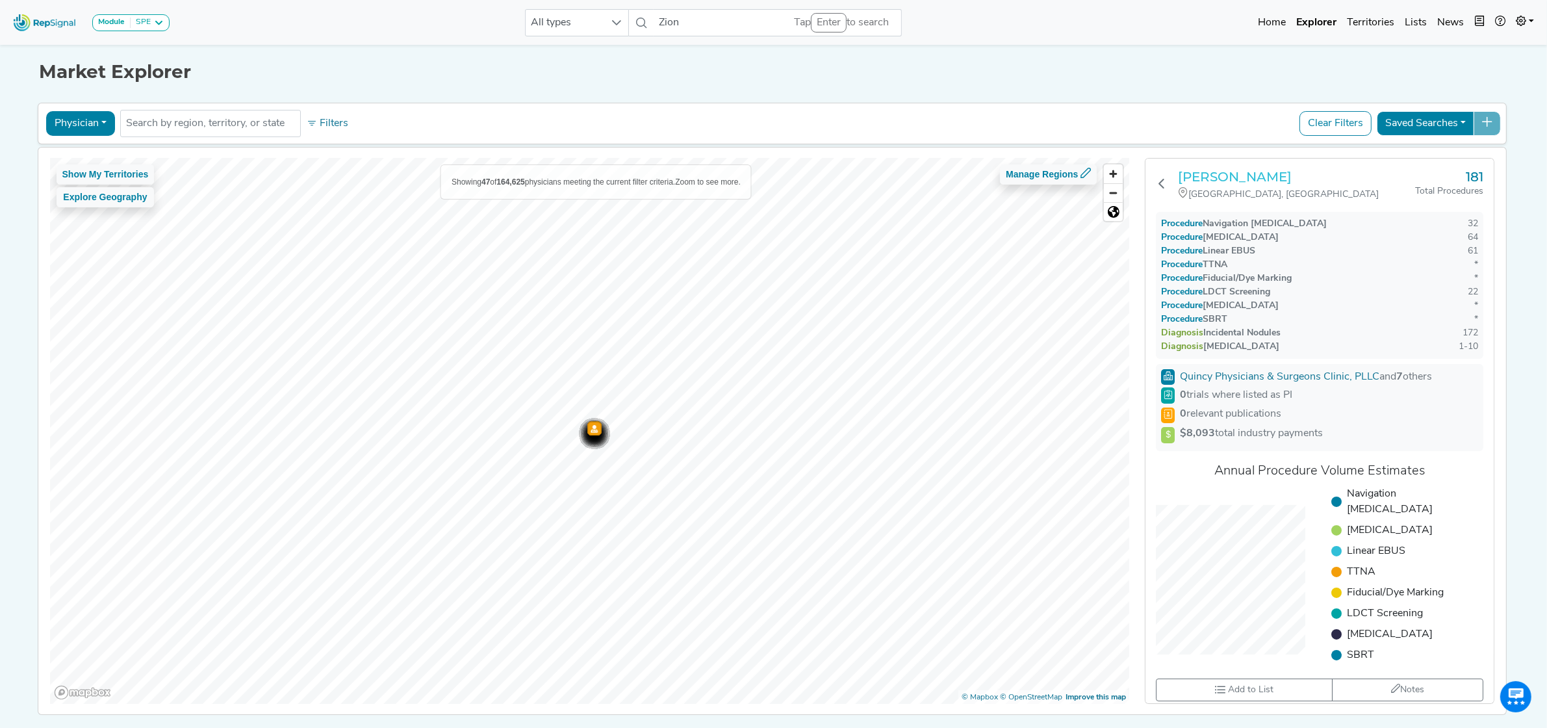
click at [1213, 177] on h3 "[PERSON_NAME]" at bounding box center [1296, 177] width 237 height 16
click at [73, 120] on button "Physician" at bounding box center [80, 123] width 69 height 25
click at [86, 187] on link "Hospital" at bounding box center [98, 185] width 103 height 21
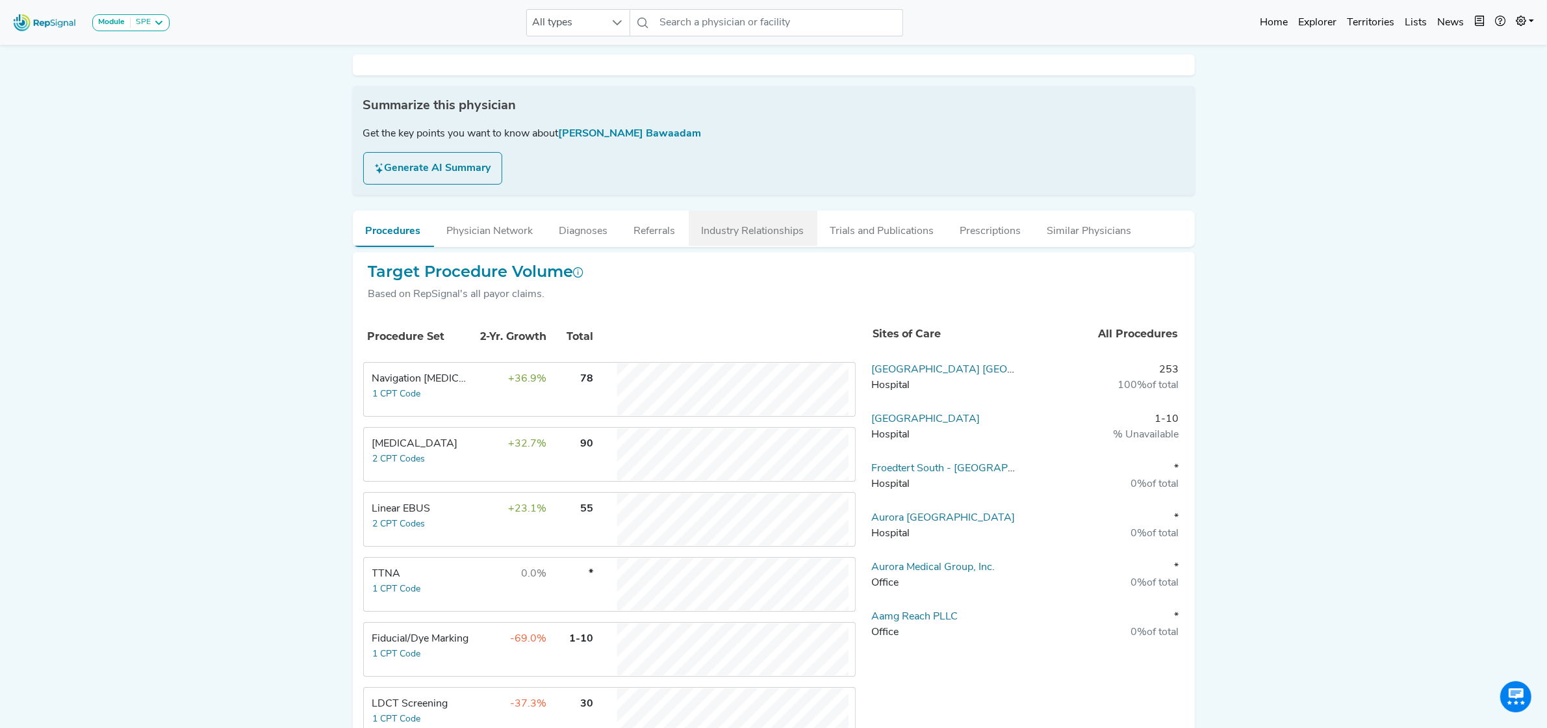
click at [744, 75] on div at bounding box center [774, 65] width 842 height 21
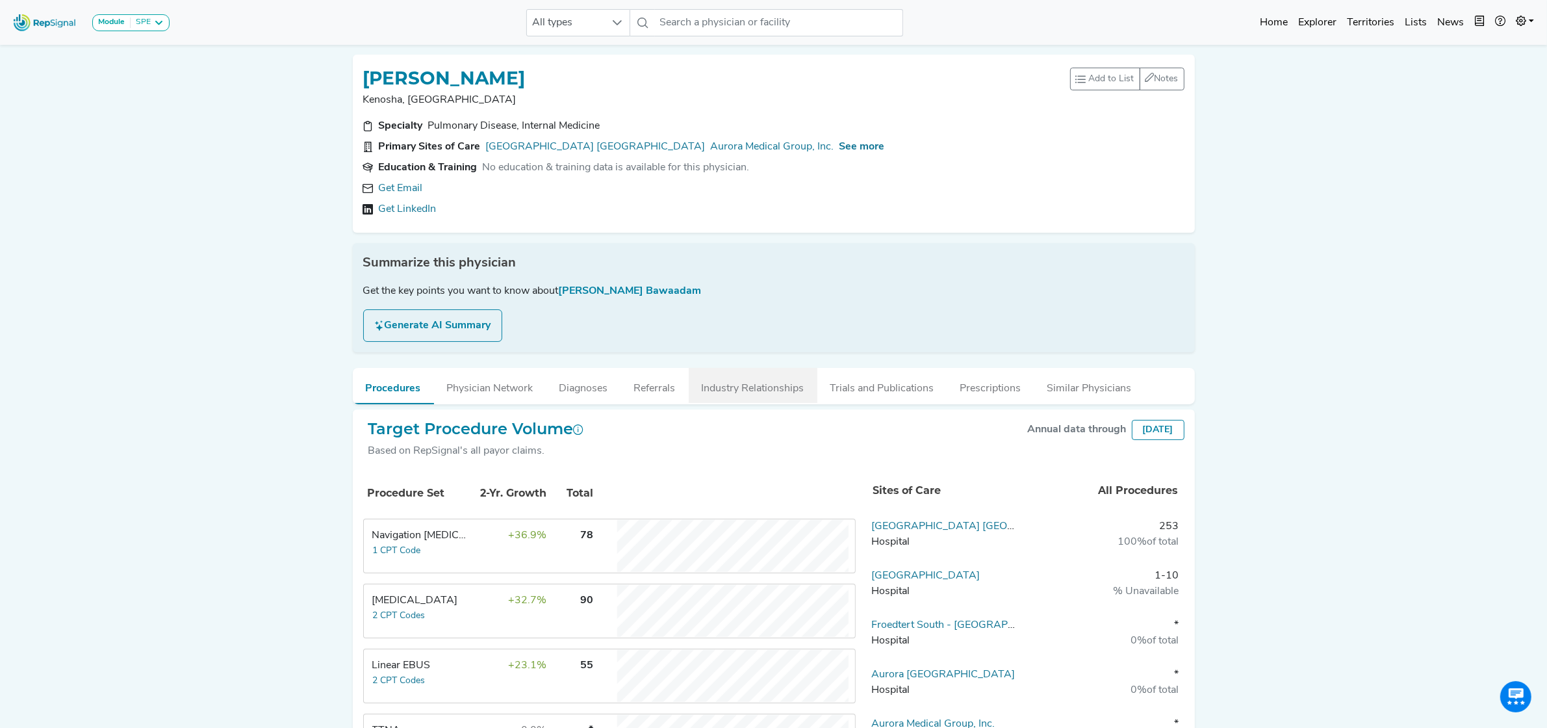
click at [738, 378] on button "Industry Relationships" at bounding box center [753, 385] width 129 height 35
click at [758, 389] on button "Industry Relationships" at bounding box center [753, 385] width 129 height 35
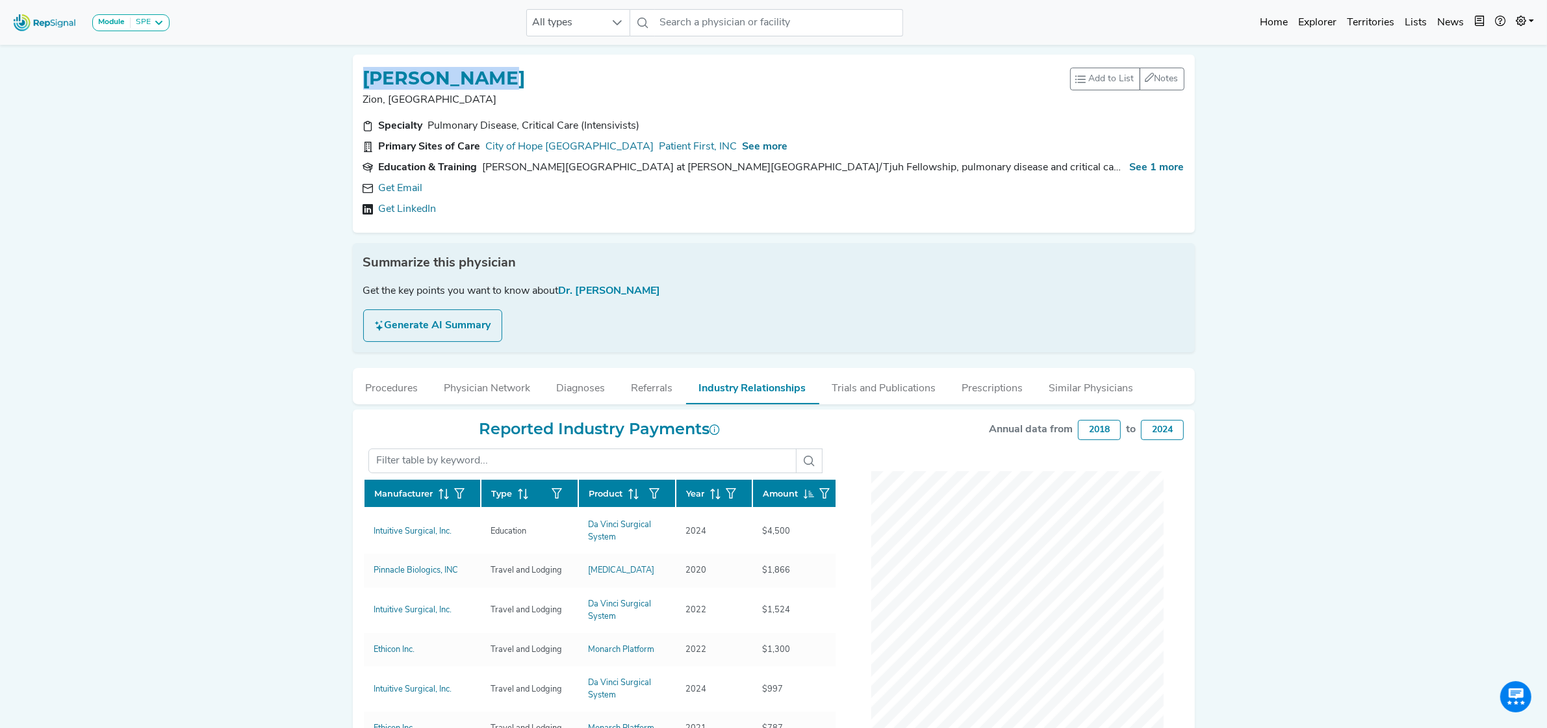
drag, startPoint x: 524, startPoint y: 71, endPoint x: 368, endPoint y: 69, distance: 155.3
click at [368, 69] on div "KUMAR GAURAV" at bounding box center [716, 77] width 707 height 25
copy h1 "KUMAR GAURAV"
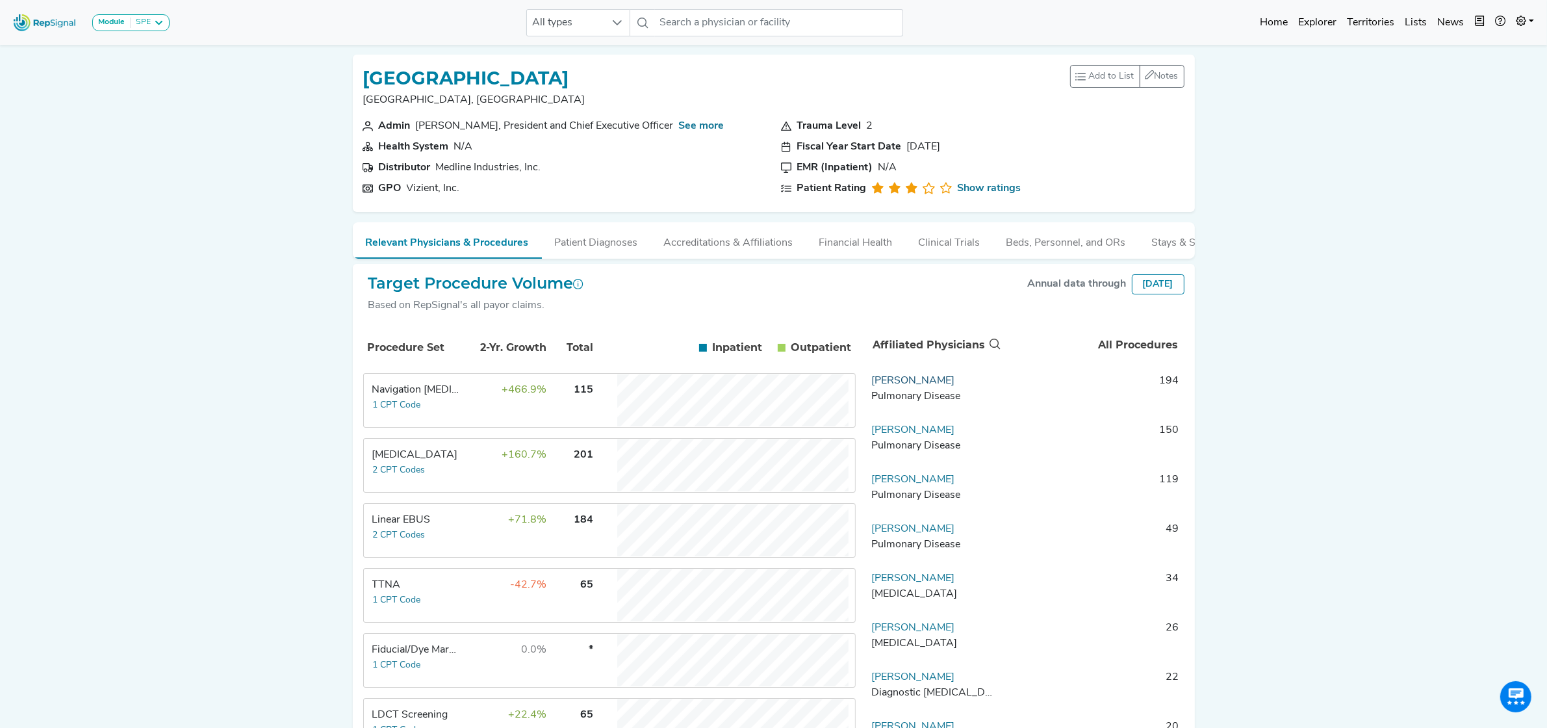
click at [917, 386] on link "[PERSON_NAME]" at bounding box center [912, 381] width 83 height 10
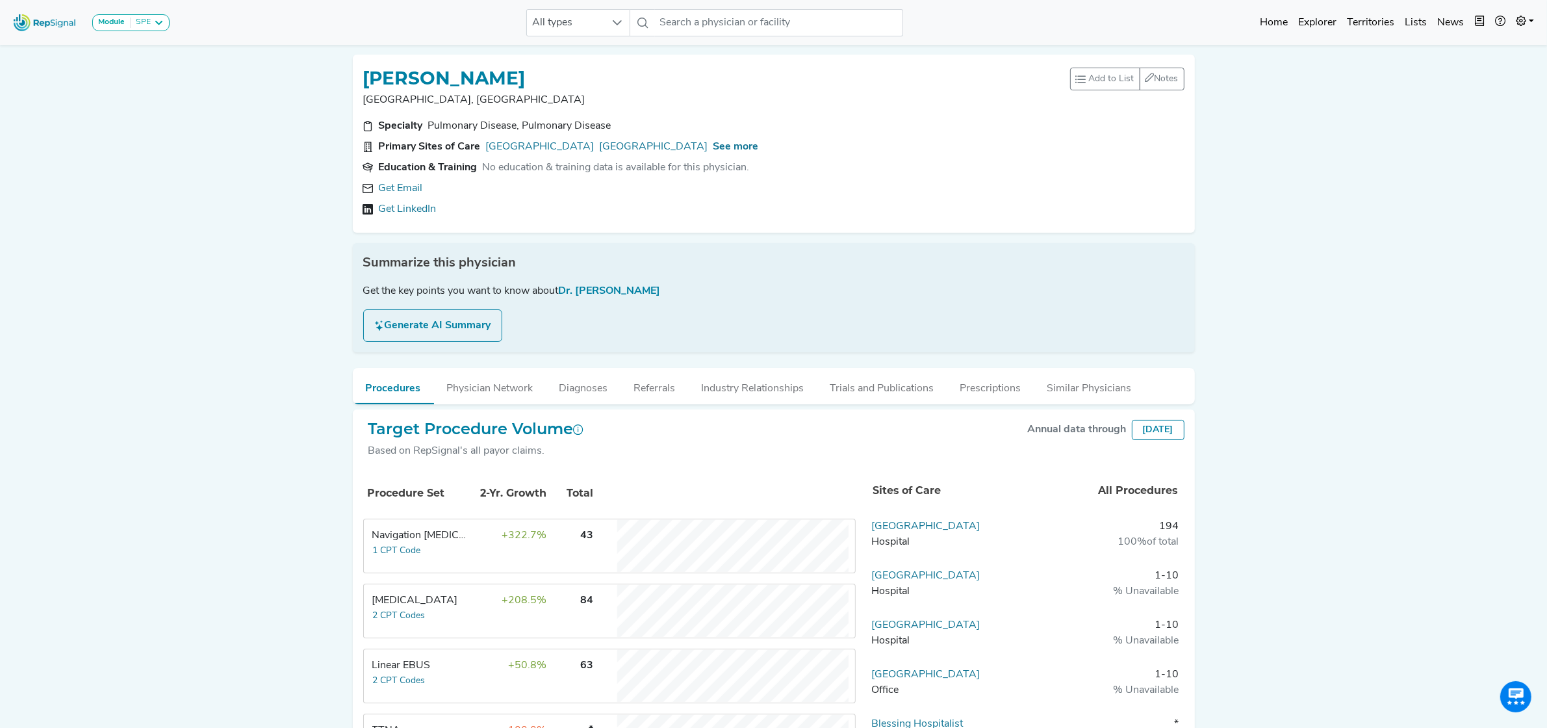
scroll to position [81, 0]
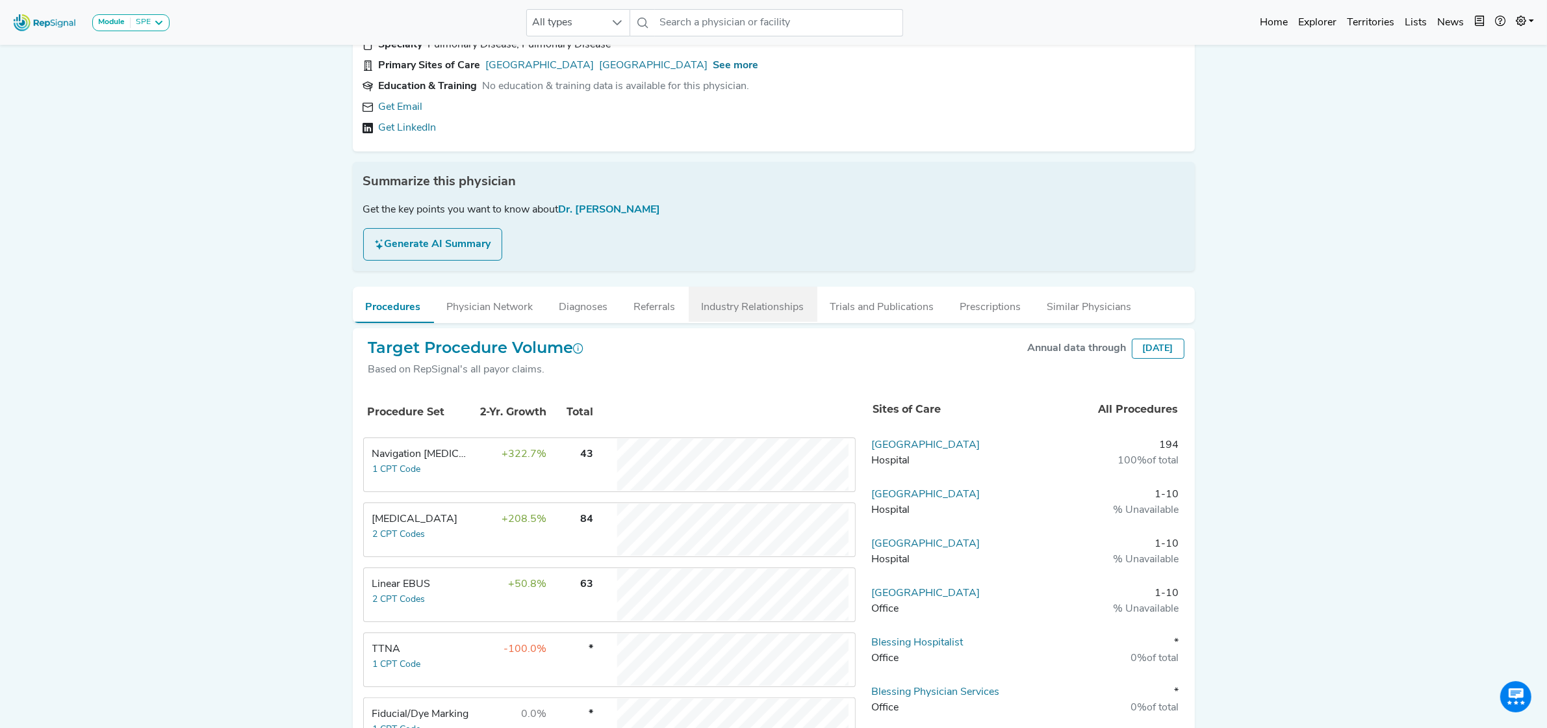
click at [758, 304] on button "Industry Relationships" at bounding box center [753, 304] width 129 height 35
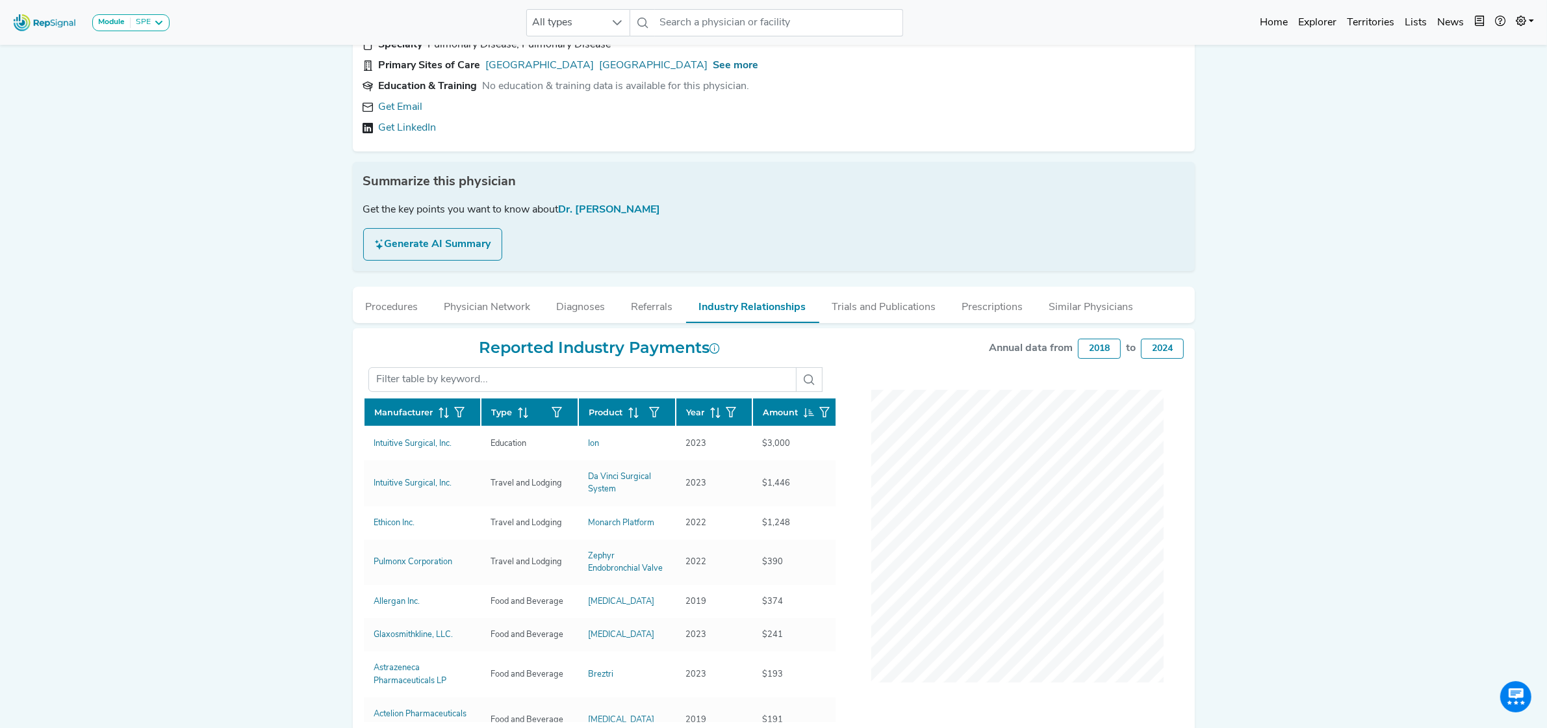
scroll to position [0, 0]
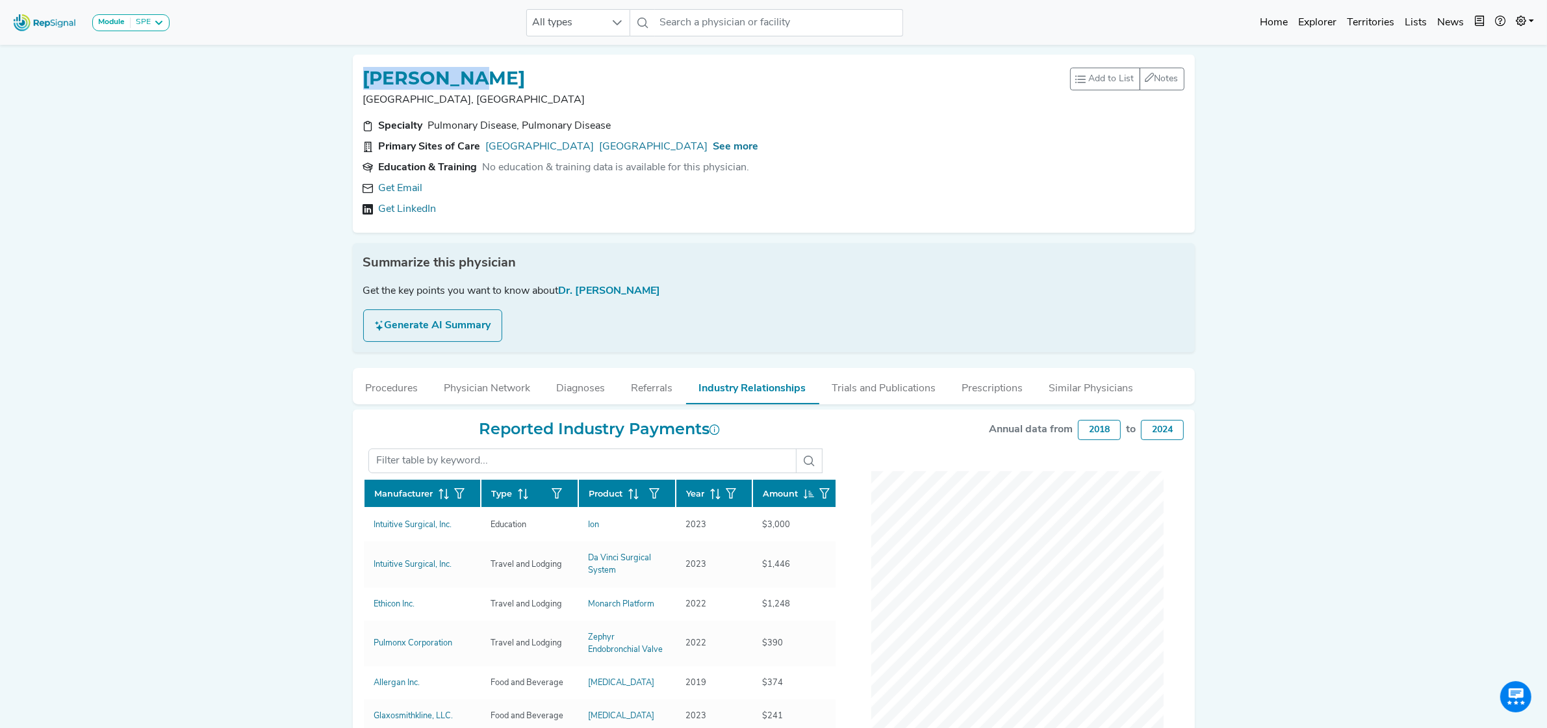
drag, startPoint x: 487, startPoint y: 75, endPoint x: 365, endPoint y: 75, distance: 122.2
click at [365, 75] on h1 "[PERSON_NAME]" at bounding box center [444, 79] width 162 height 22
copy h1 "[PERSON_NAME]"
click at [413, 387] on button "Procedures" at bounding box center [392, 385] width 79 height 35
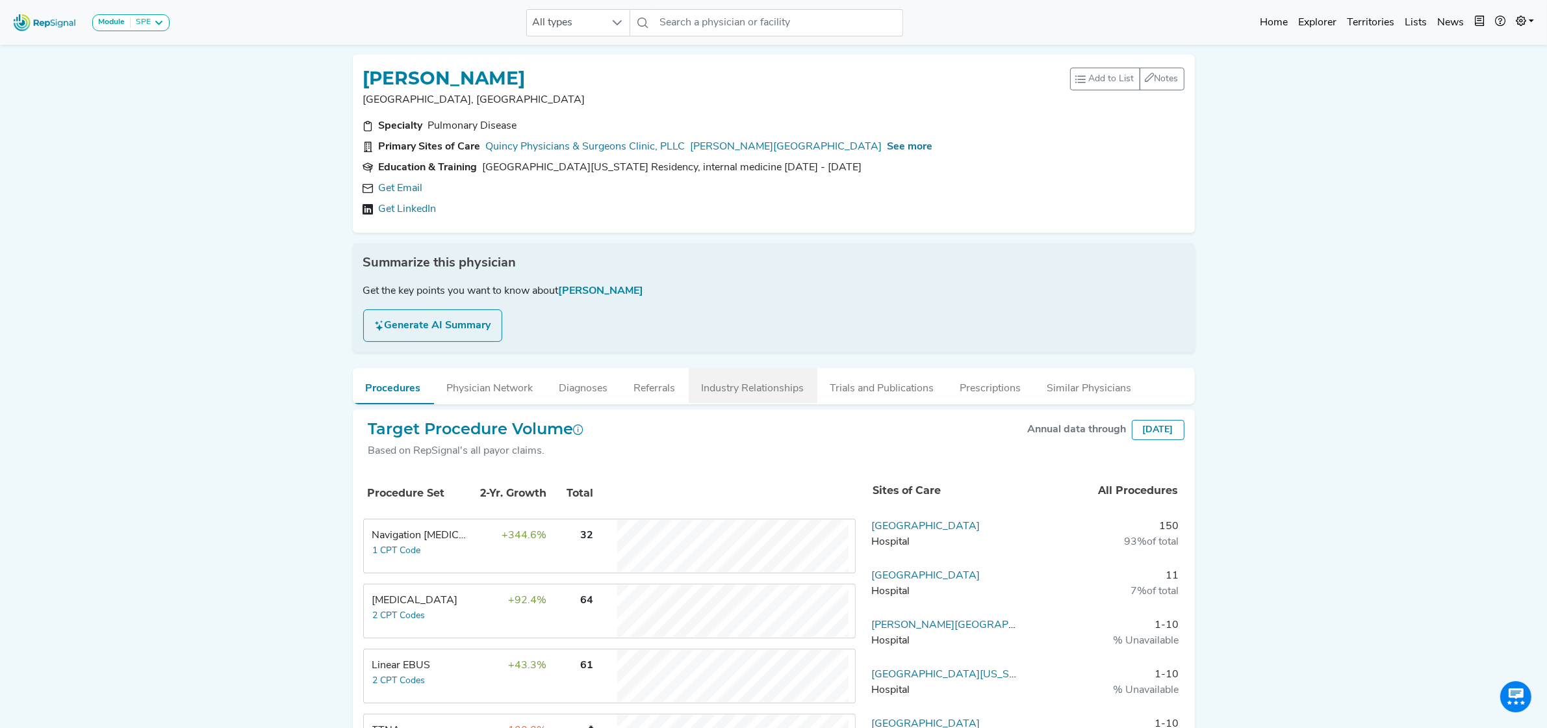
click at [754, 387] on button "Industry Relationships" at bounding box center [753, 385] width 129 height 35
click at [760, 391] on button "Industry Relationships" at bounding box center [753, 385] width 129 height 35
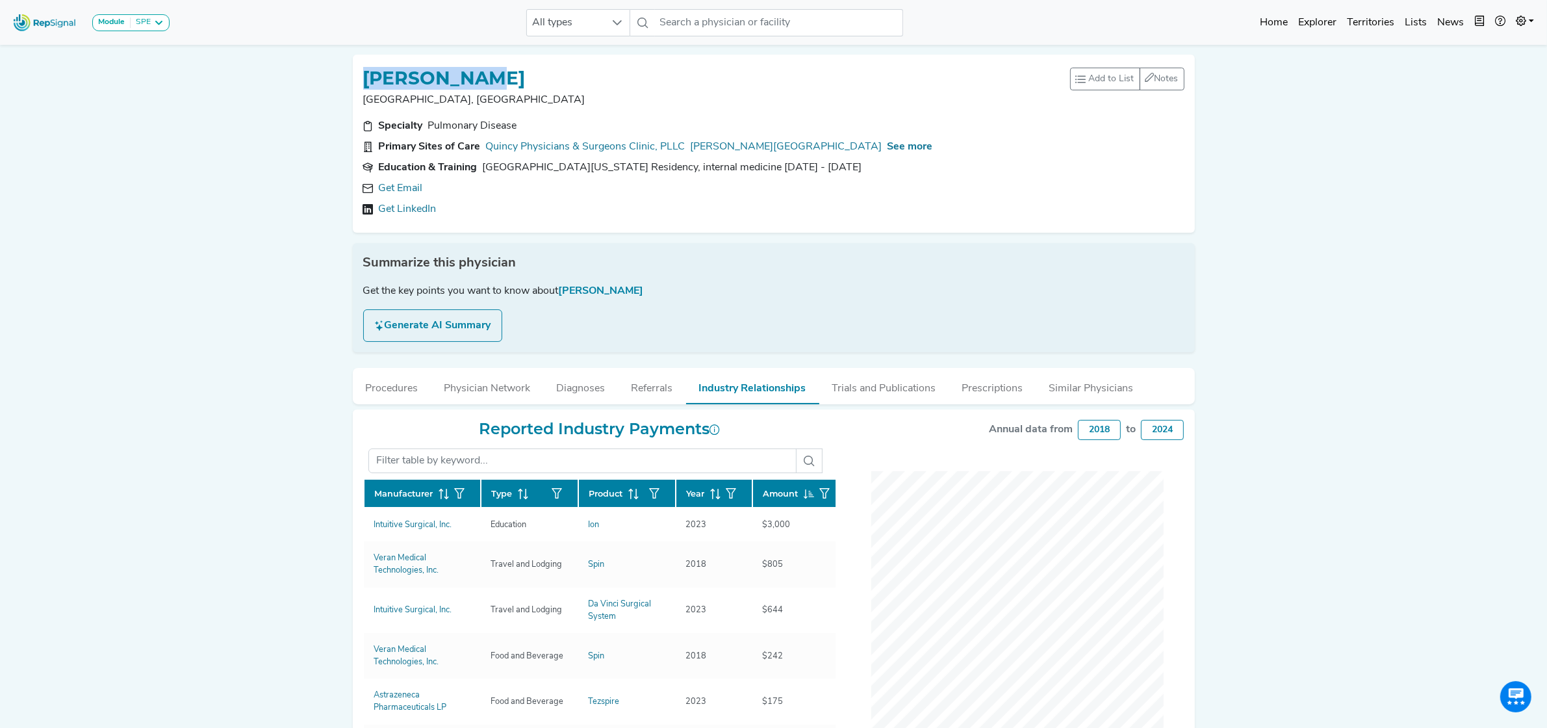
drag, startPoint x: 479, startPoint y: 75, endPoint x: 319, endPoint y: 75, distance: 159.9
click at [319, 75] on div "Module SPE [MEDICAL_DATA] Disposable Bronchoscope SBRT SPE TTNA [MEDICAL_DATA] …" at bounding box center [773, 454] width 1547 height 909
copy h1 "[PERSON_NAME]"
